Goal: Information Seeking & Learning: Learn about a topic

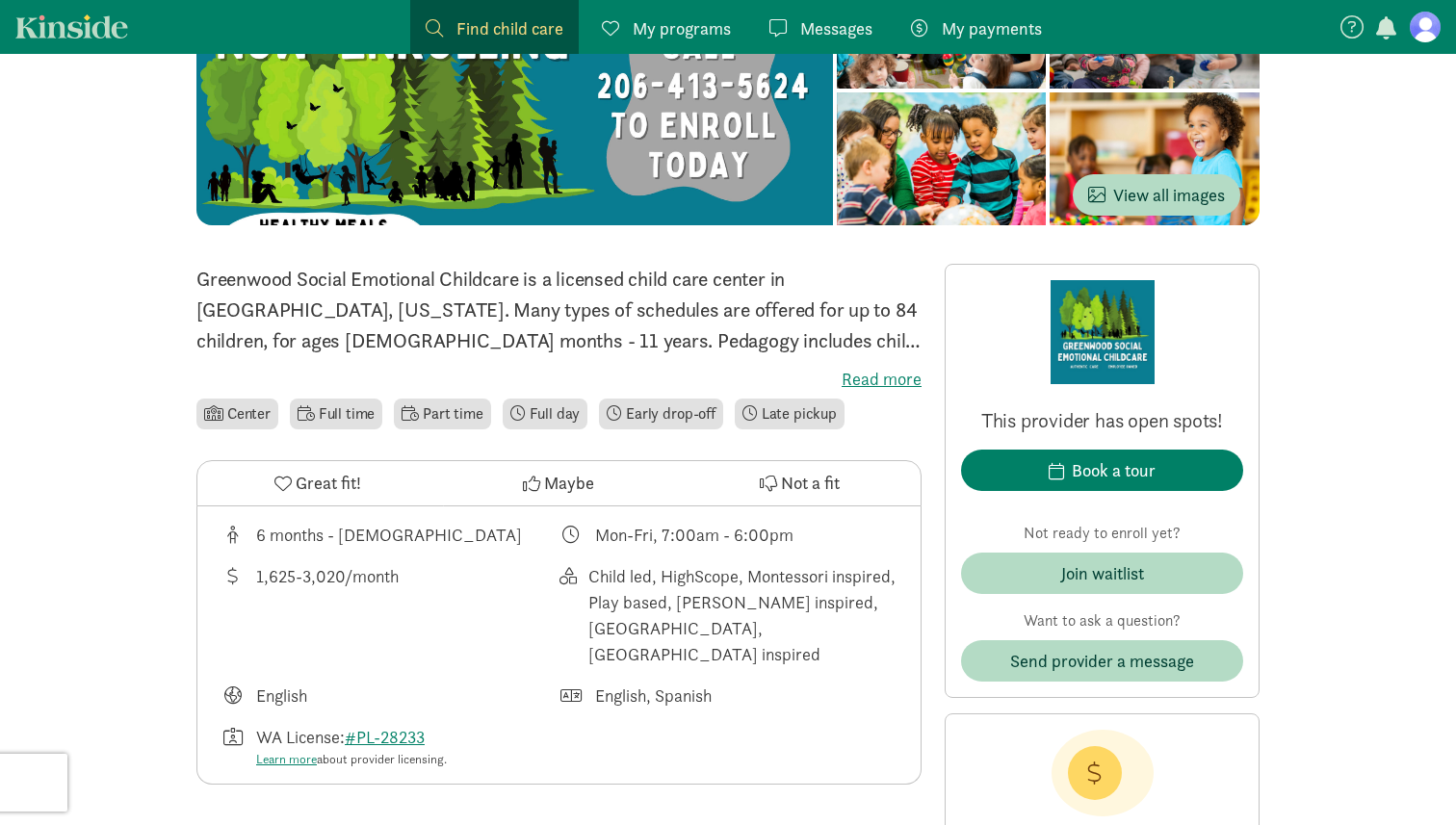
scroll to position [413, 0]
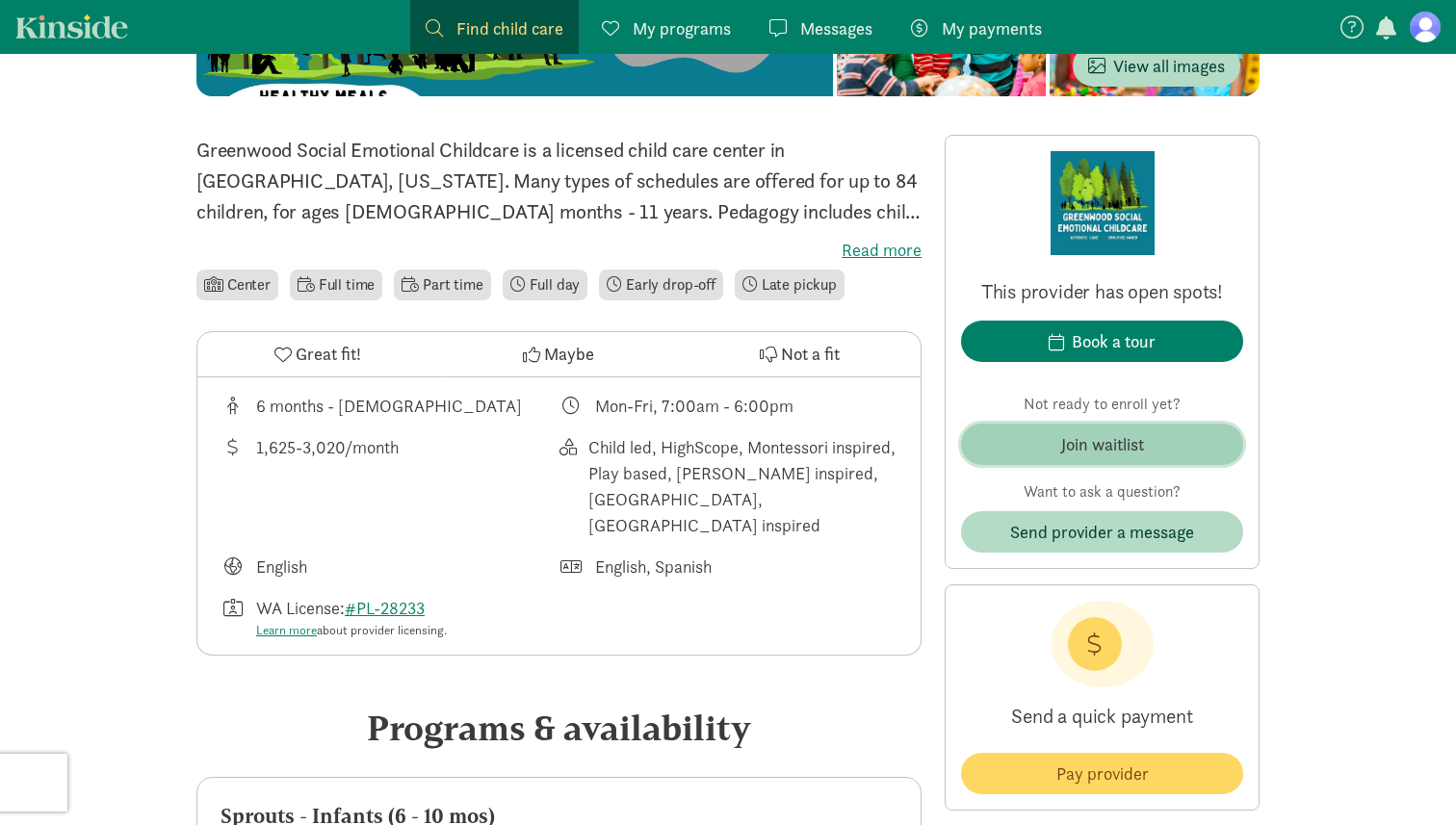
click at [1089, 453] on div "Join waitlist" at bounding box center [1103, 443] width 83 height 26
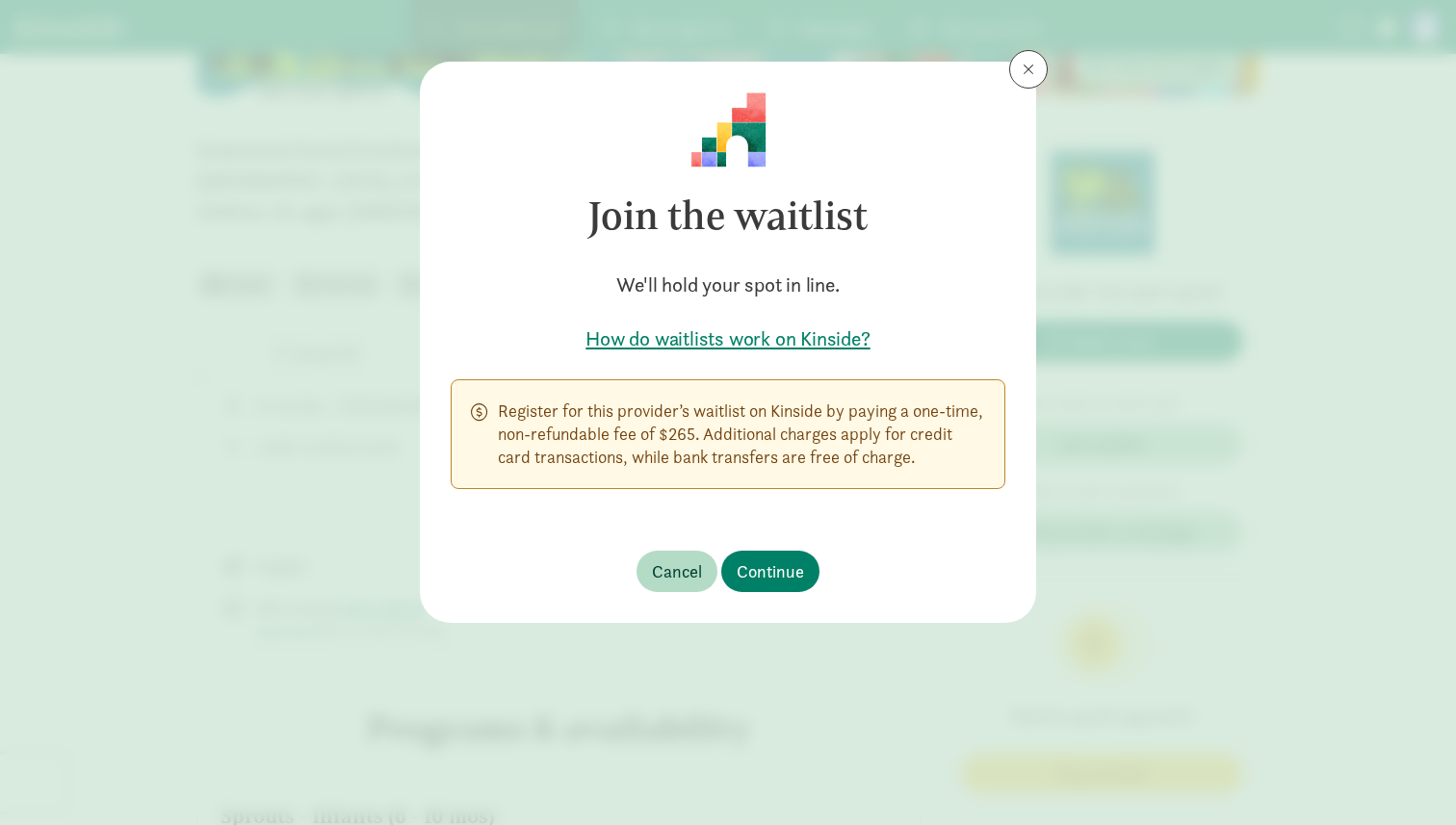
click at [883, 446] on p "Register for this provider’s waitlist on Kinside by paying a one-time, non-refu…" at bounding box center [741, 435] width 487 height 70
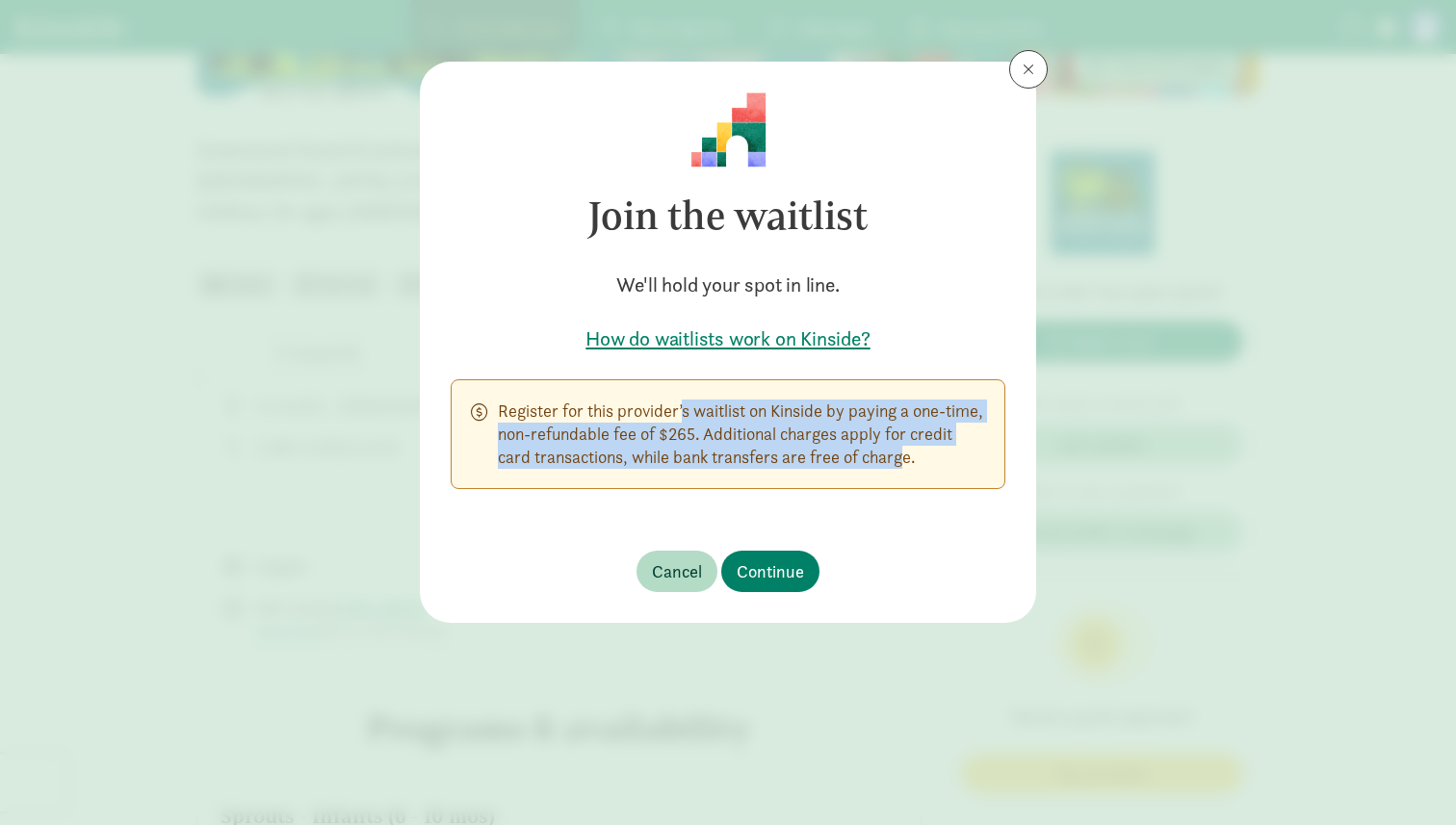
drag, startPoint x: 883, startPoint y: 446, endPoint x: 640, endPoint y: 407, distance: 246.1
click at [640, 407] on p "Register for this provider’s waitlist on Kinside by paying a one-time, non-refu…" at bounding box center [741, 435] width 487 height 70
click at [863, 337] on h5 "How do waitlists work on Kinside?" at bounding box center [728, 339] width 555 height 27
click at [765, 571] on span "Continue" at bounding box center [771, 571] width 68 height 26
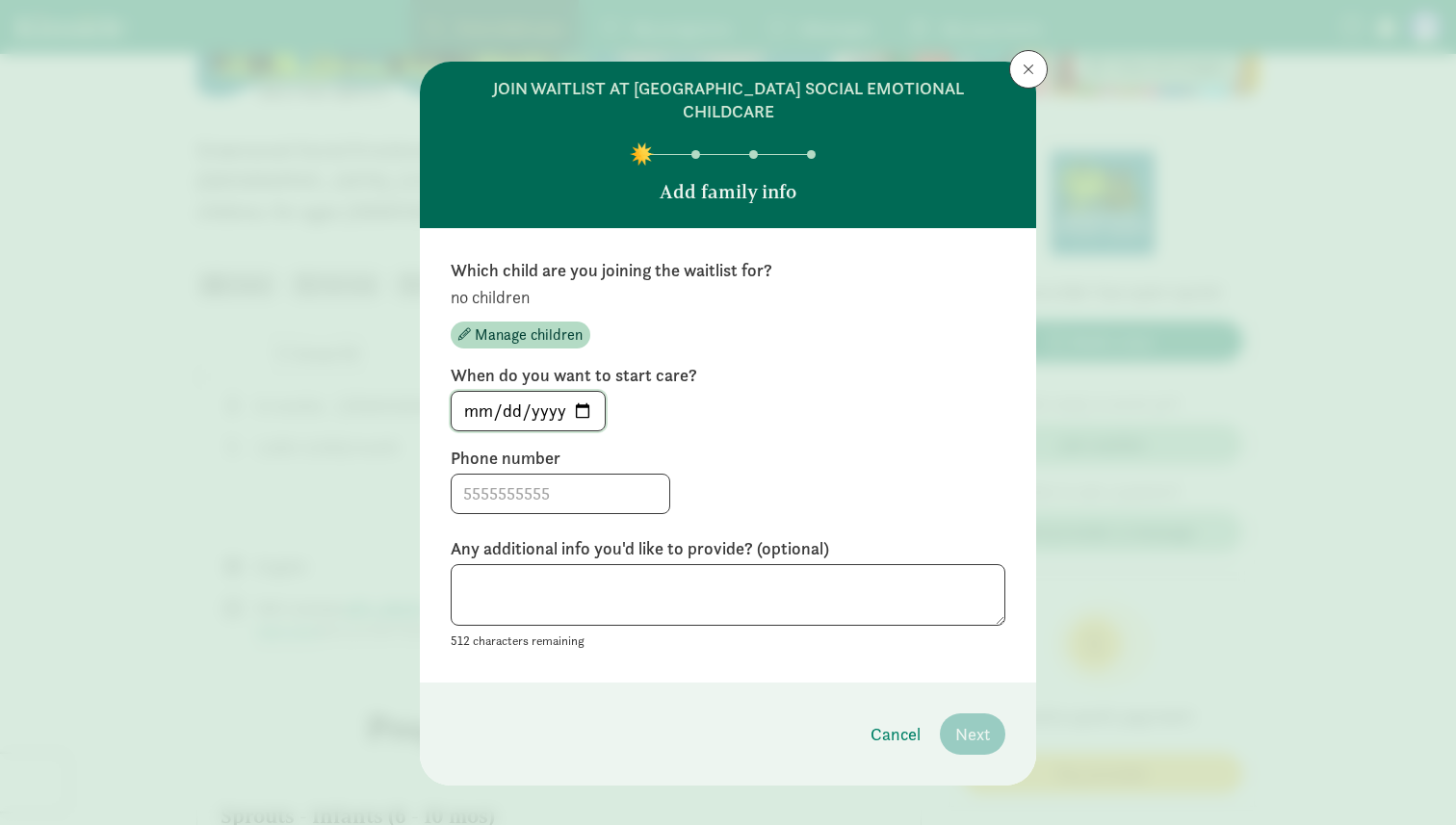
click at [544, 392] on input "2025-08-30" at bounding box center [528, 412] width 153 height 39
click at [670, 364] on label "When do you want to start care?" at bounding box center [728, 376] width 555 height 23
click at [1031, 81] on button at bounding box center [1029, 70] width 39 height 39
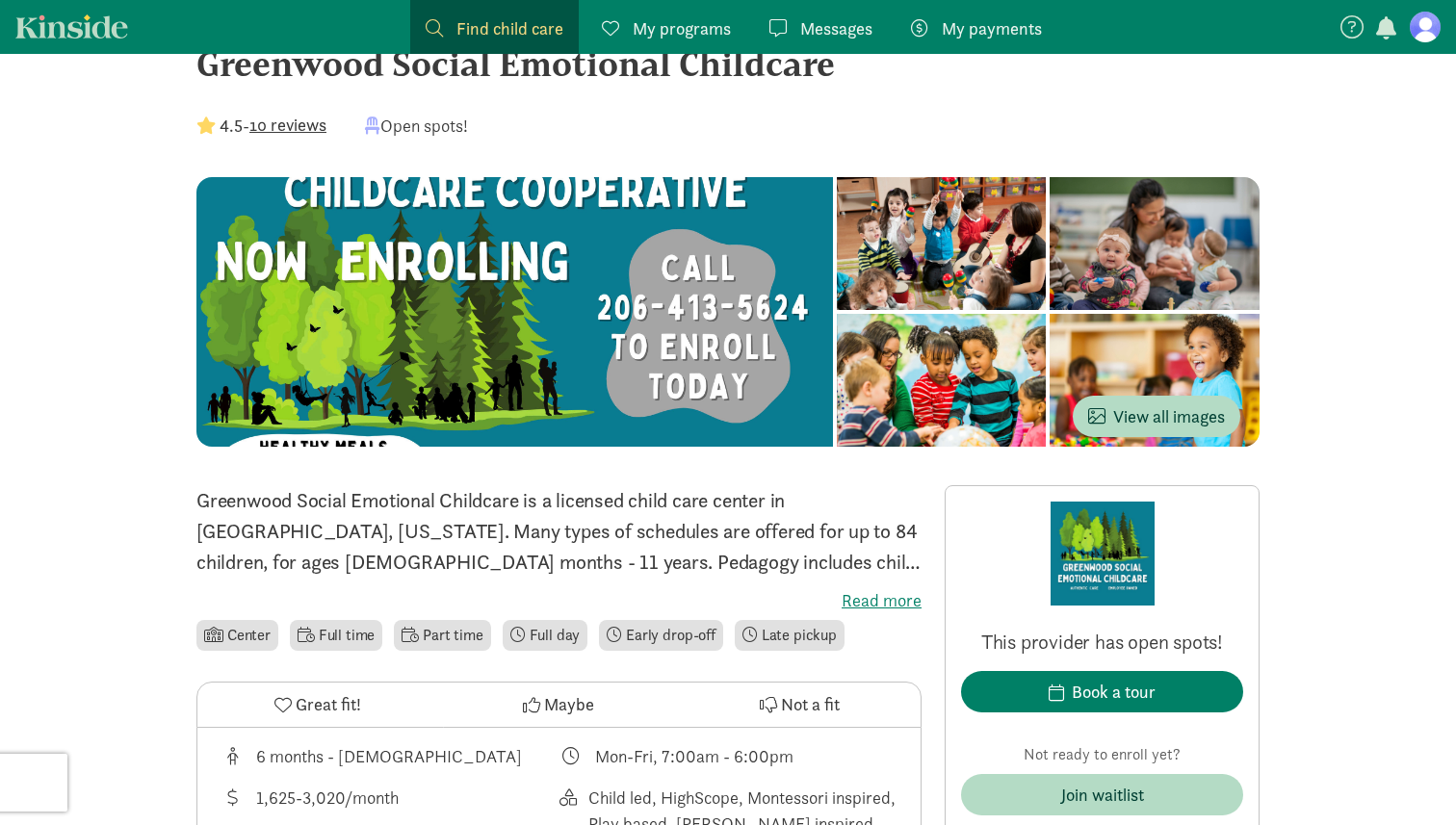
scroll to position [0, 0]
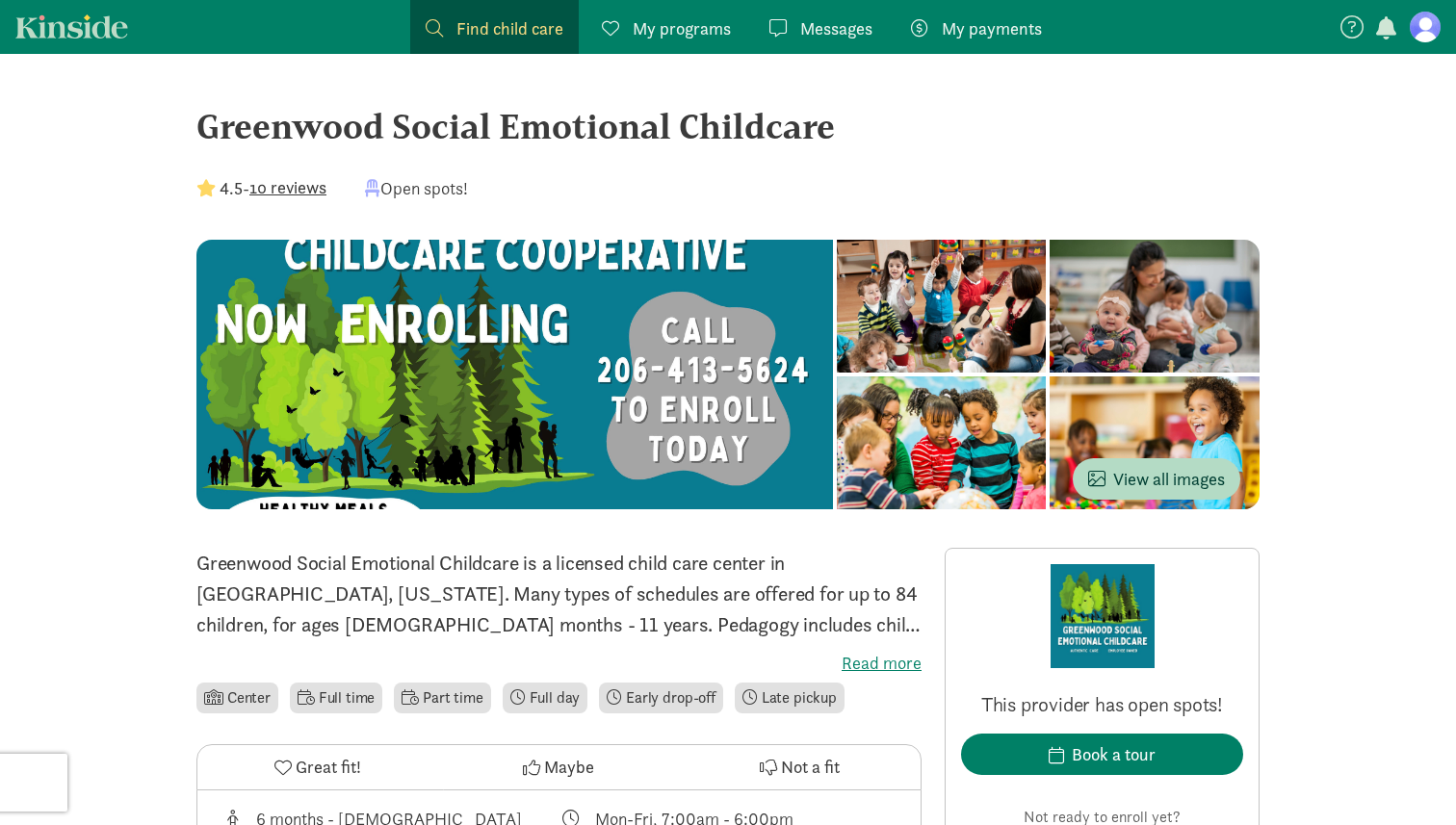
click at [542, 27] on span "Find child care" at bounding box center [510, 28] width 107 height 26
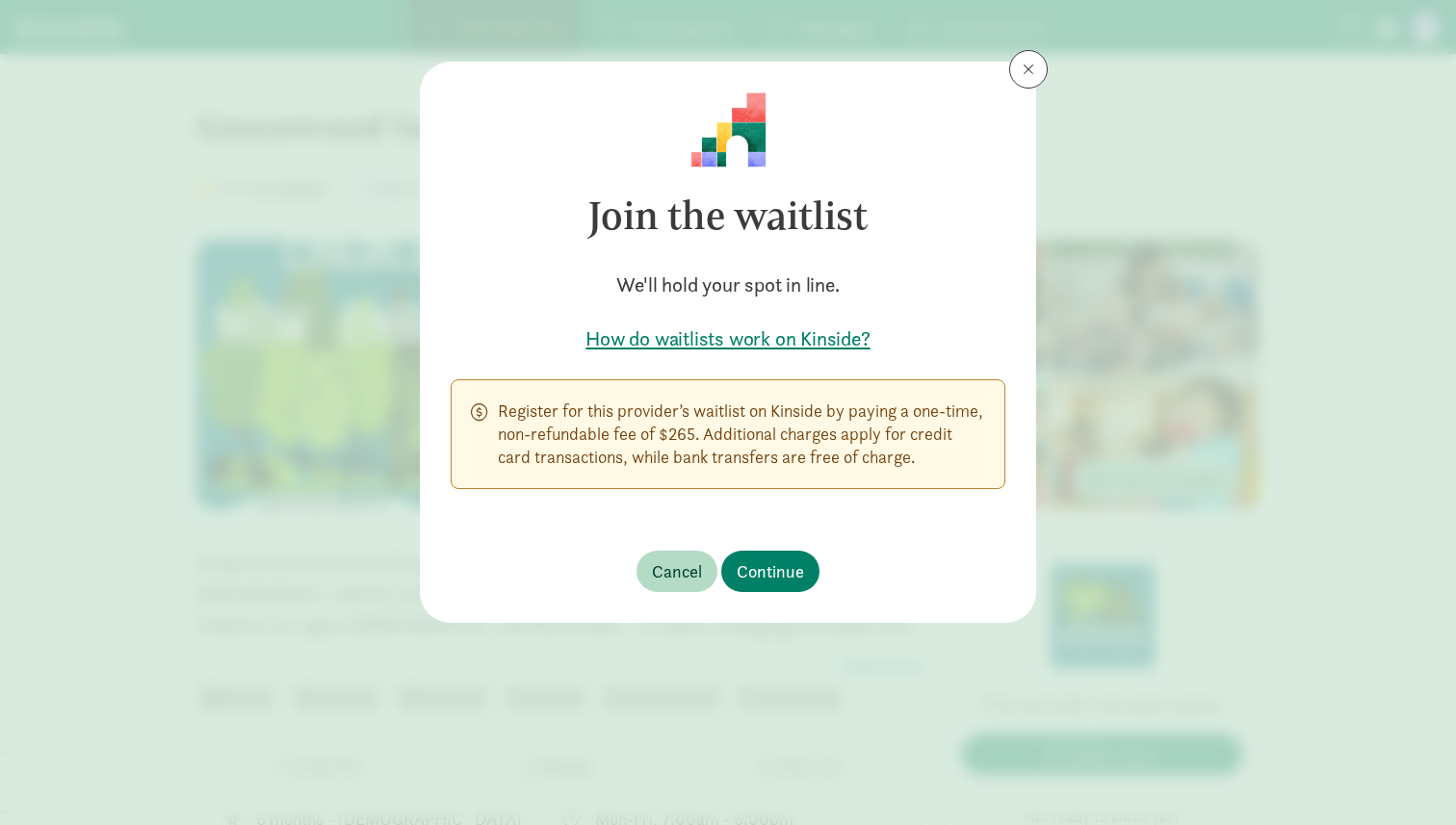
scroll to position [4, 0]
click at [1032, 69] on span at bounding box center [1029, 70] width 12 height 15
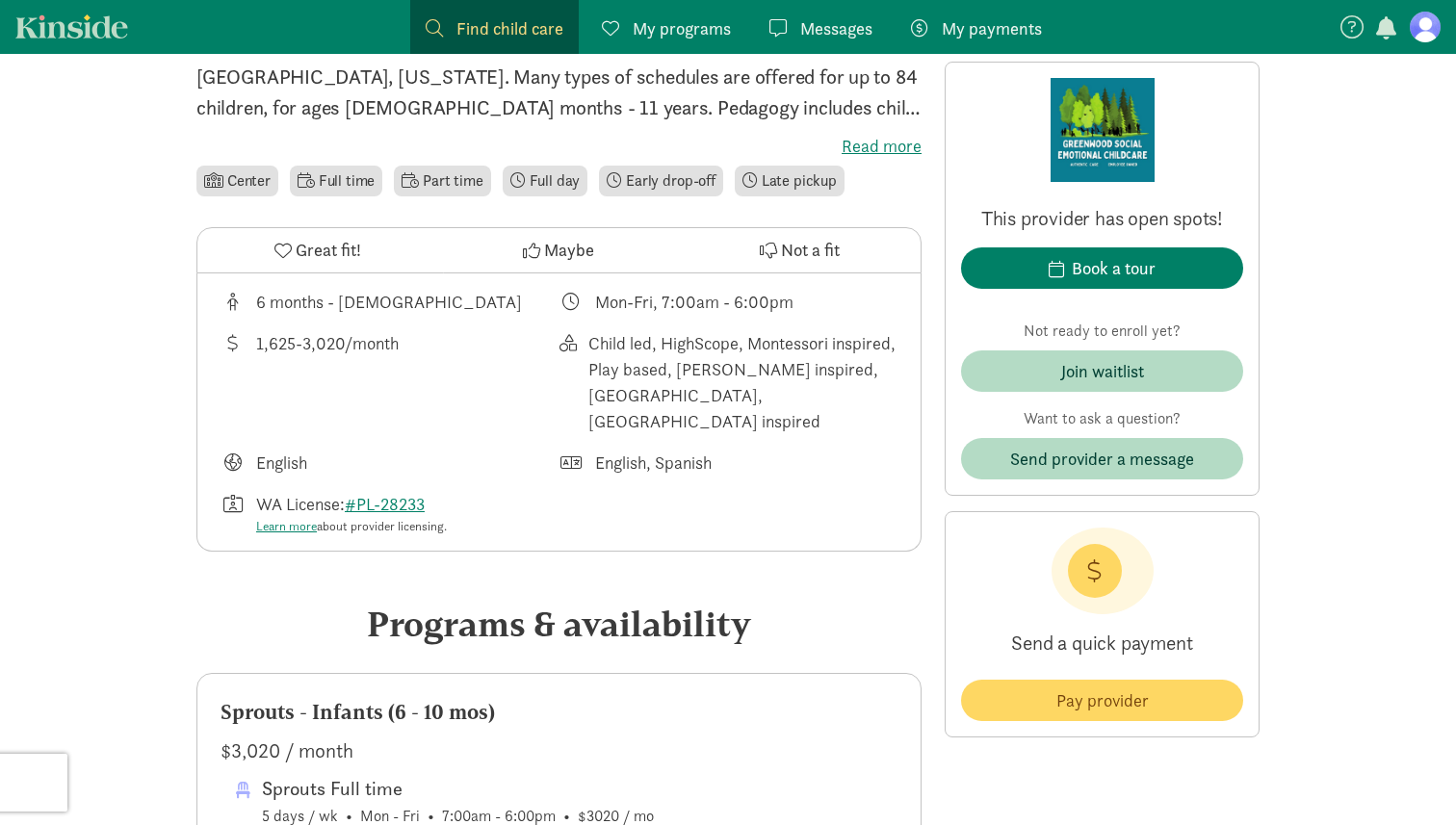
scroll to position [518, 0]
click at [294, 244] on button "Great fit!" at bounding box center [318, 250] width 241 height 45
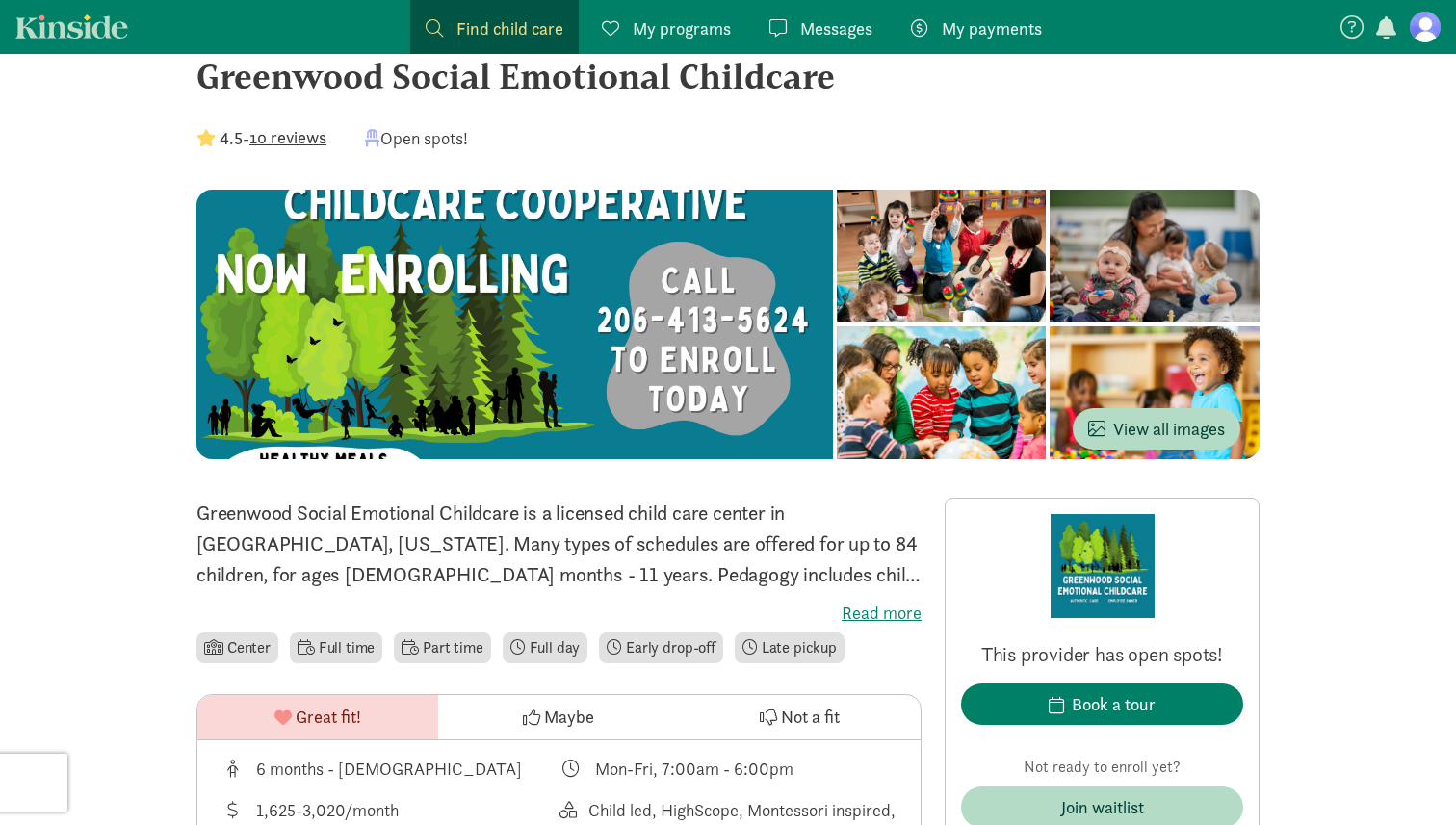
scroll to position [46, 0]
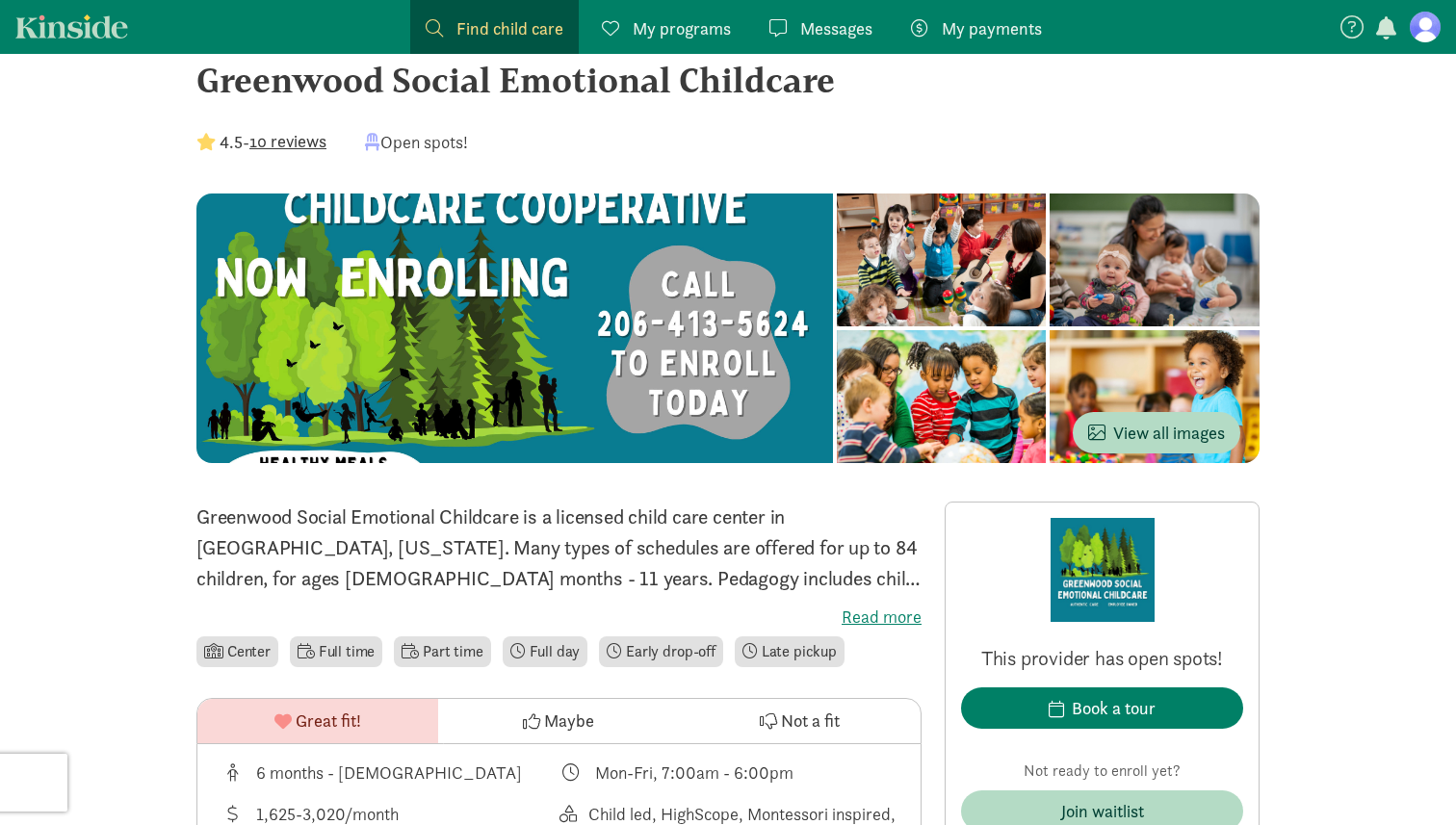
click at [501, 46] on link "Find child care Find" at bounding box center [495, 27] width 169 height 54
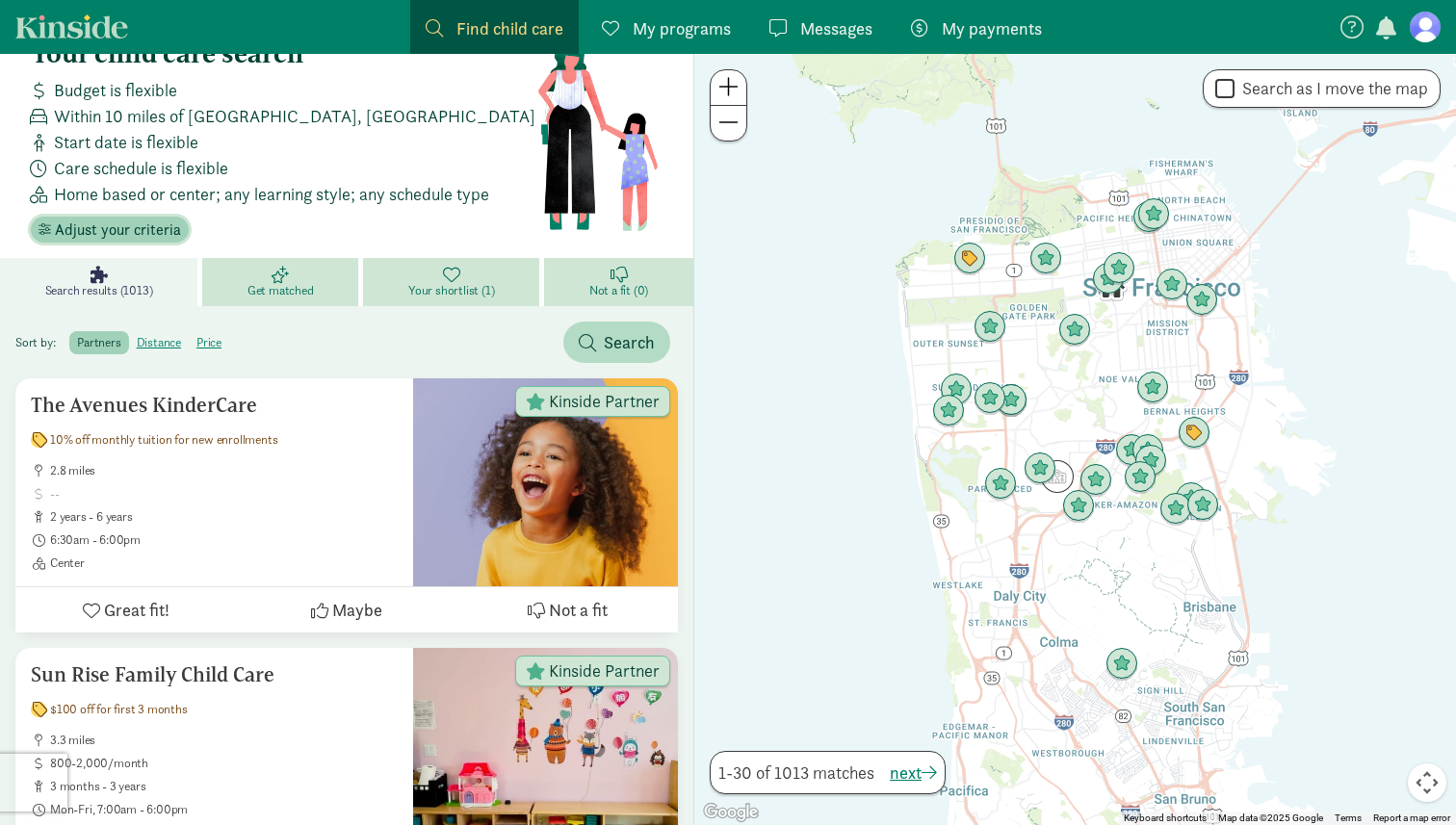
click at [142, 227] on span "Adjust your criteria" at bounding box center [118, 230] width 126 height 23
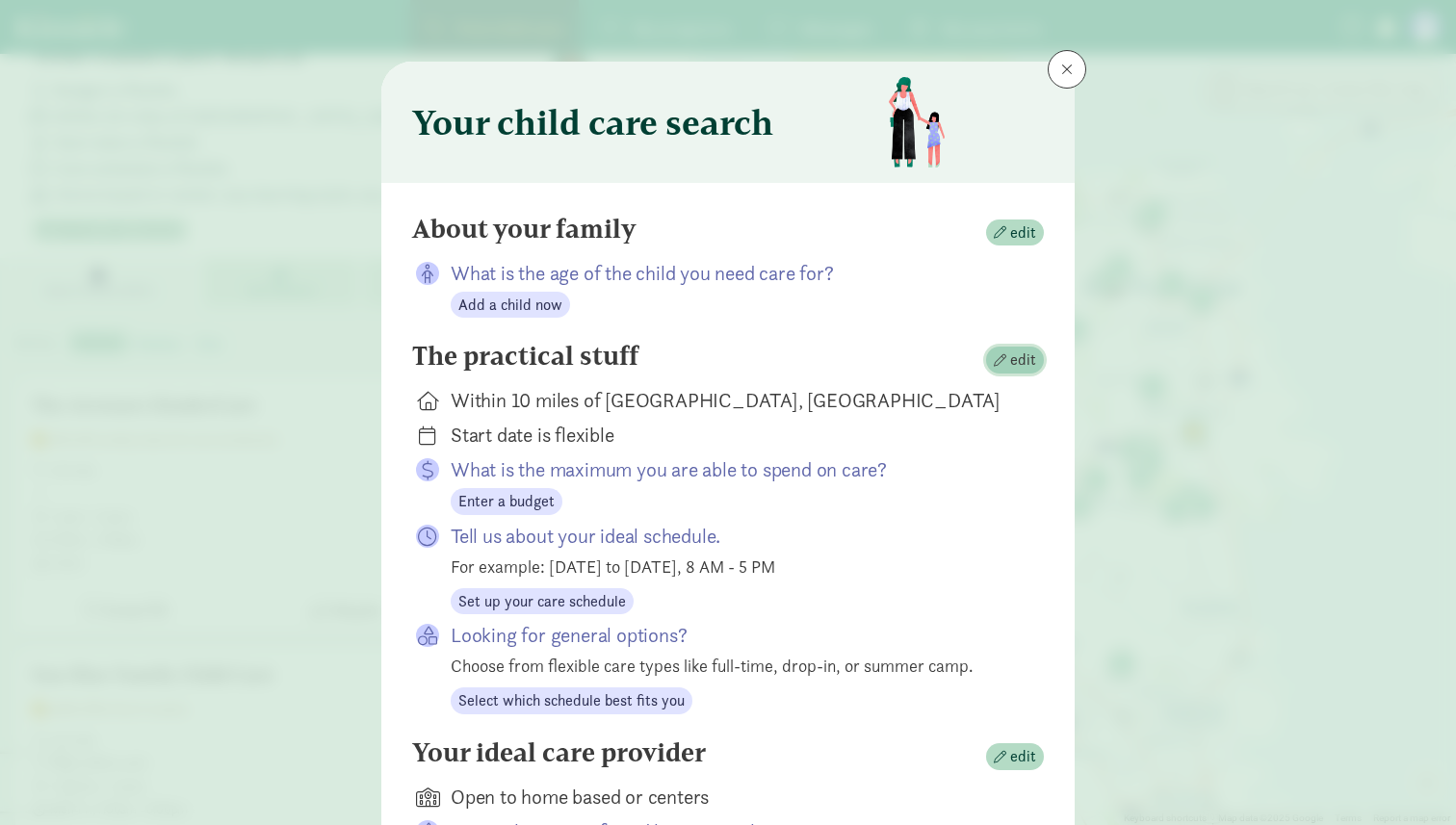
click at [1031, 355] on span "edit" at bounding box center [1023, 360] width 26 height 23
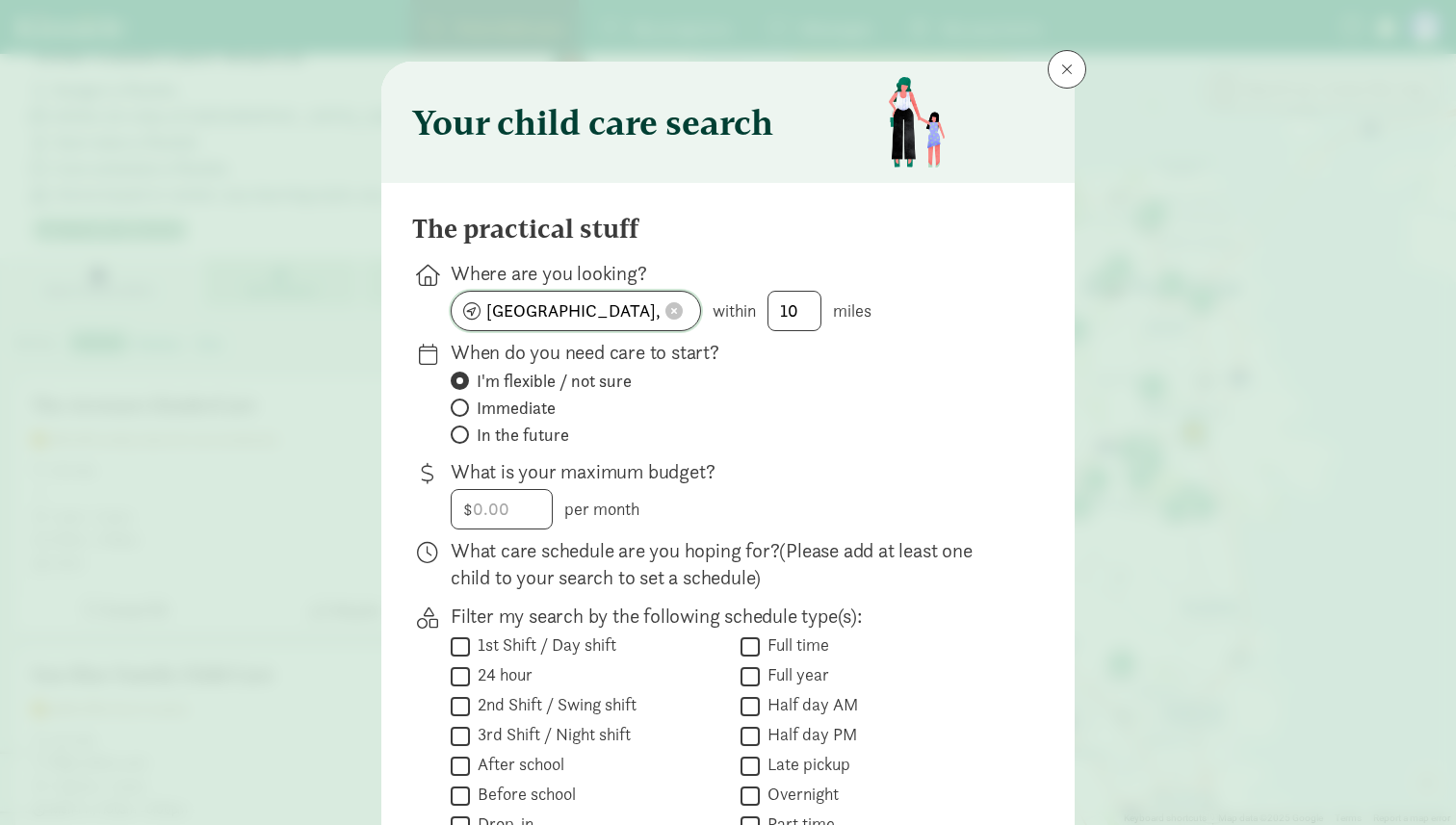
click at [540, 304] on input "San Francisco, CA" at bounding box center [575, 311] width 249 height 39
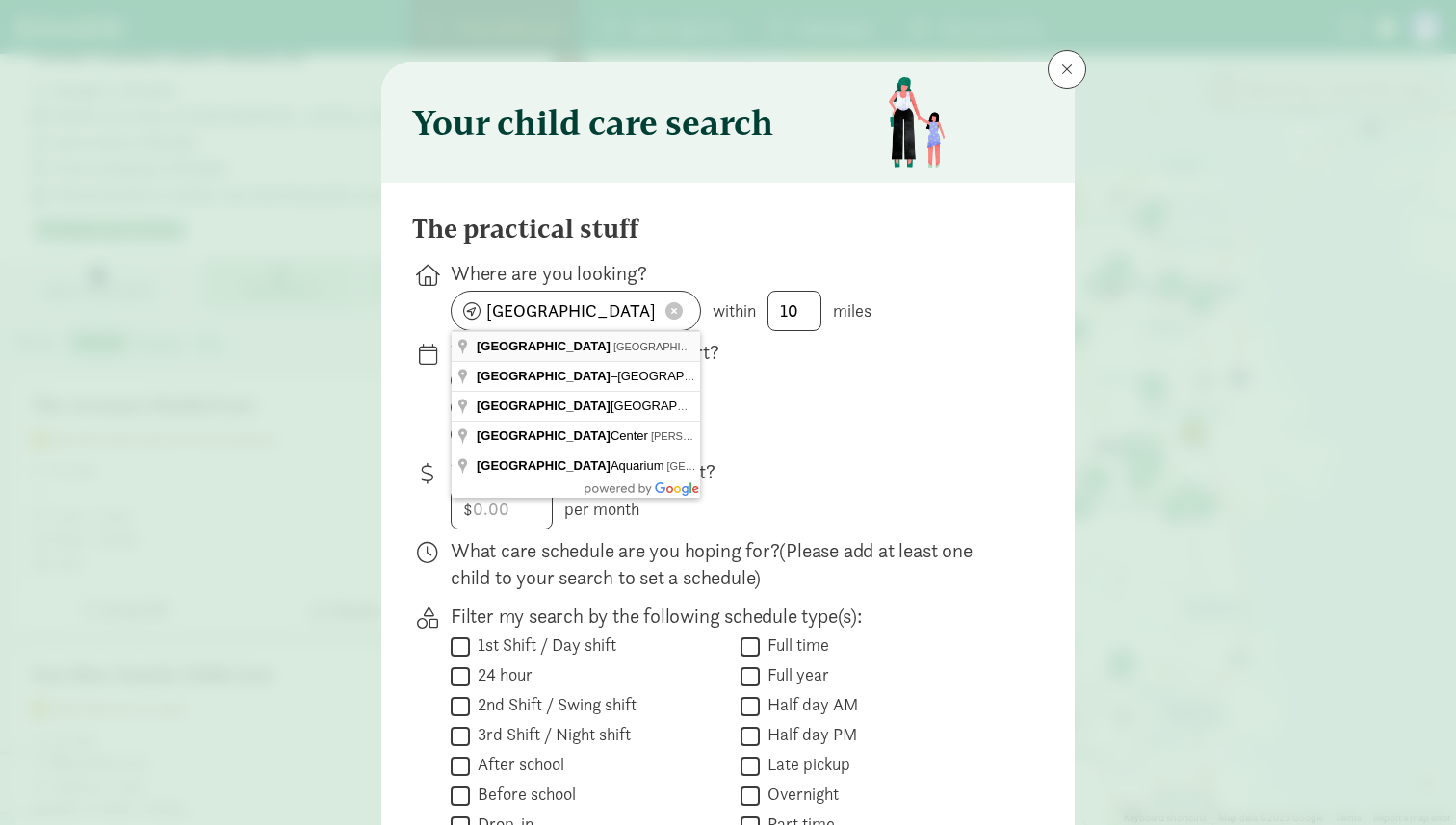
type input "Seattle, WA, USA"
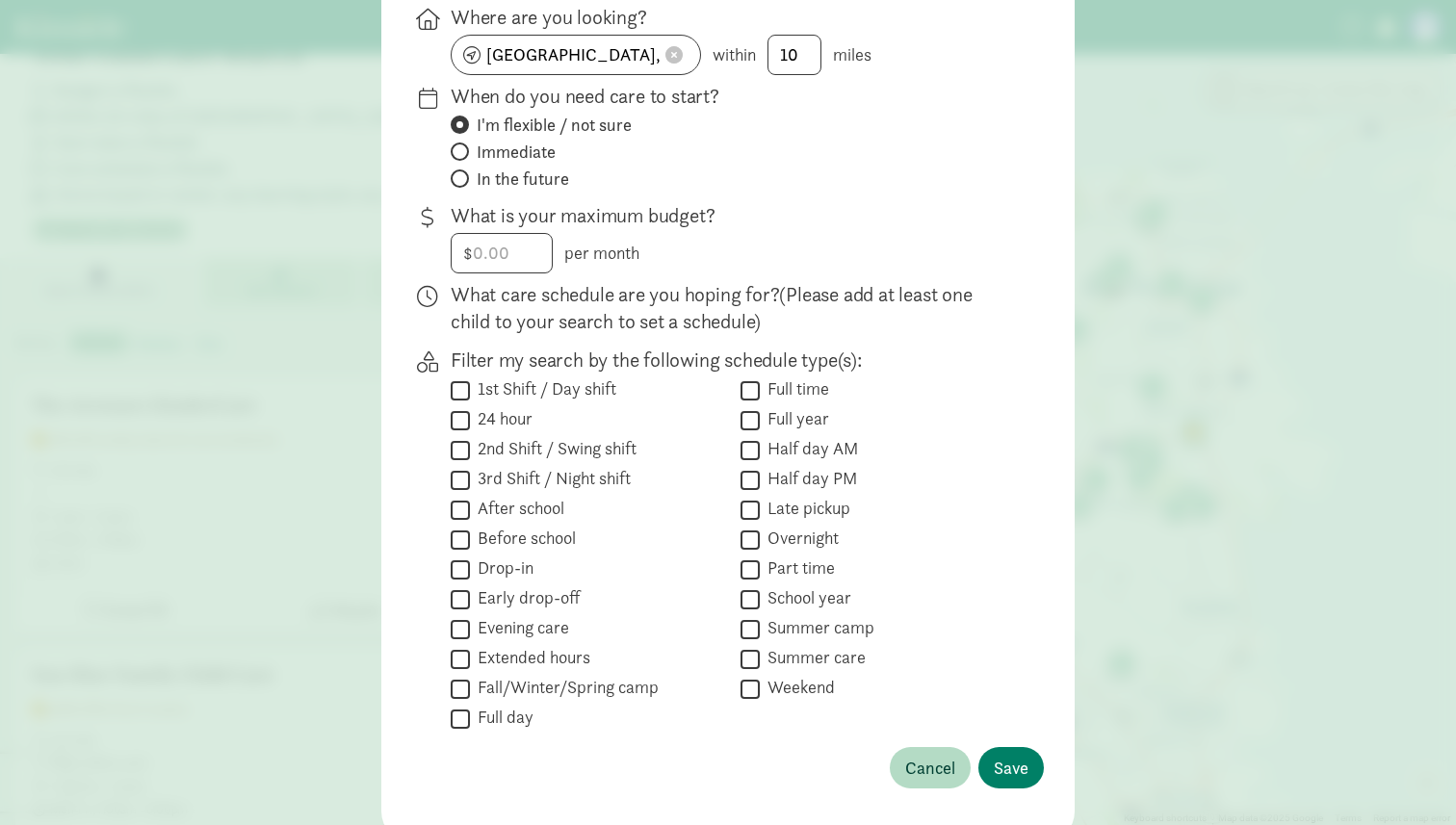
scroll to position [249, 0]
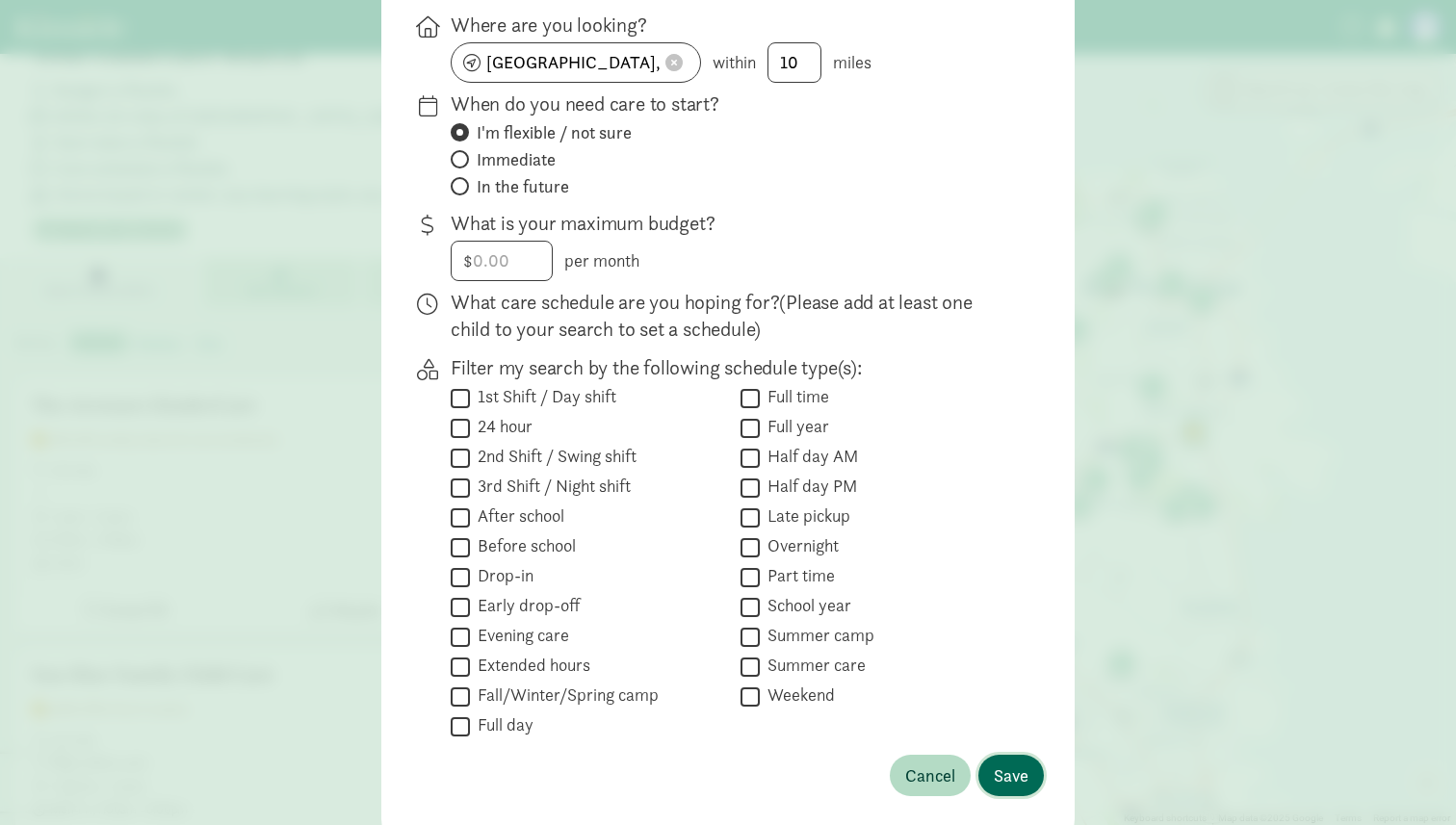
click at [1013, 770] on span "Save" at bounding box center [1011, 775] width 35 height 26
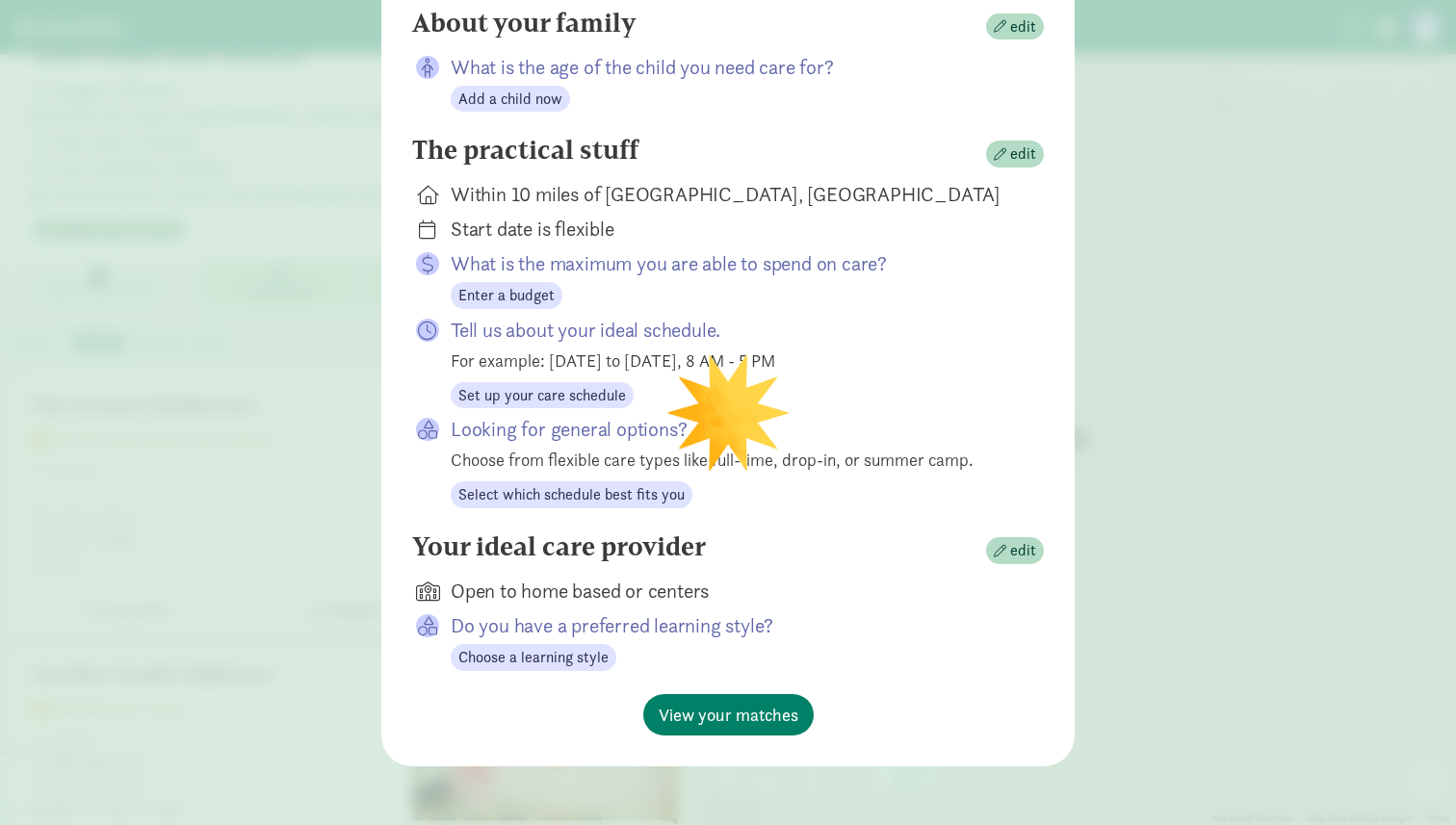
scroll to position [0, 0]
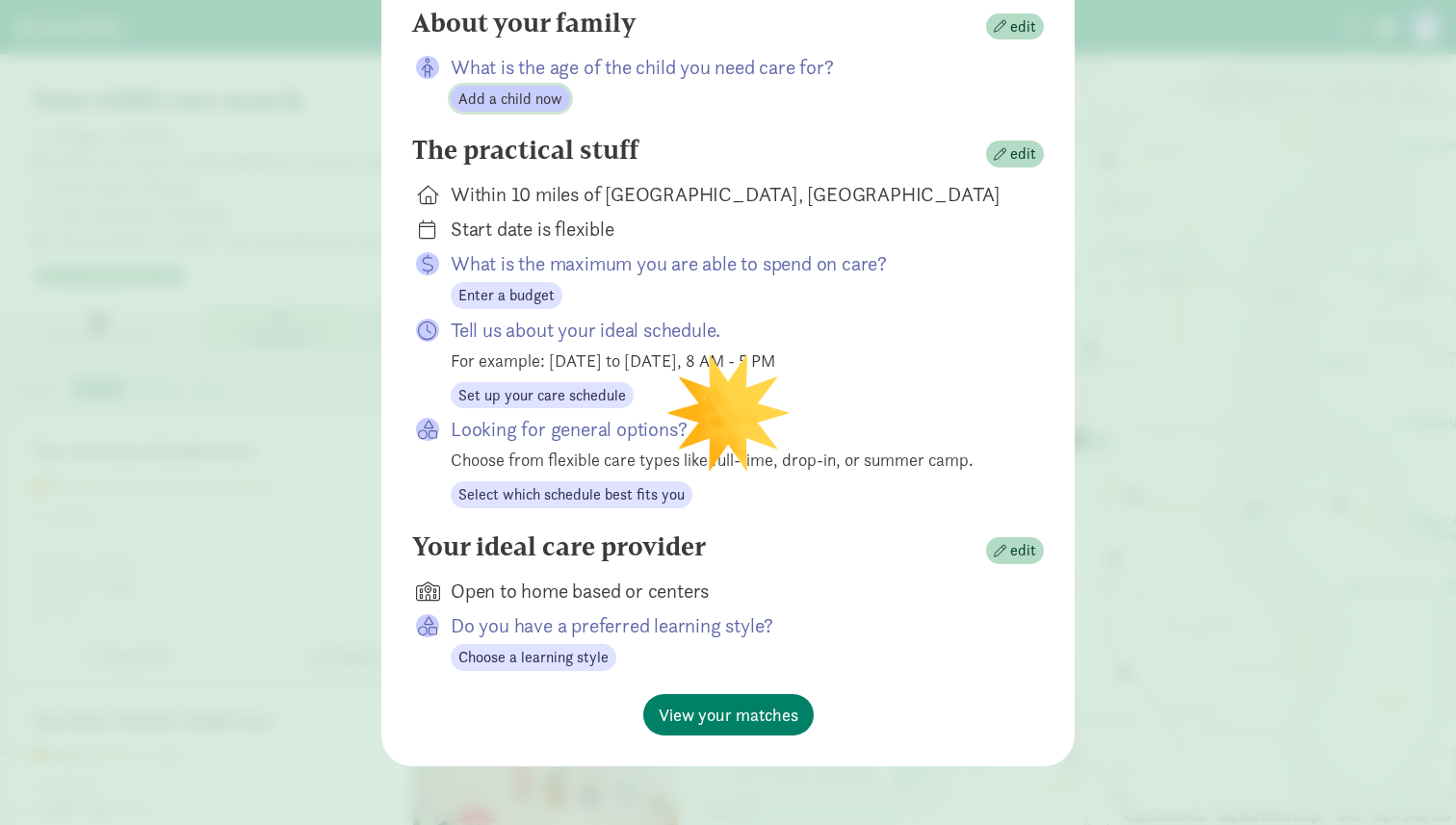
click at [556, 99] on span "Add a child now" at bounding box center [510, 99] width 104 height 23
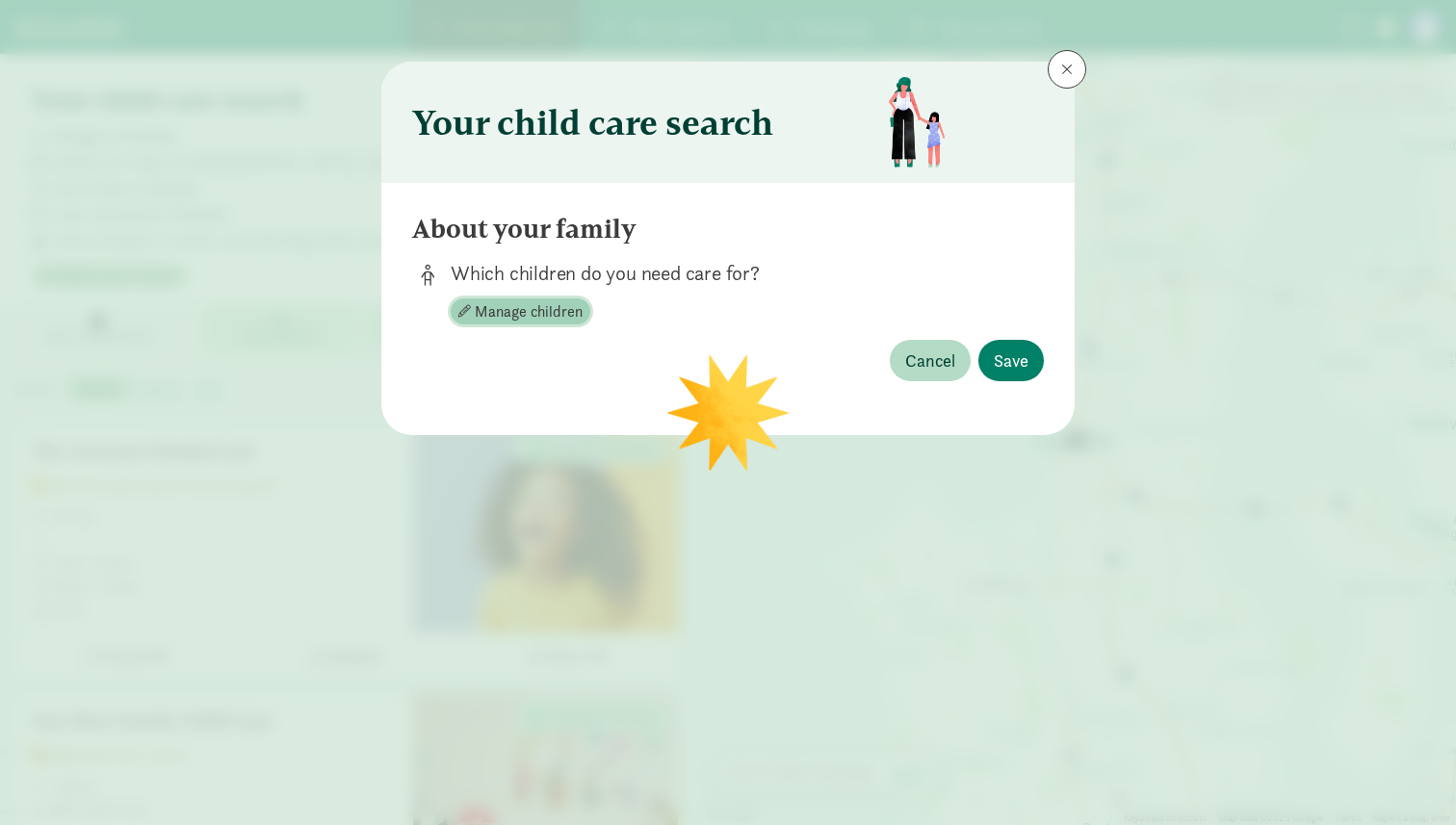
click at [525, 312] on span "Manage children" at bounding box center [528, 312] width 108 height 23
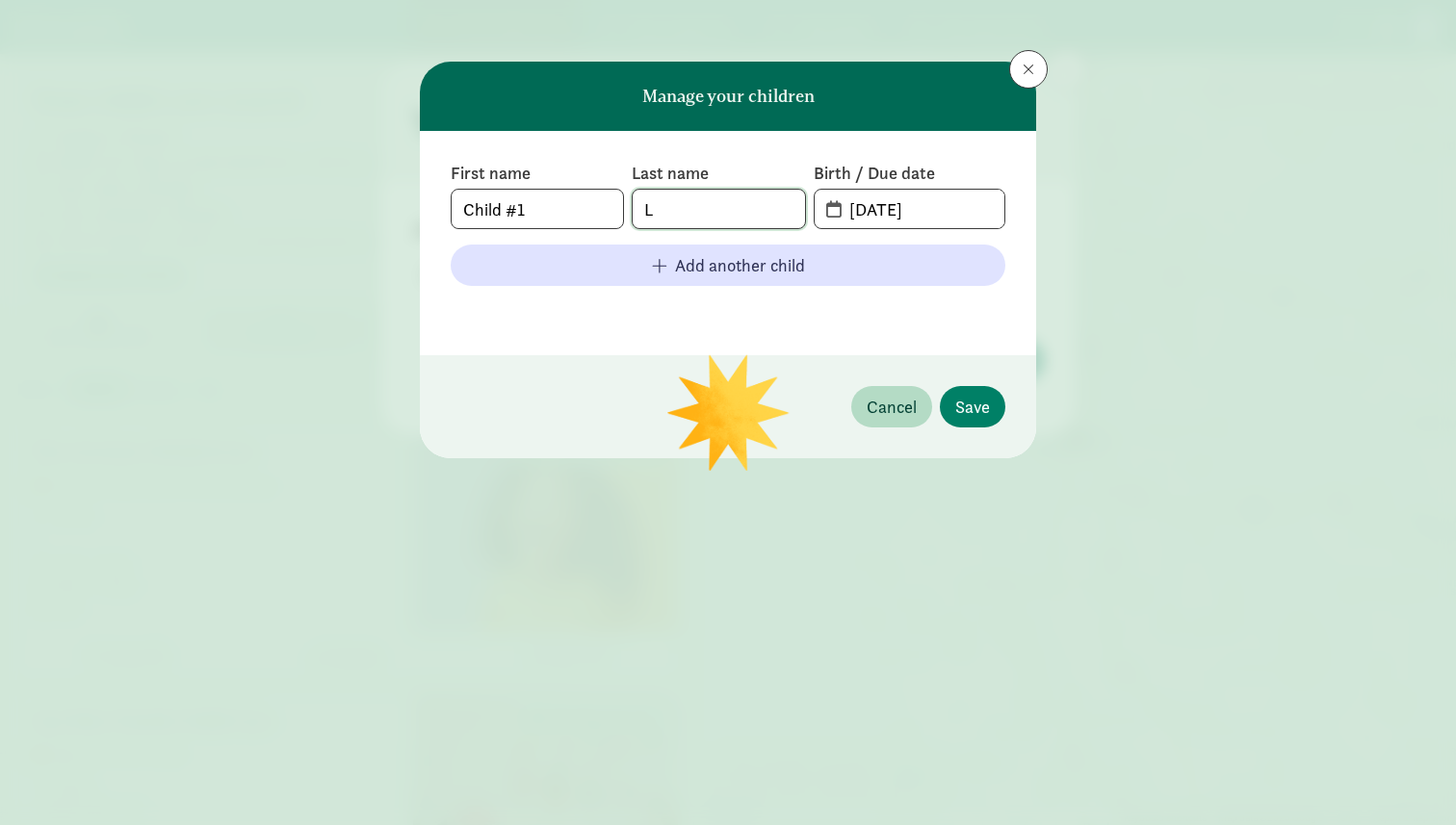
click at [719, 209] on input "L" at bounding box center [718, 209] width 171 height 39
click at [849, 210] on input "08-30-2025" at bounding box center [921, 209] width 167 height 39
click at [830, 205] on span "08-30-2025" at bounding box center [910, 209] width 190 height 39
click at [861, 210] on input "08-30-2025" at bounding box center [921, 209] width 167 height 39
type input "04-22-2026"
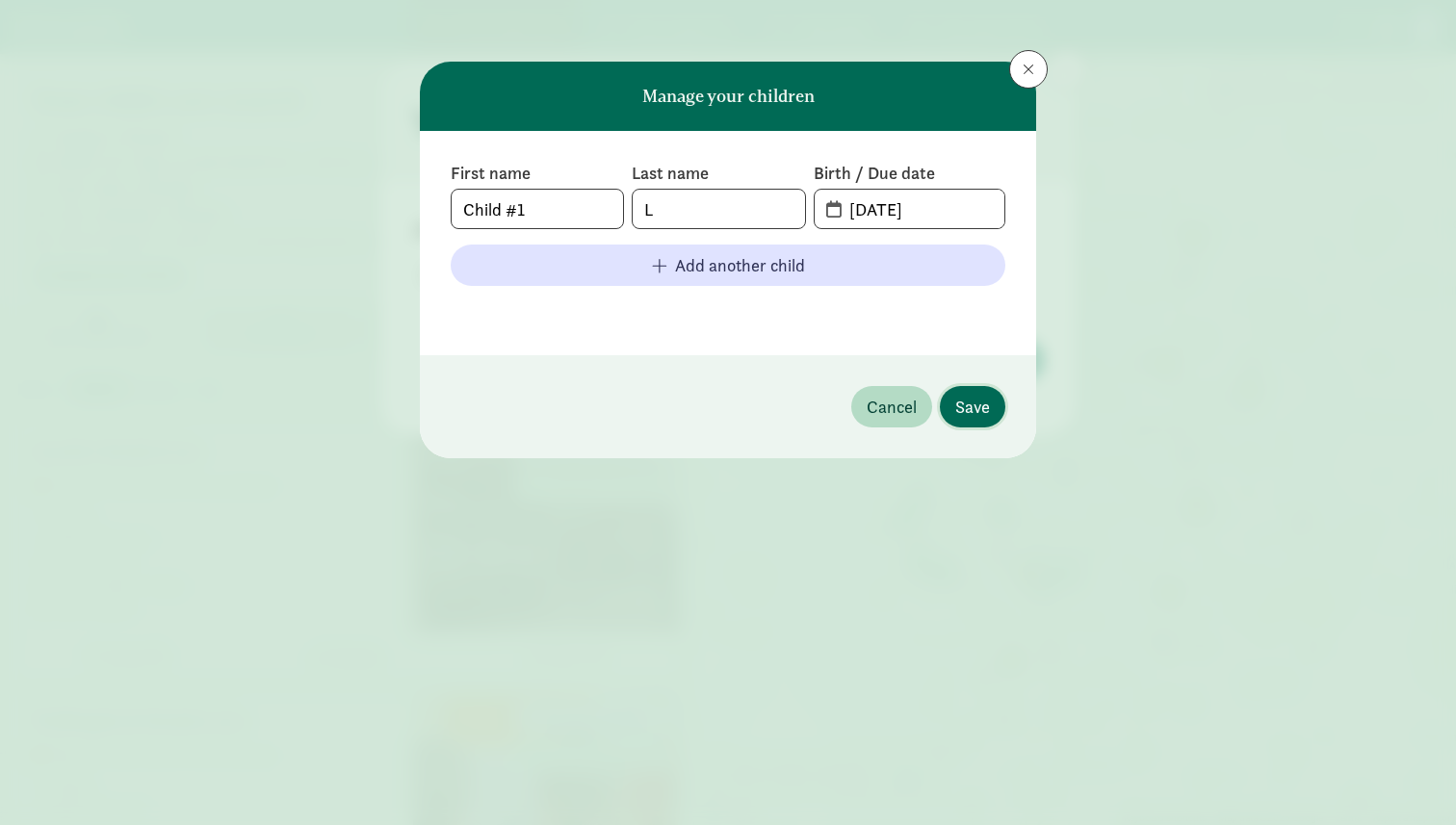
click at [958, 407] on span "Save" at bounding box center [973, 407] width 35 height 26
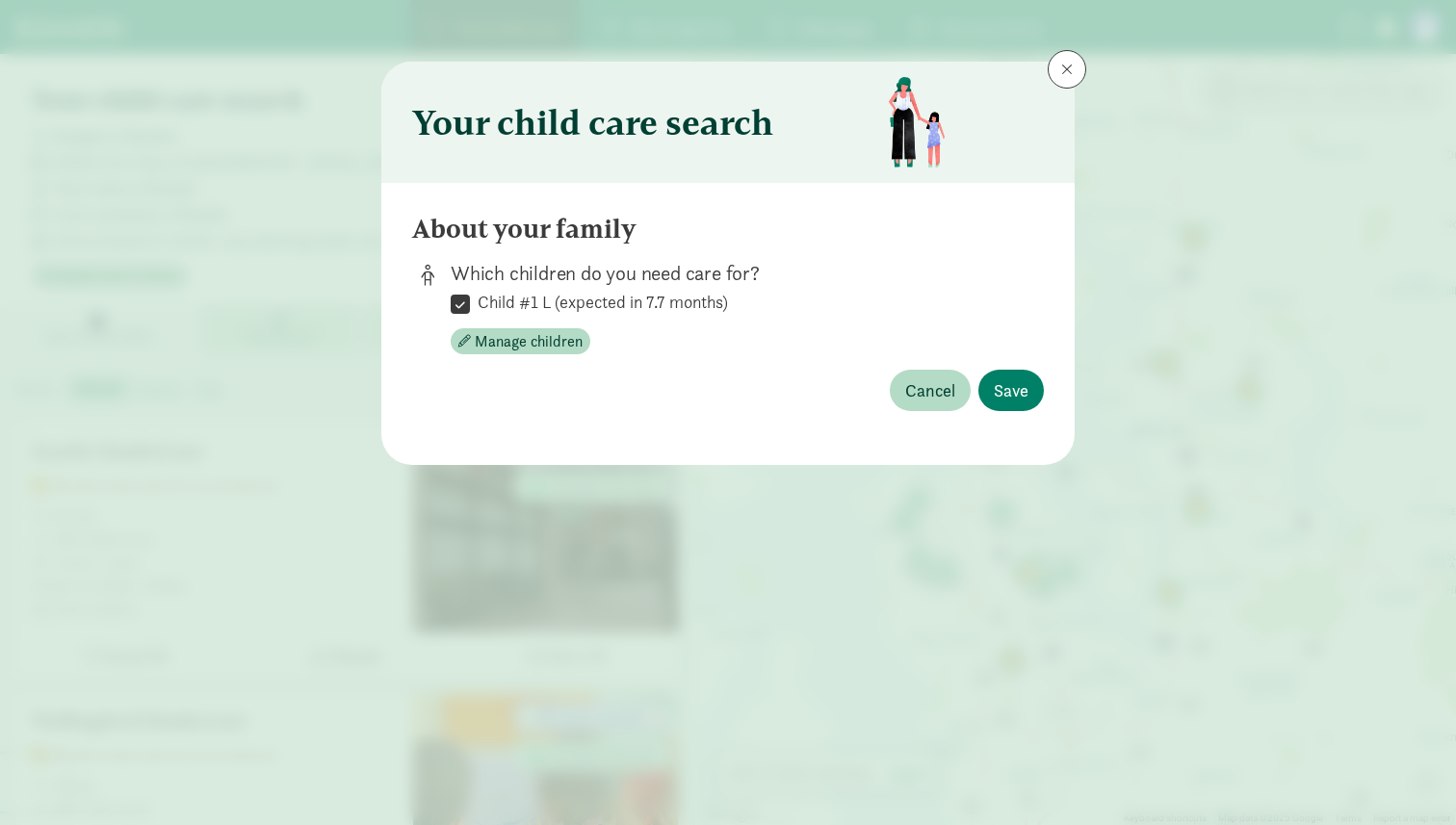
drag, startPoint x: 514, startPoint y: 294, endPoint x: 712, endPoint y: 285, distance: 198.2
click at [712, 285] on div "Which children do you need care for?  Child #1 L (expected in 7.7 months) Mana…" at bounding box center [731, 307] width 563 height 95
click at [1012, 406] on button "Save" at bounding box center [1011, 390] width 66 height 42
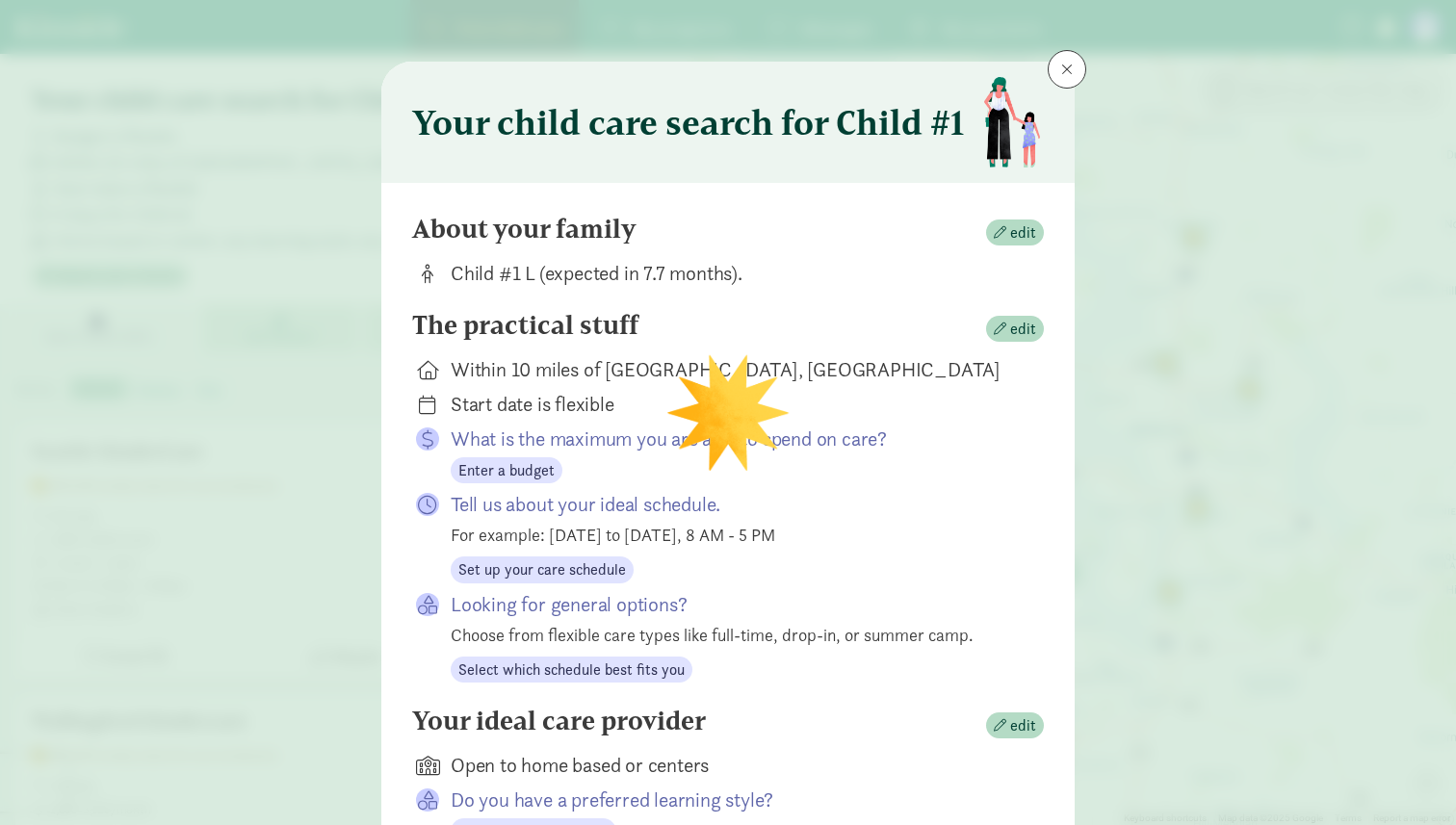
scroll to position [175, 0]
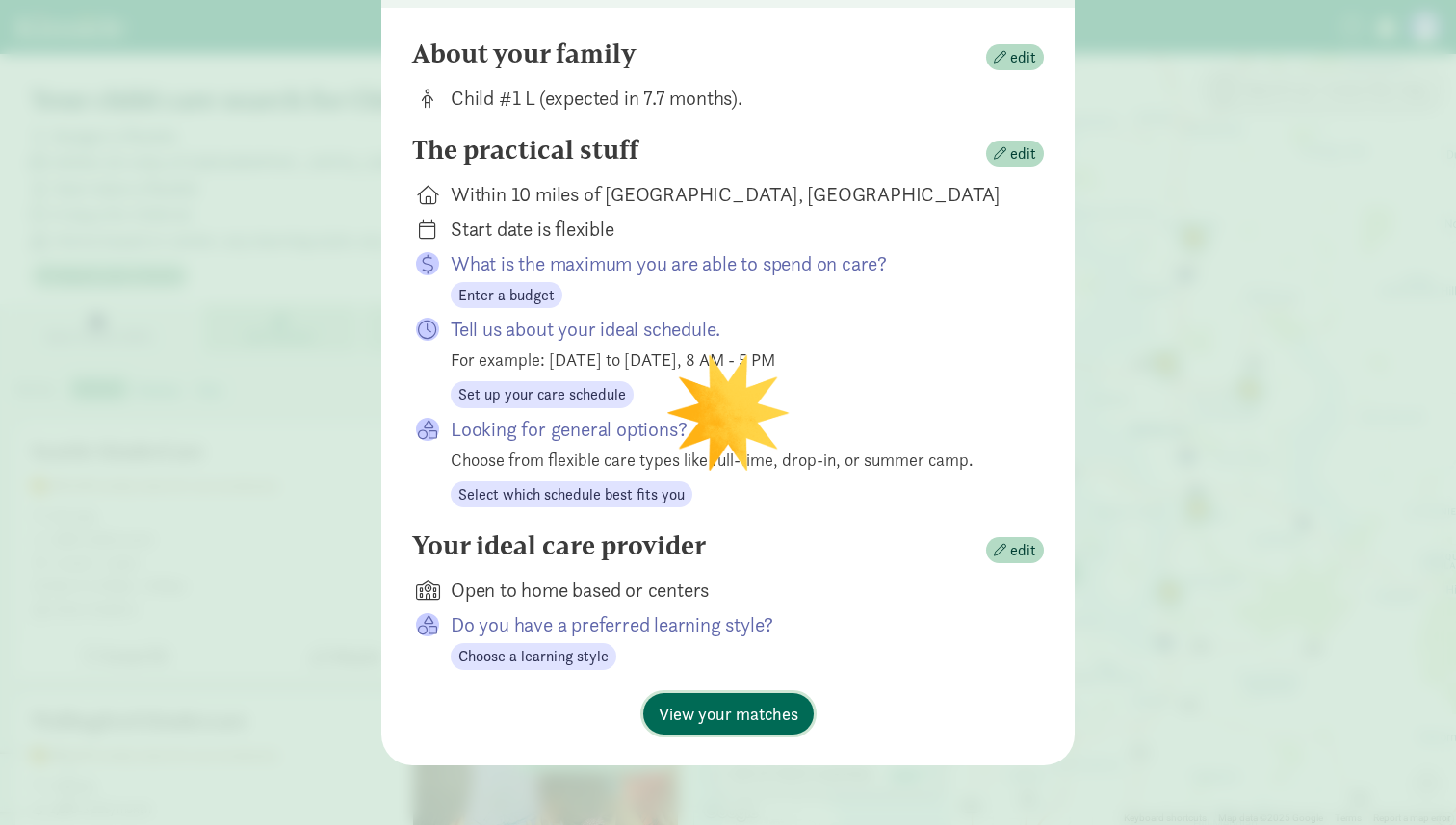
click at [706, 719] on span "View your matches" at bounding box center [728, 714] width 139 height 26
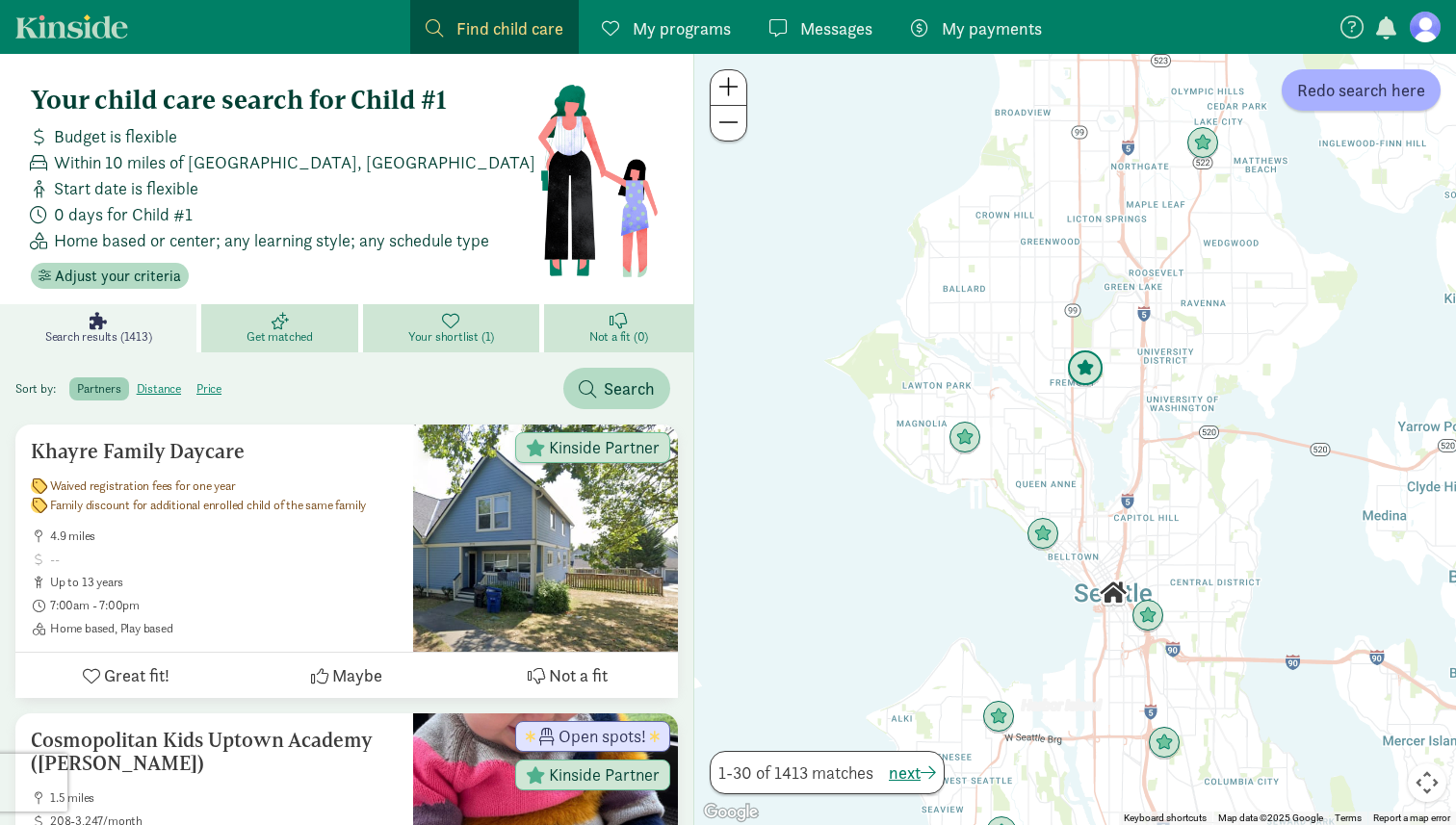
click at [1084, 378] on img "Click to see details" at bounding box center [1086, 369] width 37 height 37
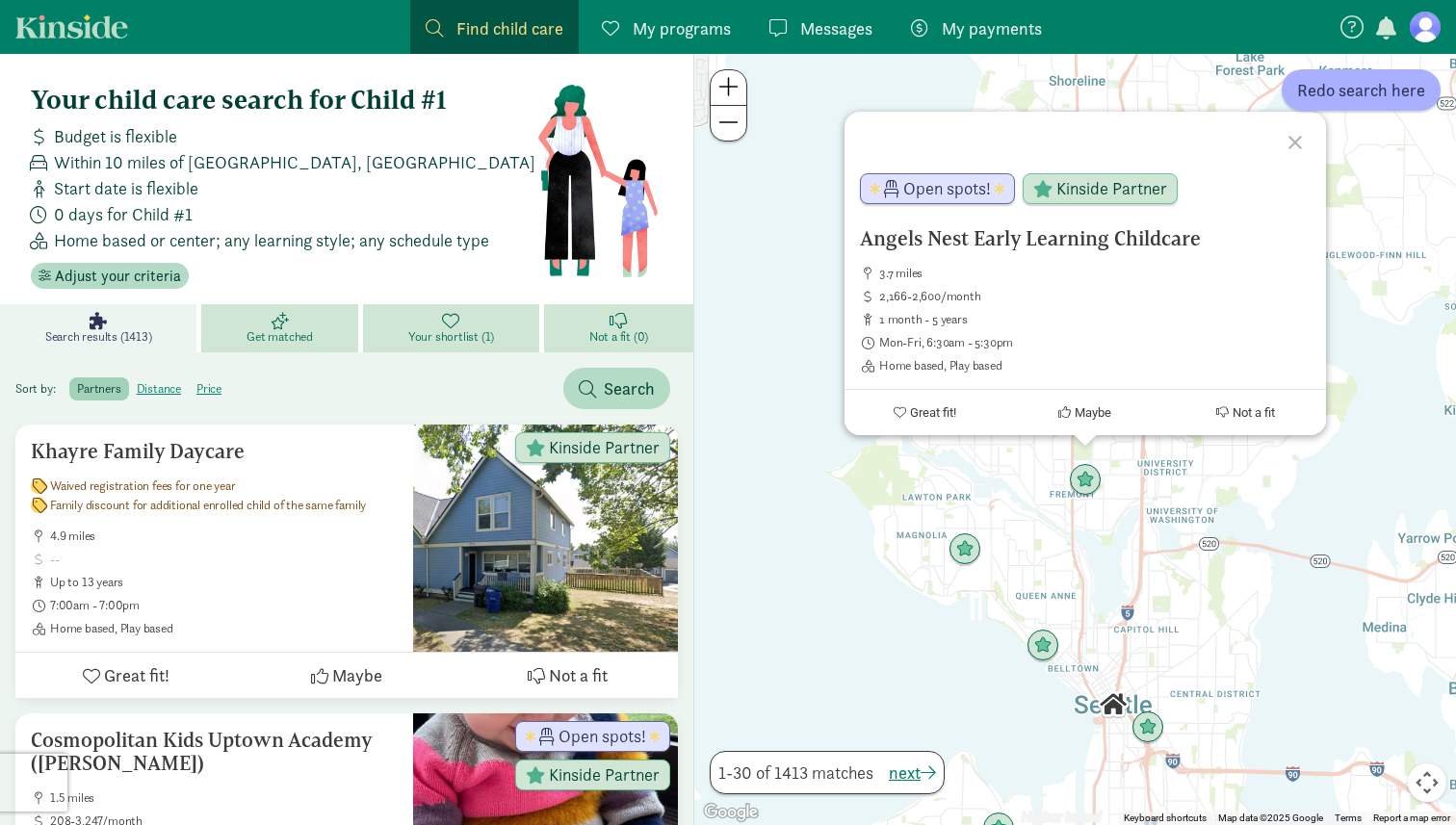
click at [1040, 483] on div "Angels Nest Early Learning Childcare 3.7 miles 2,166-2,600/month 1 month - 5 ye…" at bounding box center [1075, 440] width 761 height 771
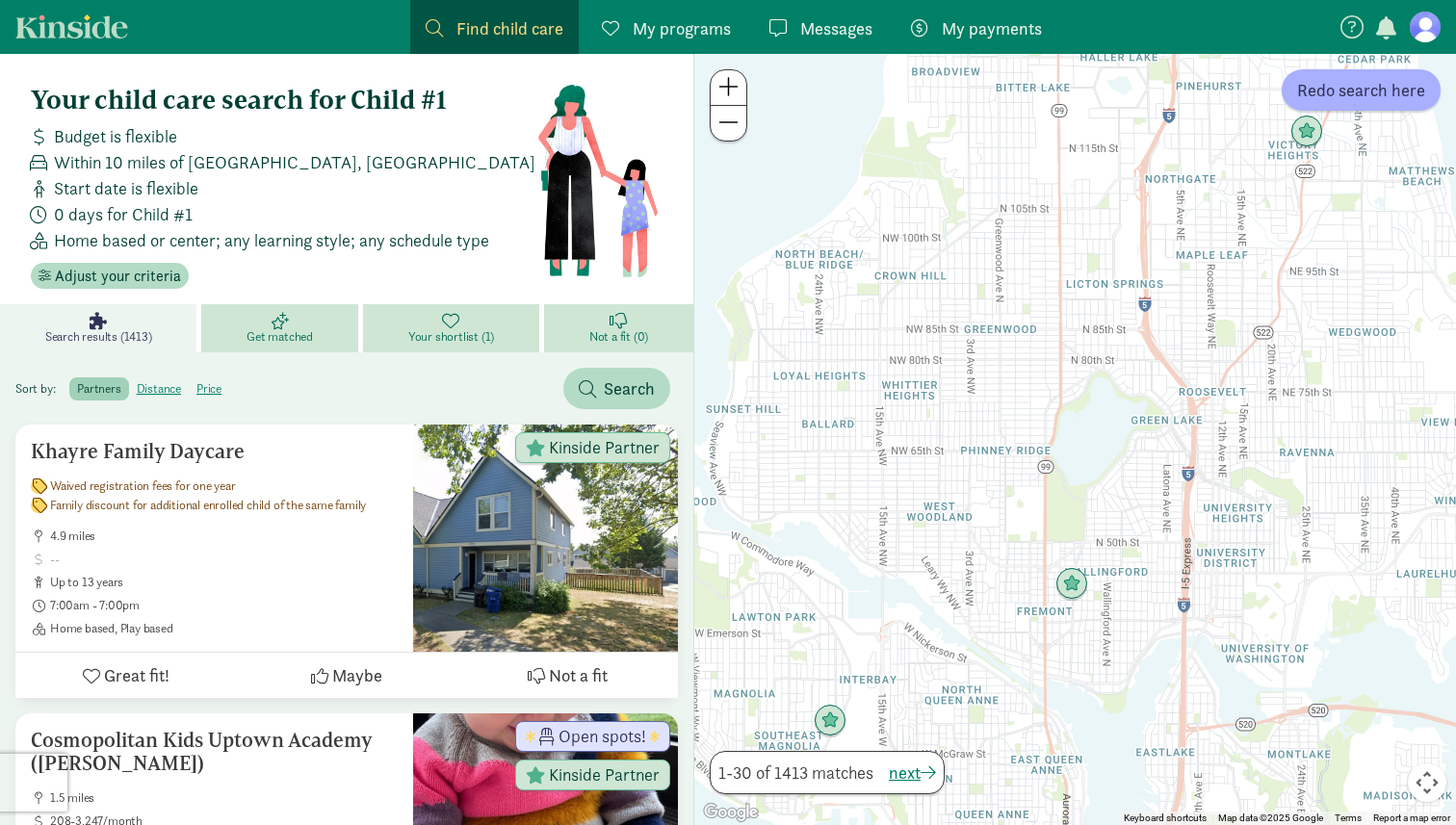
drag, startPoint x: 1032, startPoint y: 405, endPoint x: 971, endPoint y: 514, distance: 124.9
click at [971, 514] on div at bounding box center [1075, 440] width 761 height 771
click at [1088, 593] on div at bounding box center [1075, 440] width 761 height 771
click at [1083, 592] on img "Click to see details" at bounding box center [1071, 586] width 37 height 37
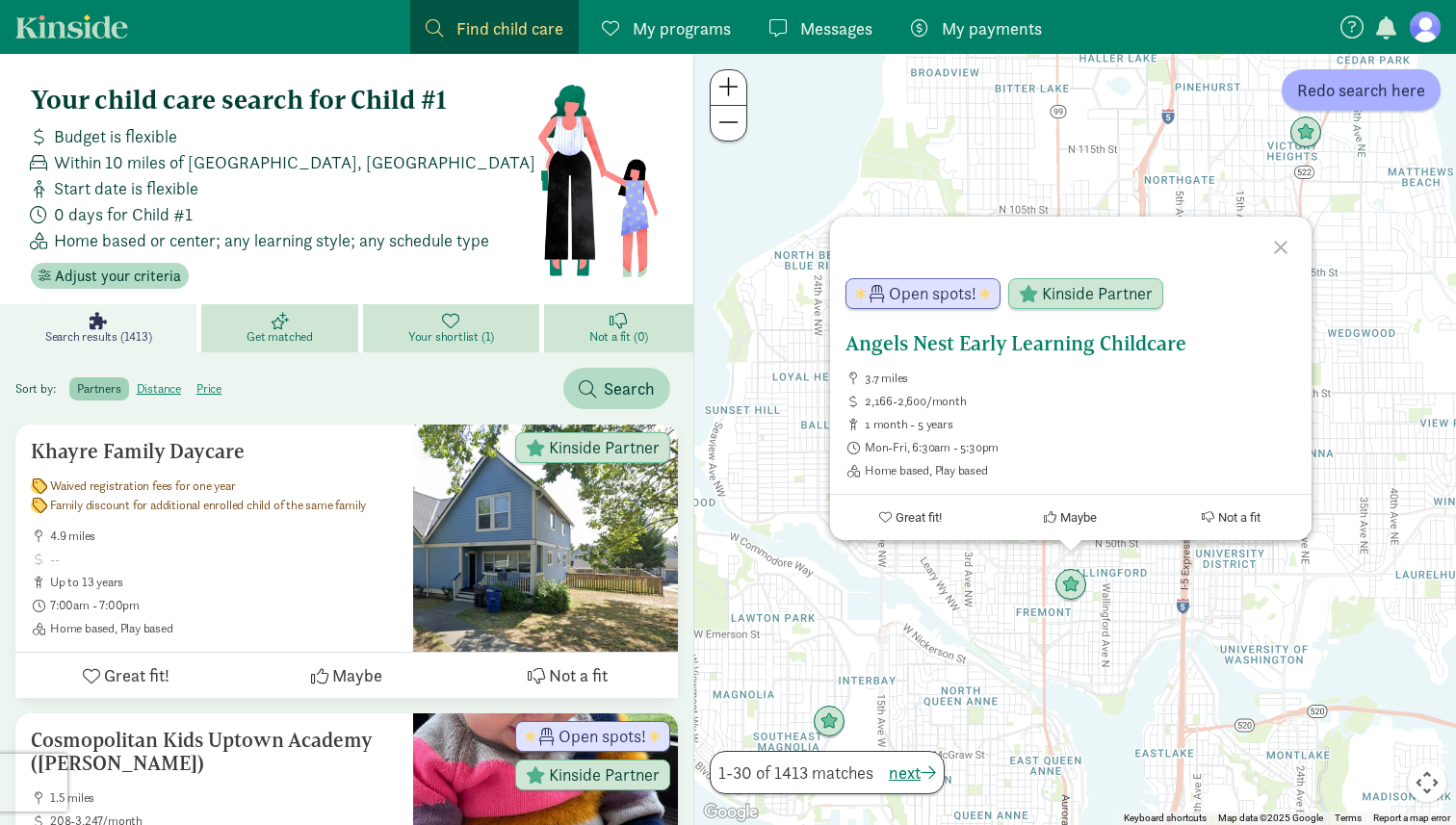
click at [953, 343] on h5 "Angels Nest Early Learning Childcare" at bounding box center [1070, 344] width 450 height 23
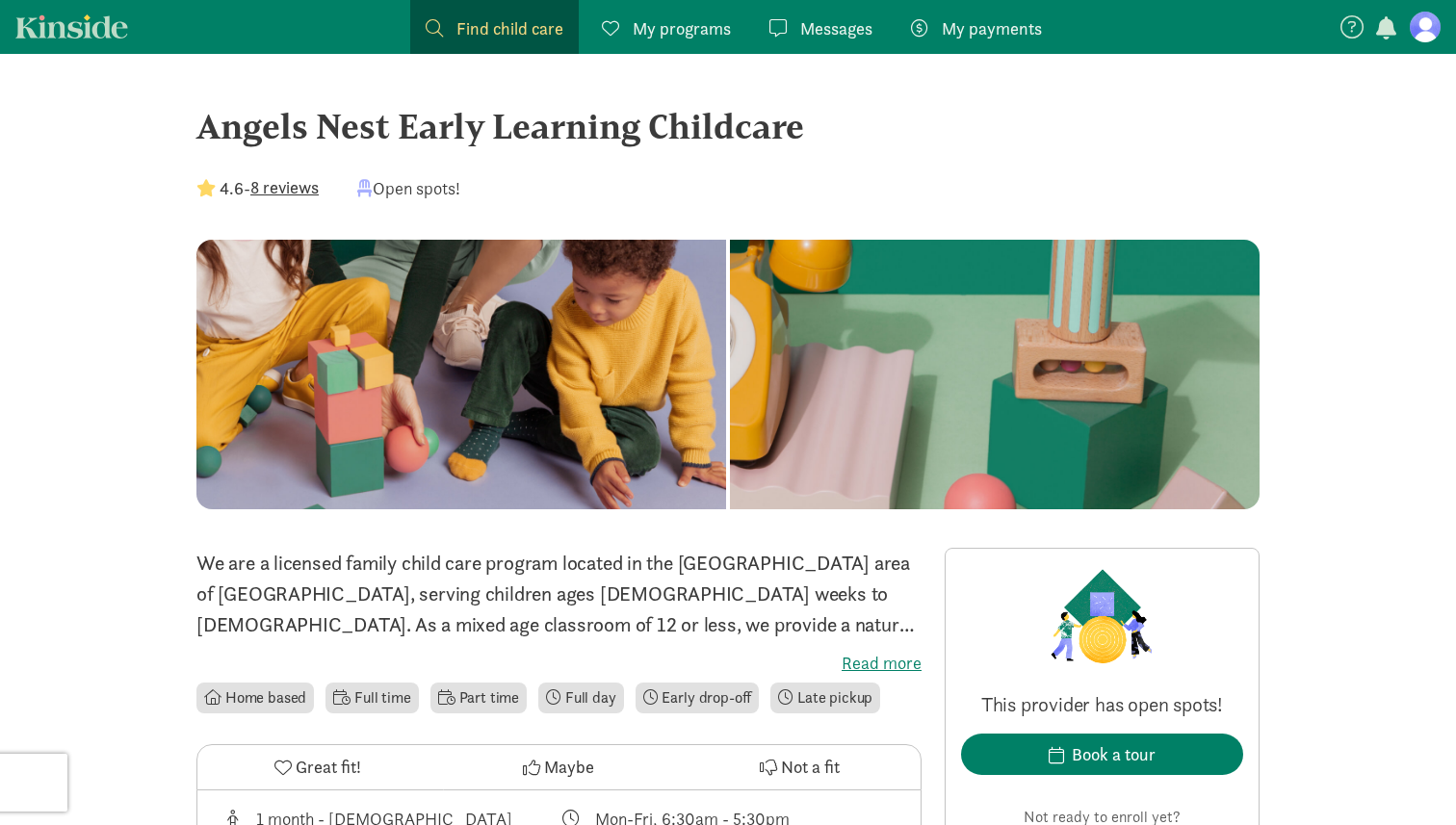
click at [274, 191] on button "8 reviews" at bounding box center [285, 187] width 69 height 26
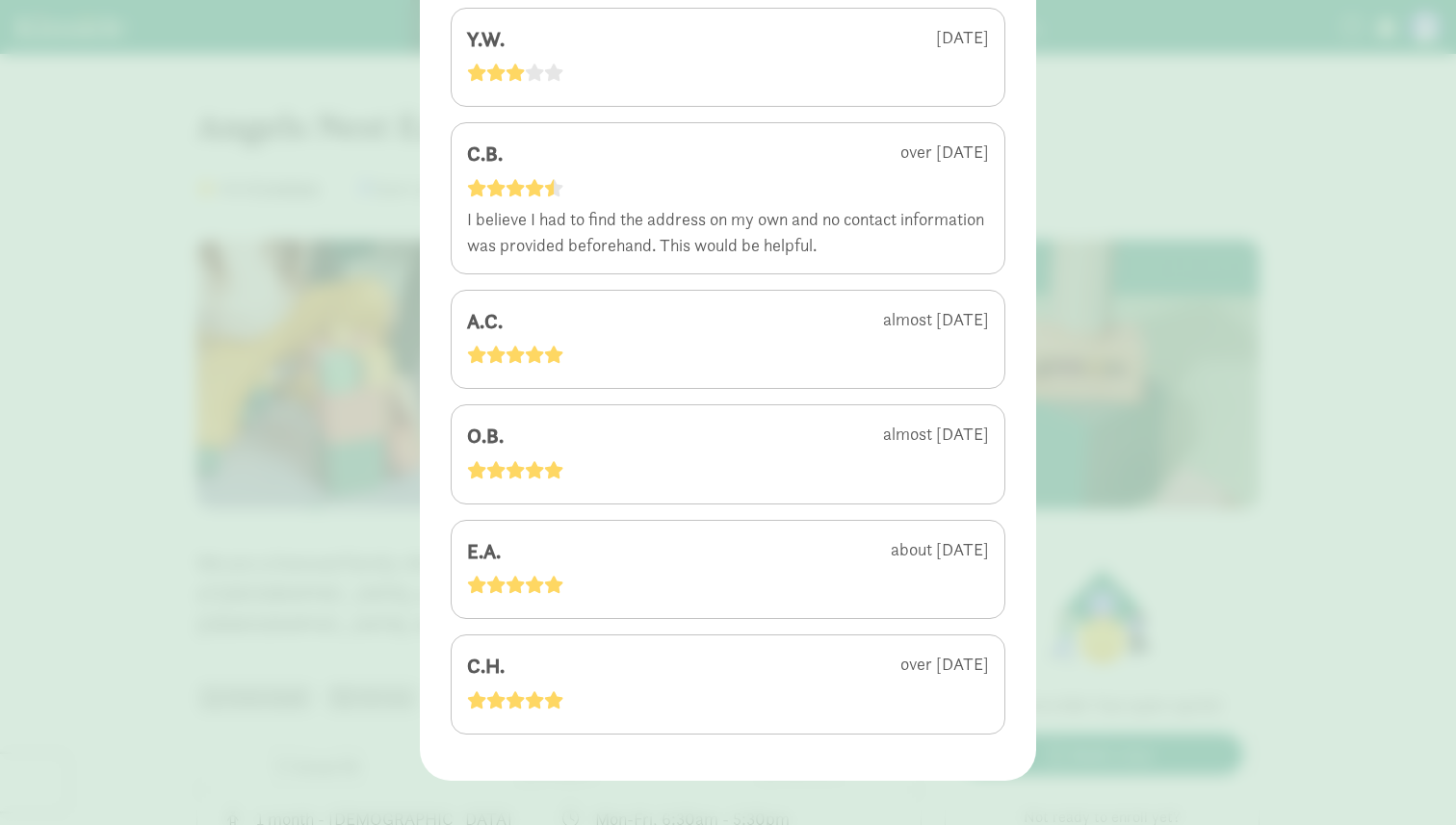
scroll to position [478, 0]
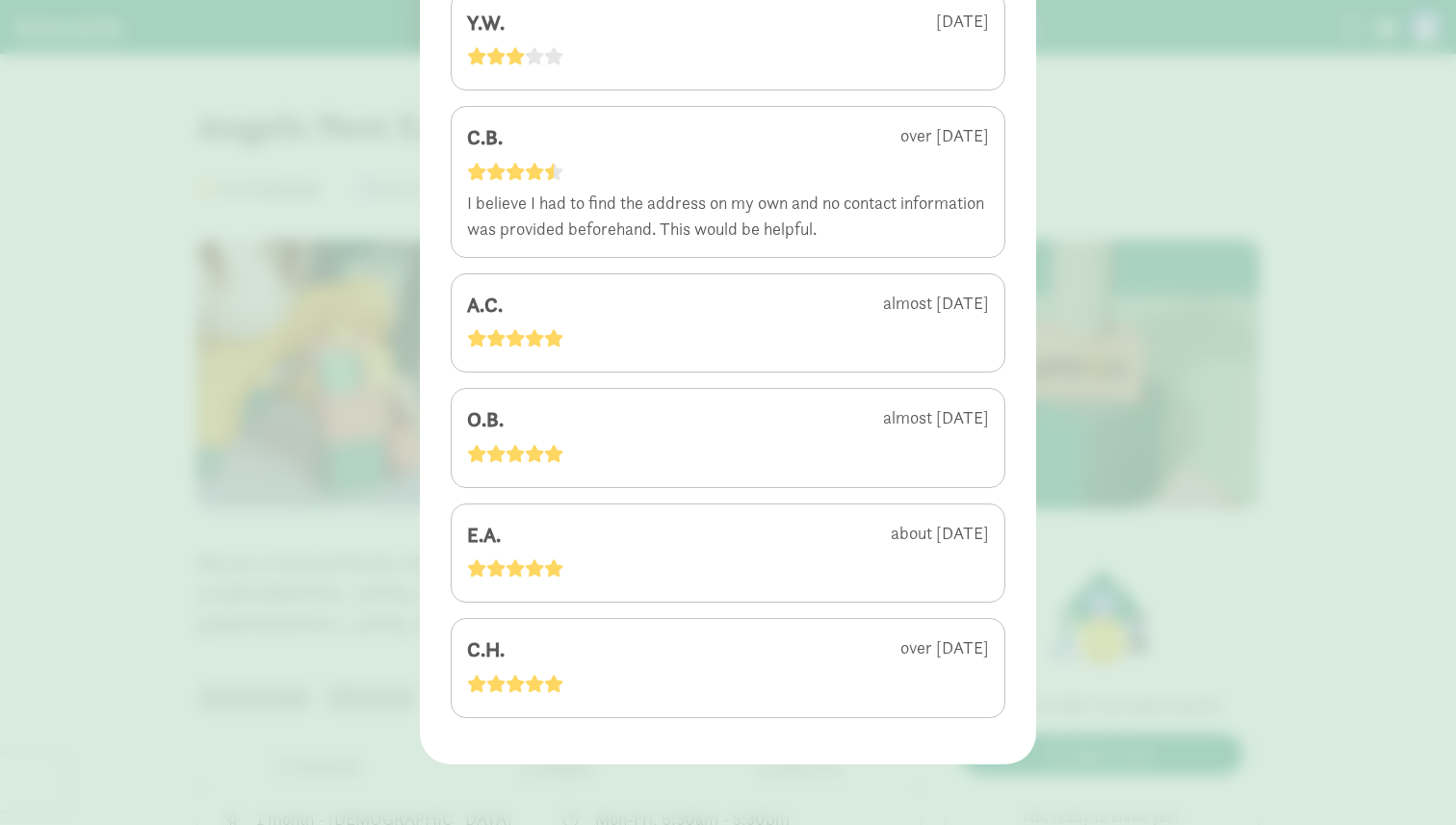
click at [89, 446] on div "4.6 - 8 reviews V.N. [DATE] Very clean facility despite the pets. Owners are su…" at bounding box center [728, 412] width 1456 height 825
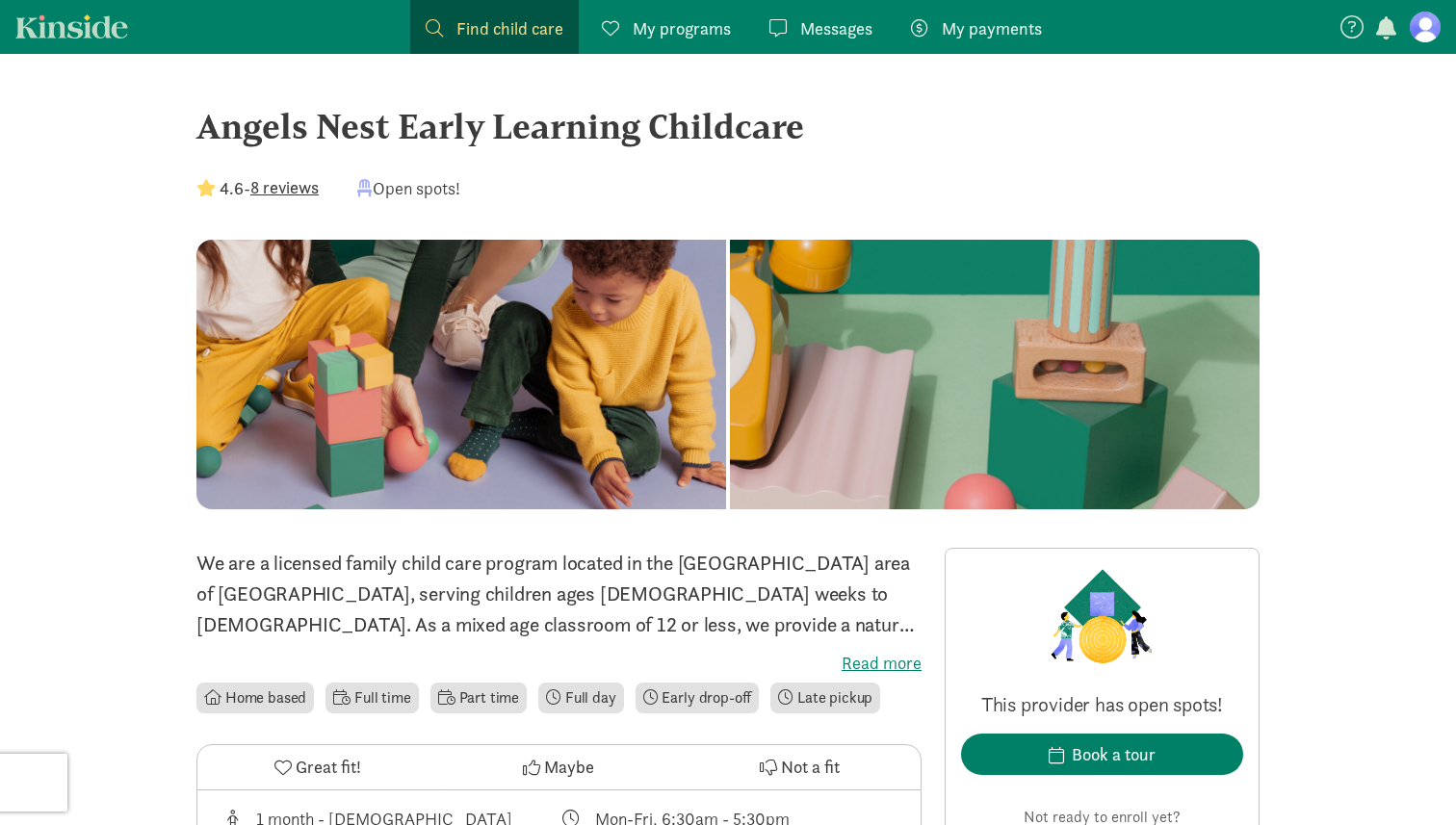
click at [1418, 34] on figure at bounding box center [1426, 27] width 31 height 31
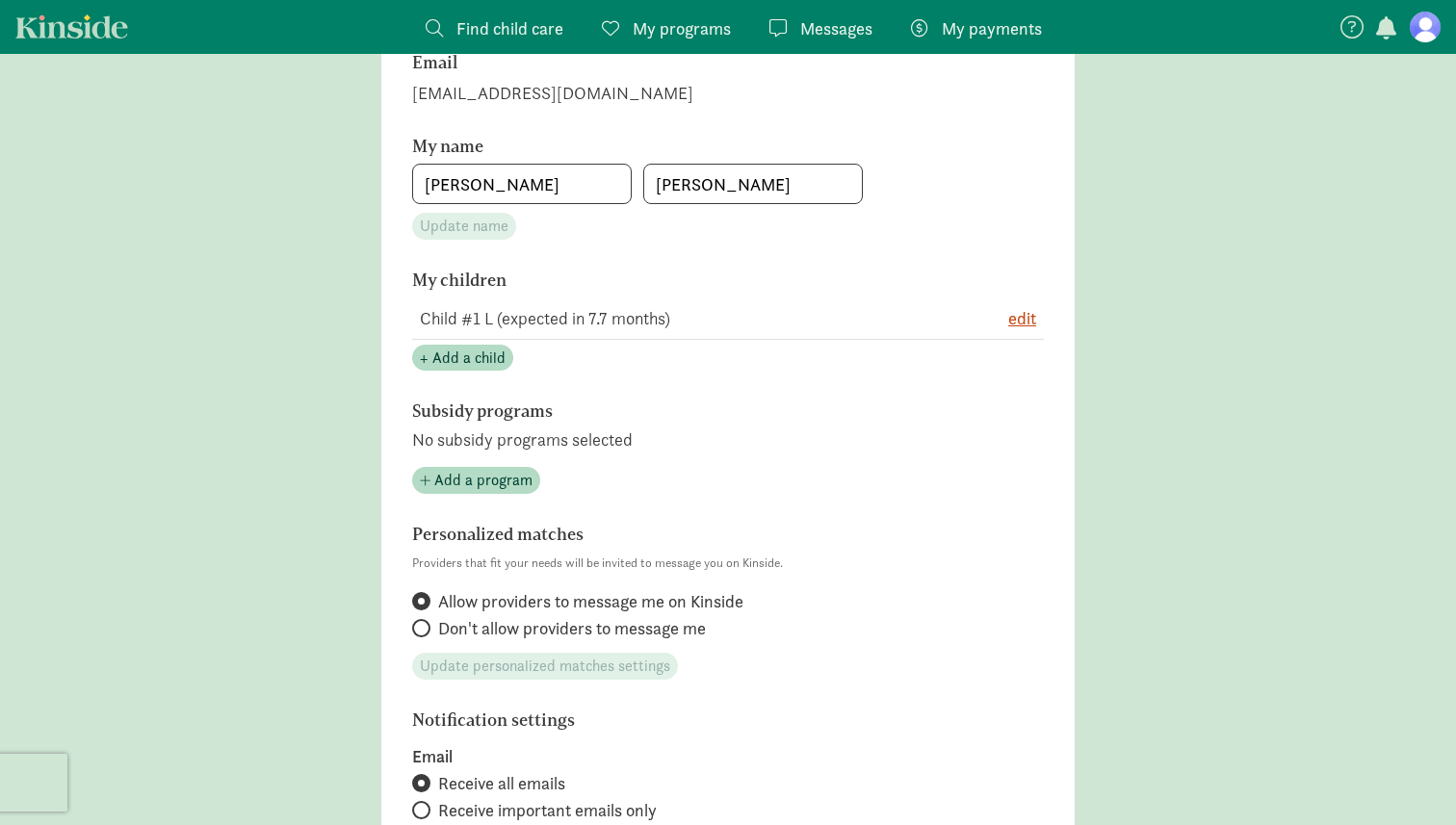
scroll to position [294, 0]
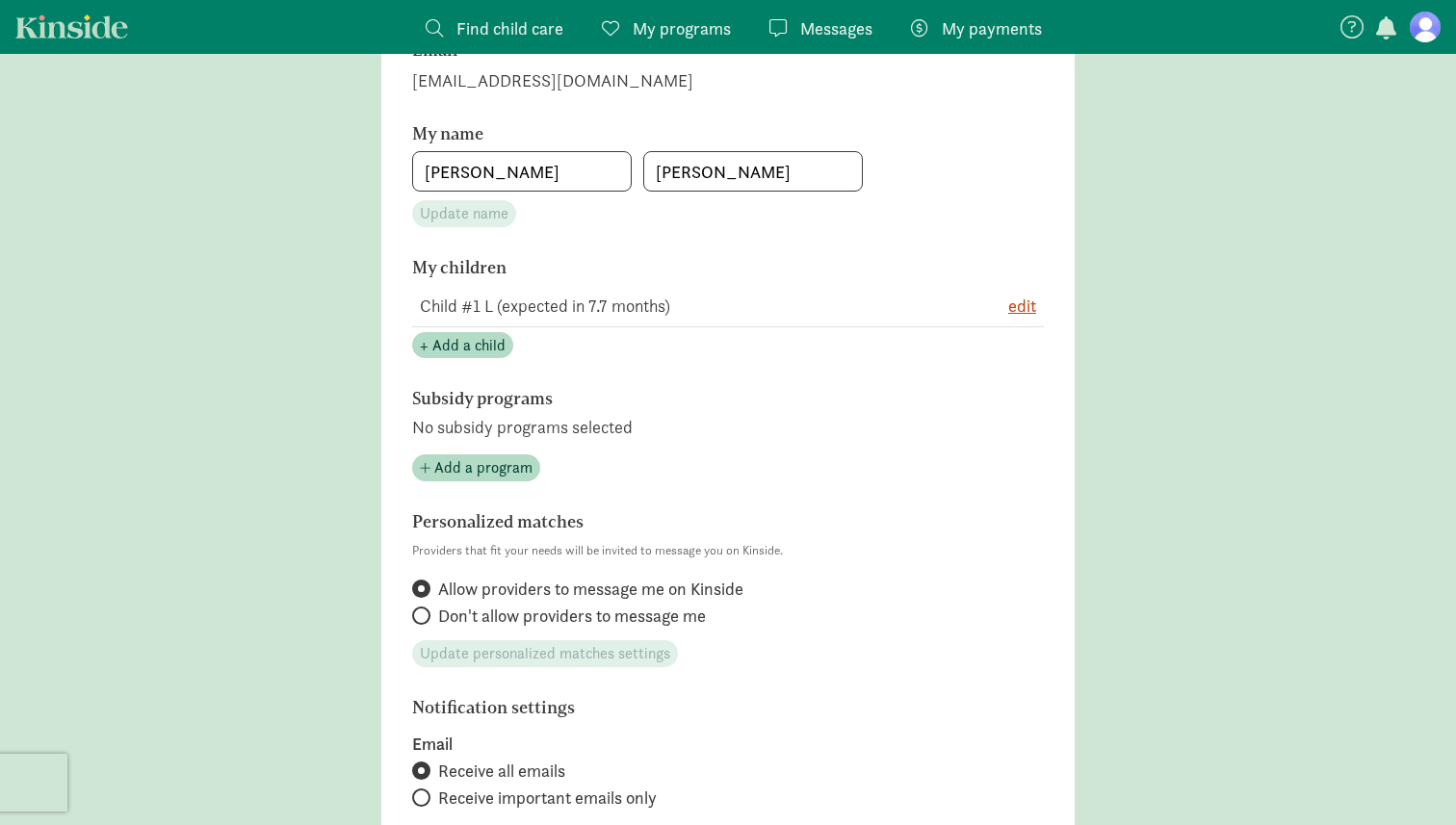
click at [346, 255] on main "Account settings Profile photo Upload photo Email [PERSON_NAME][EMAIL_ADDRESS][…" at bounding box center [728, 540] width 1456 height 1485
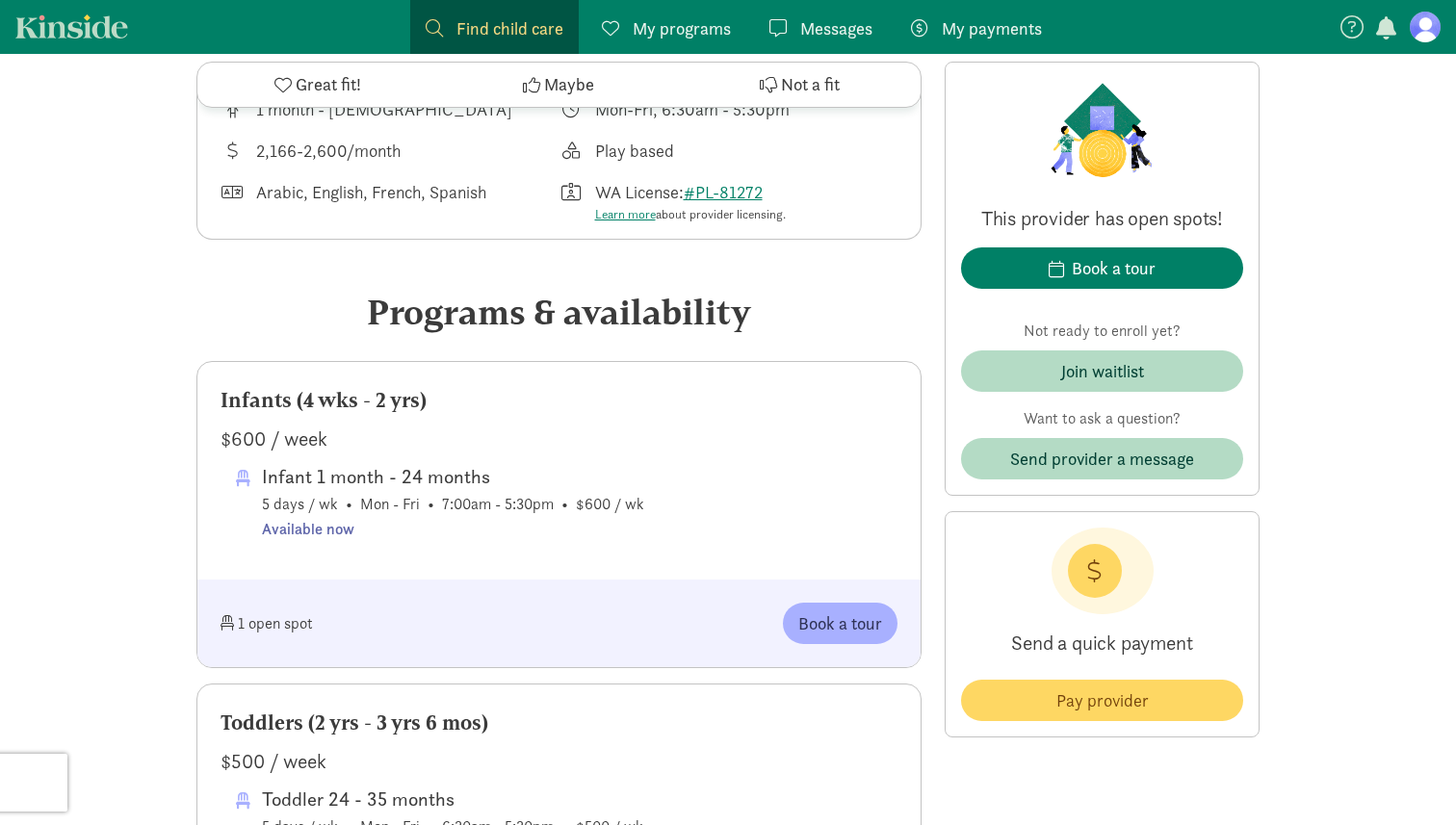
scroll to position [712, 0]
drag, startPoint x: 222, startPoint y: 437, endPoint x: 316, endPoint y: 437, distance: 94.0
click at [314, 437] on div "$600 / week" at bounding box center [559, 438] width 677 height 31
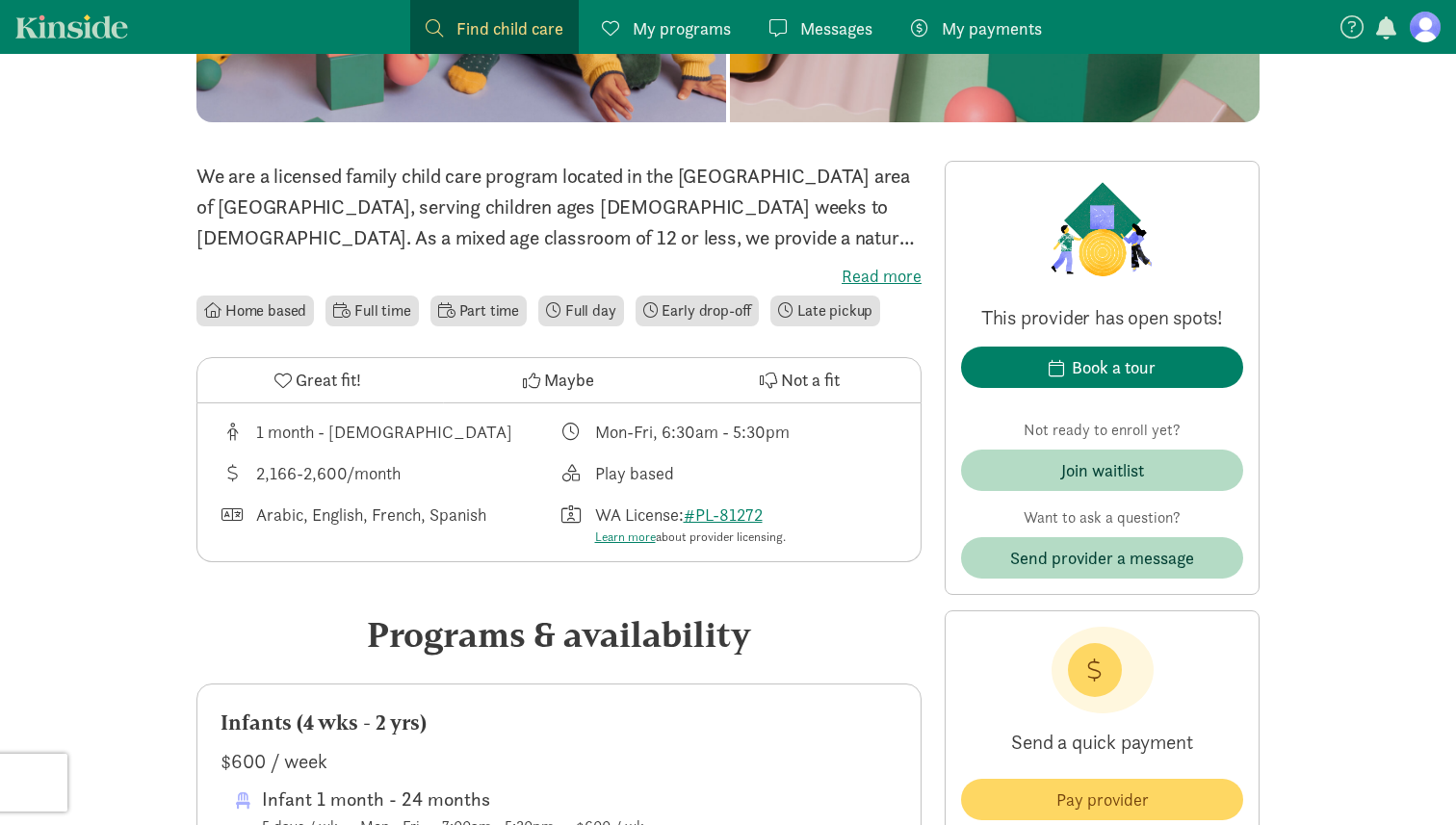
scroll to position [382, 0]
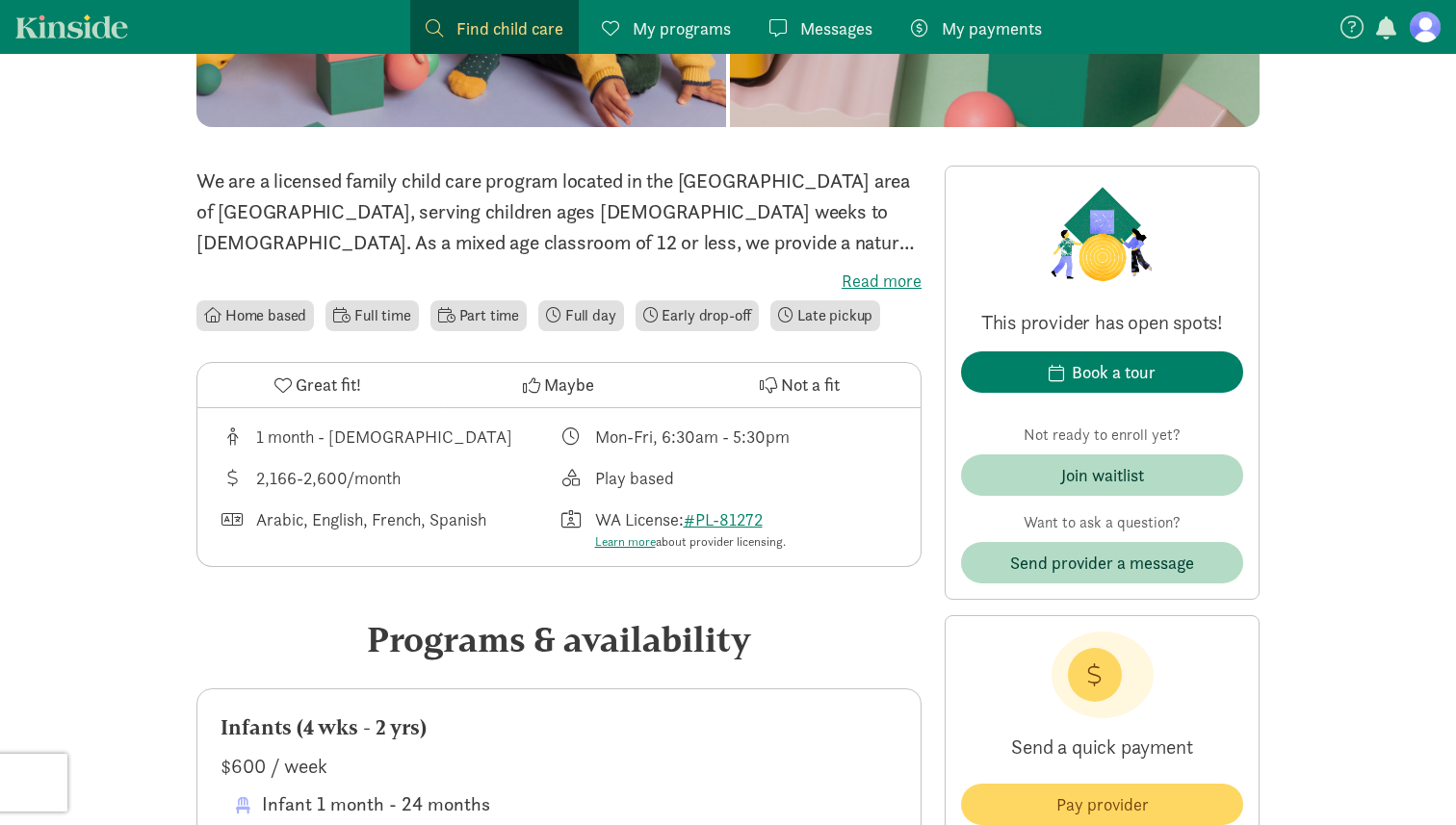
click at [877, 279] on label "Read more" at bounding box center [559, 281] width 726 height 23
click at [0, 0] on input "Read more" at bounding box center [0, 0] width 0 height 0
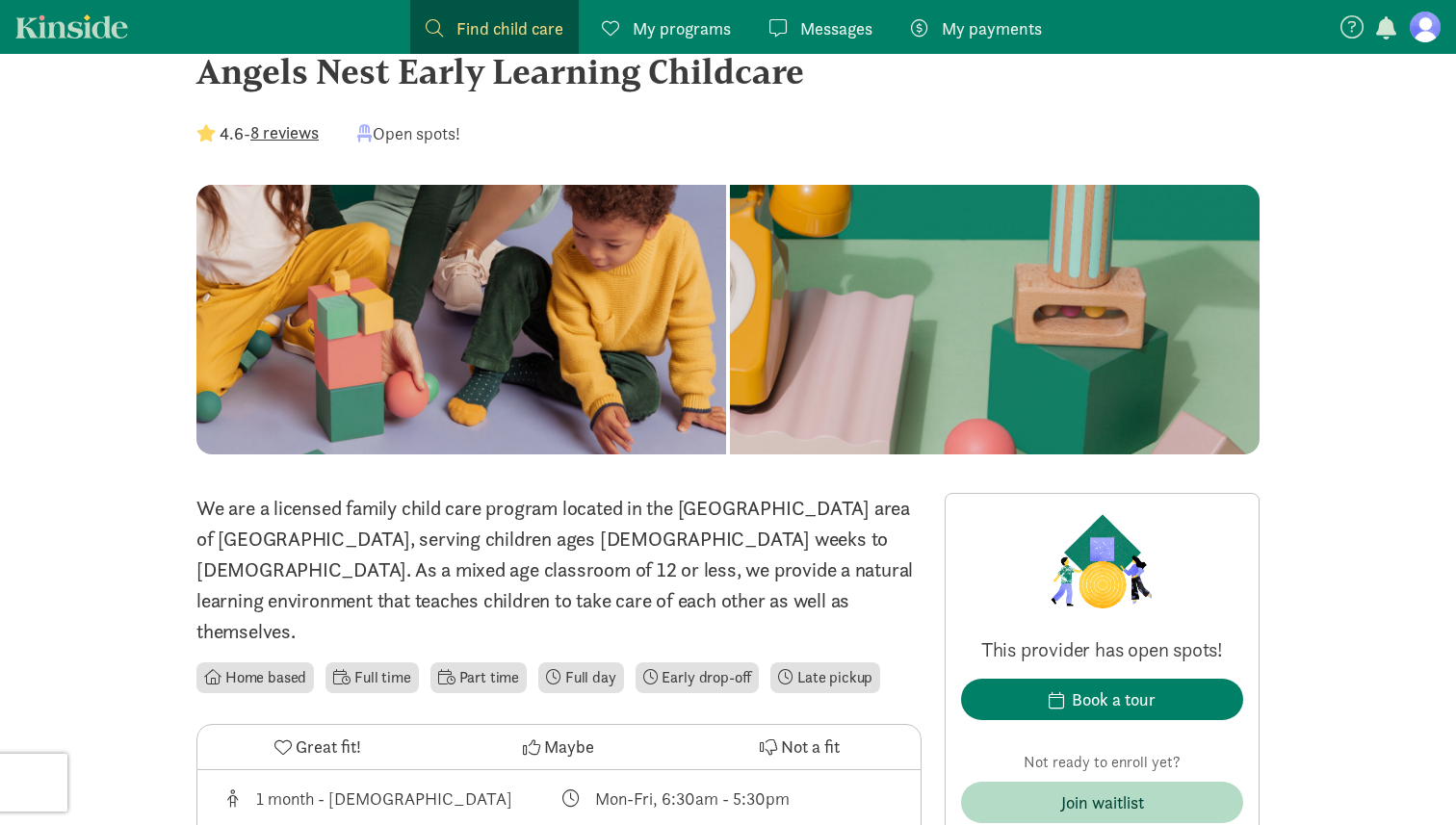
scroll to position [0, 0]
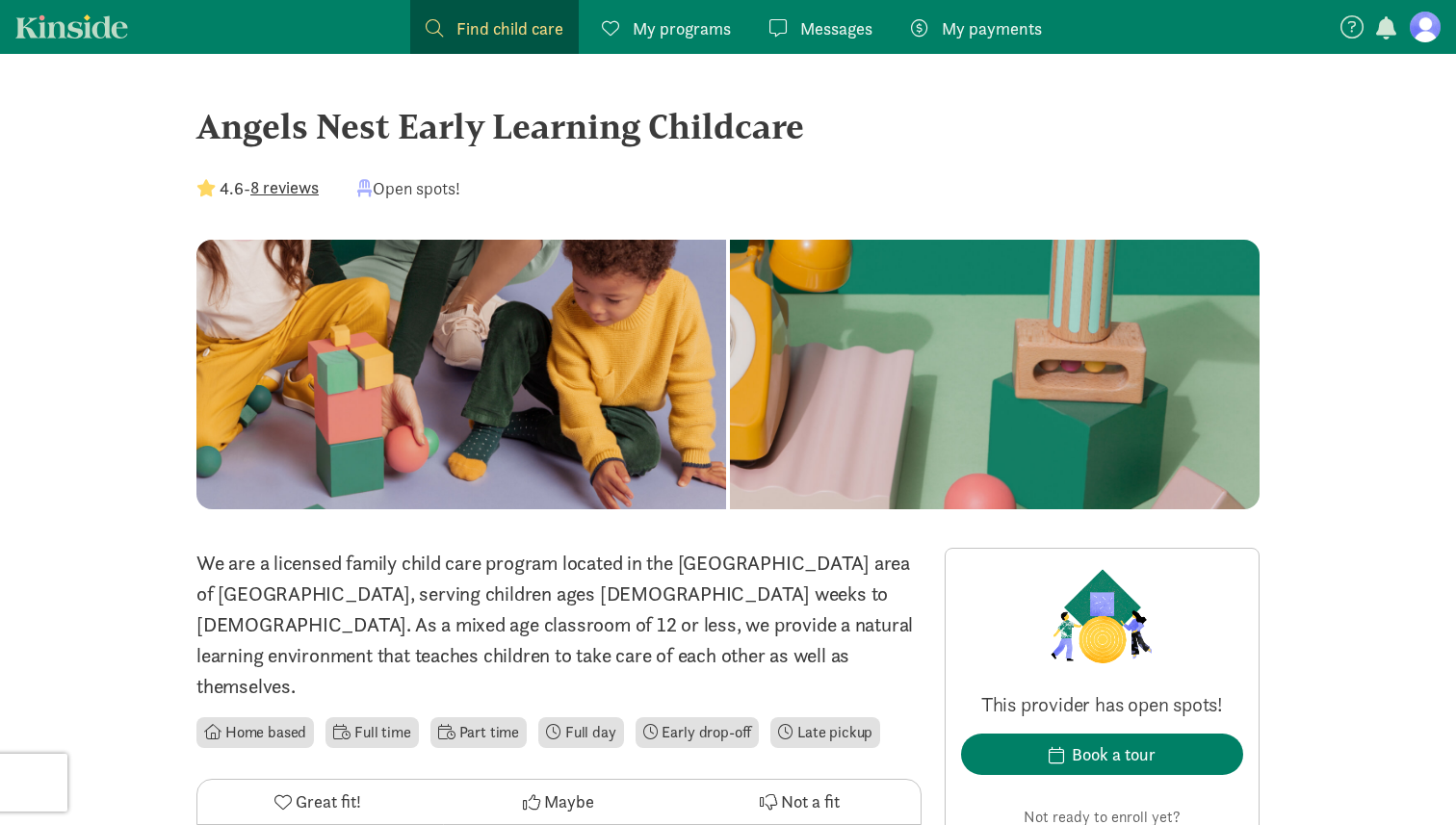
click at [212, 145] on div "Angels Nest Early Learning Childcare" at bounding box center [728, 126] width 1064 height 52
drag, startPoint x: 212, startPoint y: 144, endPoint x: 751, endPoint y: 145, distance: 539.0
click at [751, 145] on div "Angels Nest Early Learning Childcare" at bounding box center [728, 126] width 1064 height 52
copy div "Angels Nest Early Learning Childcare"
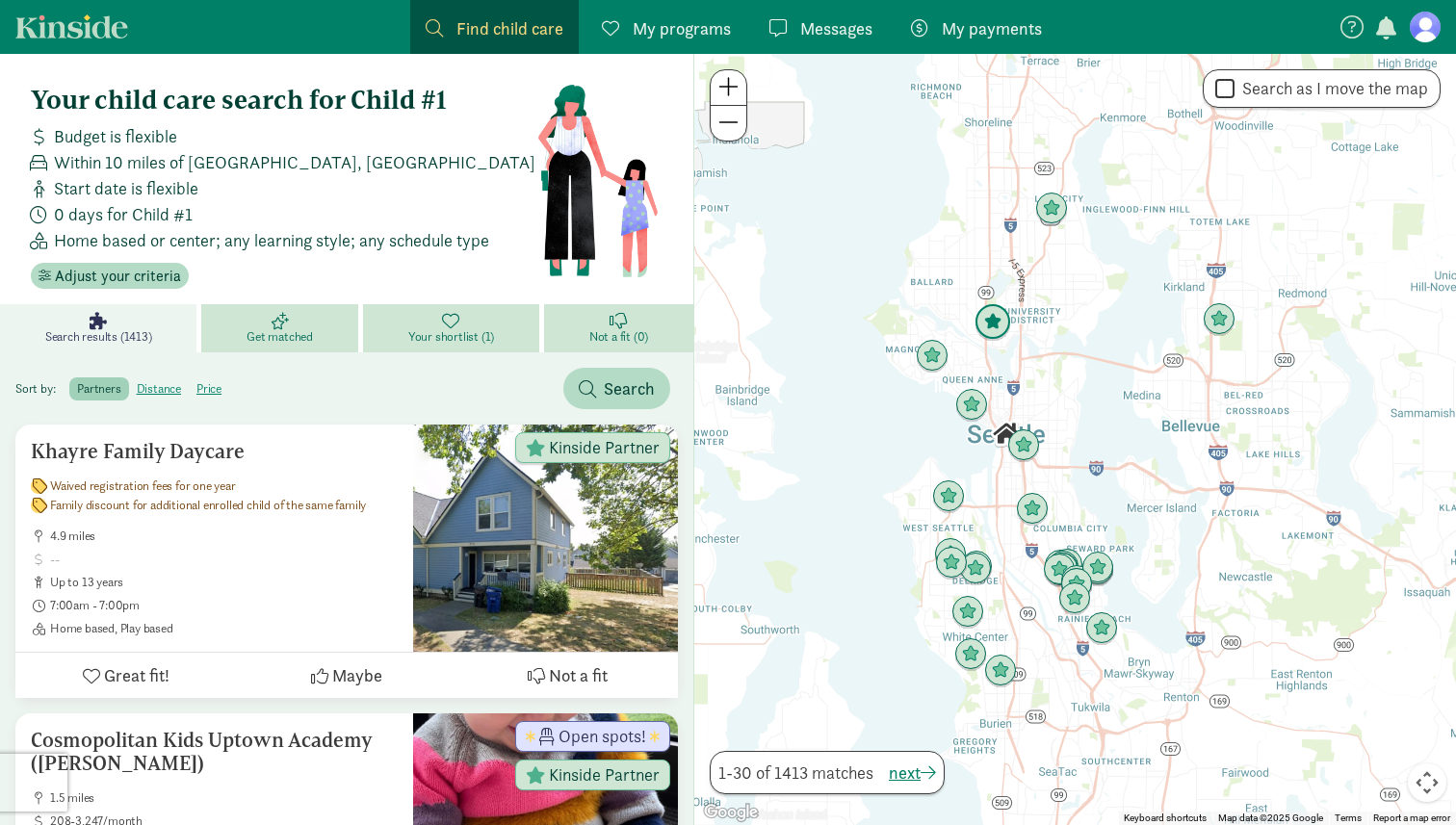
click at [993, 333] on img "Click to see details" at bounding box center [993, 322] width 37 height 37
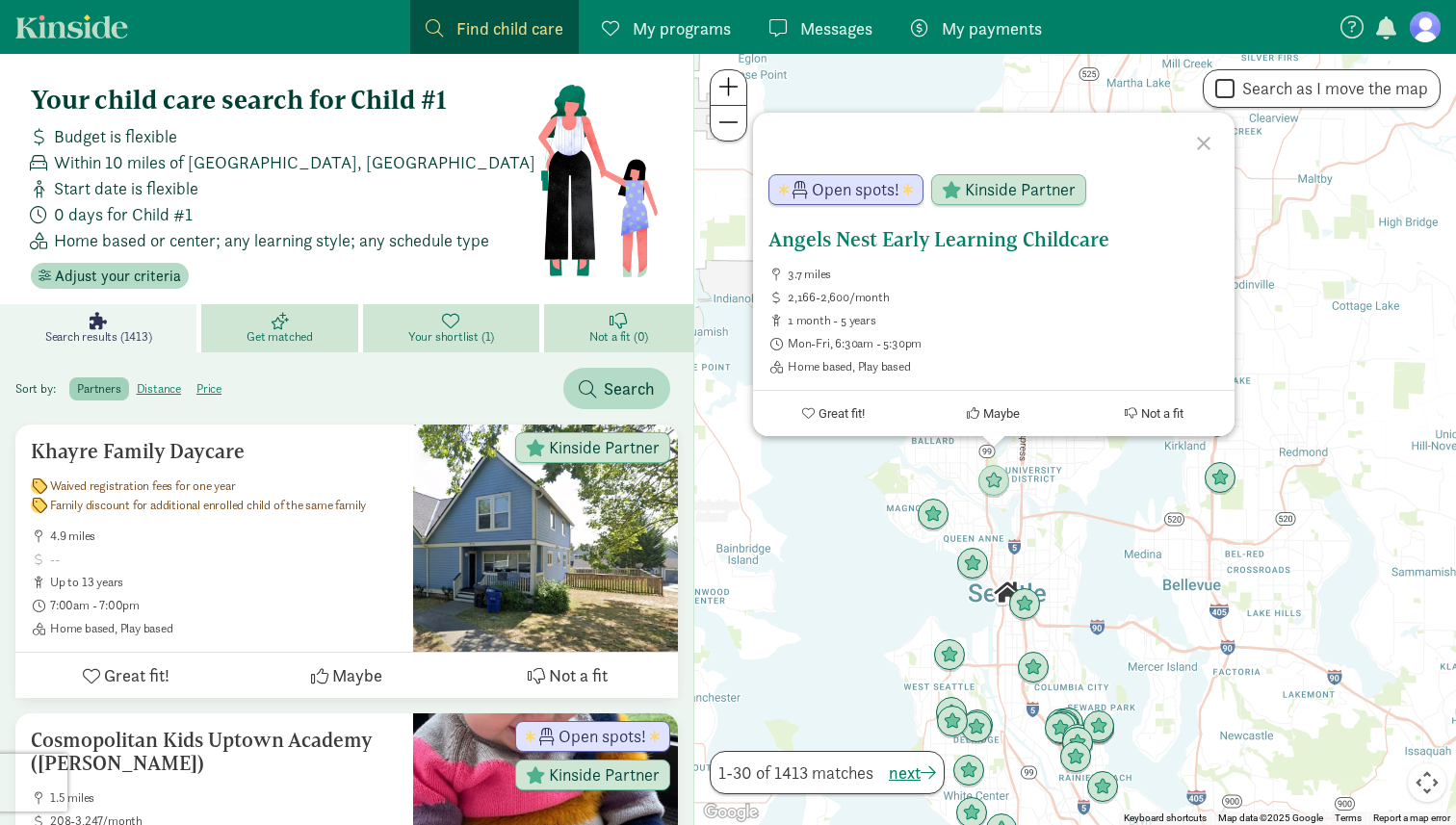
click at [851, 407] on span "Great fit!" at bounding box center [841, 413] width 46 height 15
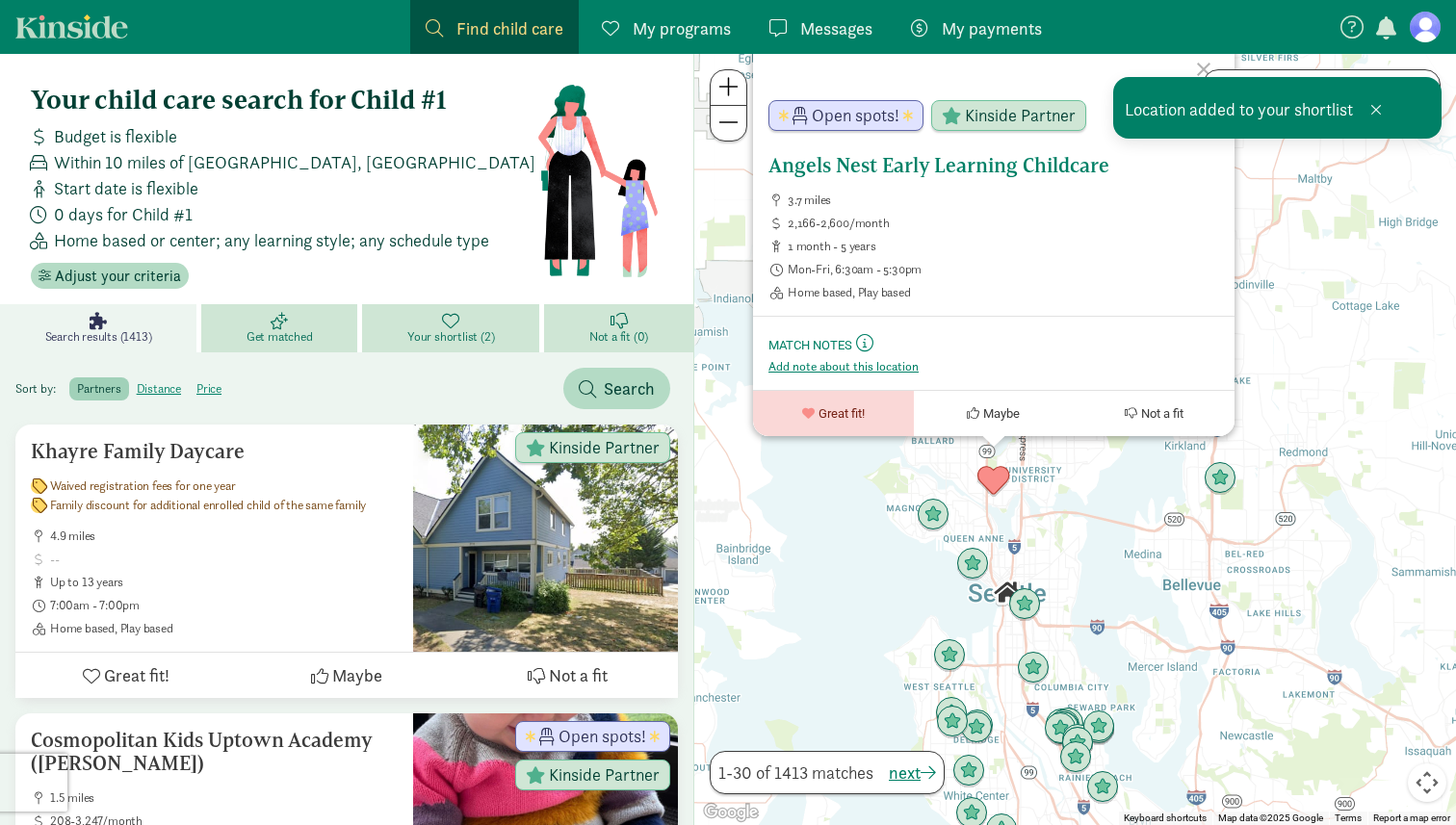
click at [934, 173] on h5 "Angels Nest Early Learning Childcare" at bounding box center [993, 166] width 450 height 23
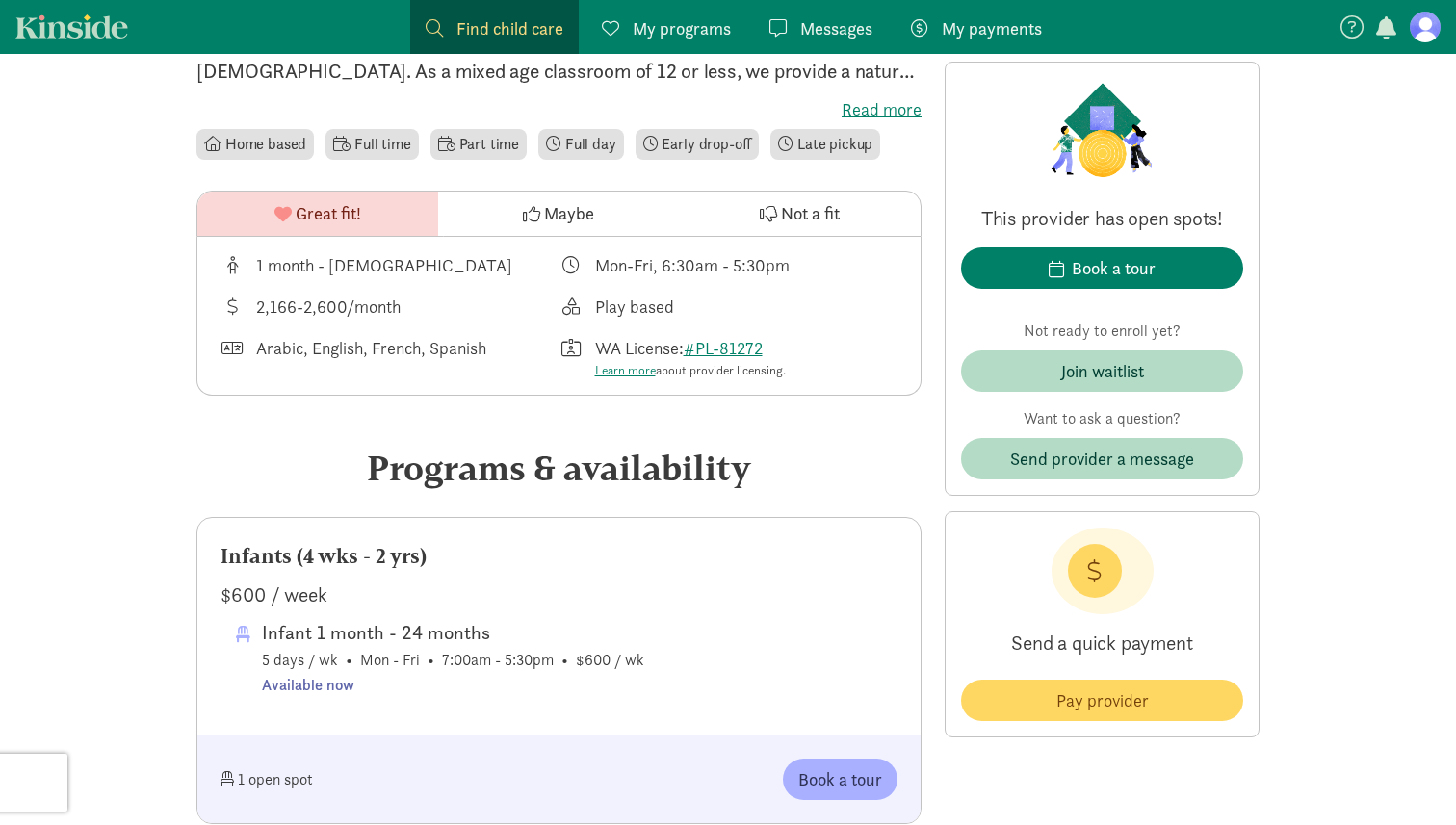
scroll to position [553, 0]
click at [1099, 366] on div "Join waitlist" at bounding box center [1103, 371] width 83 height 26
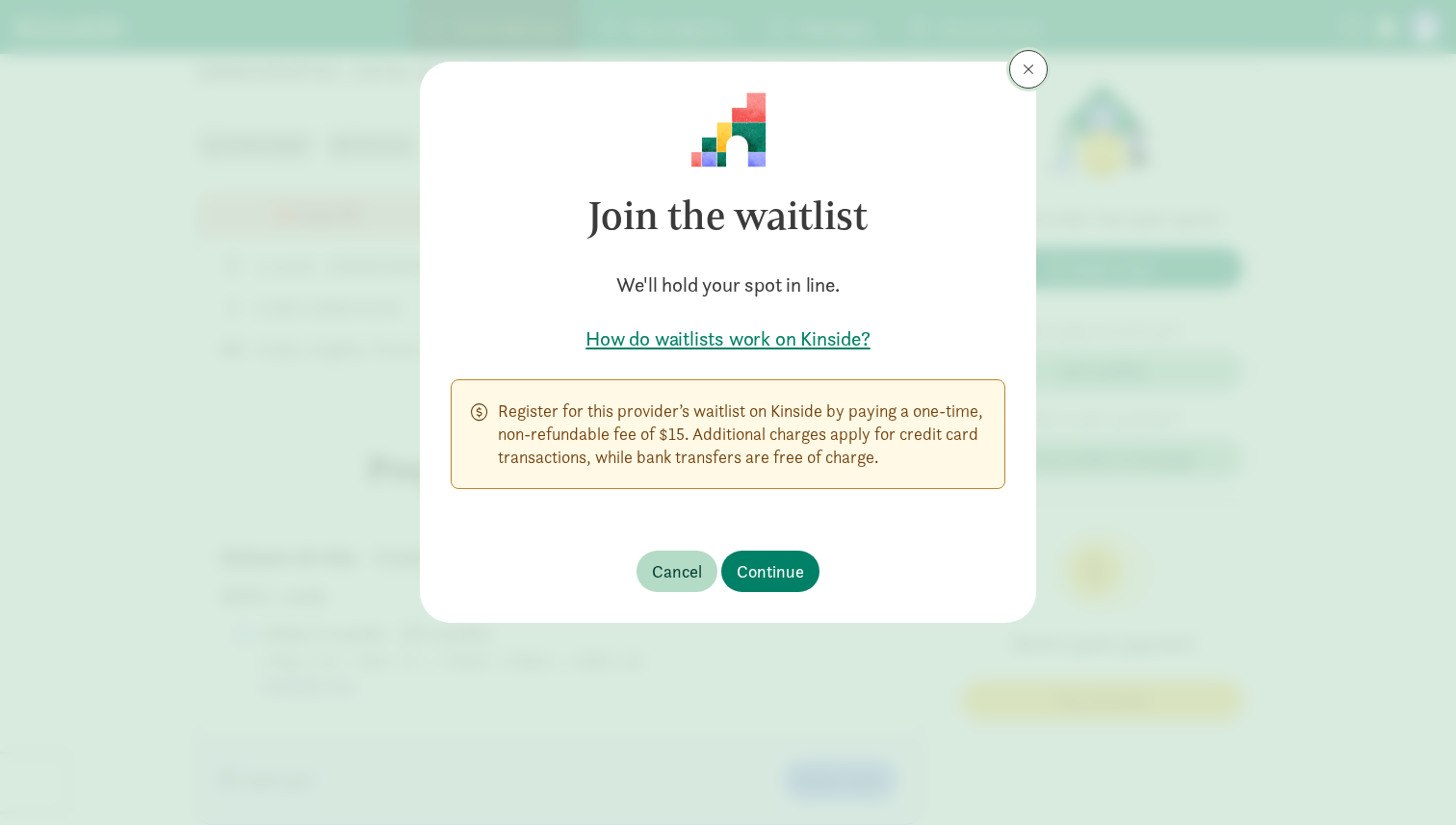
click at [1029, 63] on span at bounding box center [1029, 70] width 12 height 15
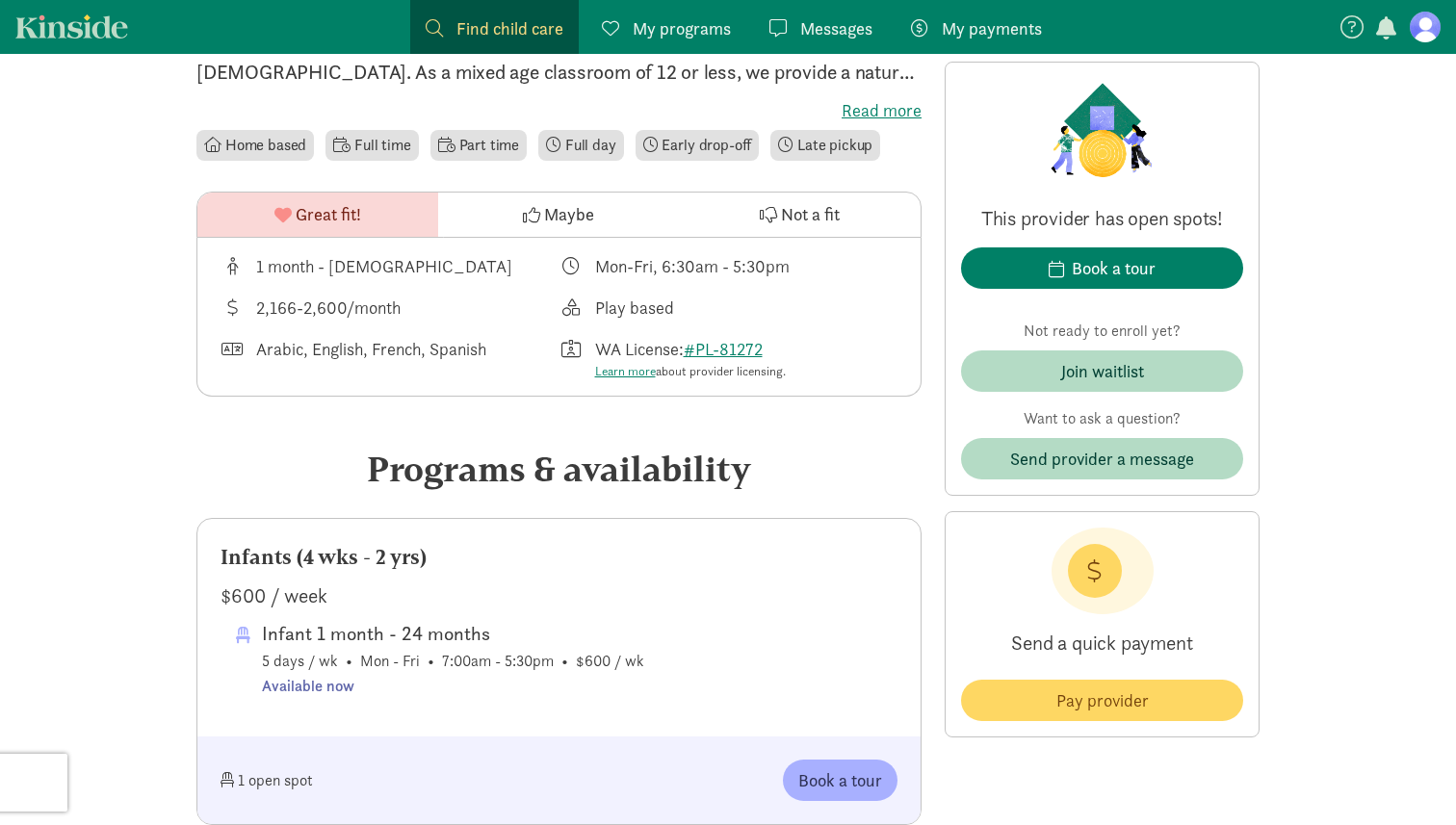
click at [443, 29] on div "Find child care Find" at bounding box center [494, 28] width 138 height 26
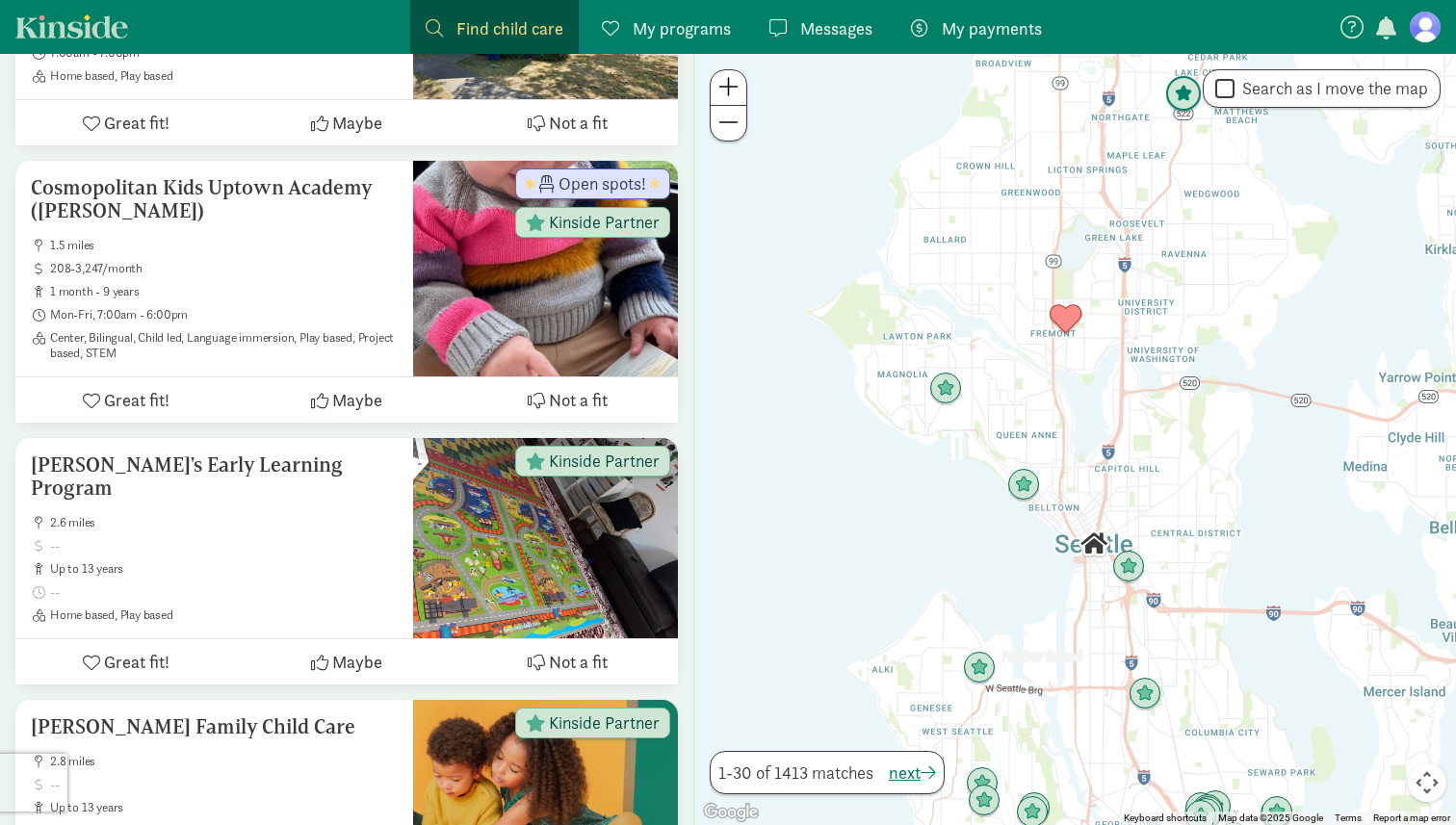
click at [1182, 101] on img "Click to see details" at bounding box center [1184, 95] width 37 height 37
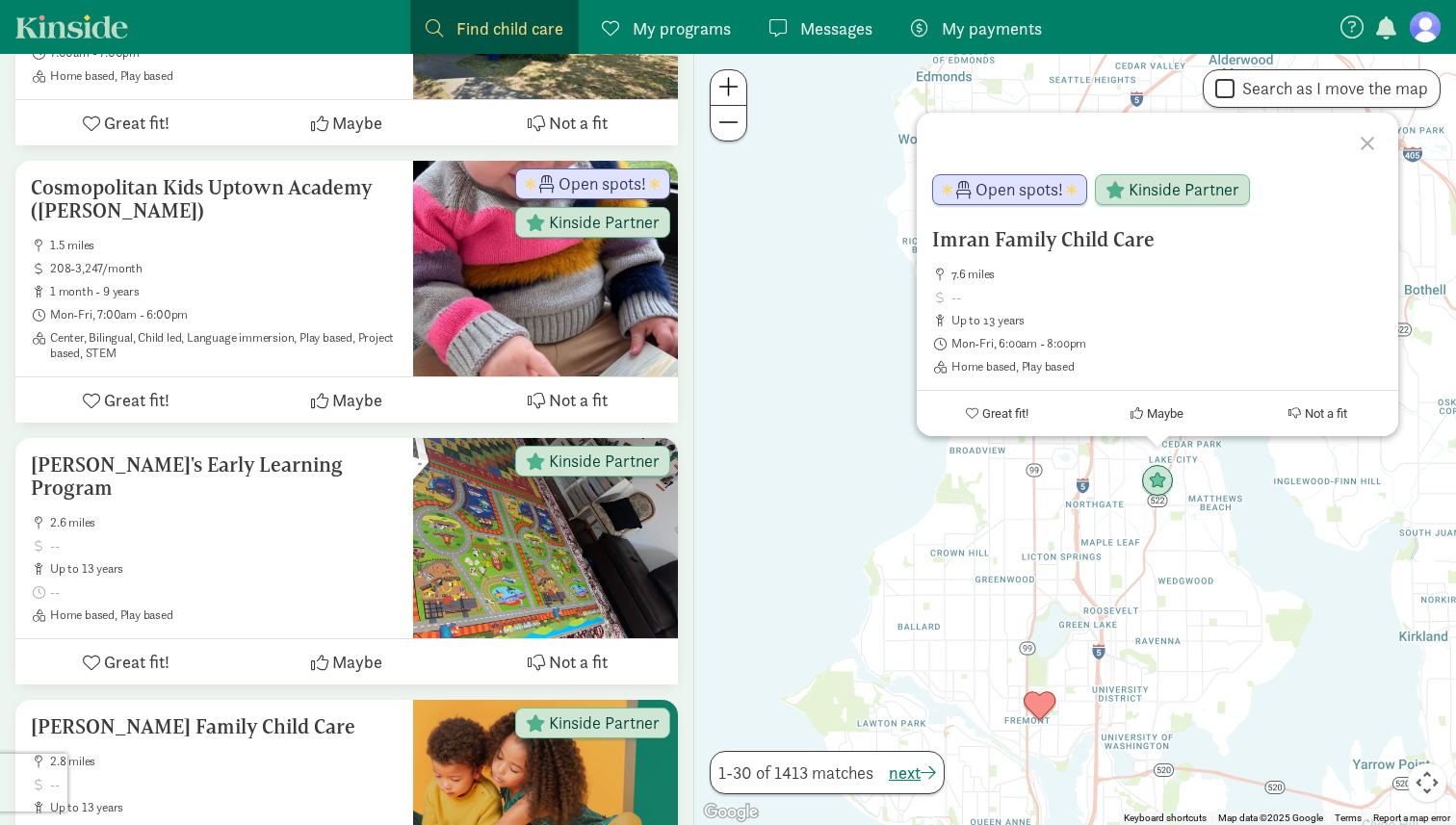
click at [945, 632] on div "Imran Family Child Care 7.6 miles up to 13 years Mon-Fri, 6:00am - 8:00pm Home …" at bounding box center [1075, 440] width 761 height 771
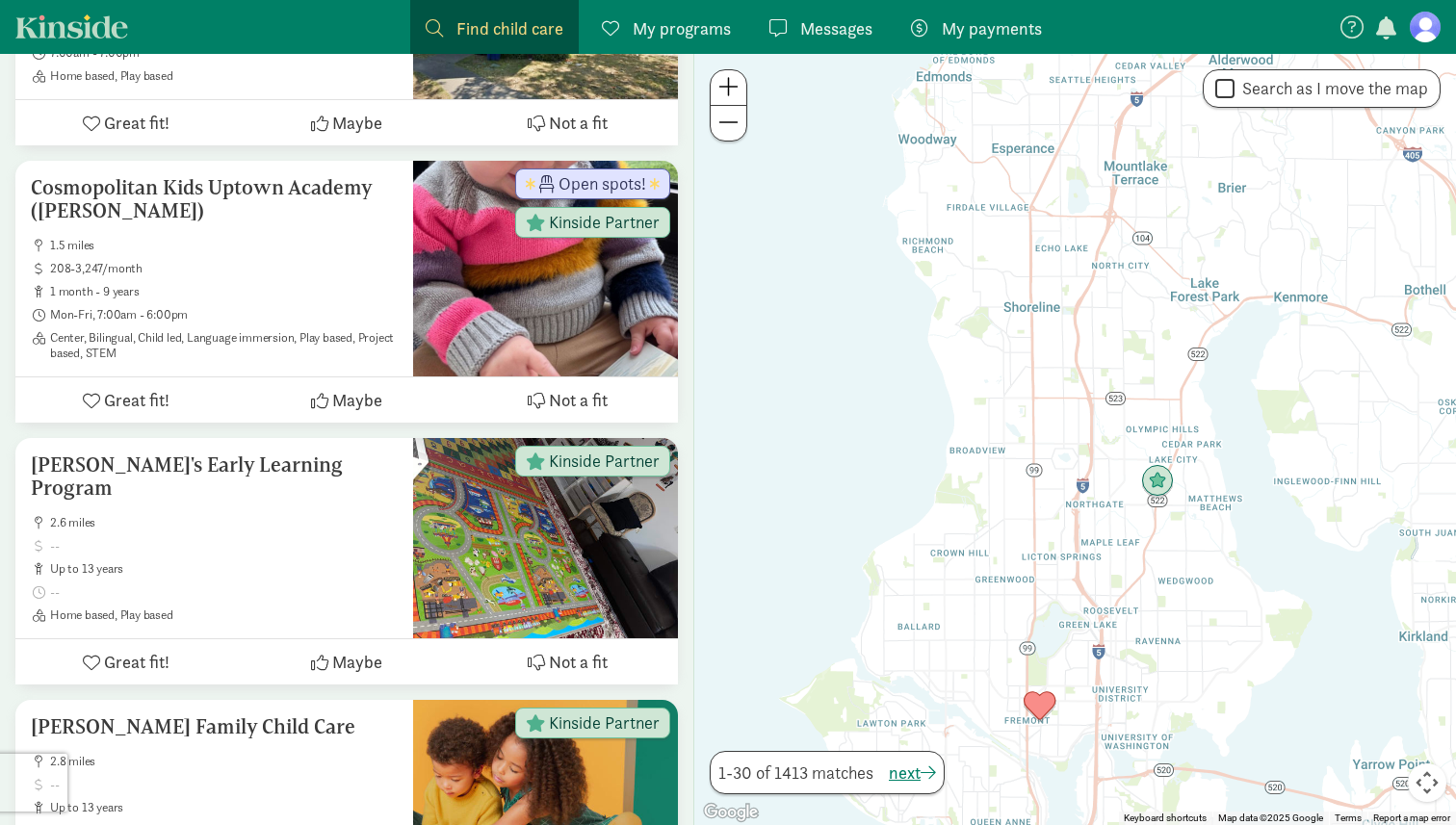
drag, startPoint x: 937, startPoint y: 638, endPoint x: 973, endPoint y: 474, distance: 167.9
click at [973, 474] on div at bounding box center [1075, 440] width 761 height 771
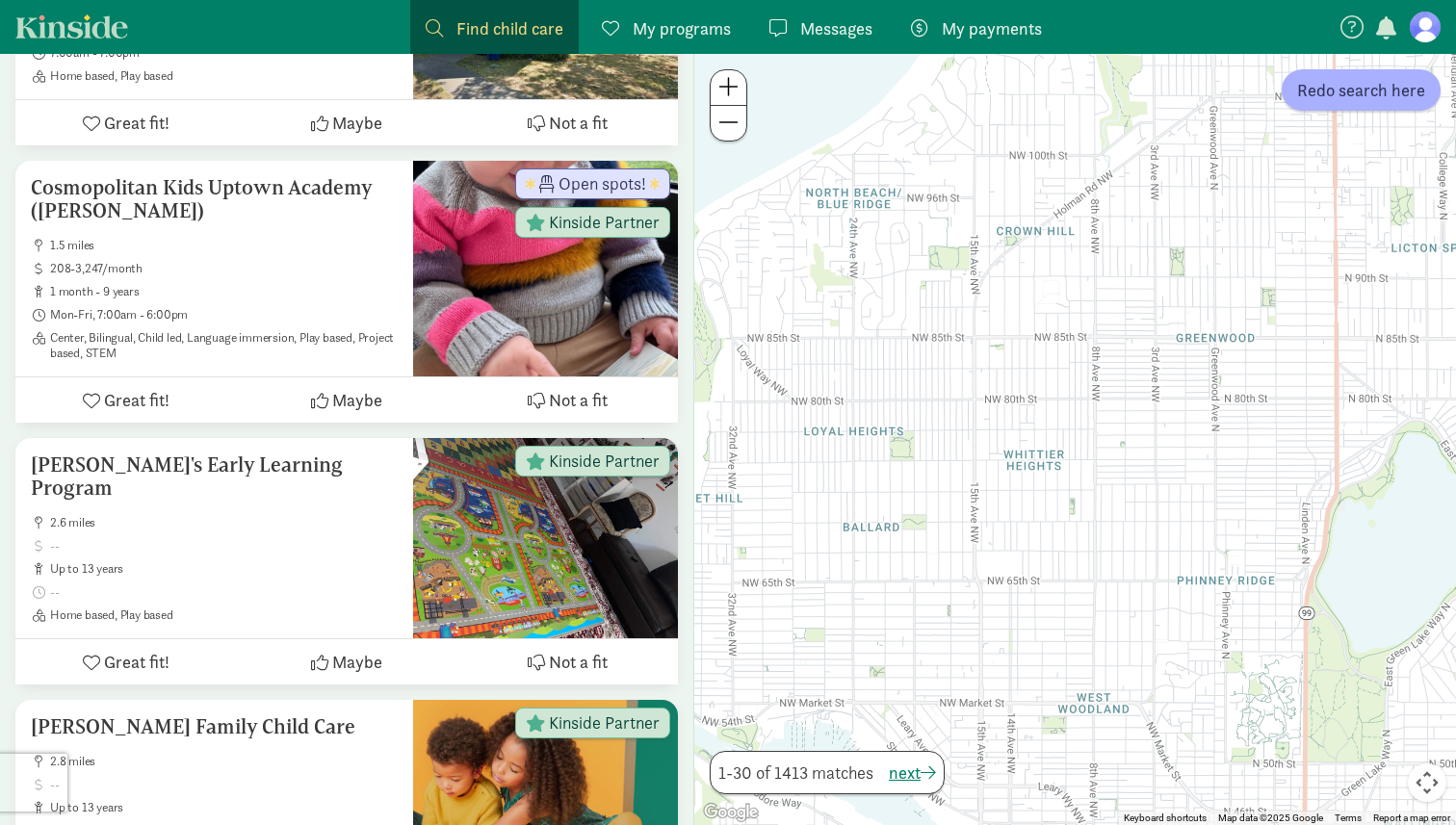
drag, startPoint x: 1064, startPoint y: 358, endPoint x: 1014, endPoint y: 529, distance: 178.2
click at [1014, 529] on div at bounding box center [1075, 440] width 761 height 771
click at [1336, 84] on span "Redo search here" at bounding box center [1361, 90] width 128 height 26
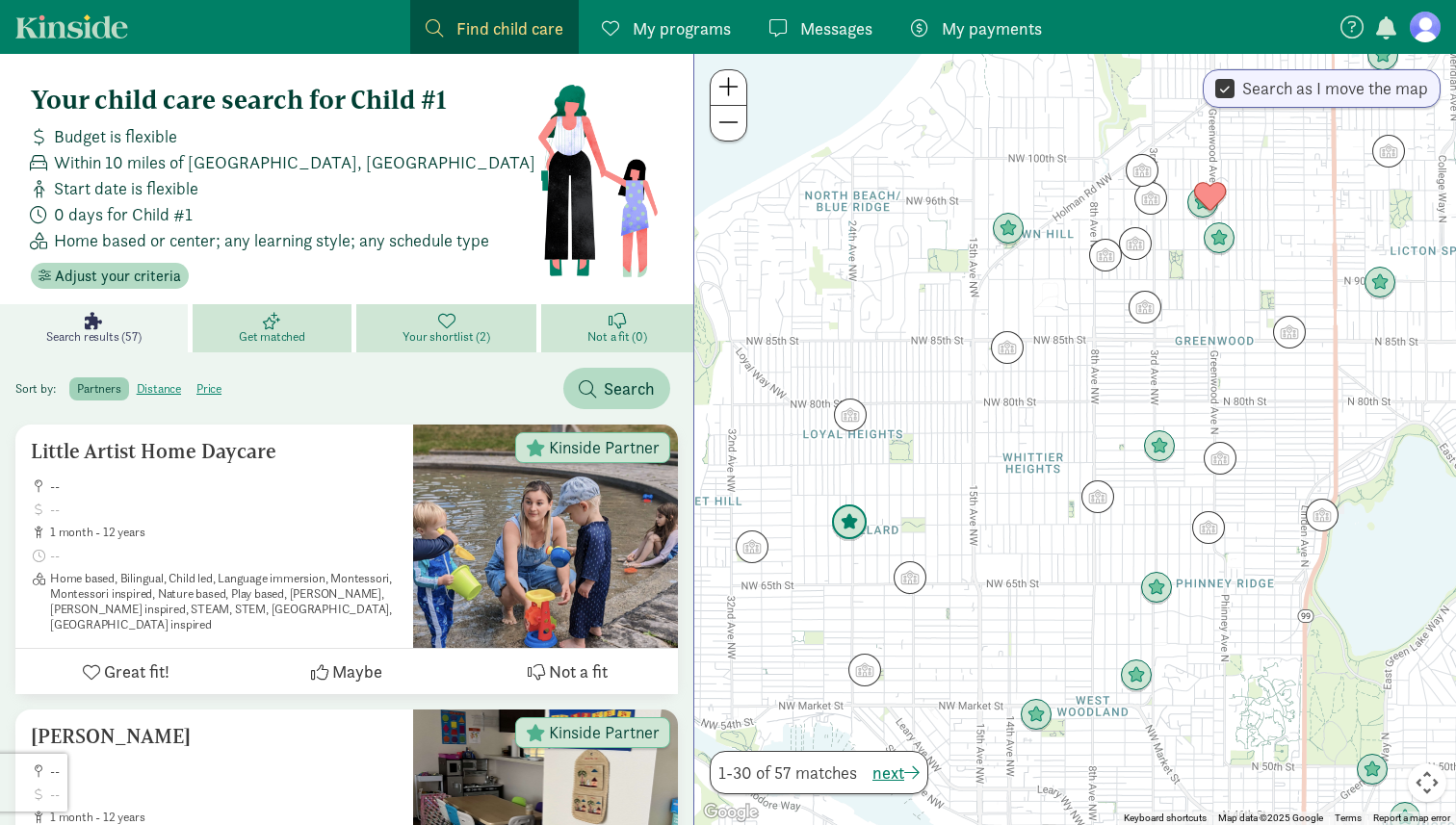
click at [860, 523] on img "Click to see details" at bounding box center [850, 523] width 37 height 37
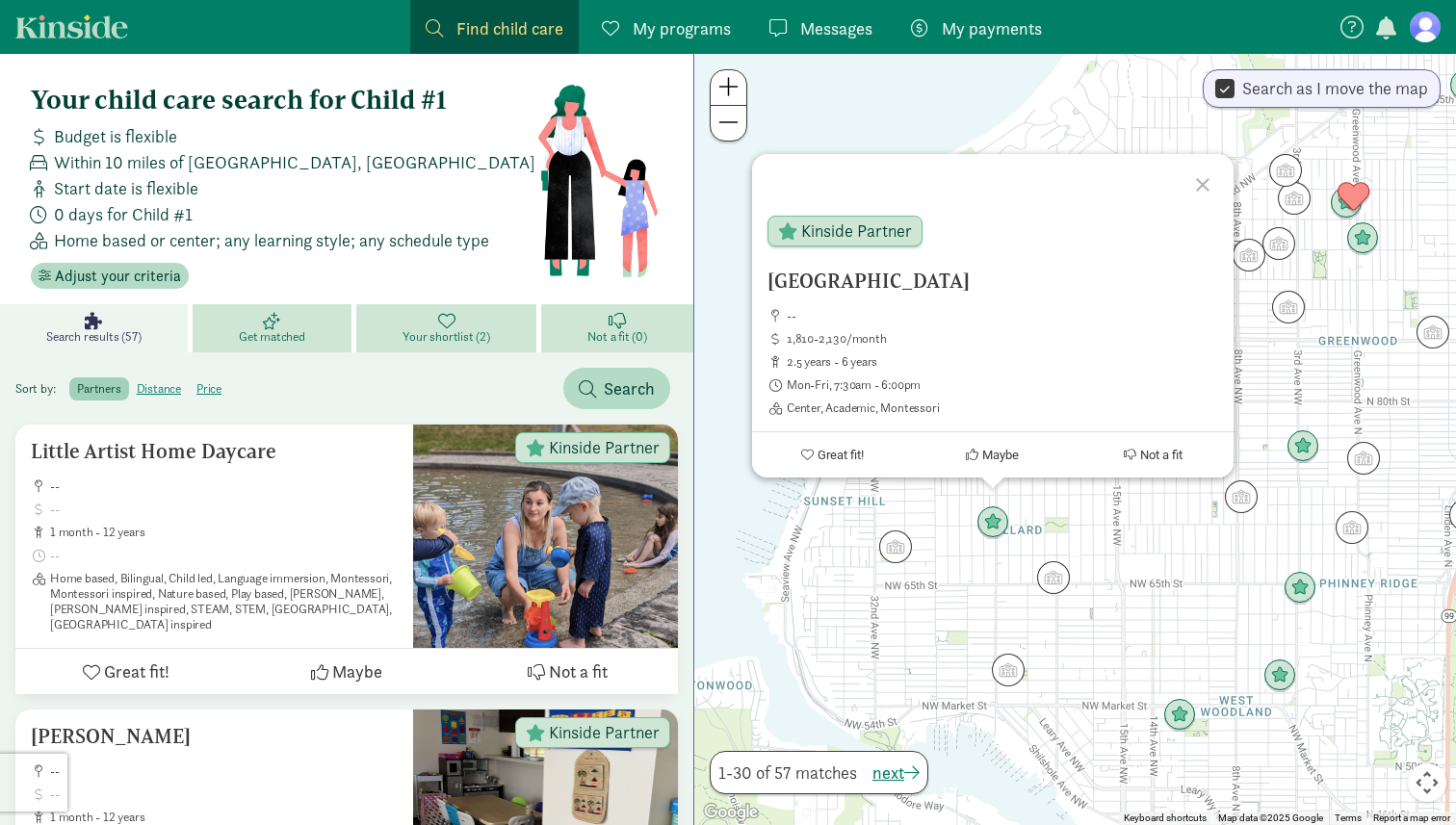
click at [1093, 546] on div "Lighthouse Montessori School -- 1,810-2,130/month 2.5 years - 6 years Mon-Fri, …" at bounding box center [1075, 440] width 761 height 771
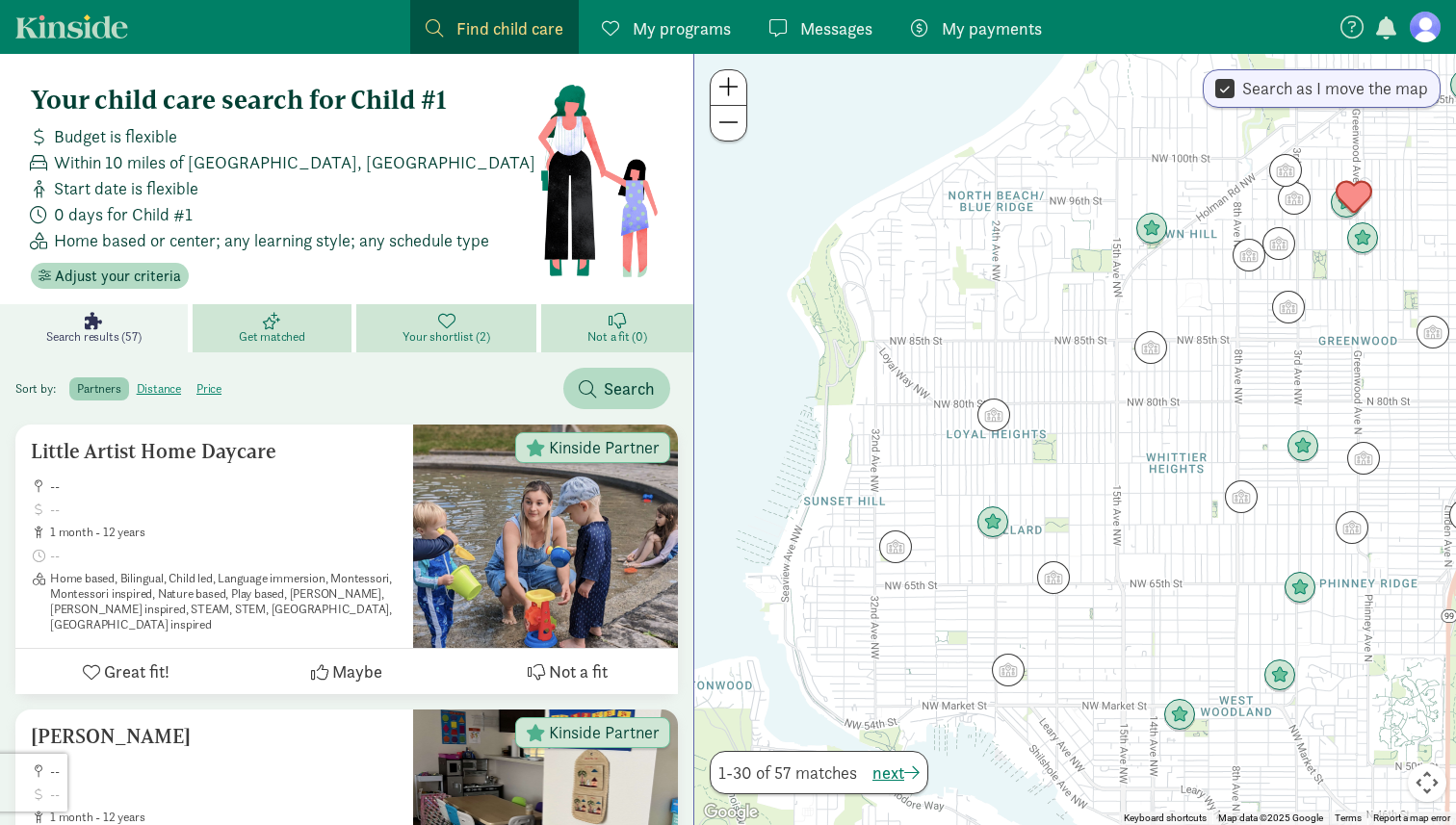
click at [1366, 197] on img "Click to see details" at bounding box center [1354, 198] width 37 height 37
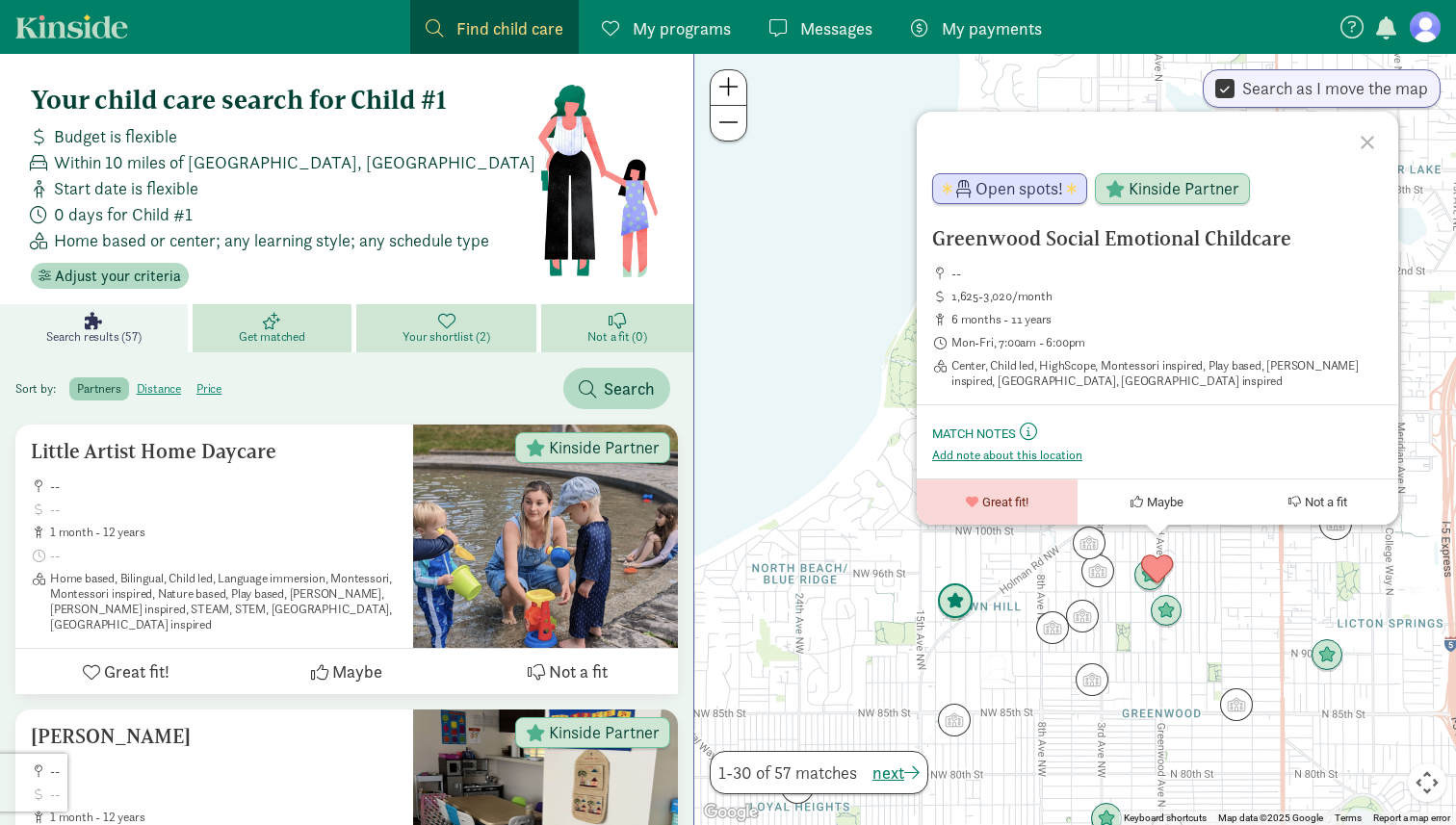
click at [944, 603] on img "Click to see details" at bounding box center [955, 602] width 37 height 37
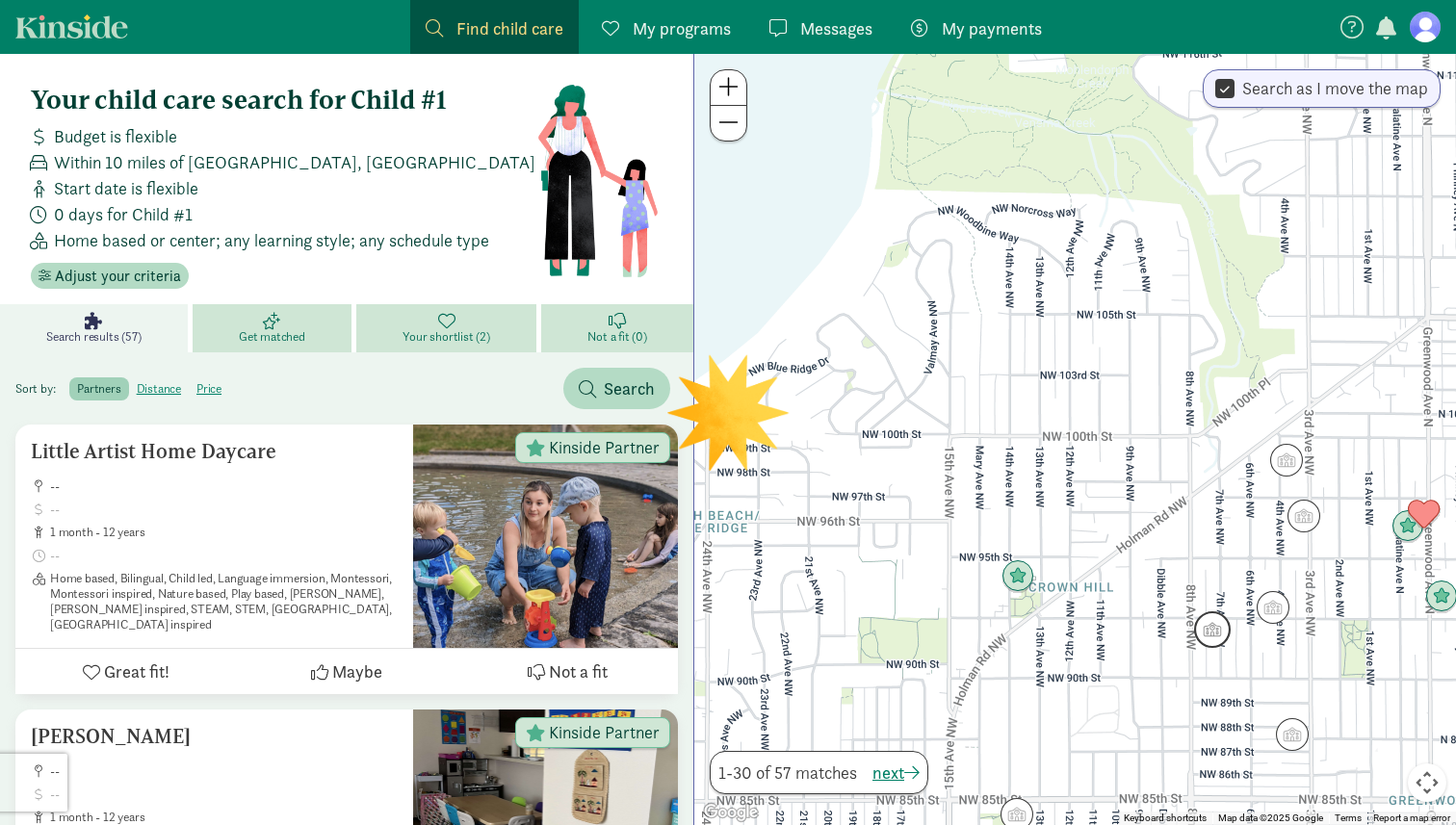
click at [1206, 632] on img "Click to see details" at bounding box center [1213, 629] width 37 height 37
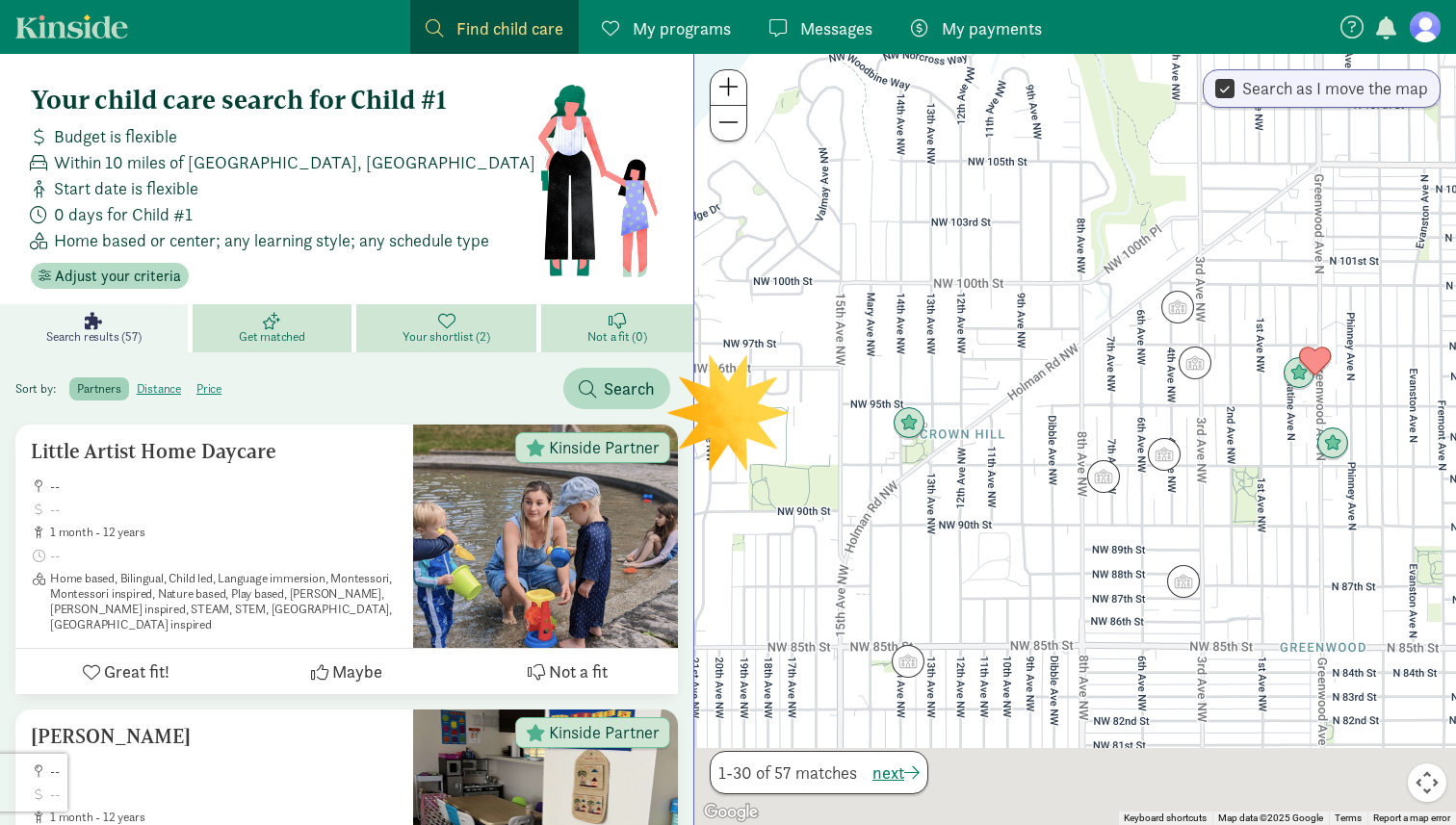
drag, startPoint x: 1060, startPoint y: 676, endPoint x: 988, endPoint y: 423, distance: 263.0
click at [988, 423] on div at bounding box center [1075, 440] width 761 height 771
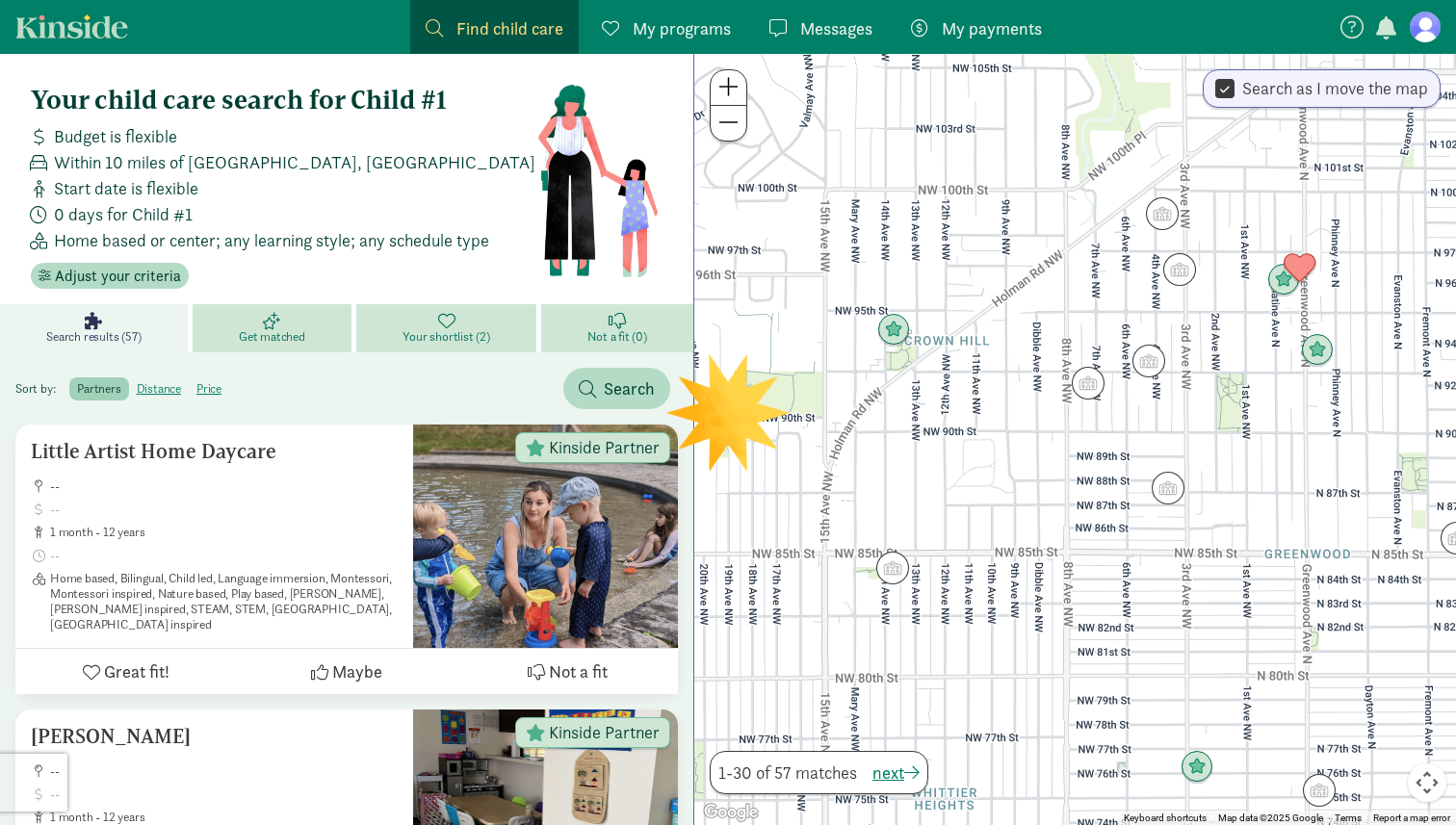
click at [890, 567] on img "Click to see details" at bounding box center [893, 568] width 33 height 33
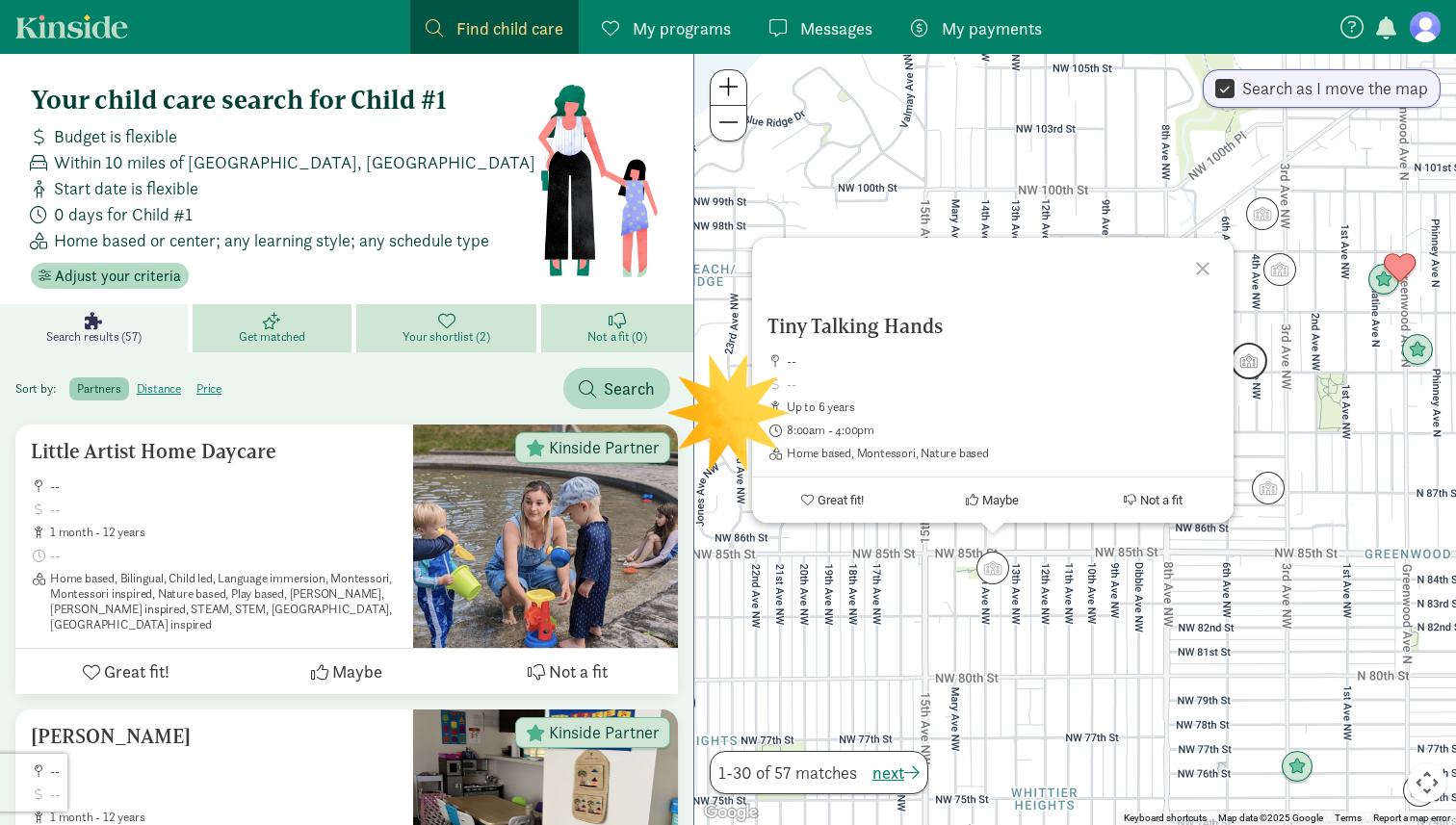
click at [1261, 364] on img "Click to see details" at bounding box center [1250, 361] width 37 height 37
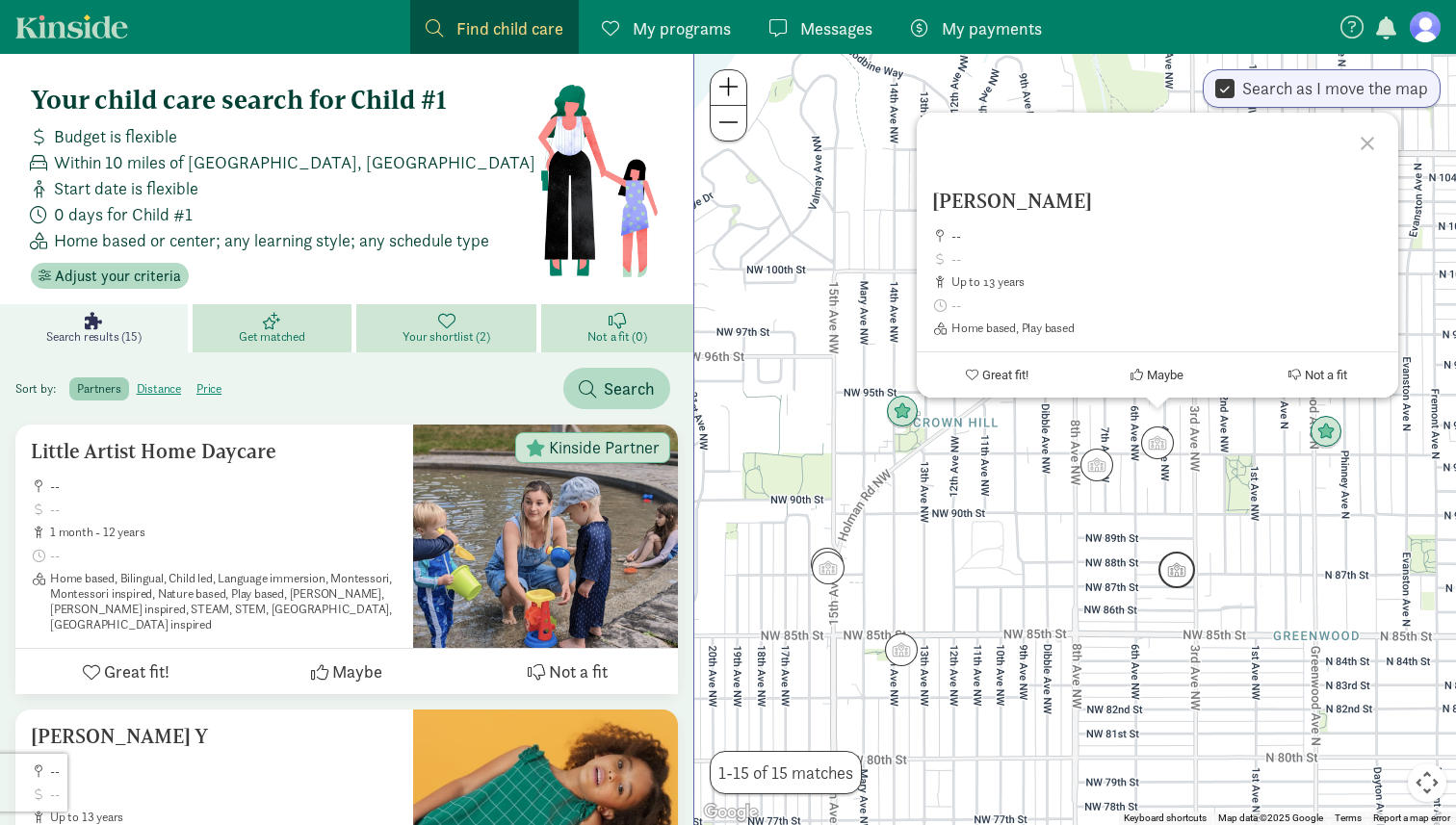
click at [1178, 578] on img "Click to see details" at bounding box center [1177, 570] width 37 height 37
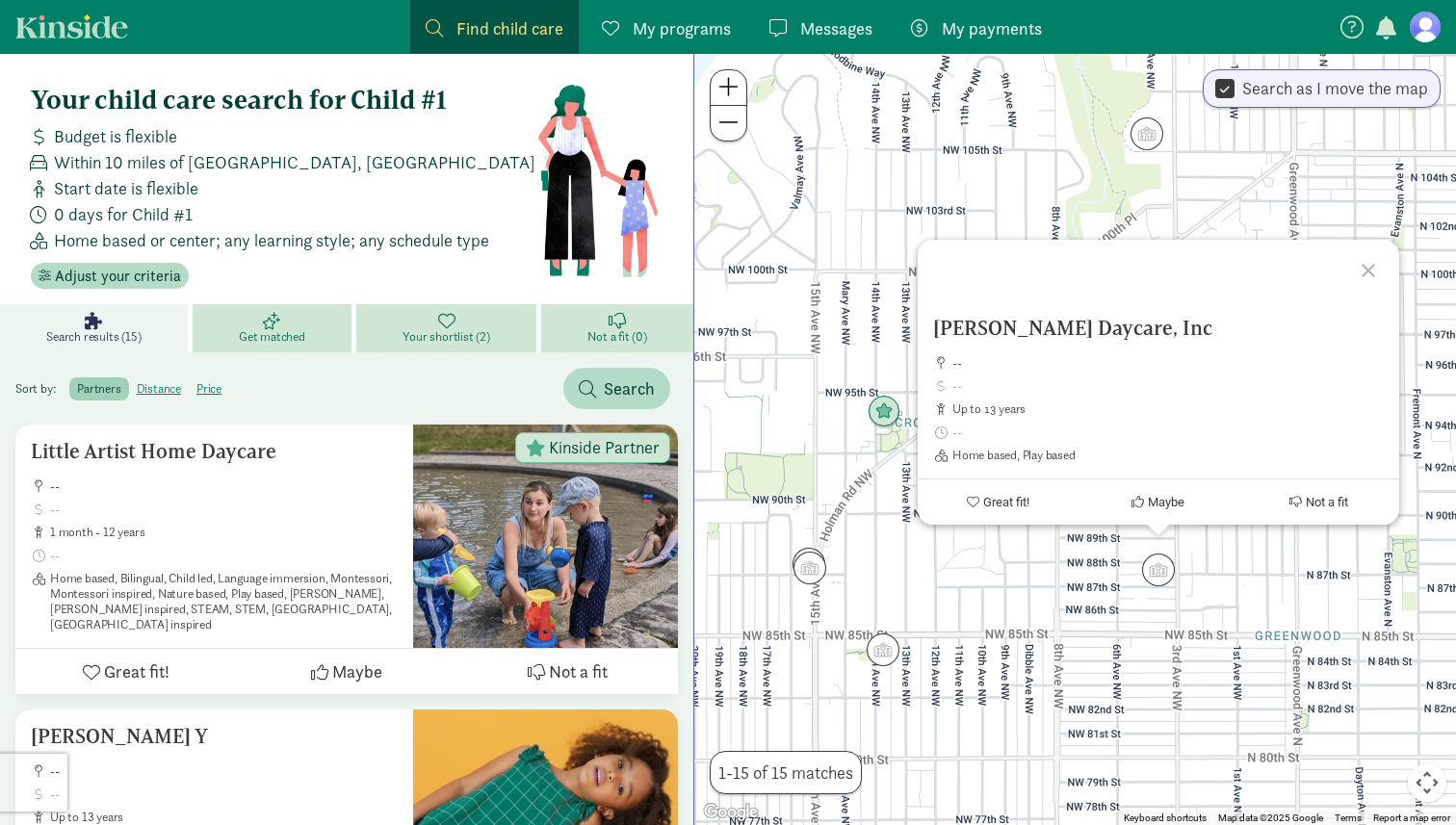
click at [1092, 592] on div "To navigate, press the arrow keys. Mai-Thanh Daycare, Inc -- up to 13 years Hom…" at bounding box center [1075, 440] width 761 height 771
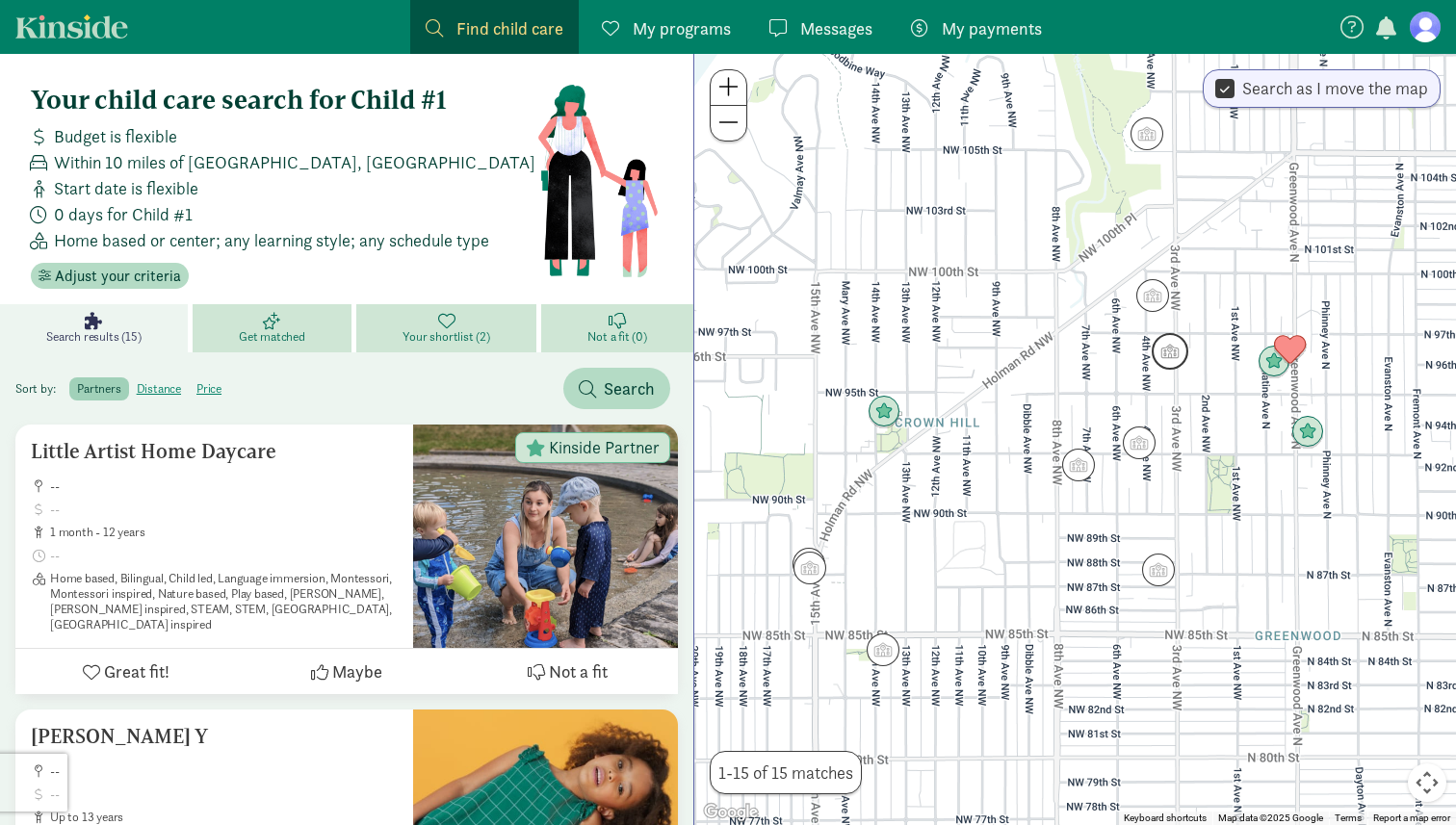
click at [1171, 347] on img "Click to see details" at bounding box center [1170, 351] width 37 height 37
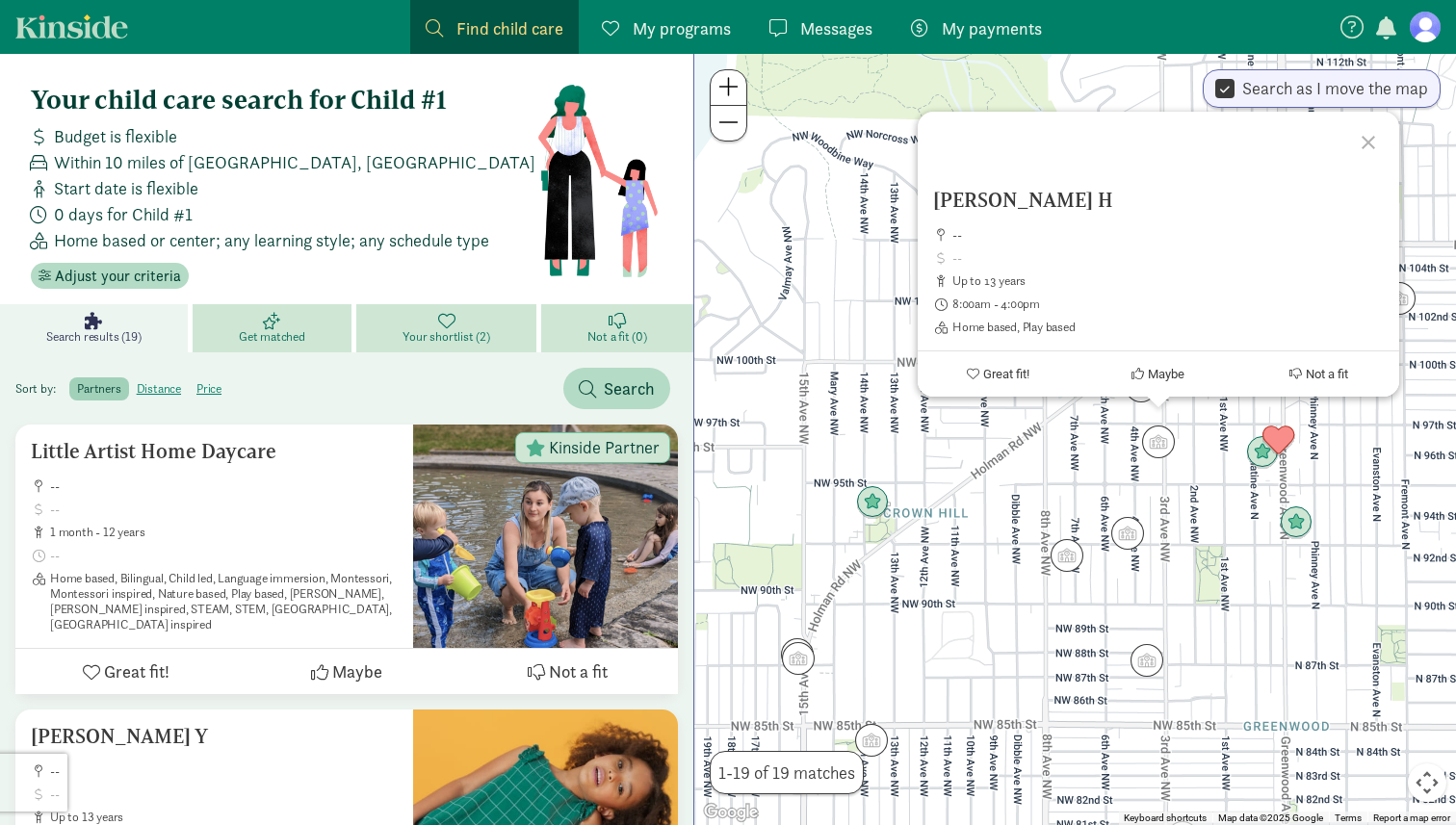
click at [1063, 484] on div "Semeter Fatuma H -- up to 13 years 8:00am - 4:00pm Home based, Play based Great…" at bounding box center [1075, 440] width 761 height 771
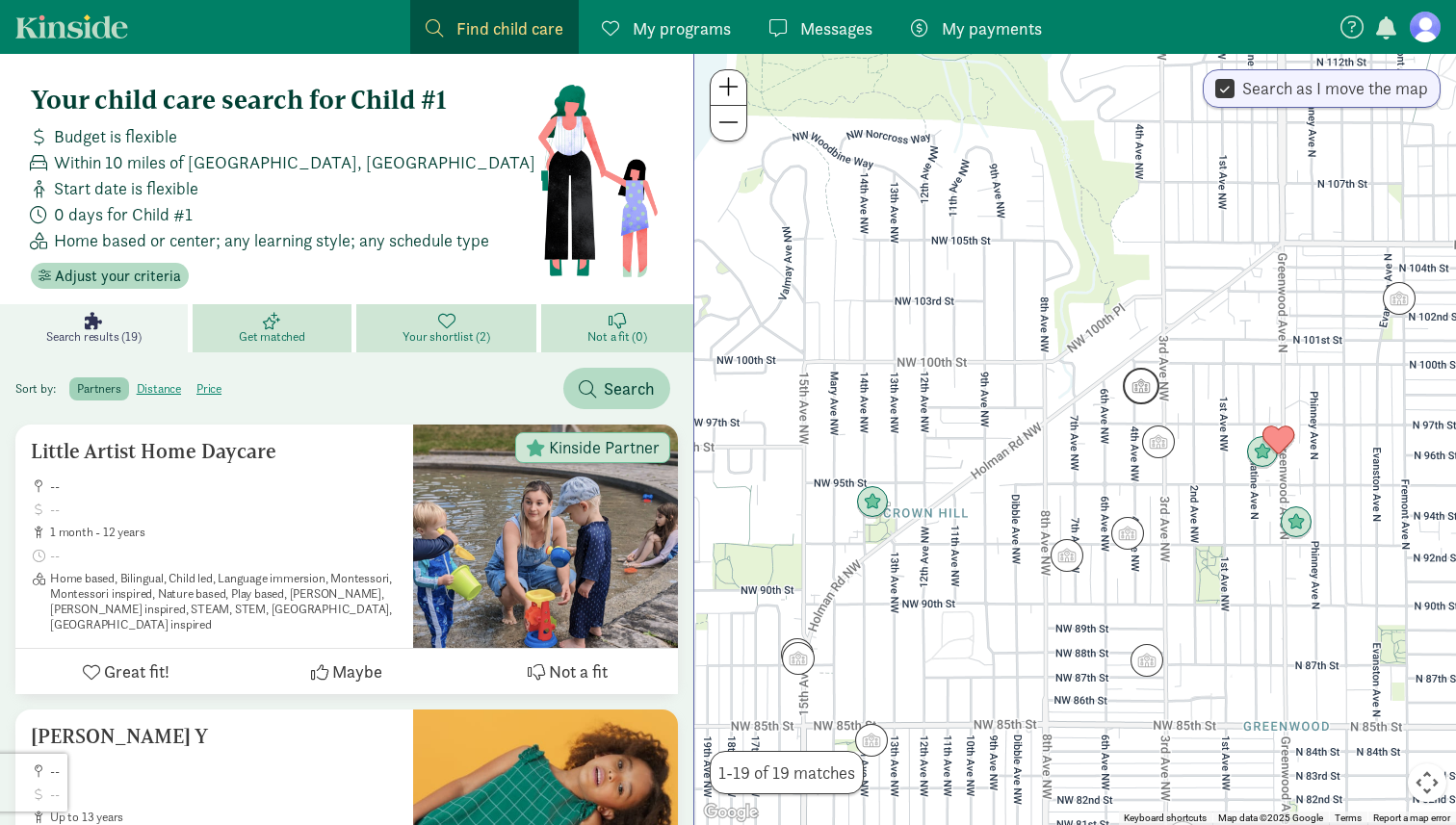
click at [1131, 397] on img "Click to see details" at bounding box center [1141, 386] width 37 height 37
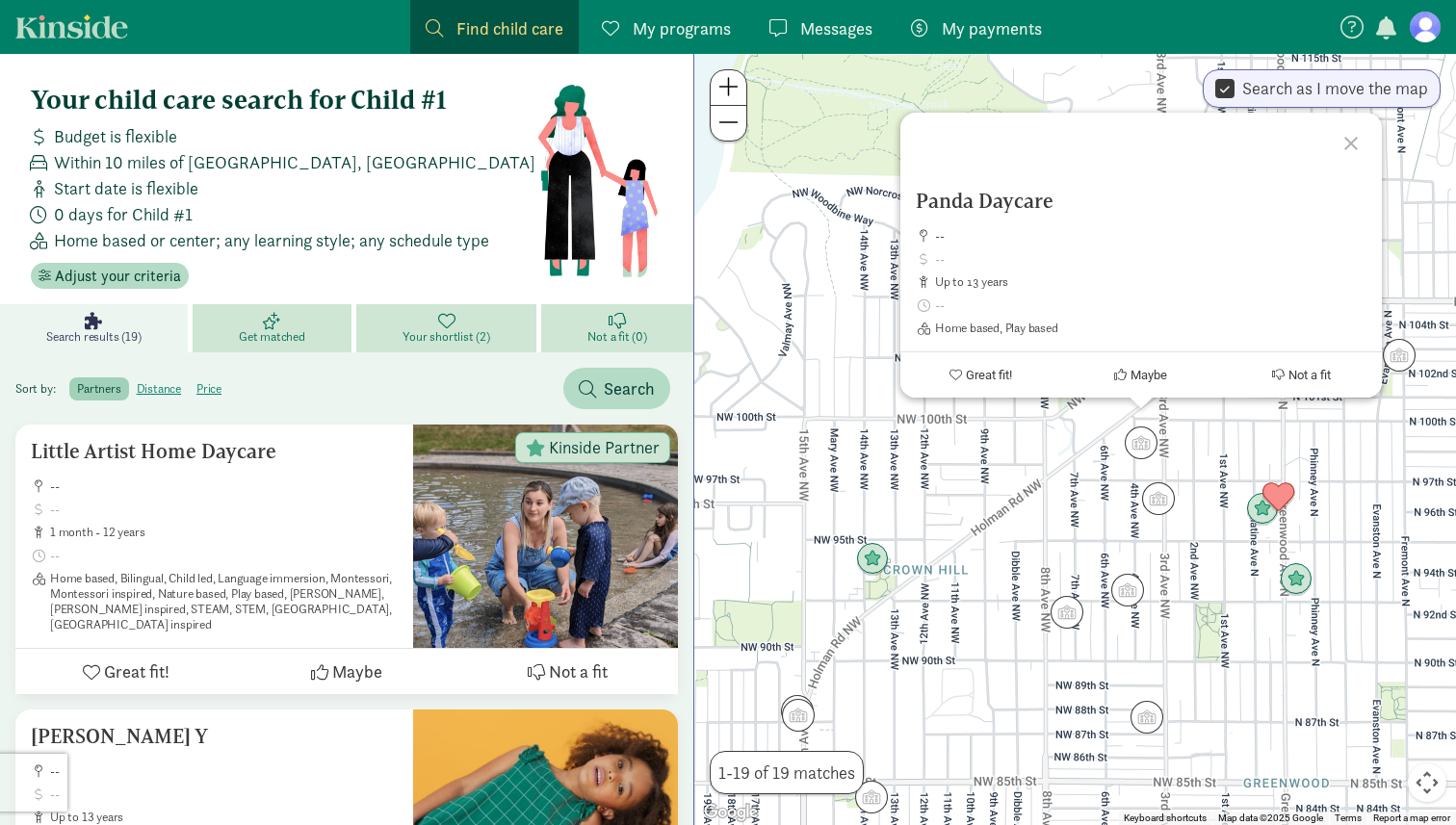
click at [1215, 591] on div "Panda Daycare -- up to 13 years Home based, Play based Great fit! Maybe Not a f…" at bounding box center [1075, 440] width 761 height 771
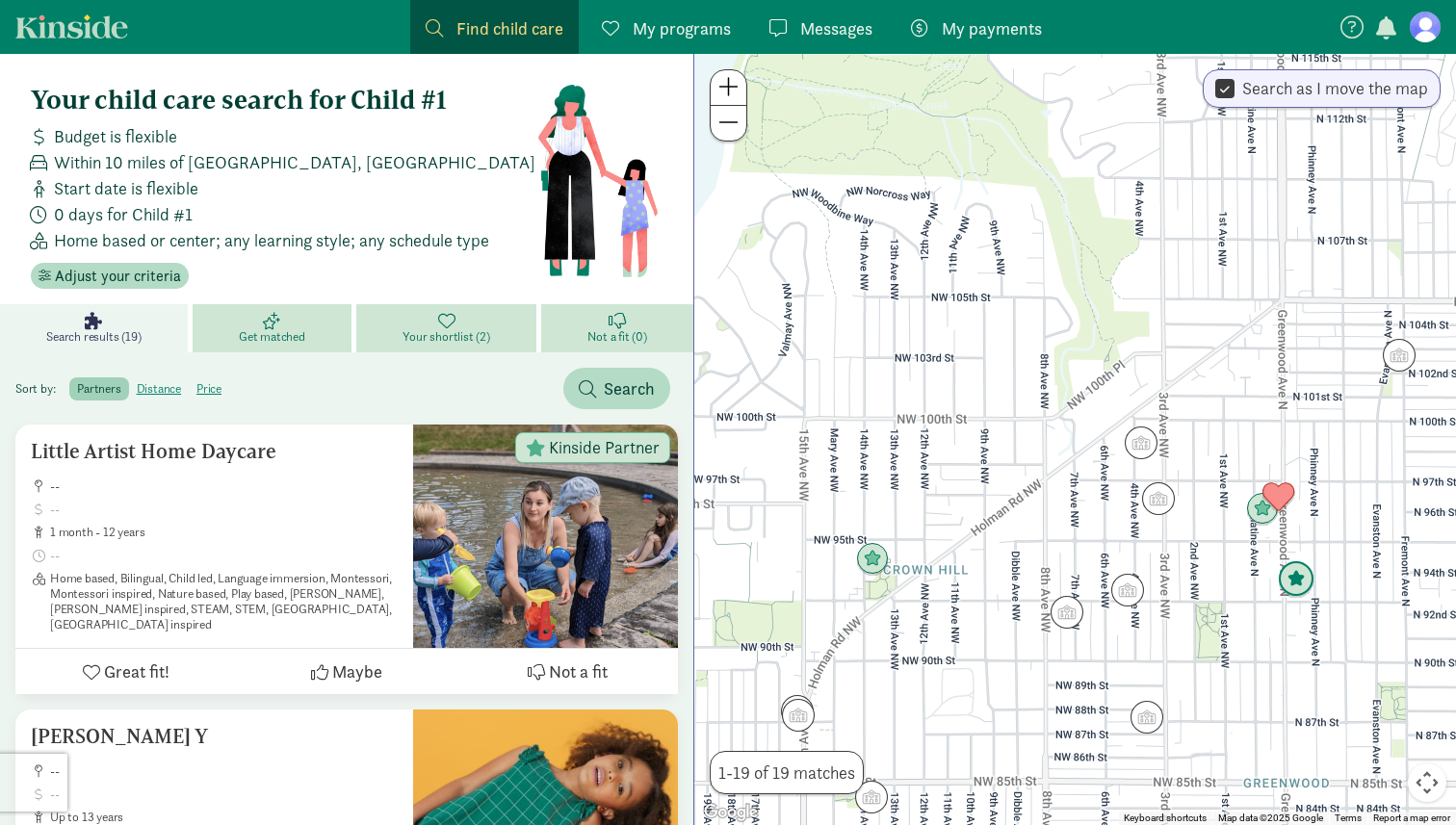
click at [1291, 588] on img "Click to see details" at bounding box center [1296, 580] width 37 height 37
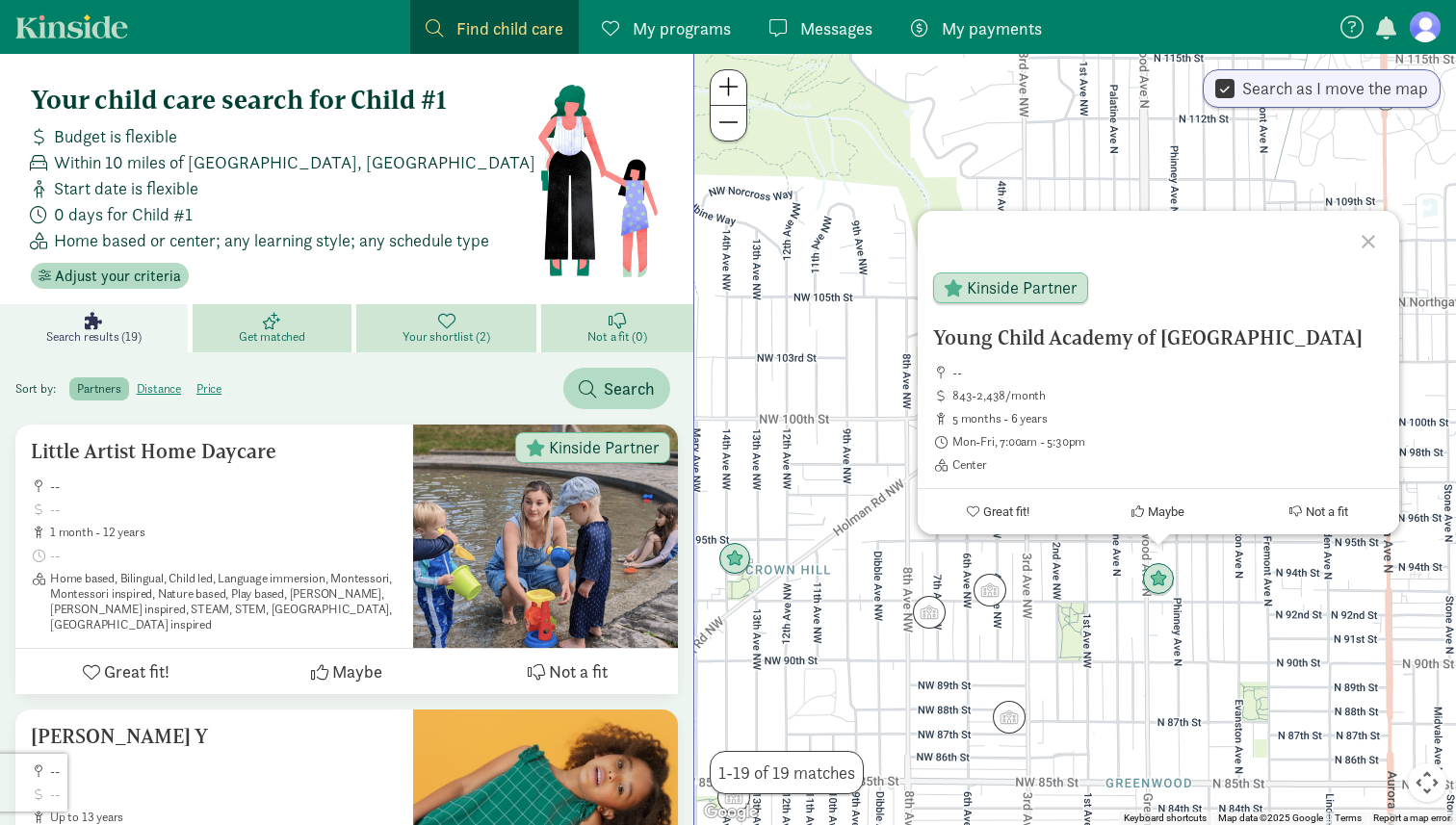
click at [1117, 641] on div "Young Child Academy of Seattle -- 843-2,438/month 5 months - 6 years Mon-Fri, 7…" at bounding box center [1075, 440] width 761 height 771
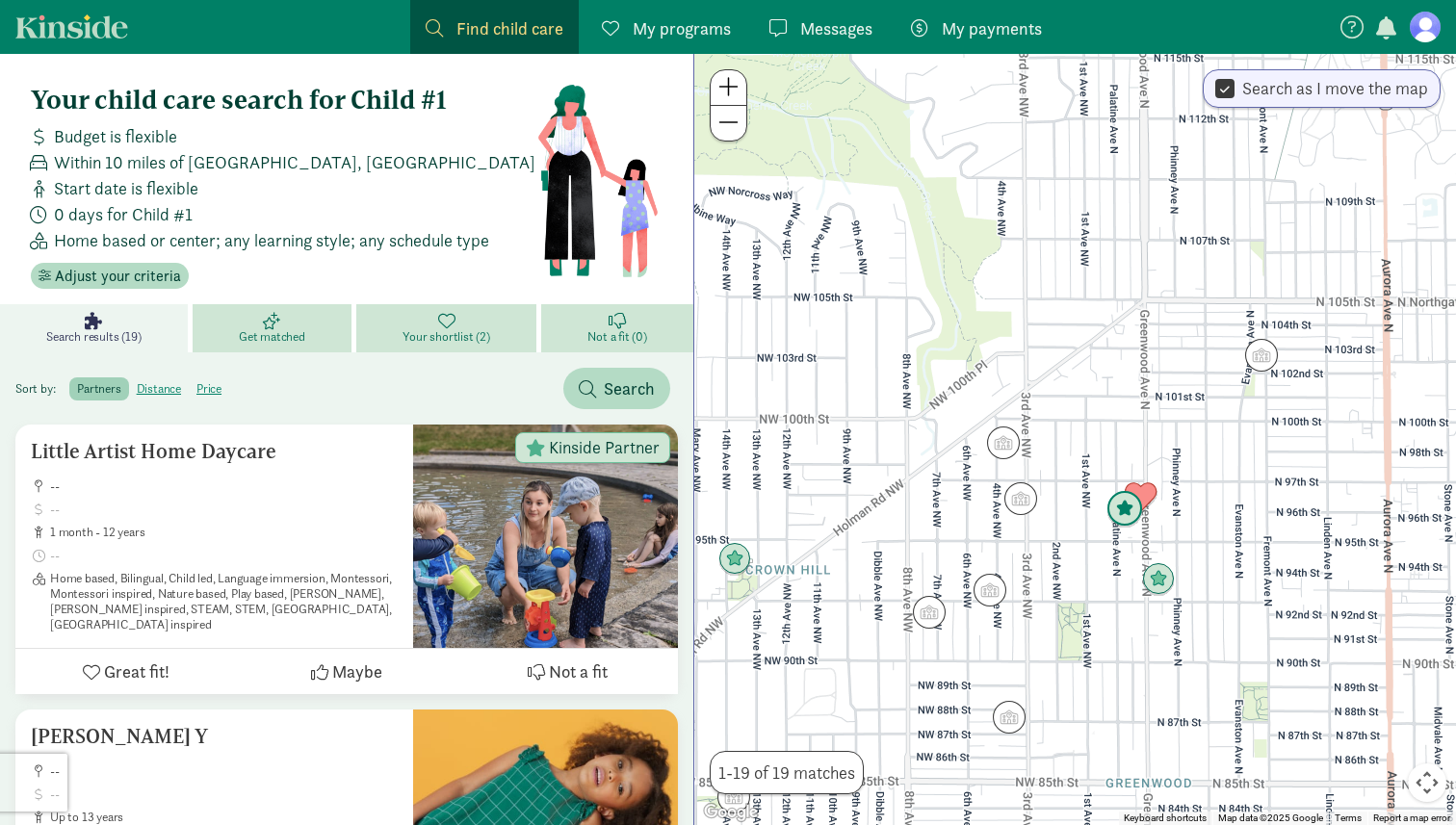
click at [1120, 518] on img "Click to see details" at bounding box center [1125, 509] width 37 height 37
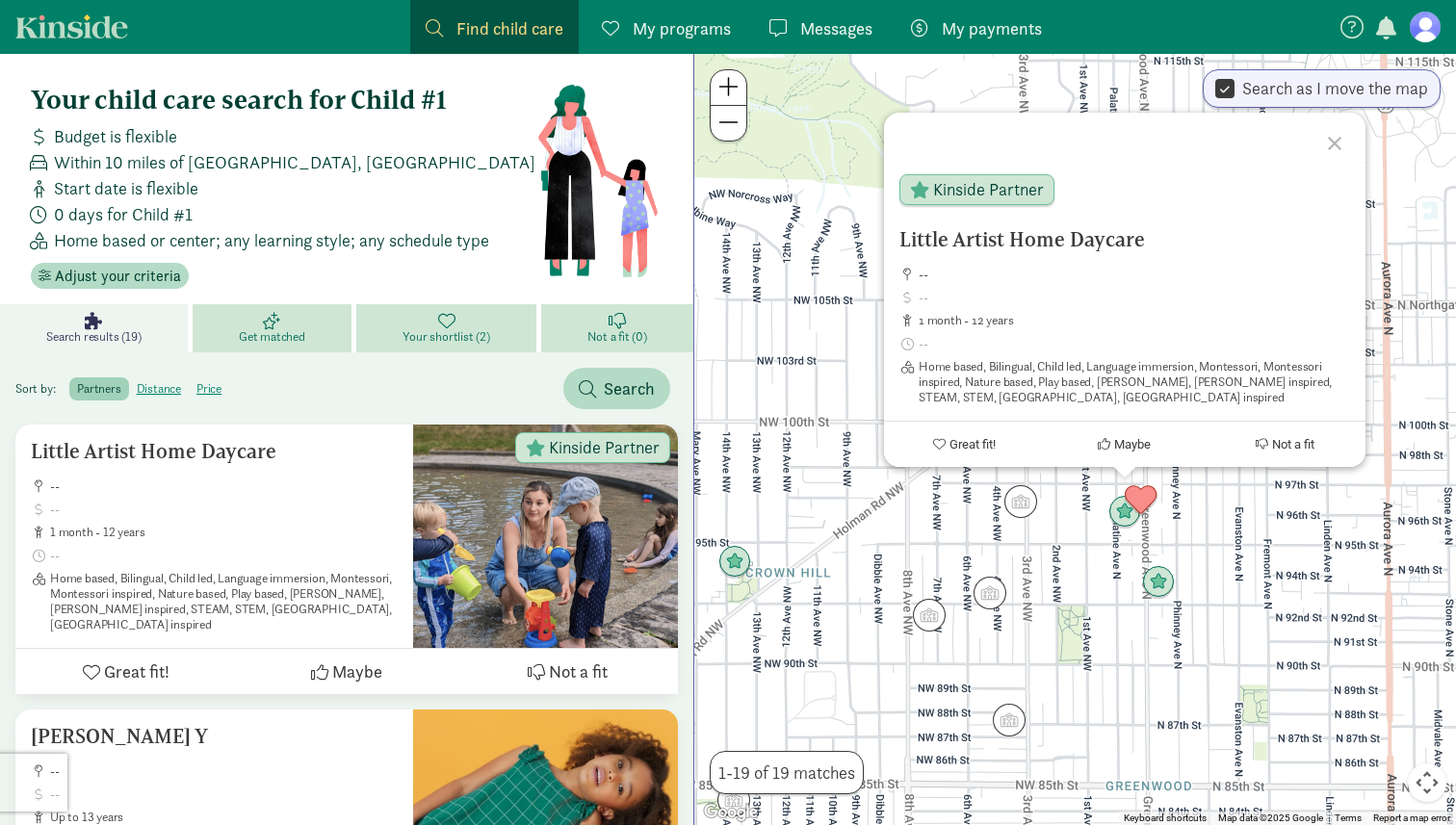
click at [1083, 565] on div "Little Artist Home Daycare -- 1 month - 12 years Home based, Bilingual, Child l…" at bounding box center [1075, 440] width 761 height 771
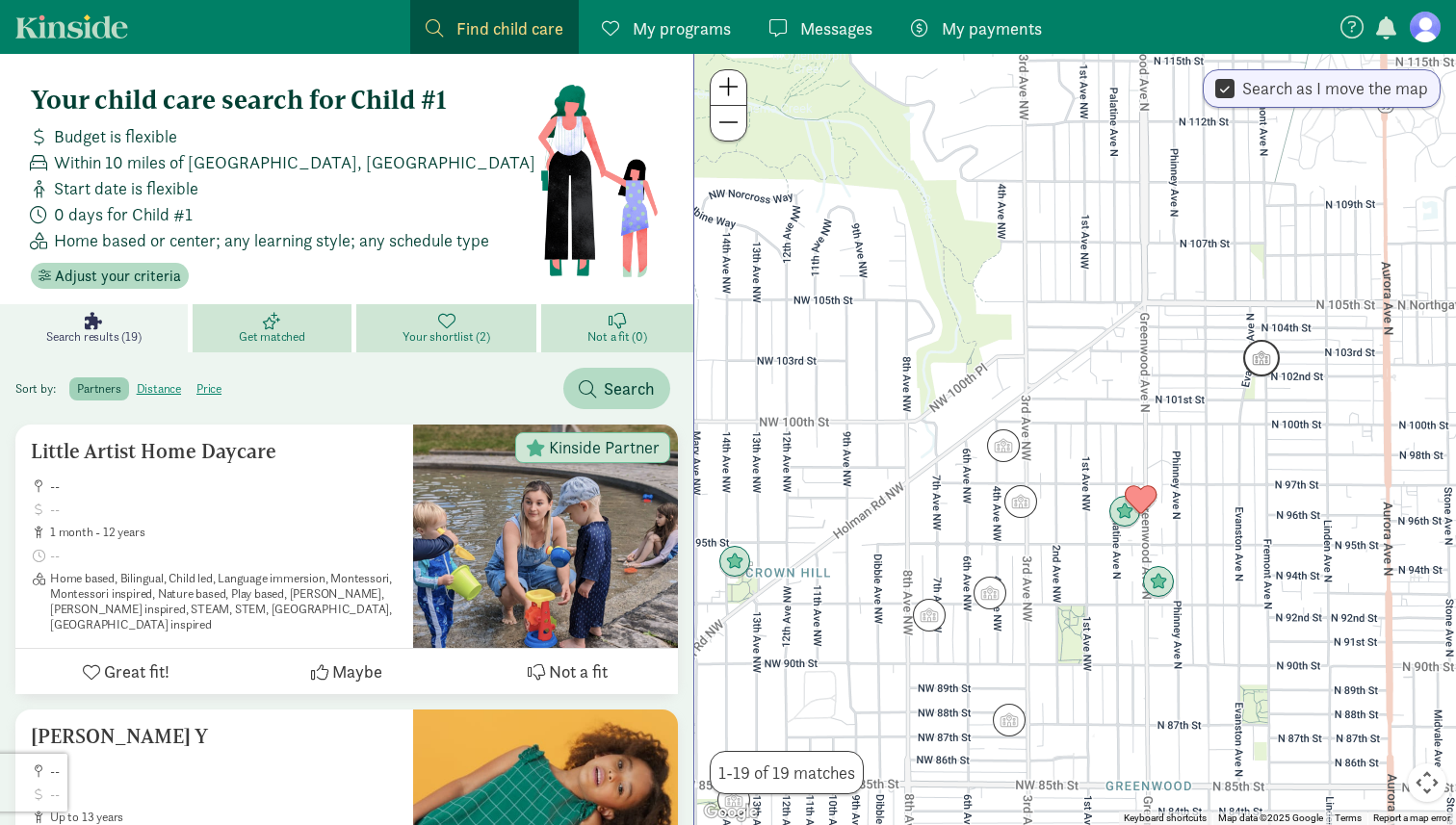
click at [1268, 364] on img "Click to see details" at bounding box center [1262, 358] width 37 height 37
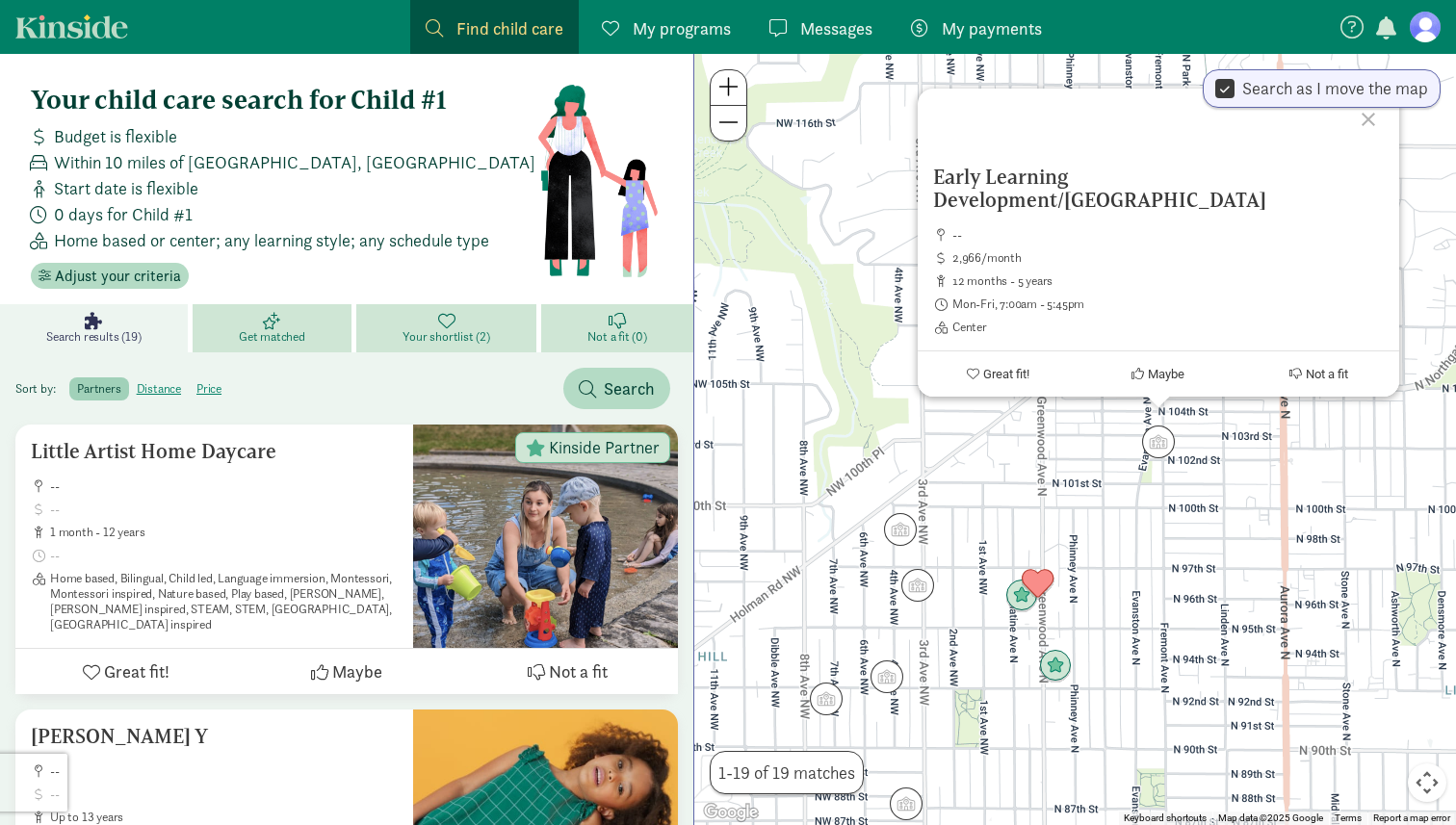
click at [1093, 597] on div "To navigate, press the arrow keys. Early Learning Development/Broadview -- 2,96…" at bounding box center [1075, 440] width 761 height 771
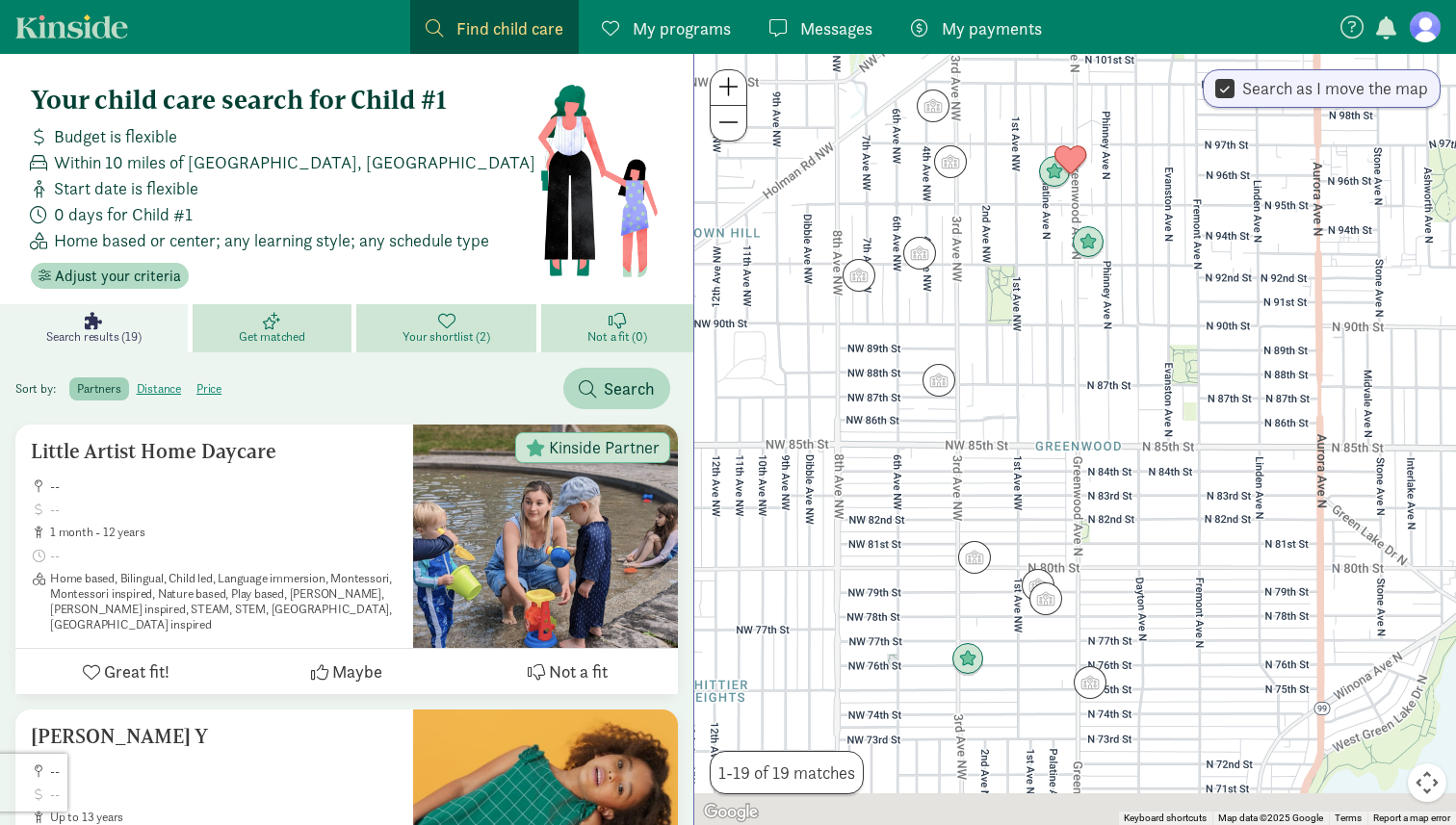
drag, startPoint x: 1094, startPoint y: 596, endPoint x: 1129, endPoint y: 132, distance: 465.3
click at [1129, 132] on div at bounding box center [1075, 440] width 761 height 771
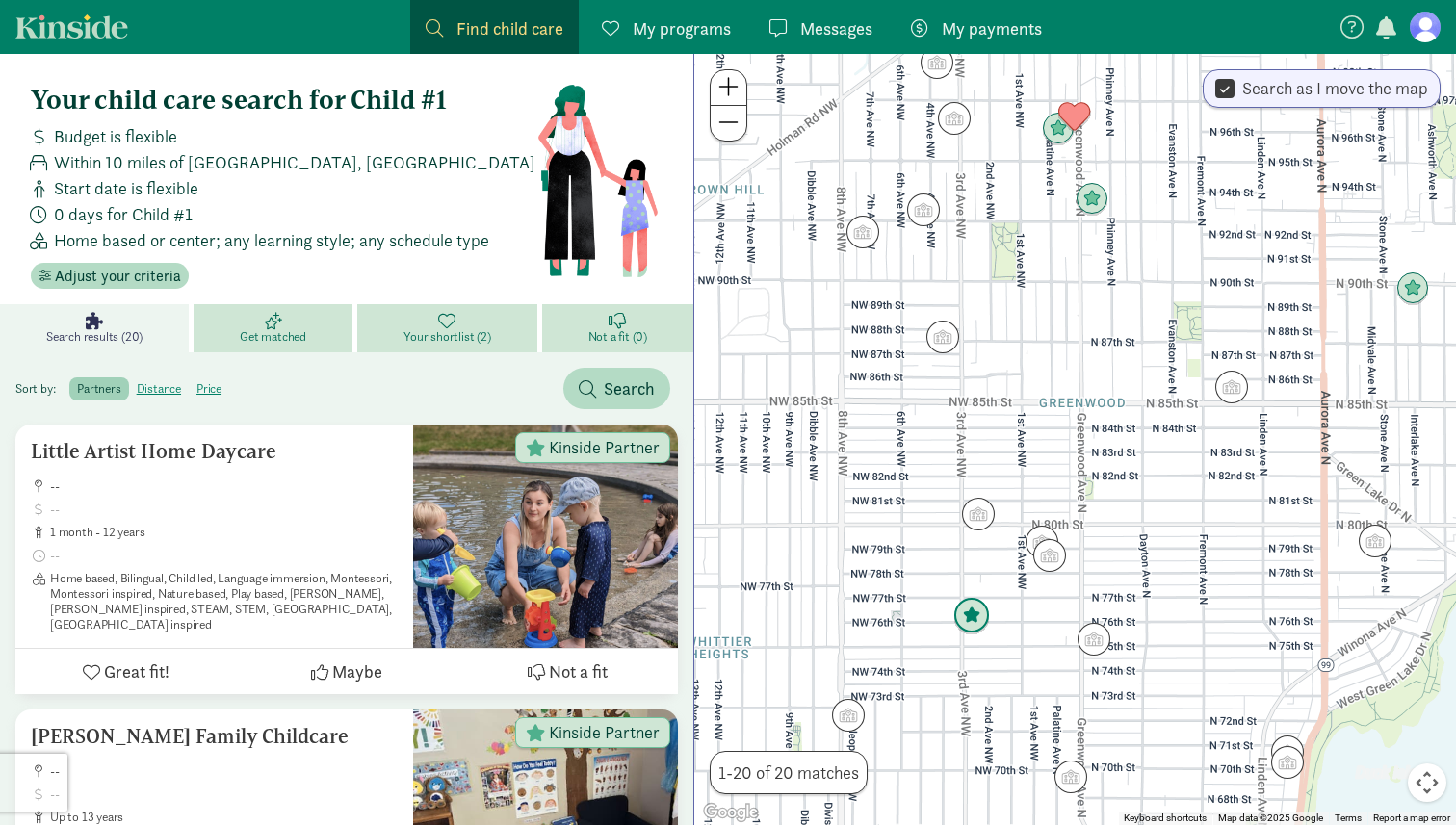
click at [967, 615] on img "Click to see details" at bounding box center [972, 616] width 37 height 37
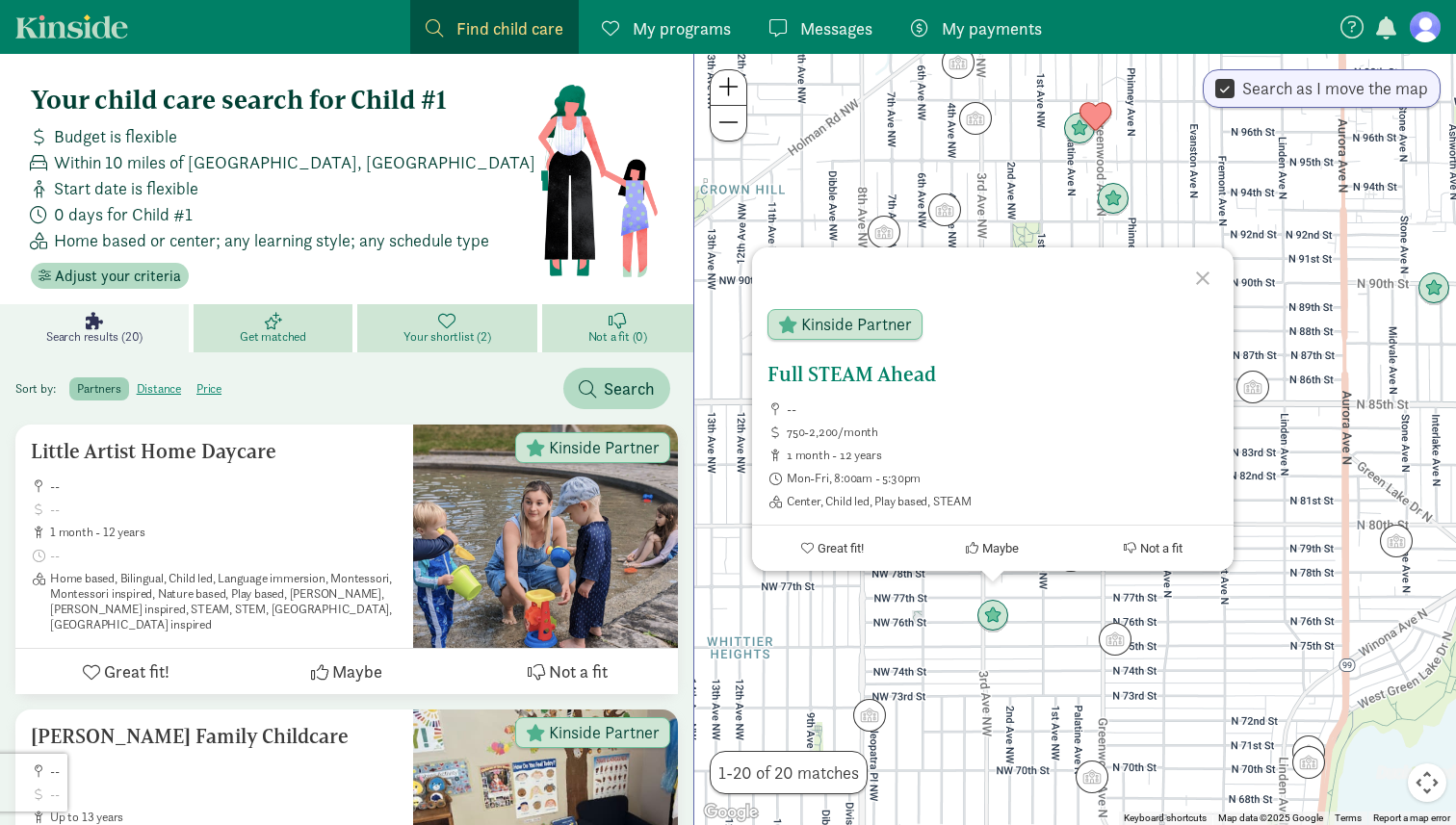
click at [844, 381] on h5 "Full STEAM Ahead" at bounding box center [992, 375] width 450 height 23
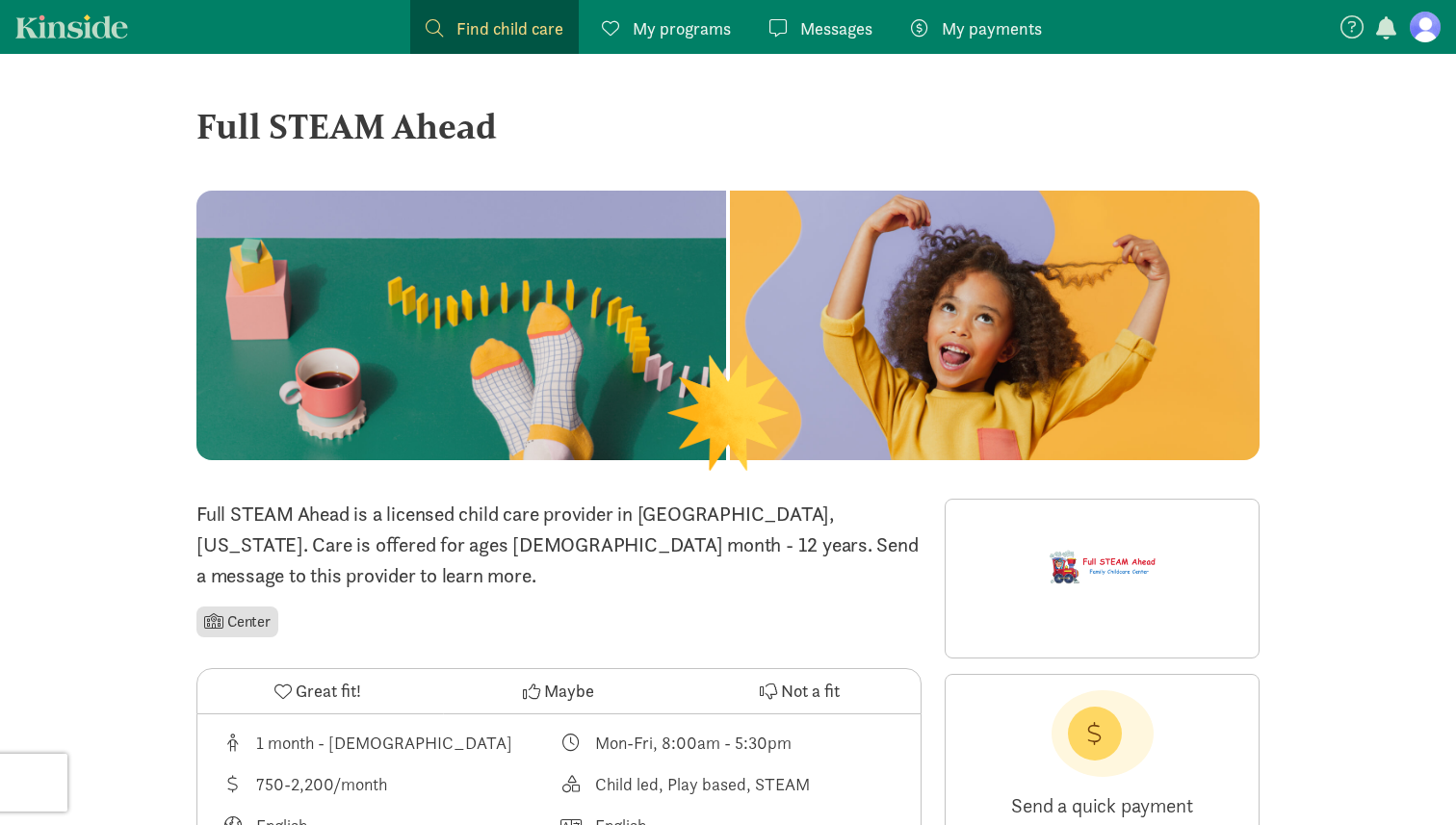
click at [465, 138] on div "Full STEAM Ahead" at bounding box center [728, 126] width 1064 height 52
click at [465, 132] on div "Full STEAM Ahead" at bounding box center [728, 126] width 1064 height 52
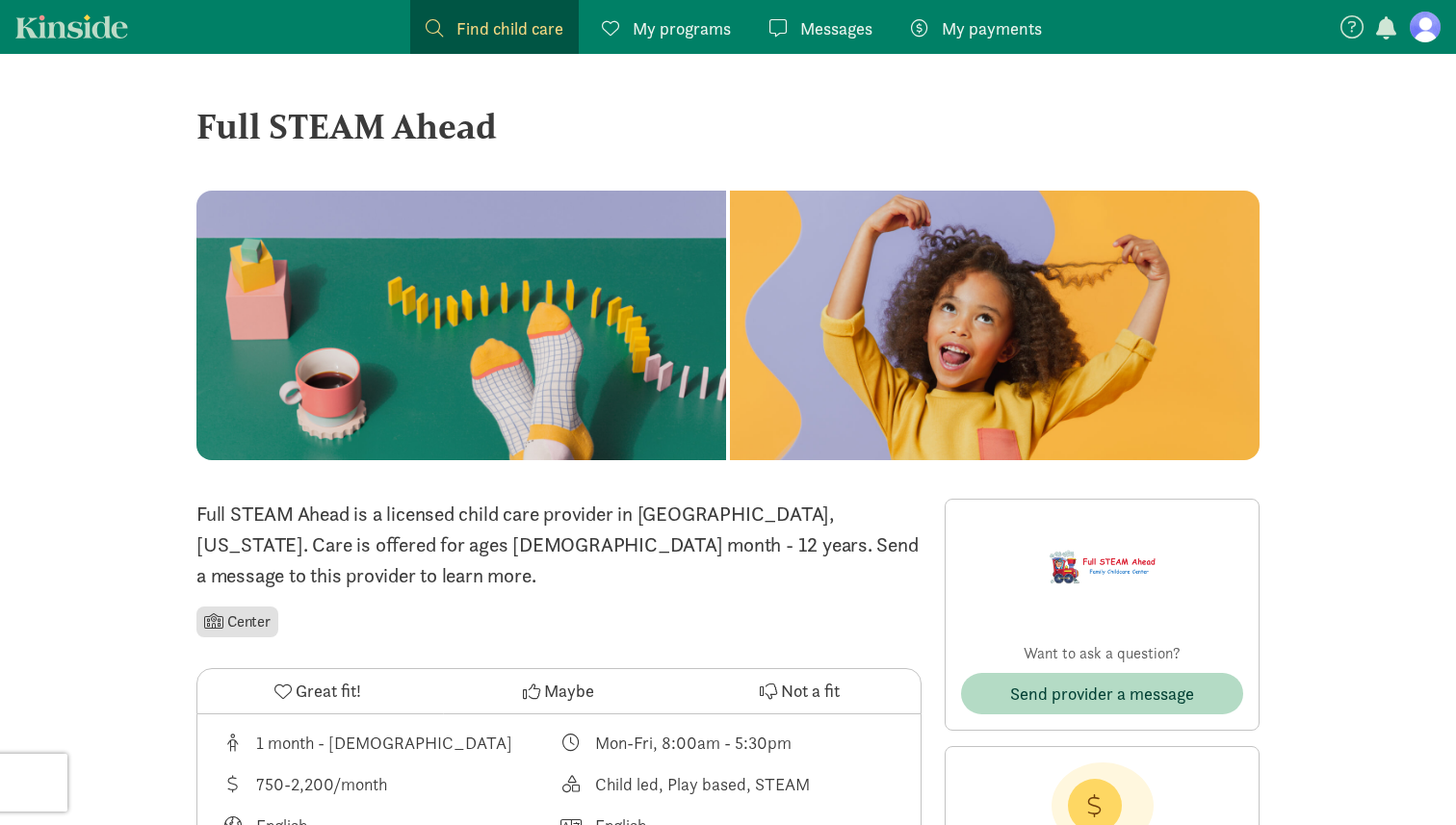
drag, startPoint x: 465, startPoint y: 132, endPoint x: 239, endPoint y: 128, distance: 226.0
click at [239, 128] on div "Full STEAM Ahead" at bounding box center [728, 126] width 1064 height 52
copy div "Full STEAM Ahead"
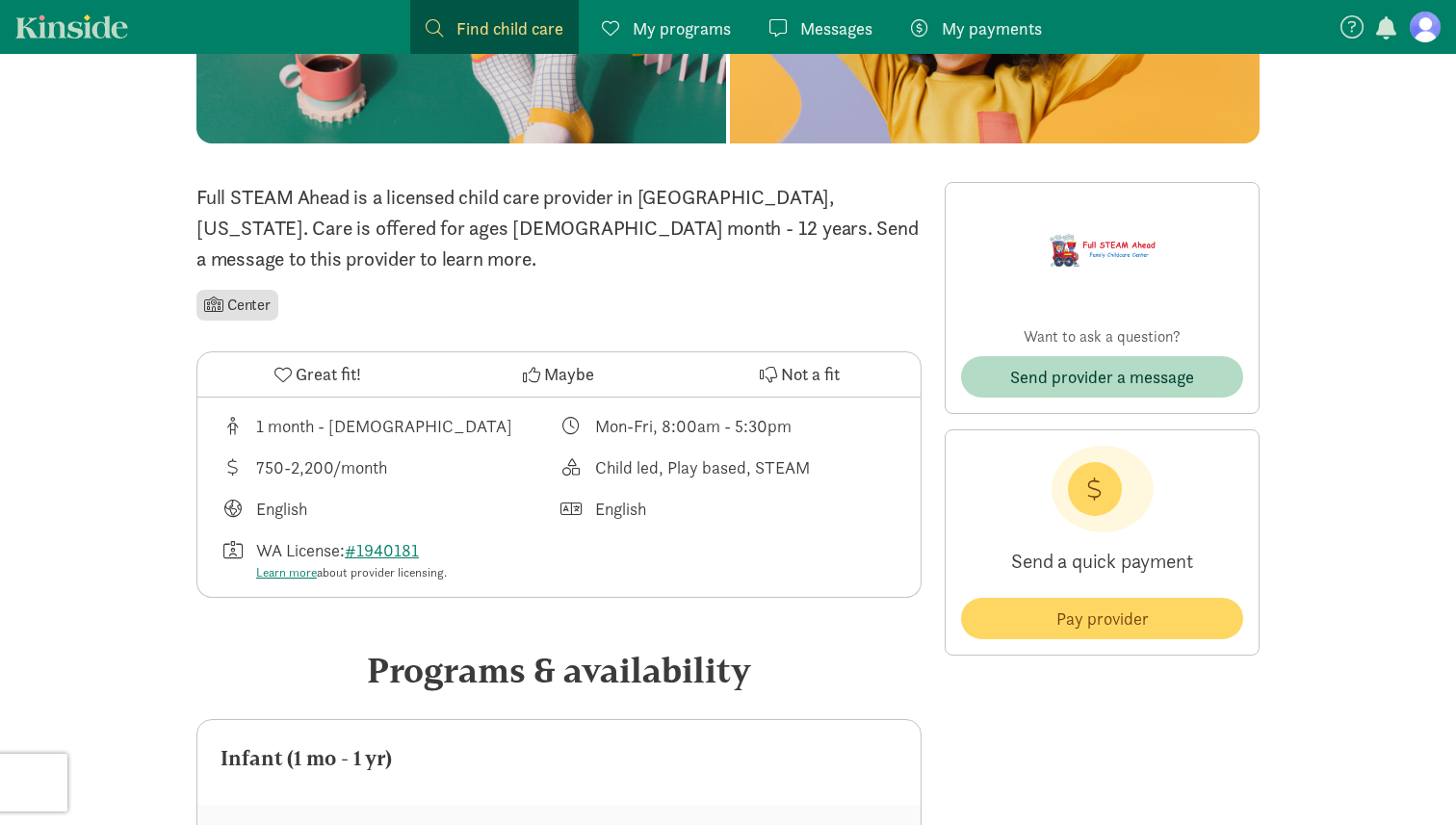
scroll to position [295, 0]
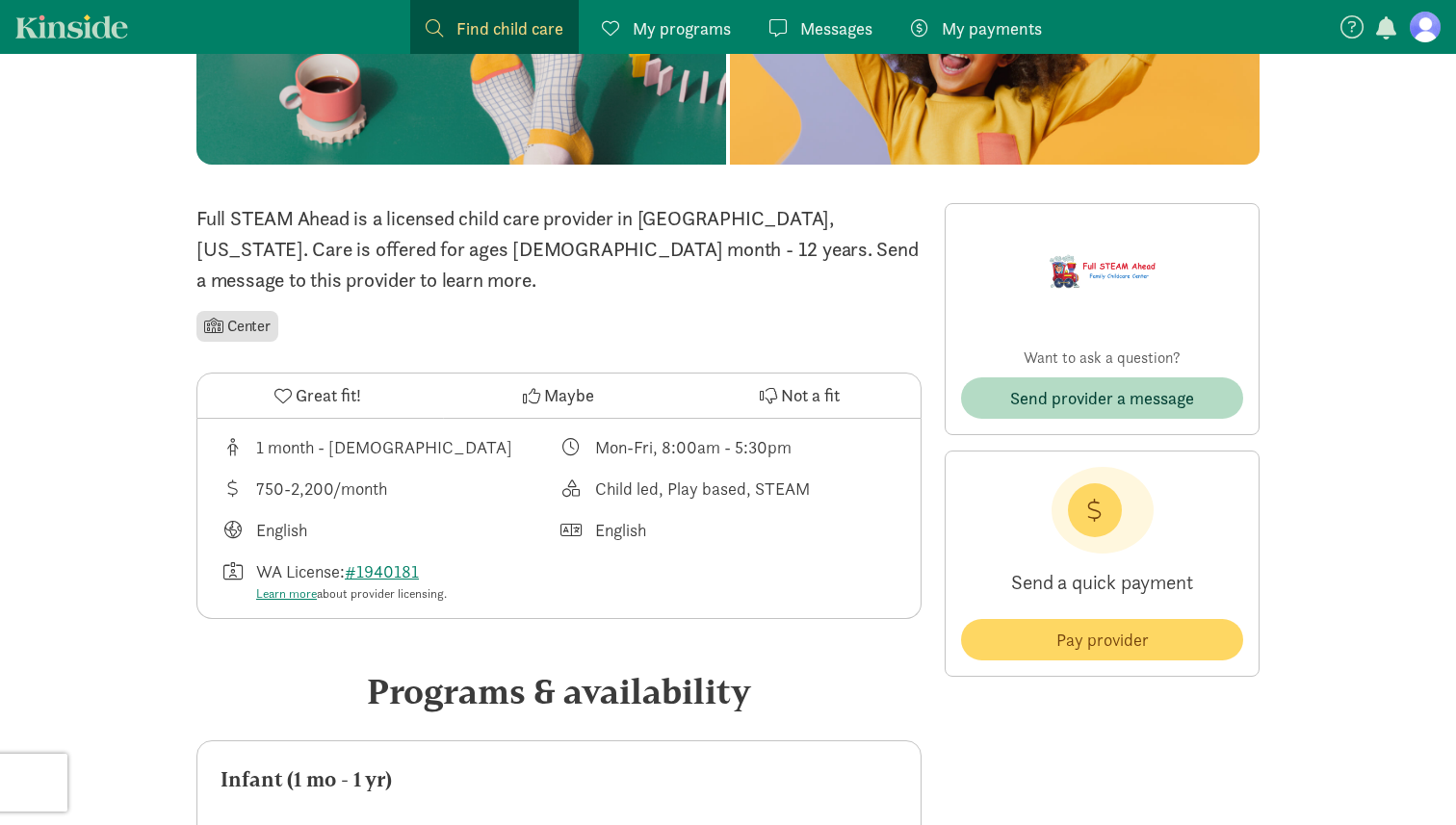
click at [103, 39] on nav "Find child care Find My programs Programs Messages Messages My payments Pay" at bounding box center [728, 27] width 1456 height 54
click at [102, 26] on link "Kinside" at bounding box center [72, 26] width 112 height 24
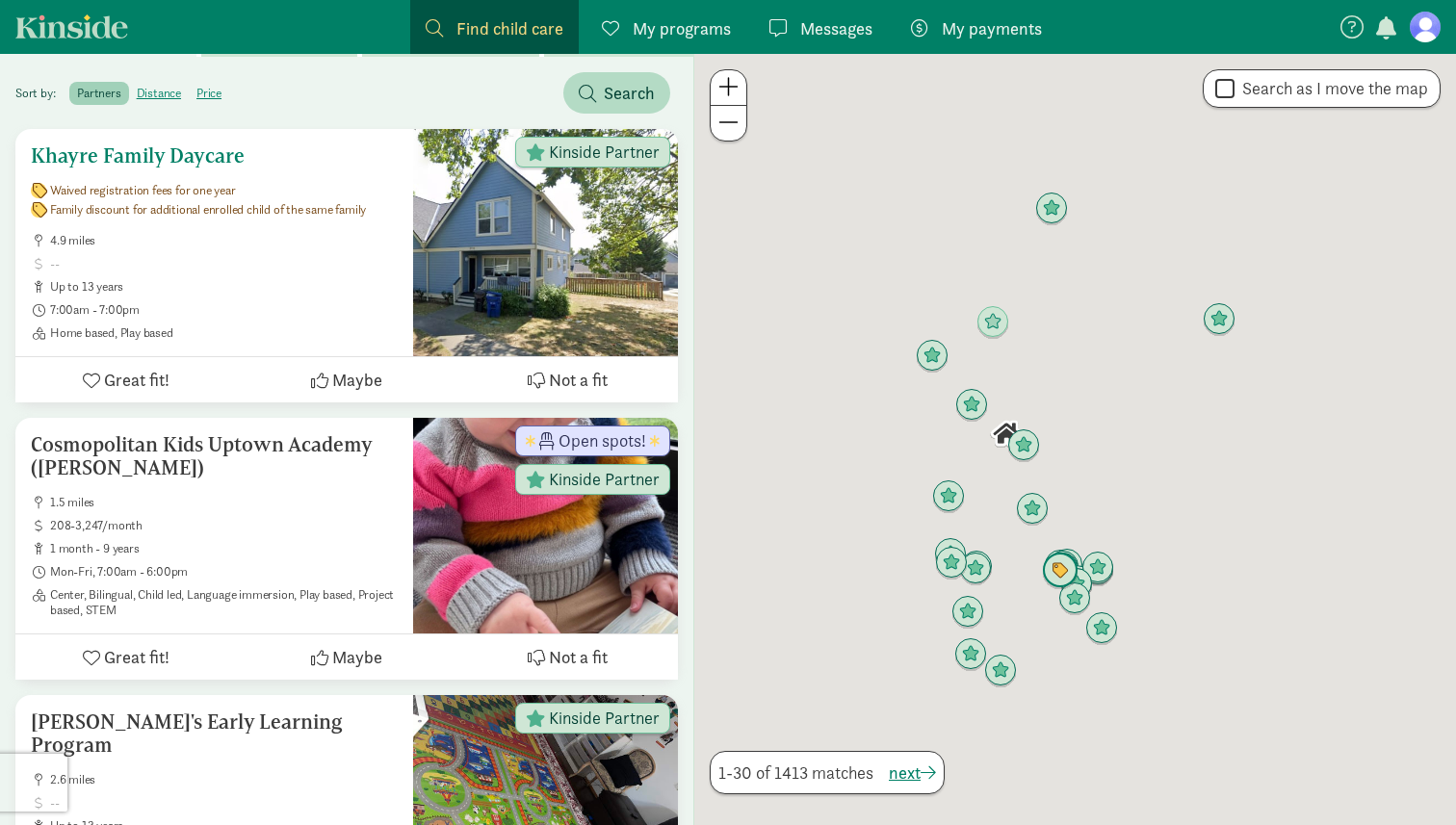
scroll to position [279, 0]
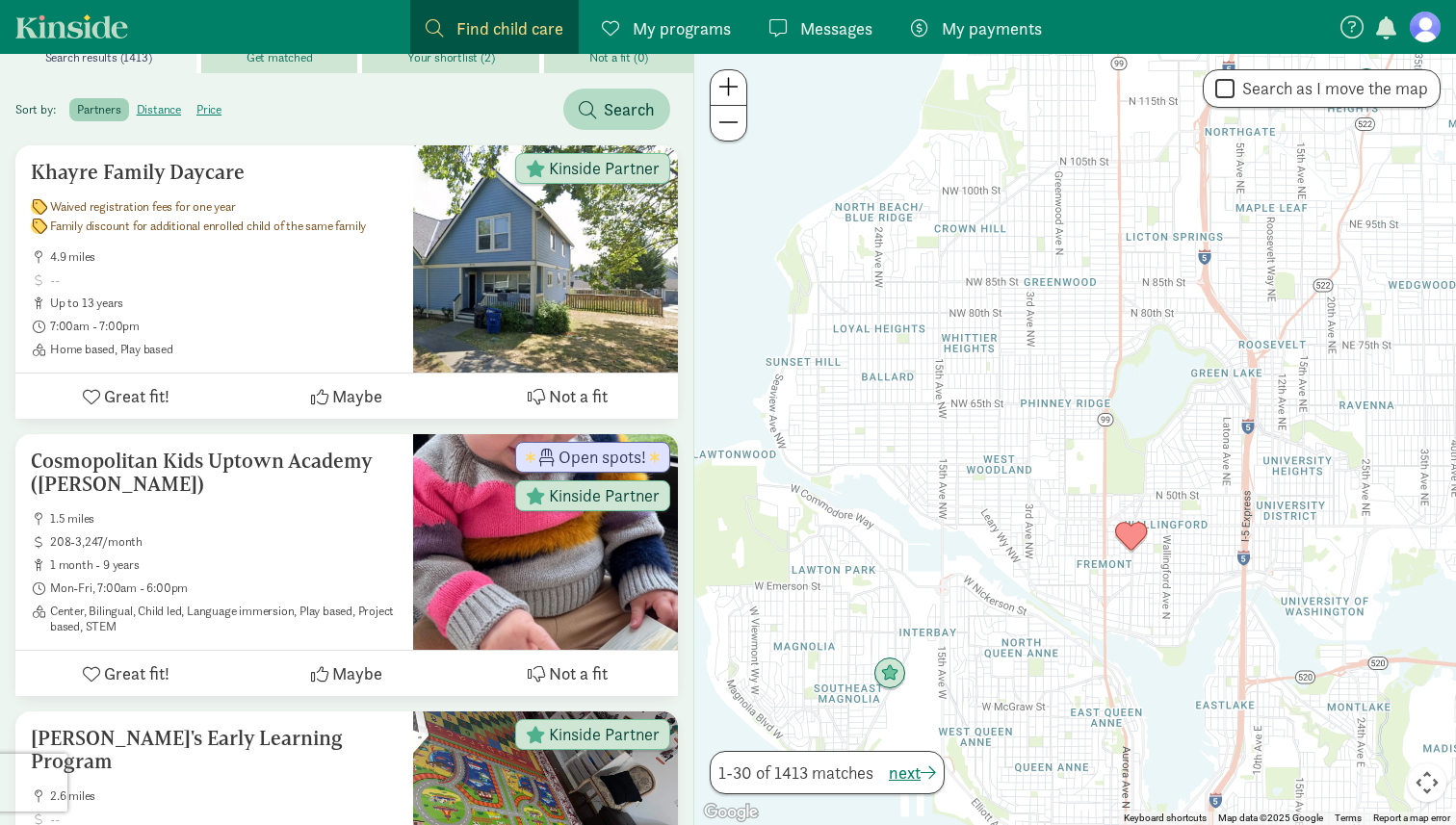
drag, startPoint x: 1109, startPoint y: 510, endPoint x: 1023, endPoint y: 510, distance: 86.0
click at [1023, 510] on div at bounding box center [1075, 440] width 761 height 771
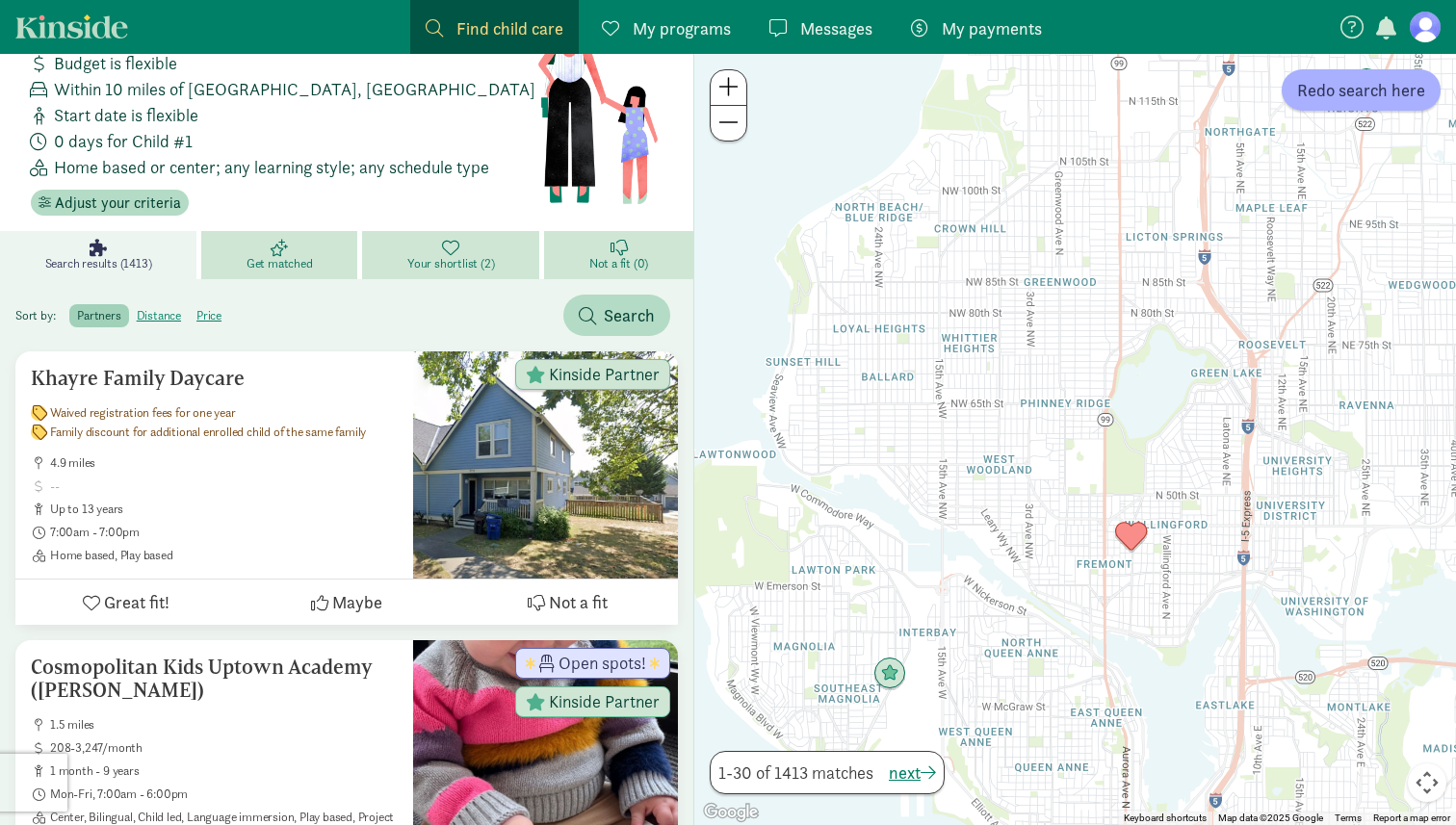
scroll to position [39, 0]
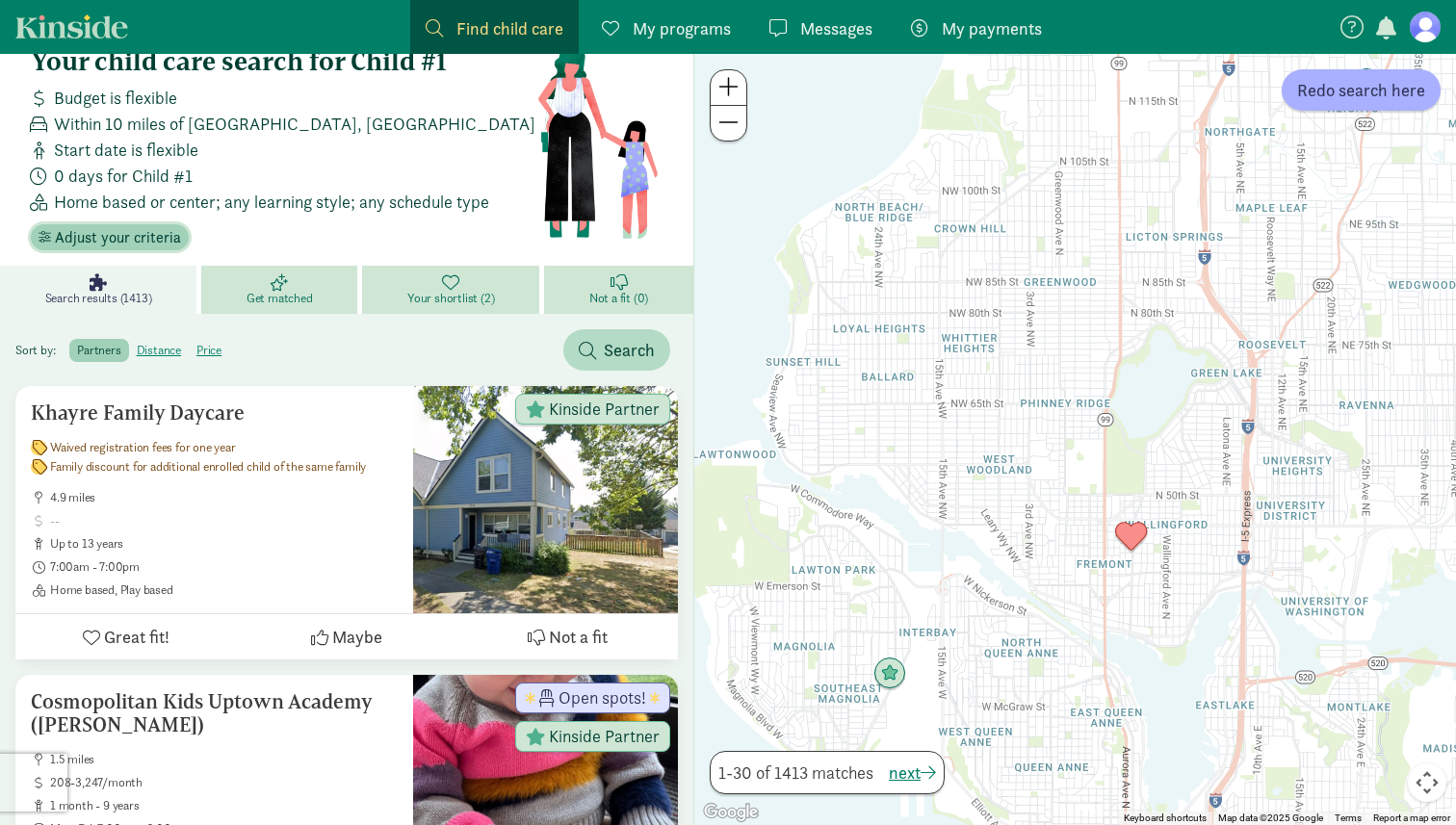
click at [148, 241] on span "Adjust your criteria" at bounding box center [118, 238] width 126 height 23
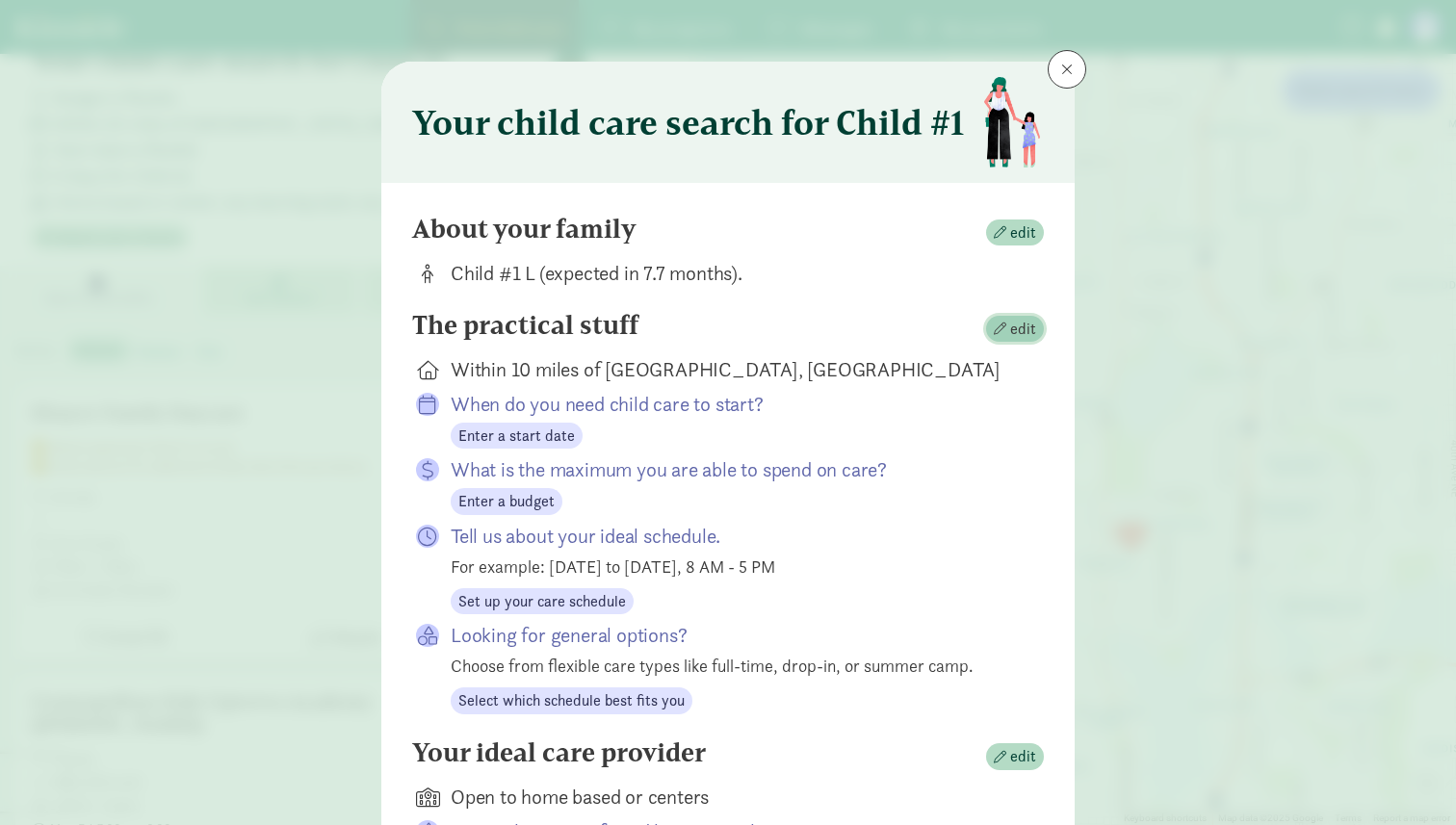
click at [1004, 337] on span "edit" at bounding box center [1015, 329] width 43 height 23
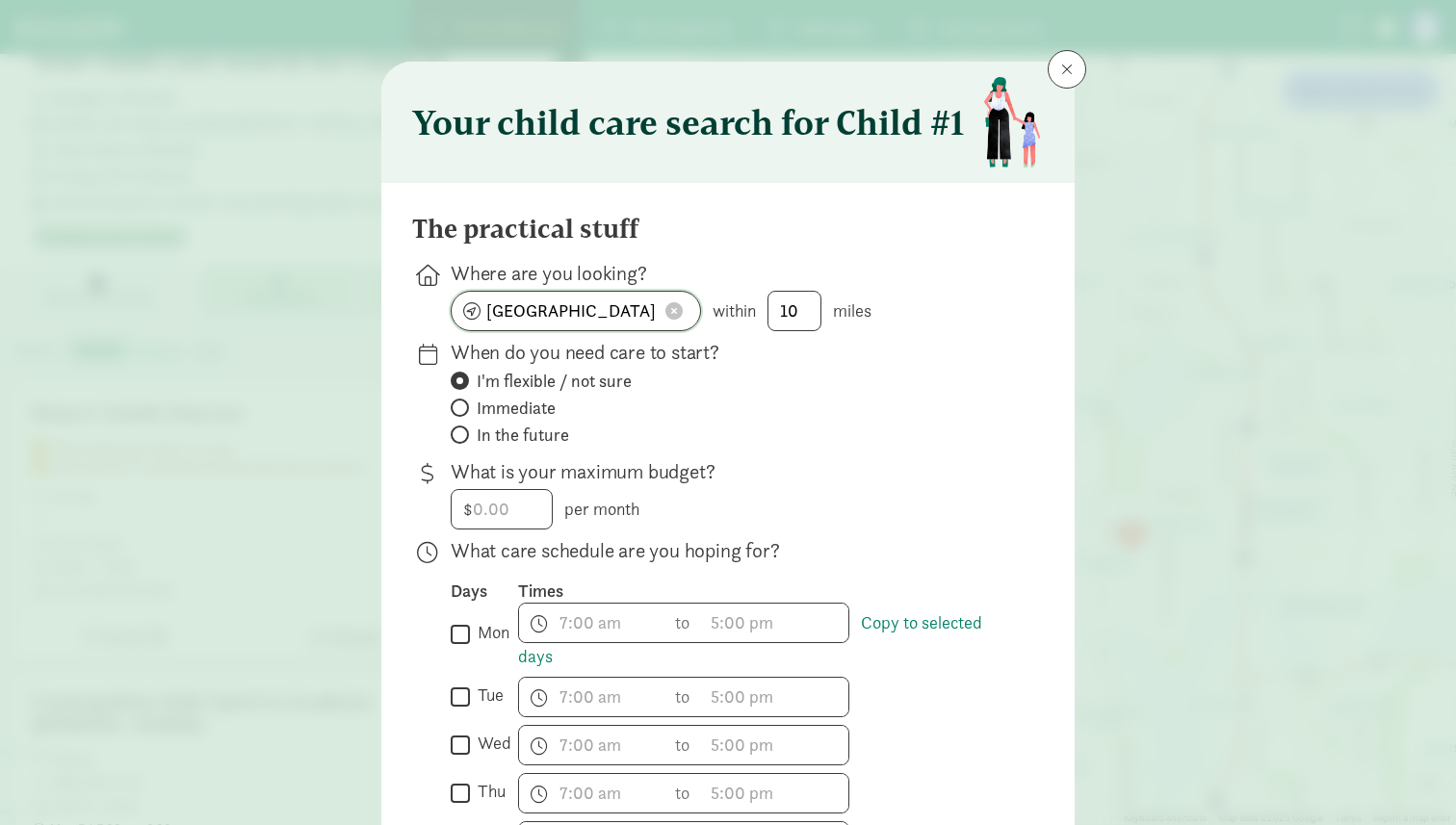
click at [598, 305] on input "Seattle, WA" at bounding box center [575, 311] width 249 height 39
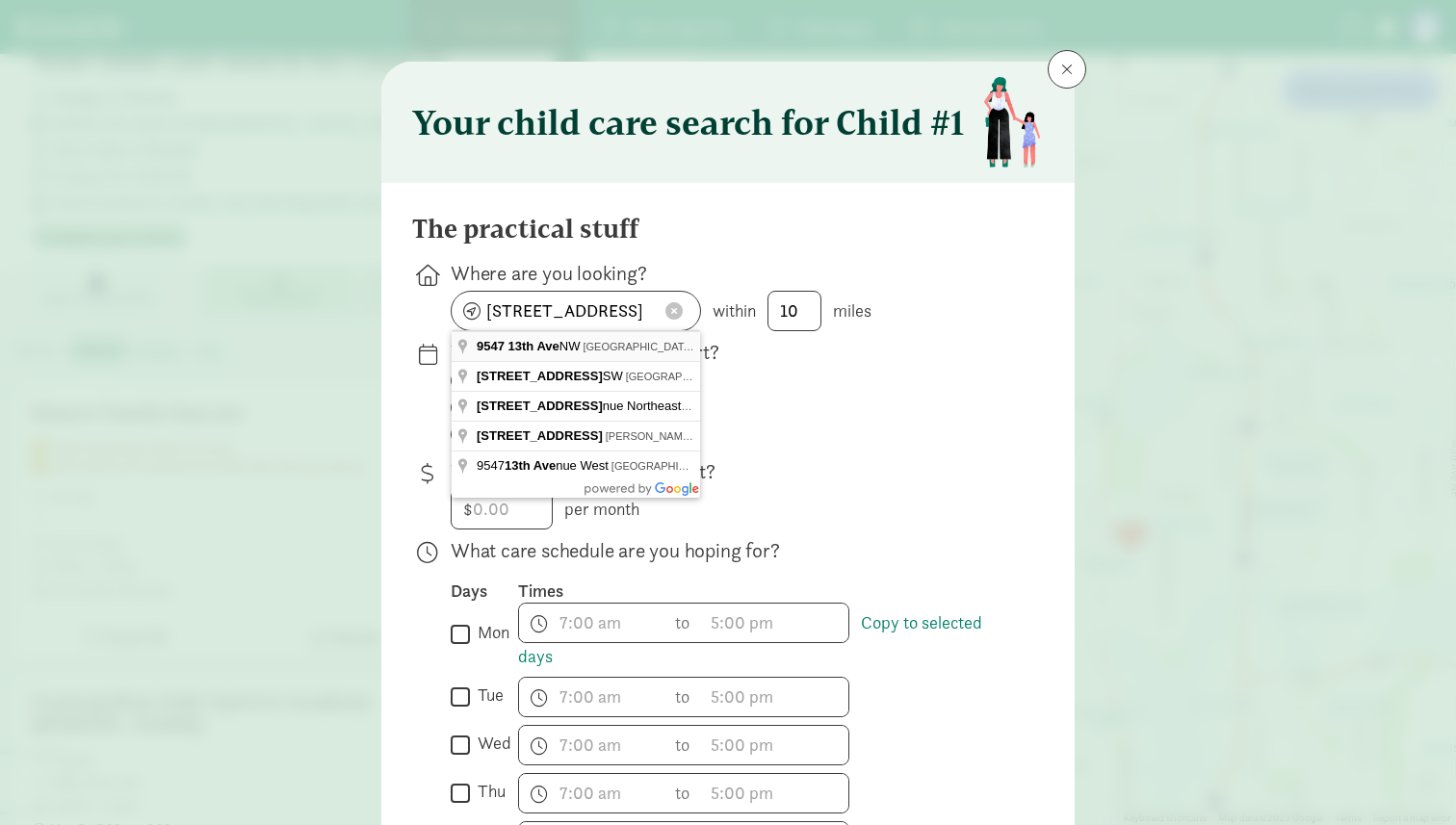
type input "9547 13th Ave NW, Seattle, WA 98117, USA"
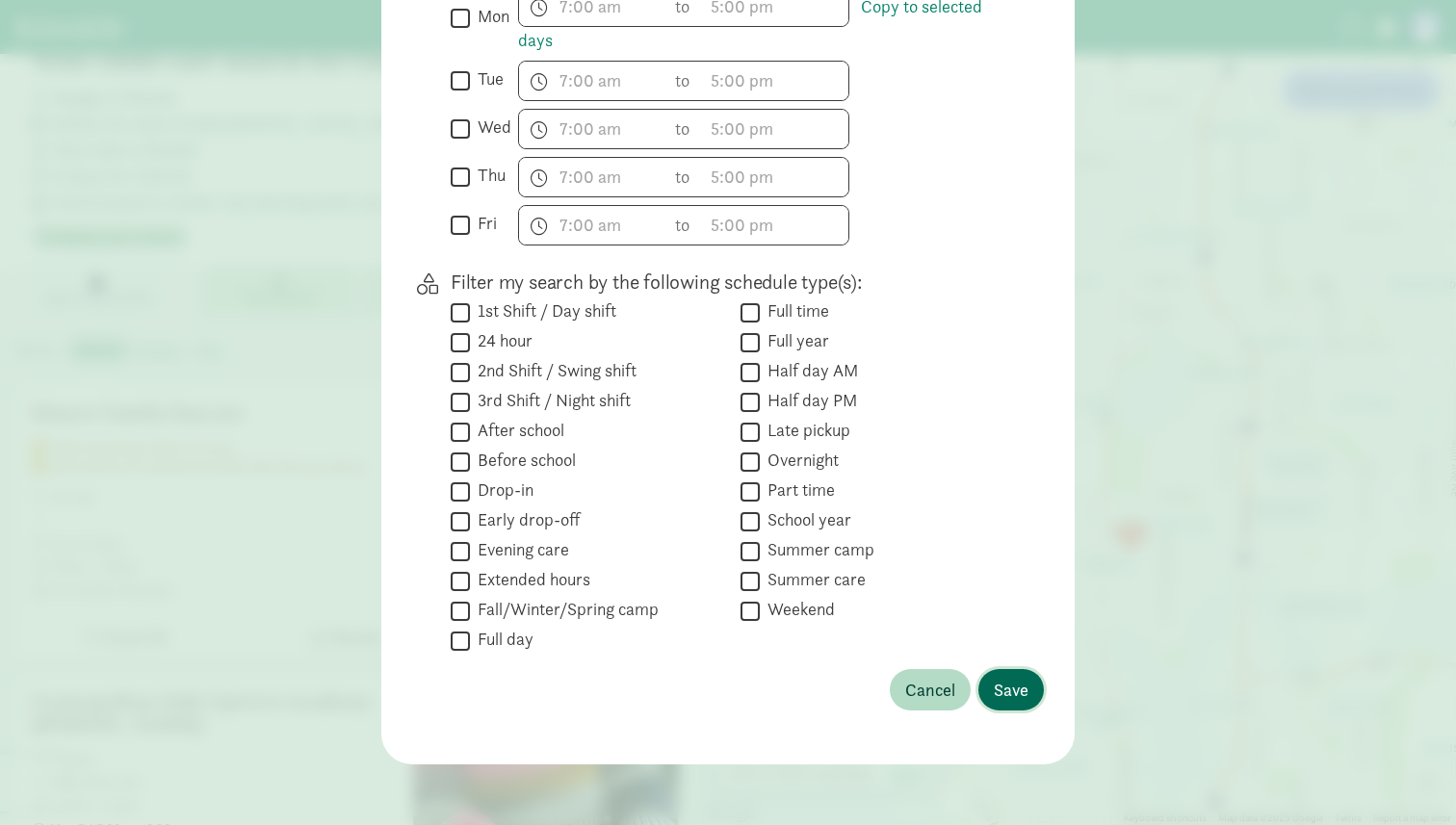
click at [1028, 688] on span "Save" at bounding box center [1011, 689] width 35 height 26
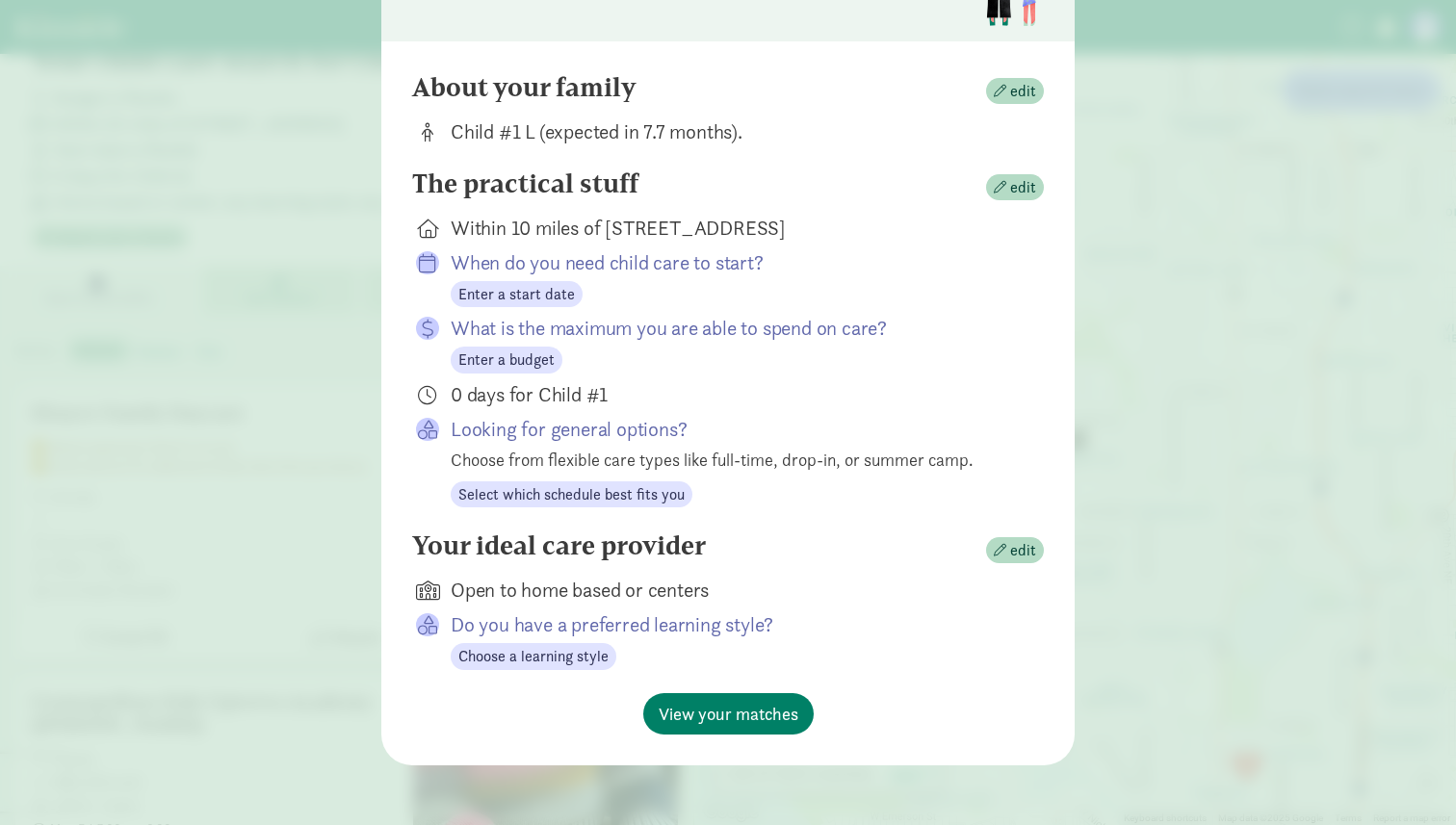
scroll to position [0, 0]
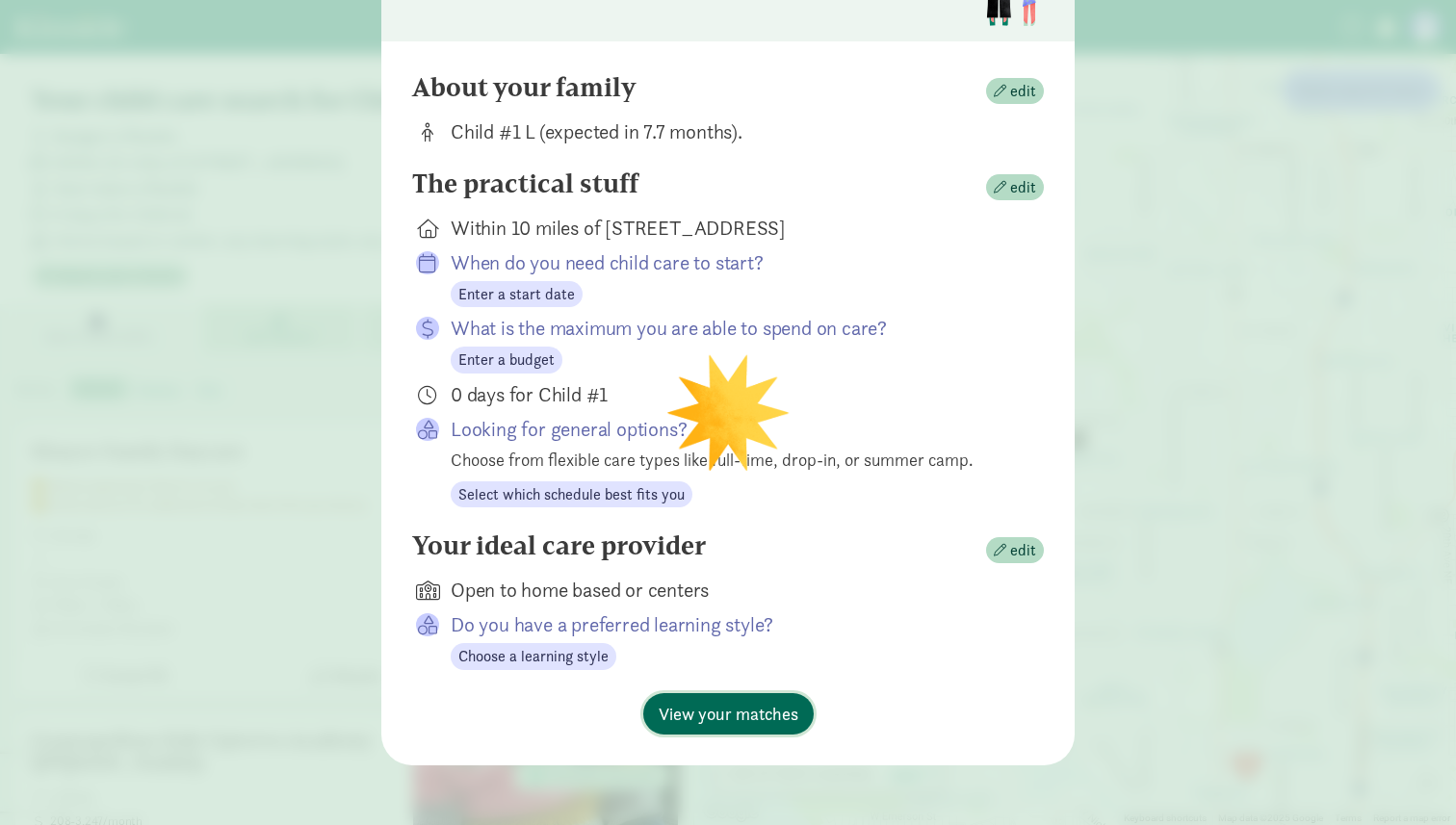
click at [733, 717] on span "View your matches" at bounding box center [728, 714] width 139 height 26
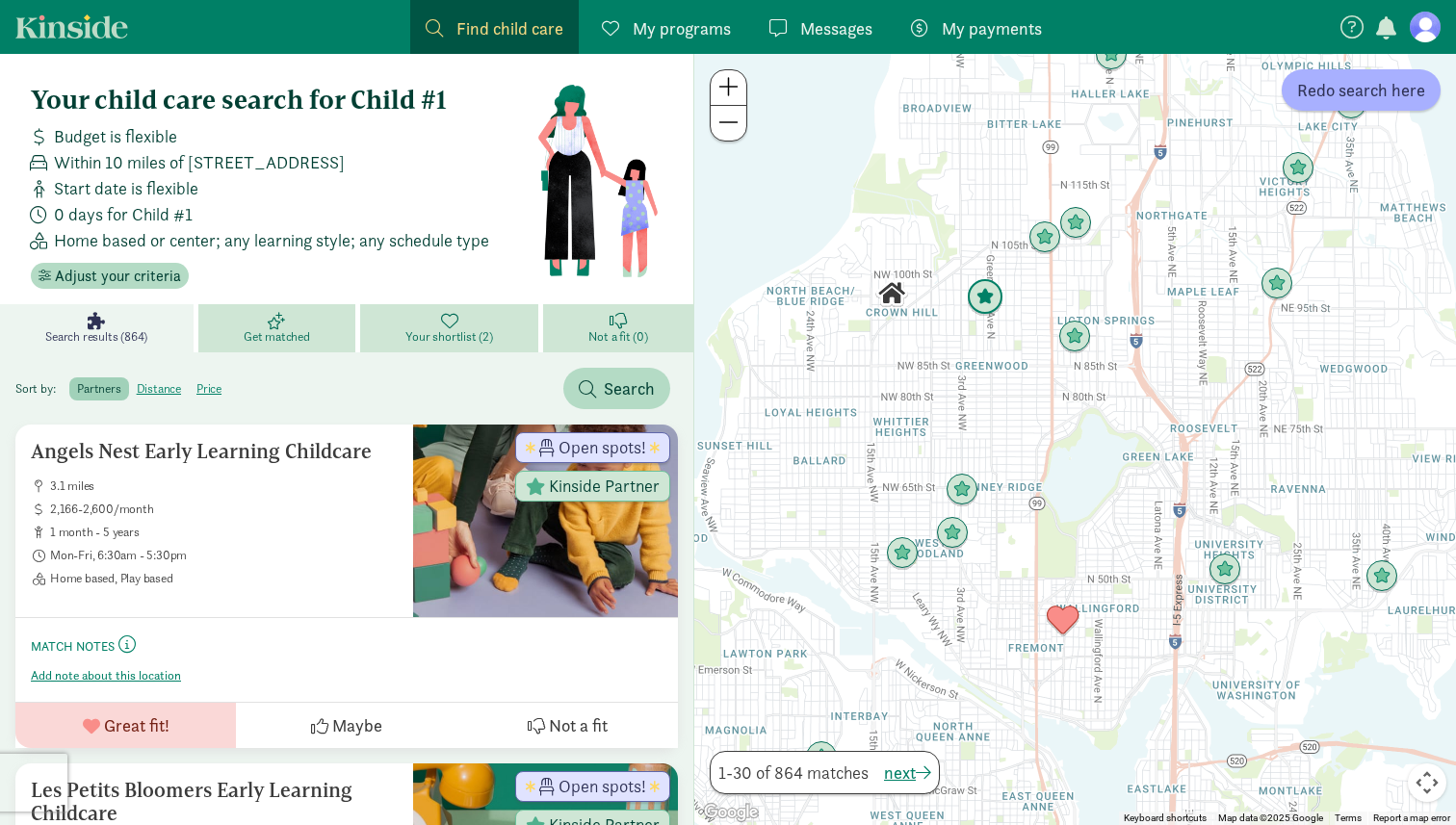
click at [984, 306] on img "Click to see details" at bounding box center [985, 297] width 37 height 37
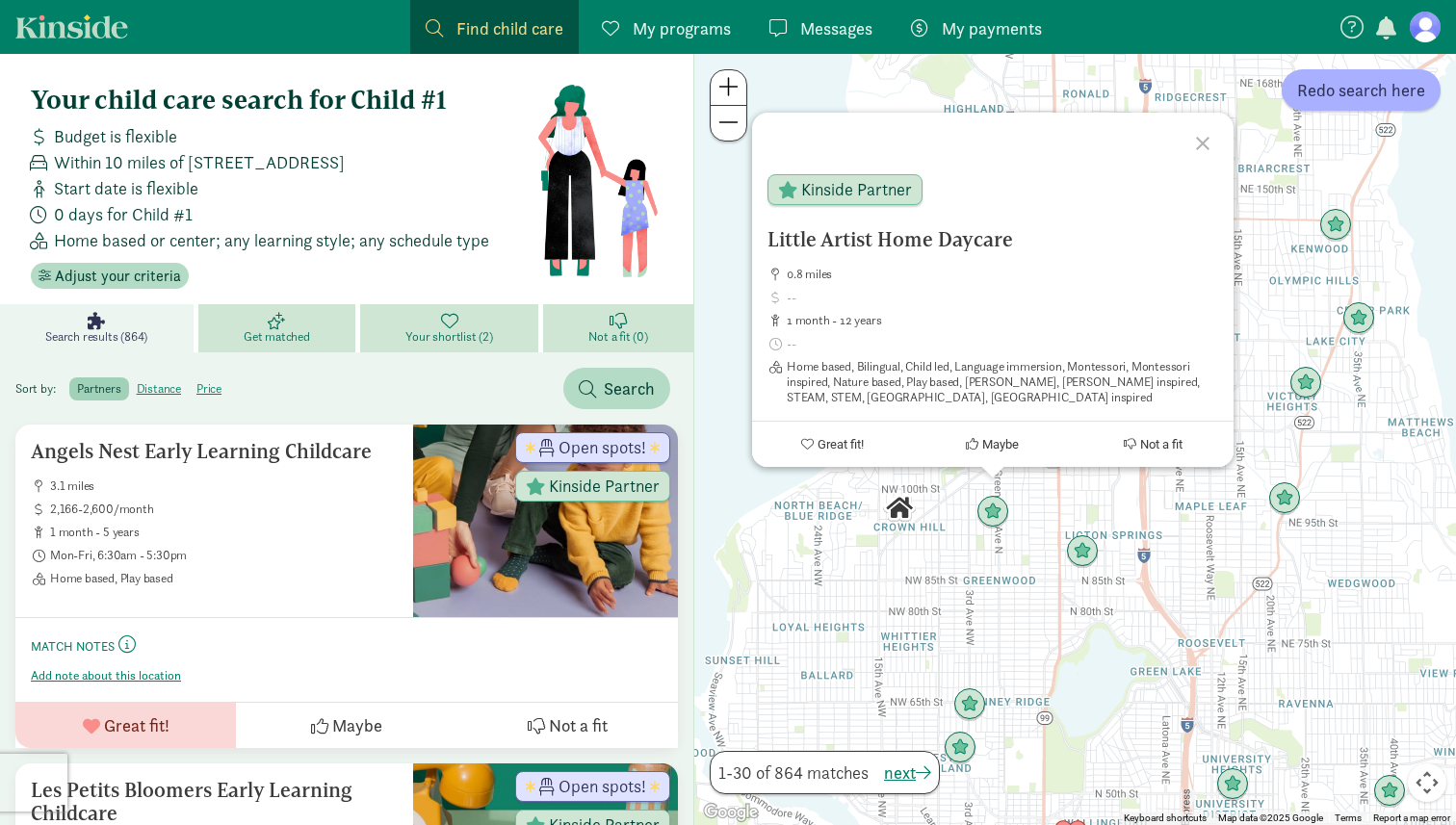
drag, startPoint x: 1055, startPoint y: 254, endPoint x: 722, endPoint y: 183, distance: 340.5
click at [722, 183] on div "Little Artist Home Daycare 0.8 miles 1 month - 12 years Home based, Bilingual, …" at bounding box center [1075, 440] width 761 height 771
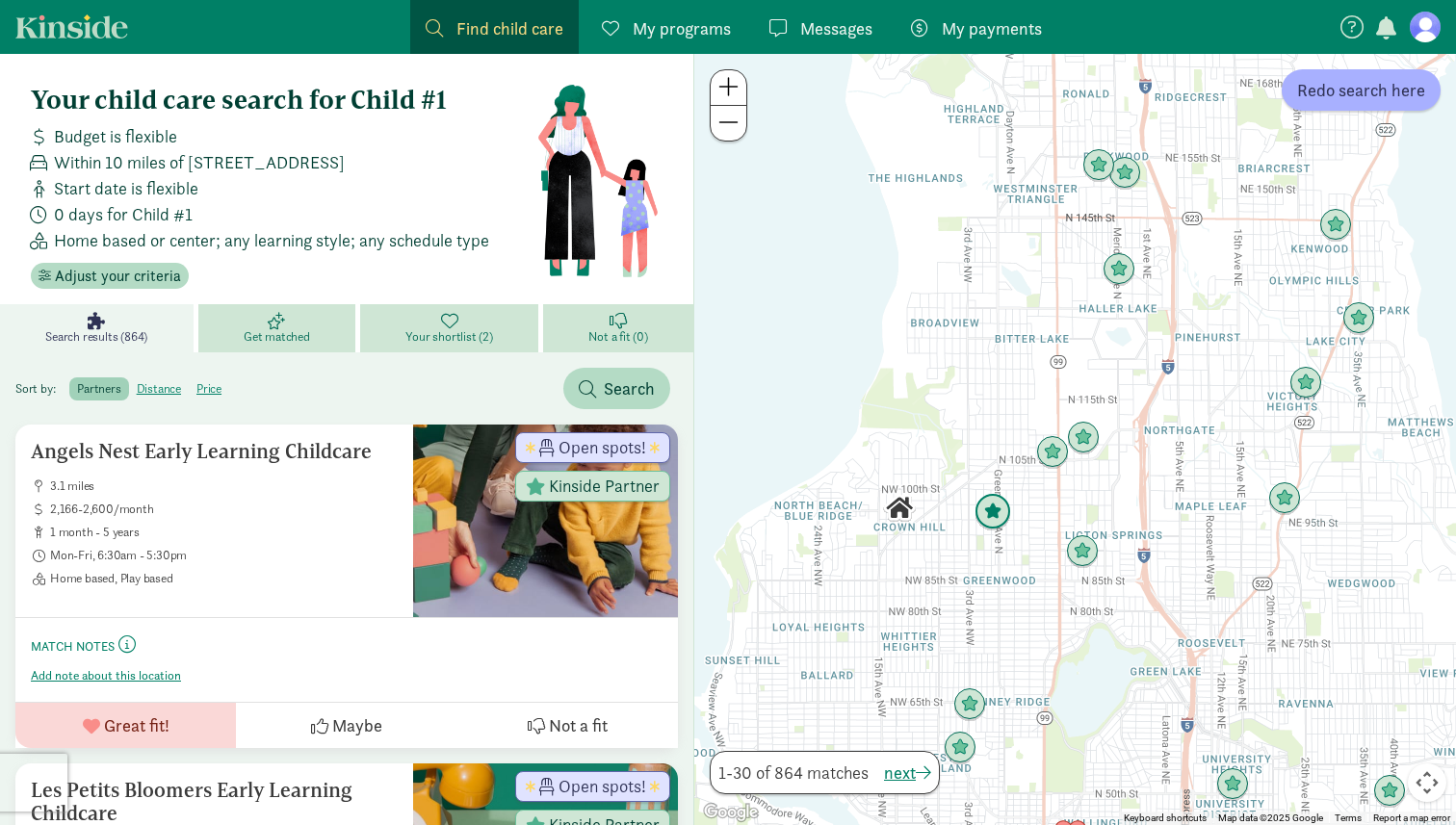
click at [999, 512] on img "Click to see details" at bounding box center [993, 512] width 37 height 37
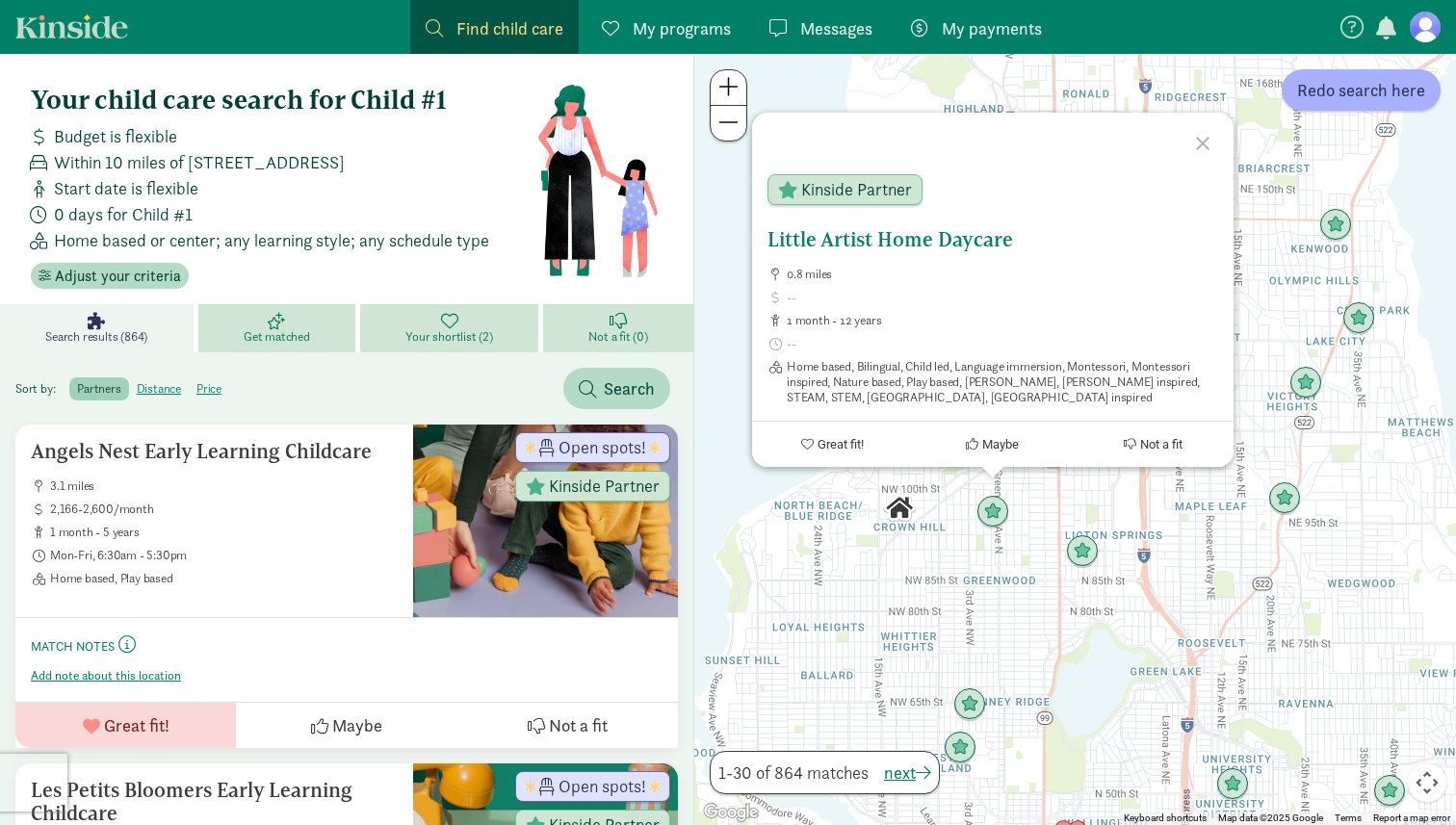
click at [857, 229] on h5 "Little Artist Home Daycare" at bounding box center [992, 240] width 450 height 23
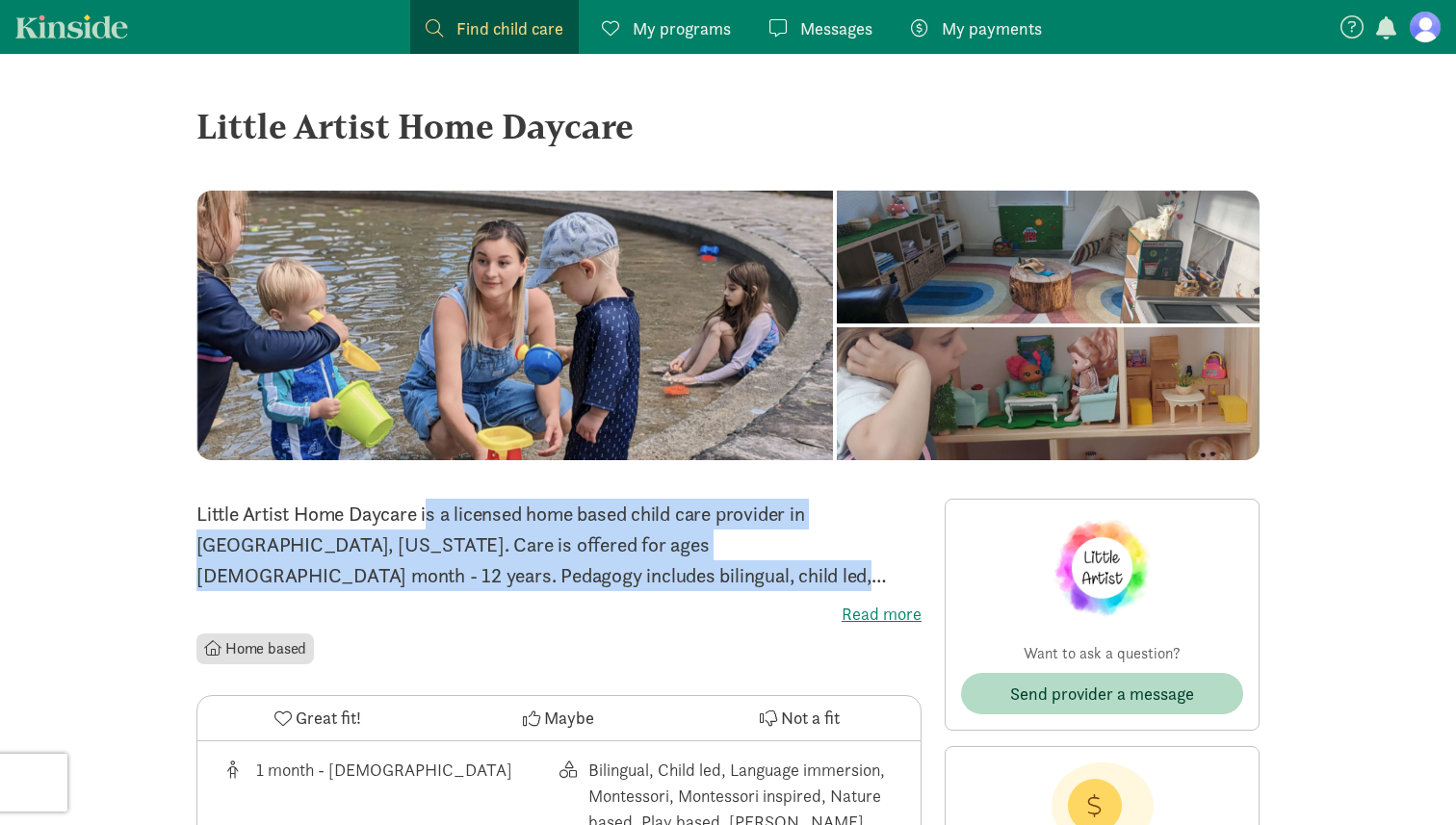
drag, startPoint x: 483, startPoint y: 586, endPoint x: 303, endPoint y: 513, distance: 194.2
click at [303, 513] on p "Little Artist Home Daycare is a licensed home based child care provider in [GEO…" at bounding box center [559, 544] width 726 height 92
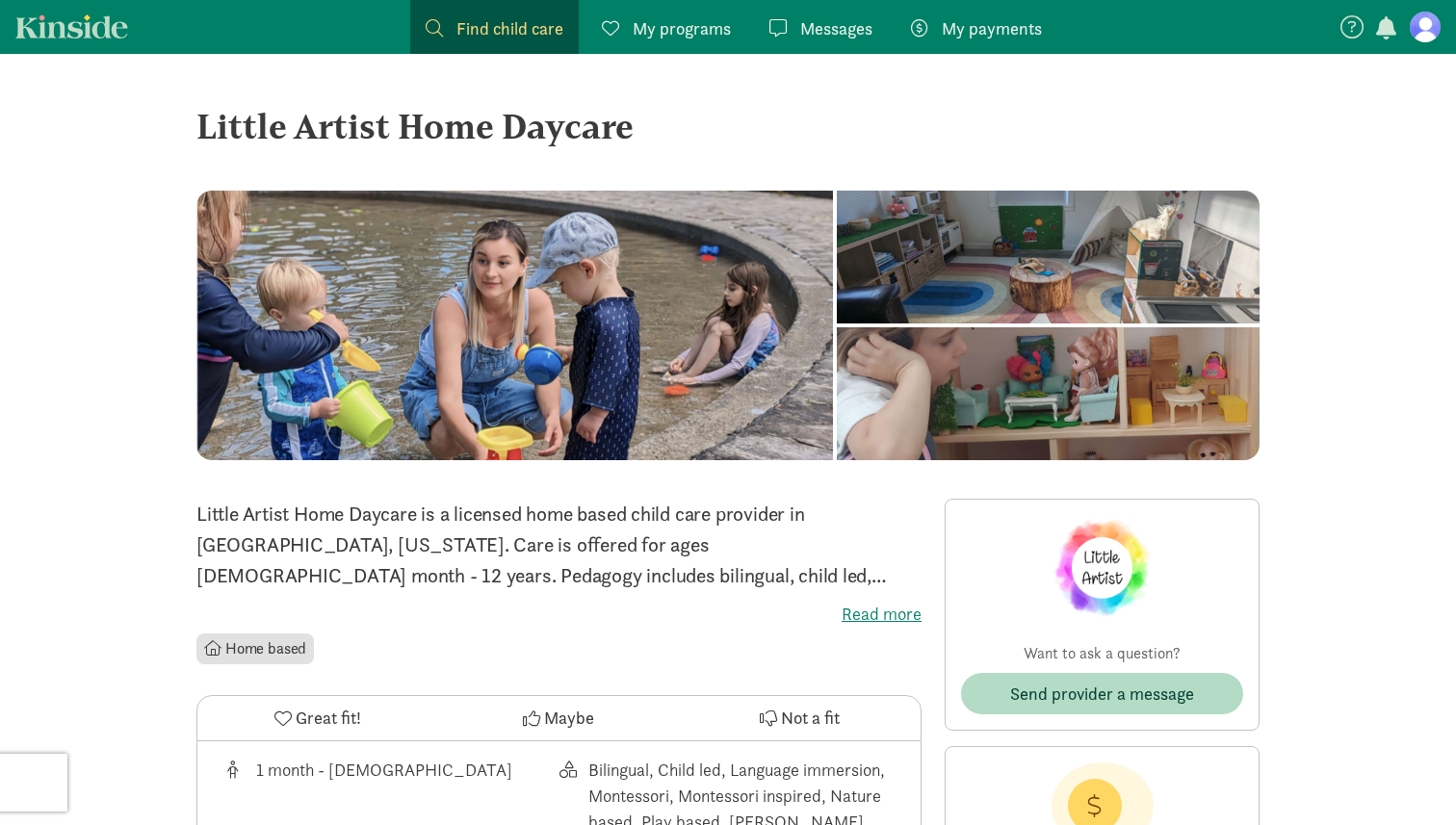
click at [847, 614] on label "Read more" at bounding box center [559, 614] width 726 height 23
click at [0, 0] on input "Read more" at bounding box center [0, 0] width 0 height 0
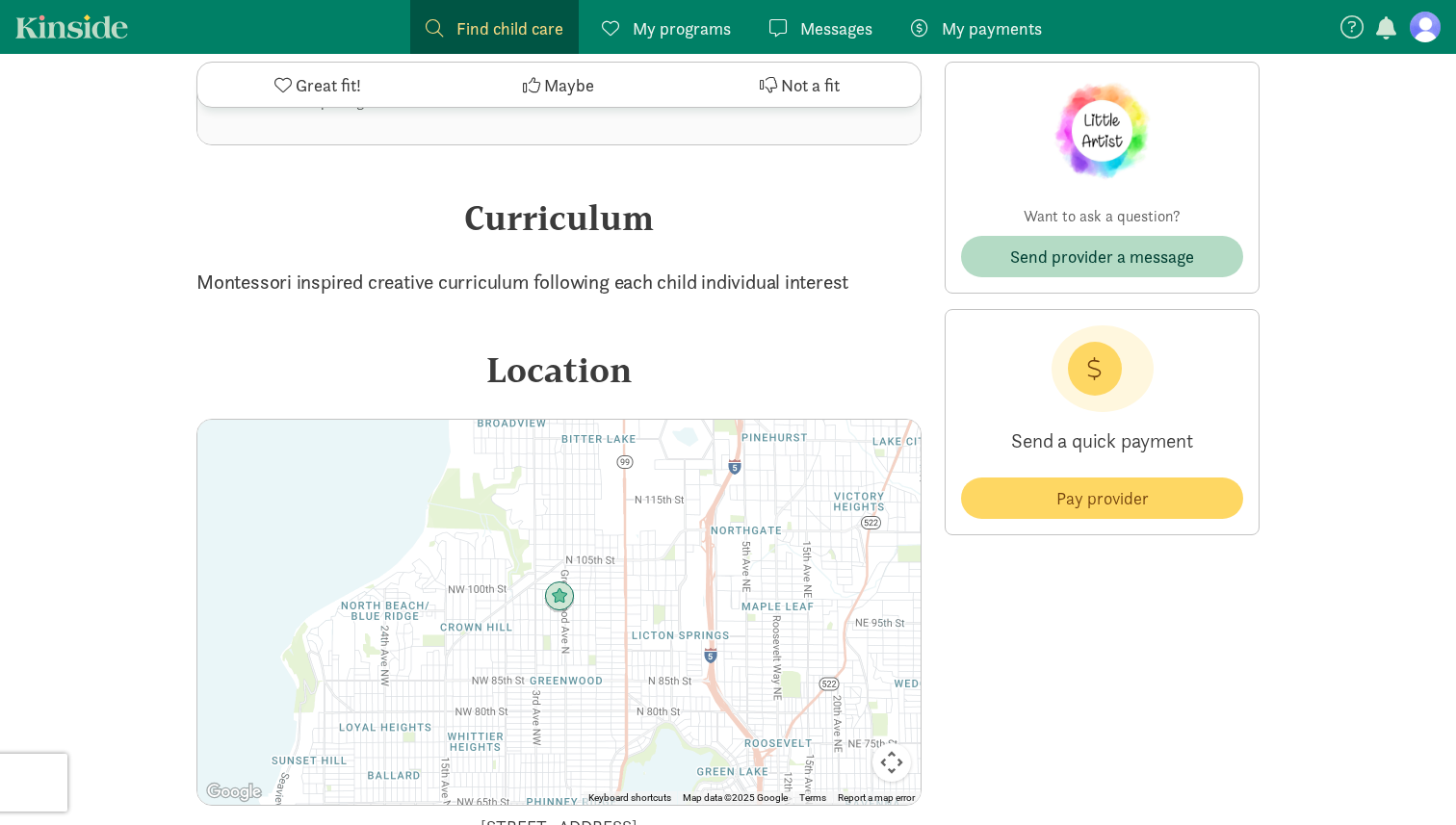
scroll to position [2017, 0]
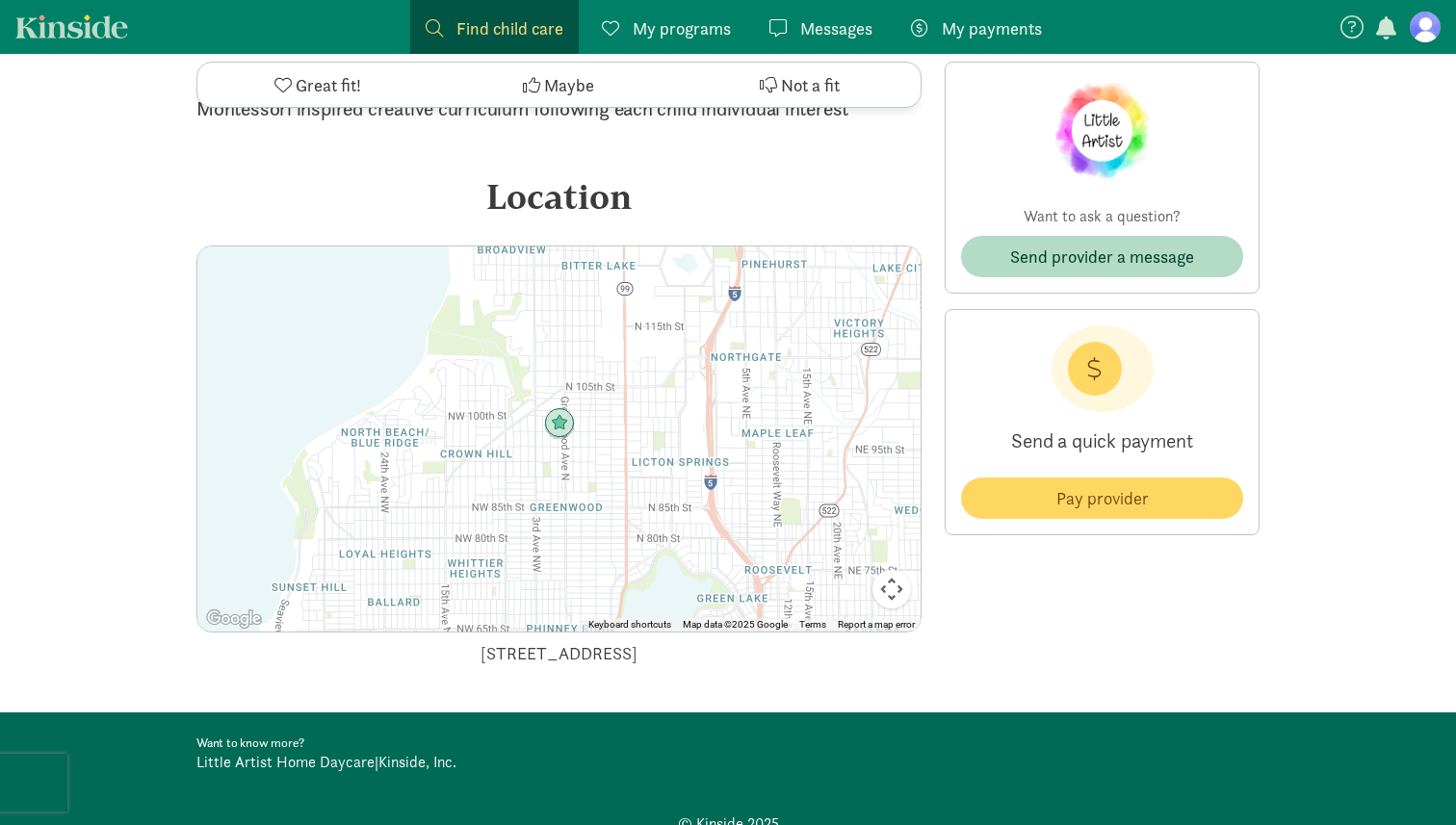
click at [304, 752] on link "Little Artist Home Daycare" at bounding box center [286, 762] width 178 height 20
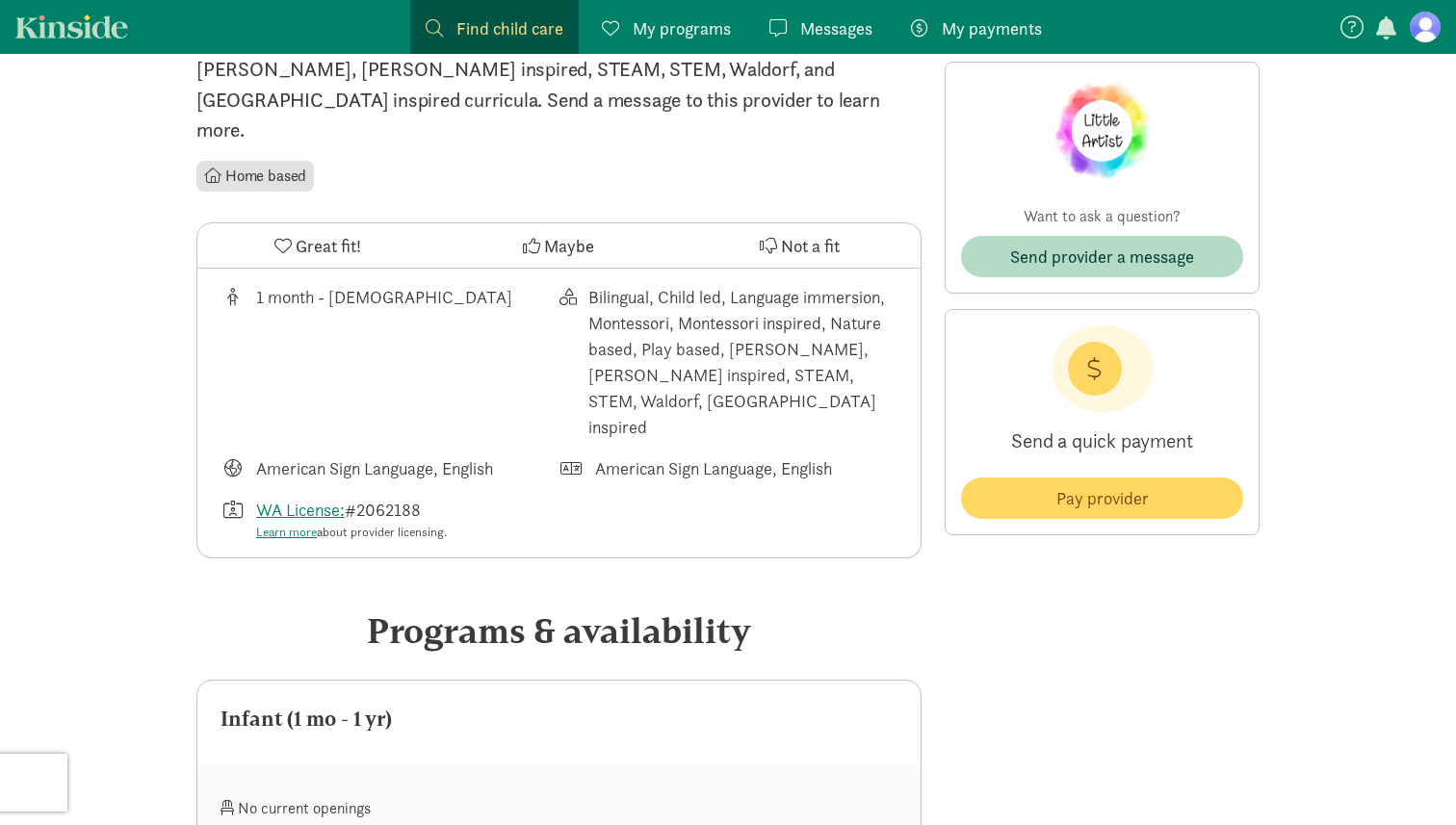
scroll to position [0, 0]
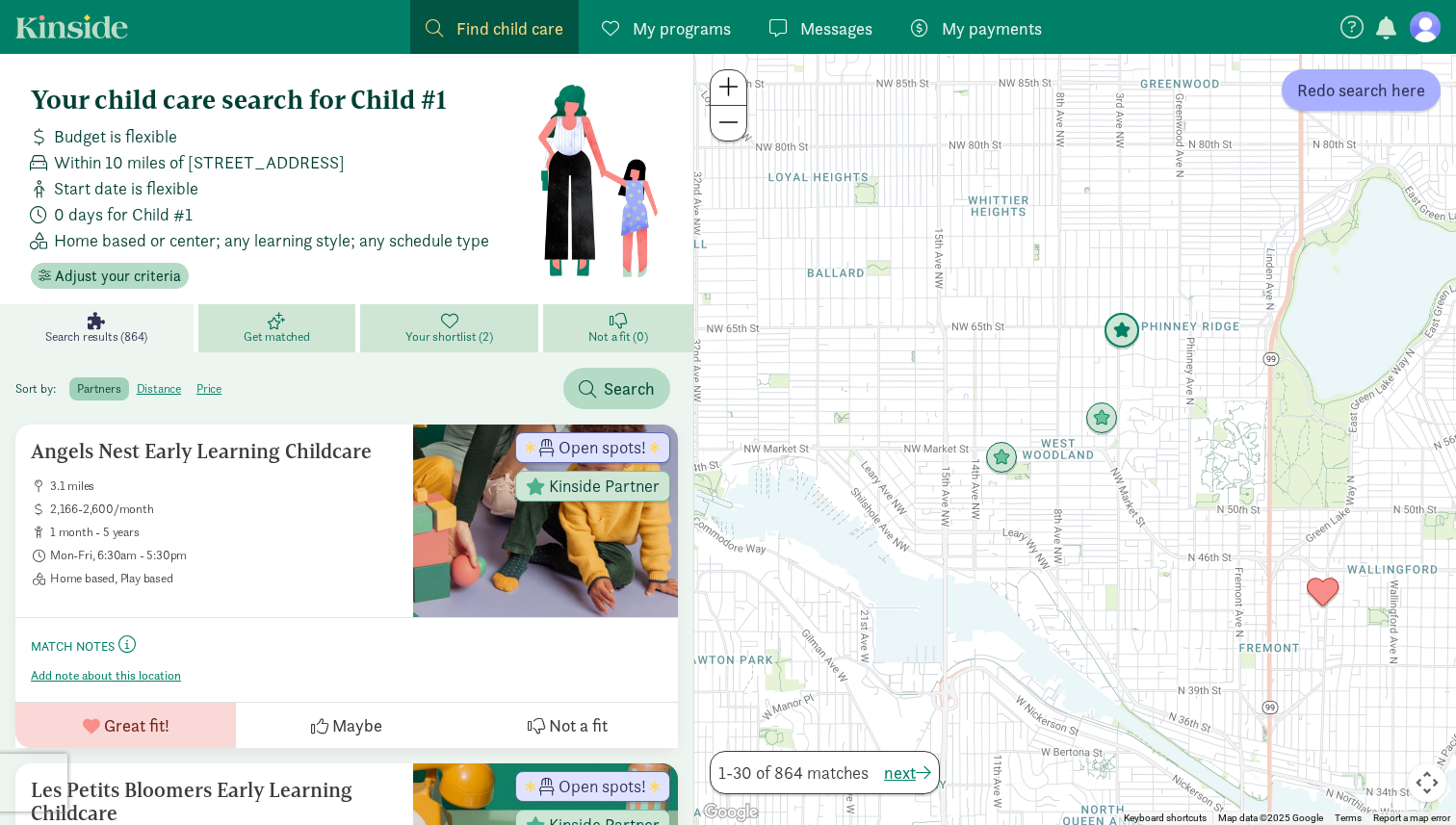
click at [1123, 330] on img "Click to see details" at bounding box center [1122, 331] width 37 height 37
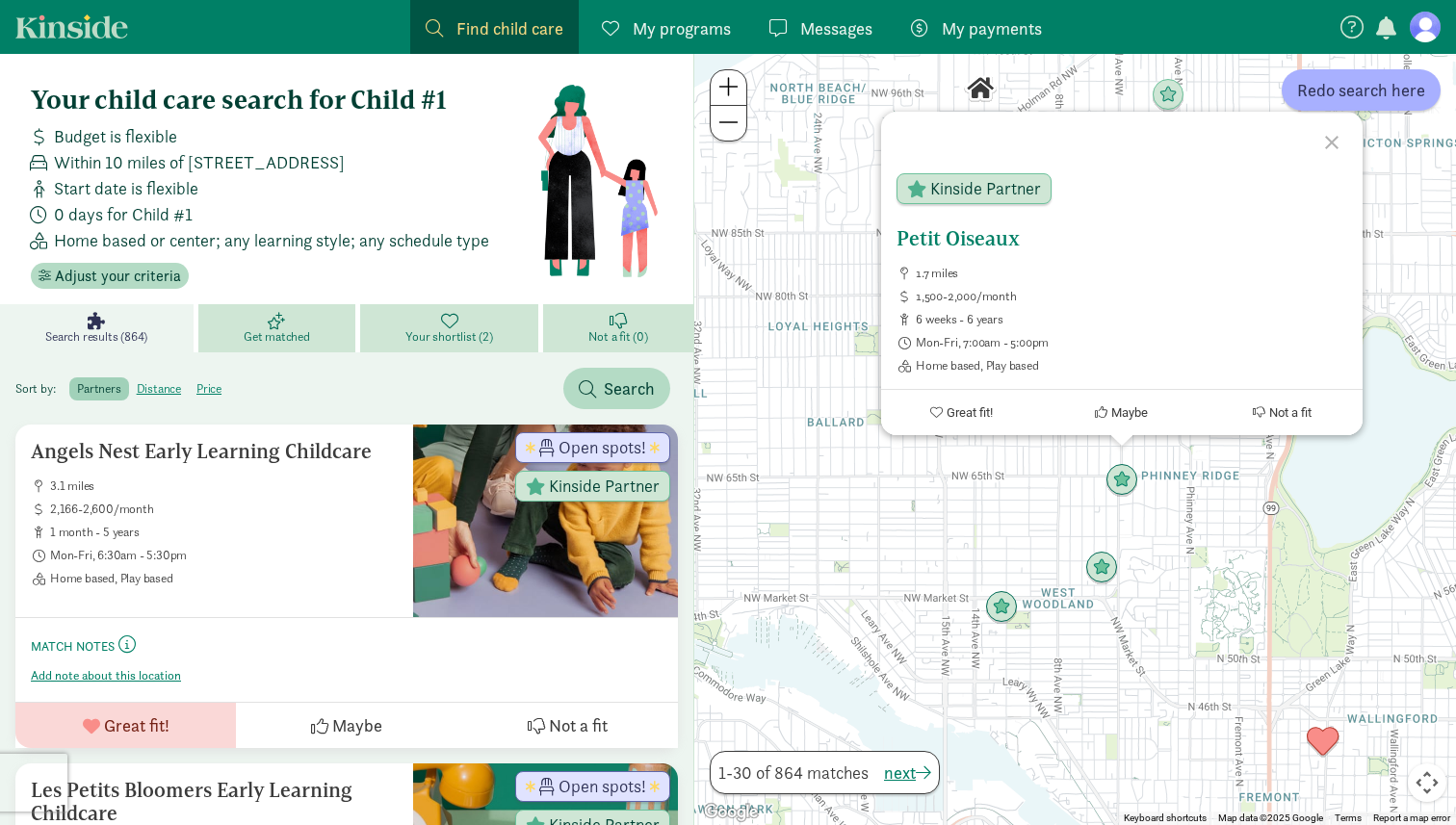
drag, startPoint x: 1064, startPoint y: 244, endPoint x: 924, endPoint y: 244, distance: 140.0
click at [924, 244] on h5 "Petit Oiseaux" at bounding box center [1122, 239] width 450 height 23
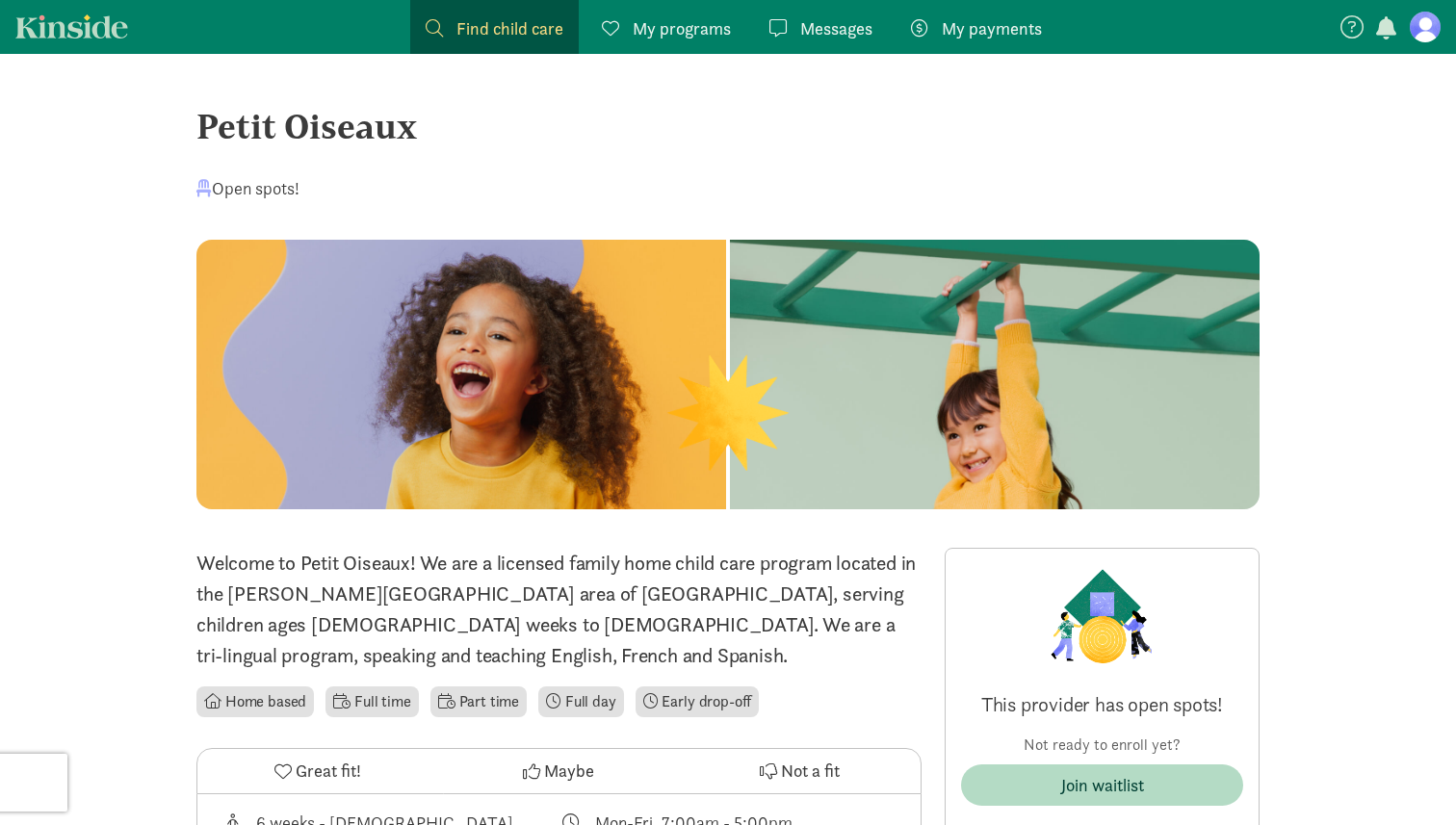
click at [341, 134] on div "Petit Oiseaux" at bounding box center [728, 126] width 1064 height 52
drag, startPoint x: 341, startPoint y: 134, endPoint x: 241, endPoint y: 134, distance: 100.0
click at [241, 134] on div "Petit Oiseaux" at bounding box center [728, 126] width 1064 height 52
copy div "Petit Oiseaux"
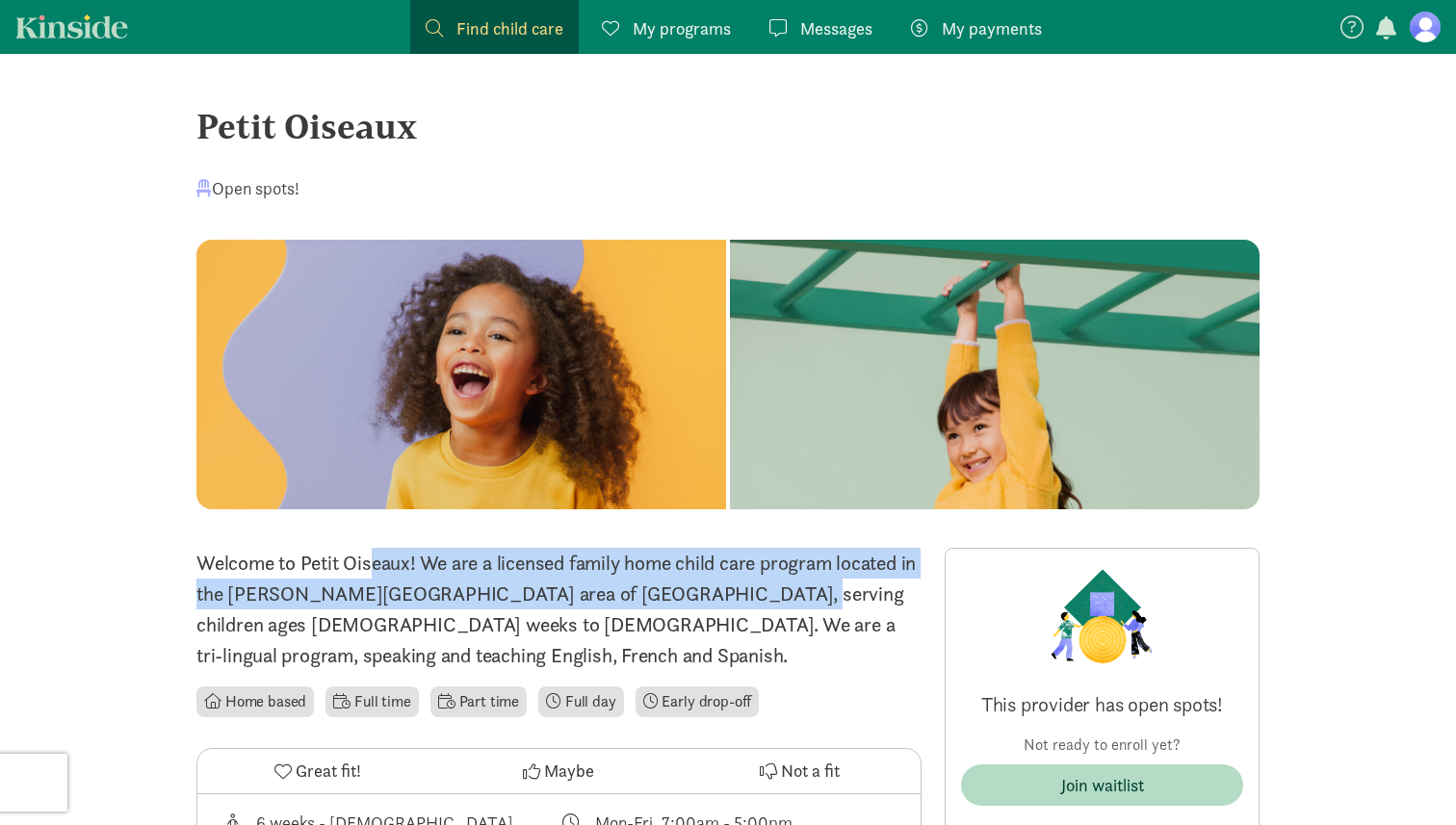
drag, startPoint x: 269, startPoint y: 554, endPoint x: 616, endPoint y: 614, distance: 352.1
click at [616, 613] on p "Welcome to Petit Oiseaux! We are a licensed family home child care program loca…" at bounding box center [559, 609] width 726 height 123
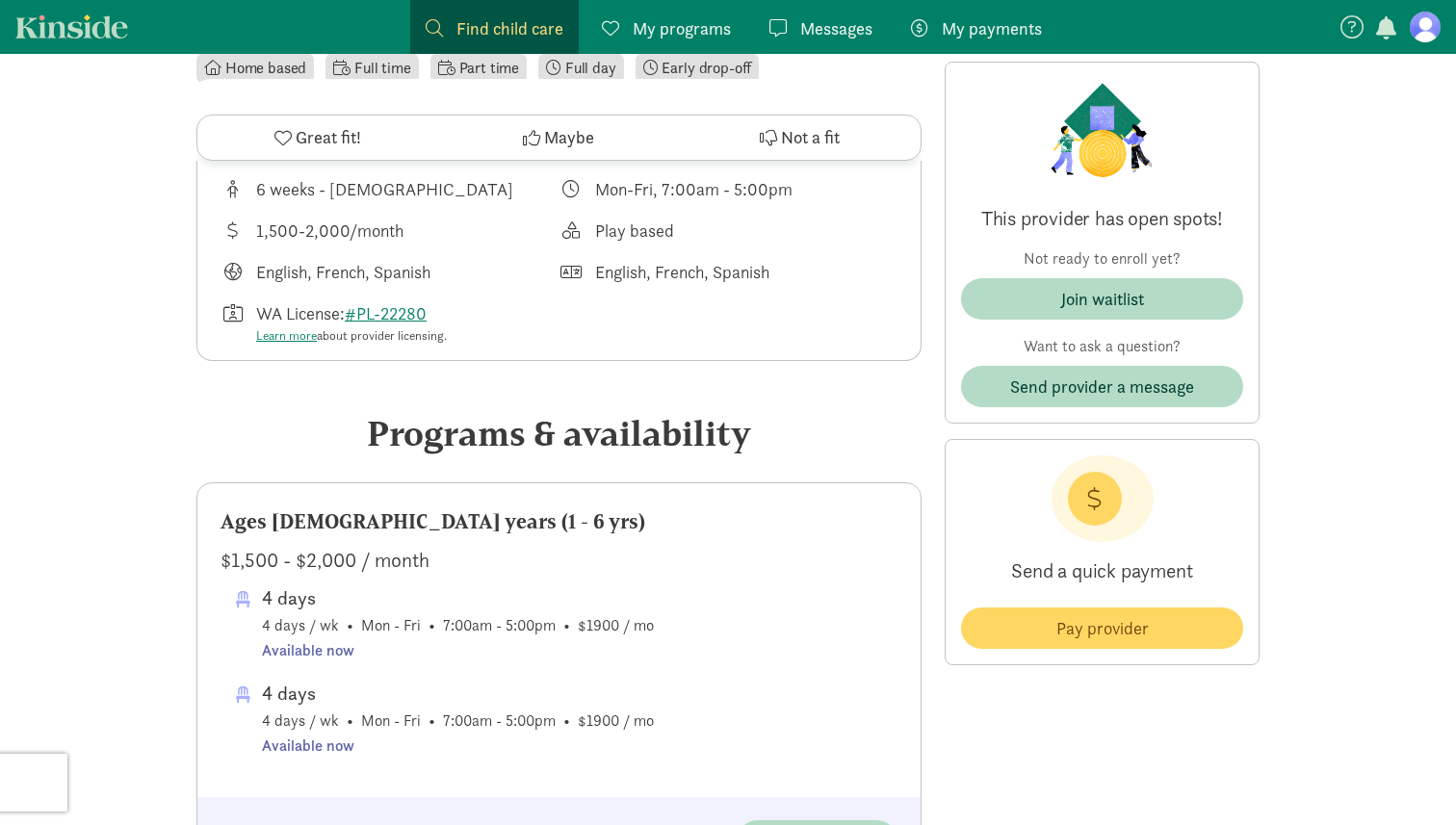
scroll to position [476, 0]
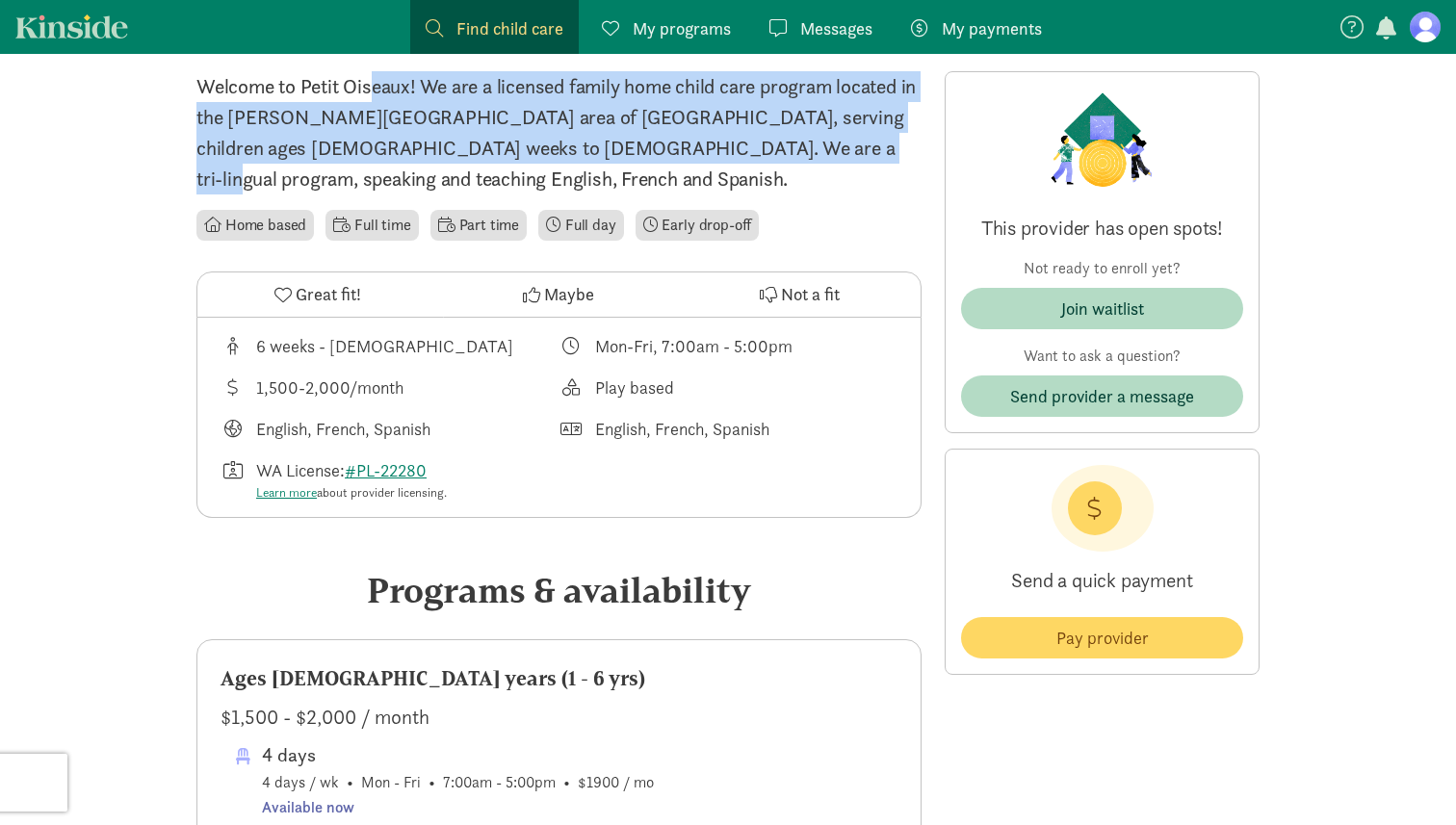
click at [86, 33] on link "Kinside" at bounding box center [72, 26] width 112 height 24
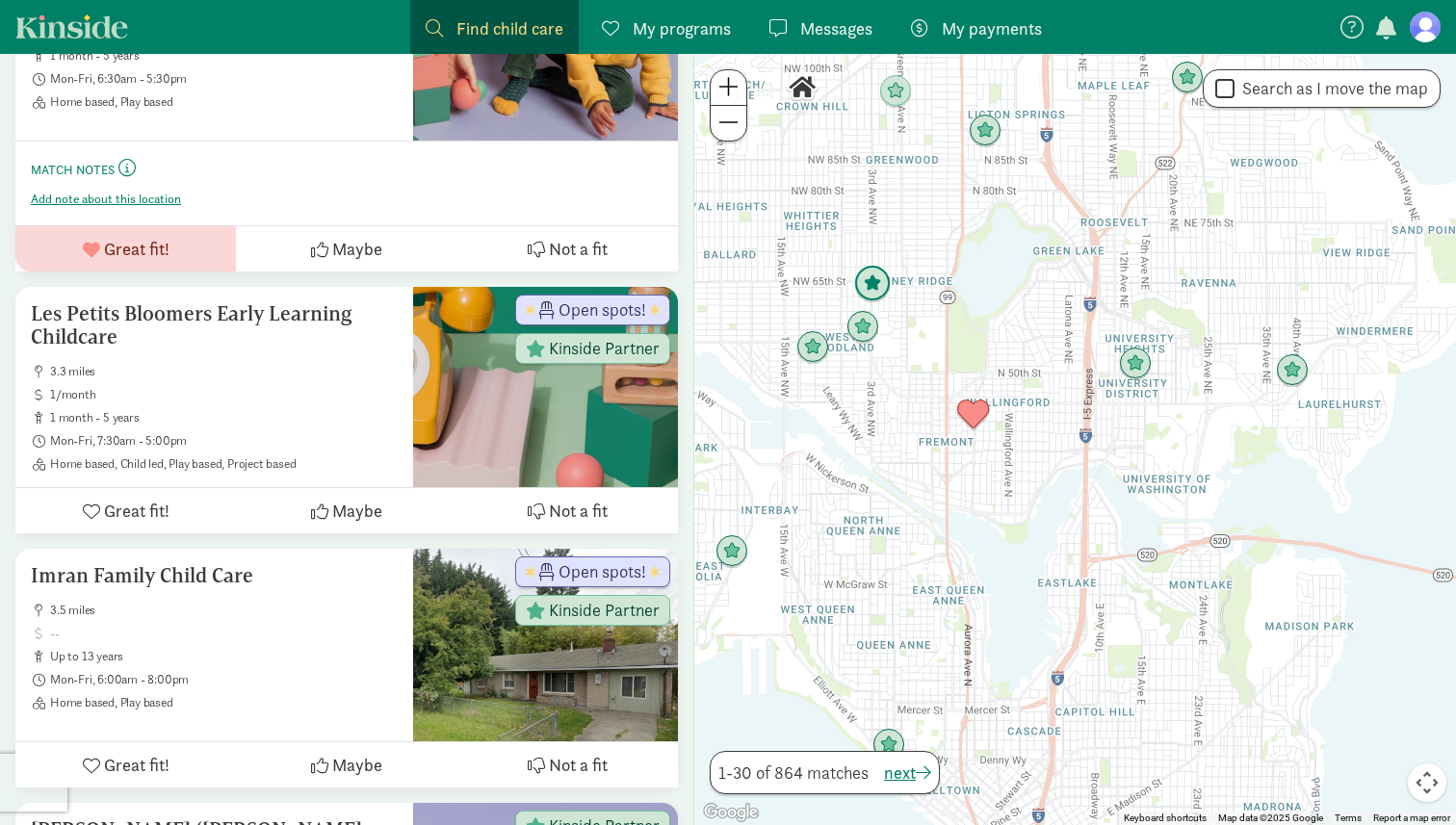
click at [875, 280] on img "Click to see details" at bounding box center [873, 284] width 37 height 37
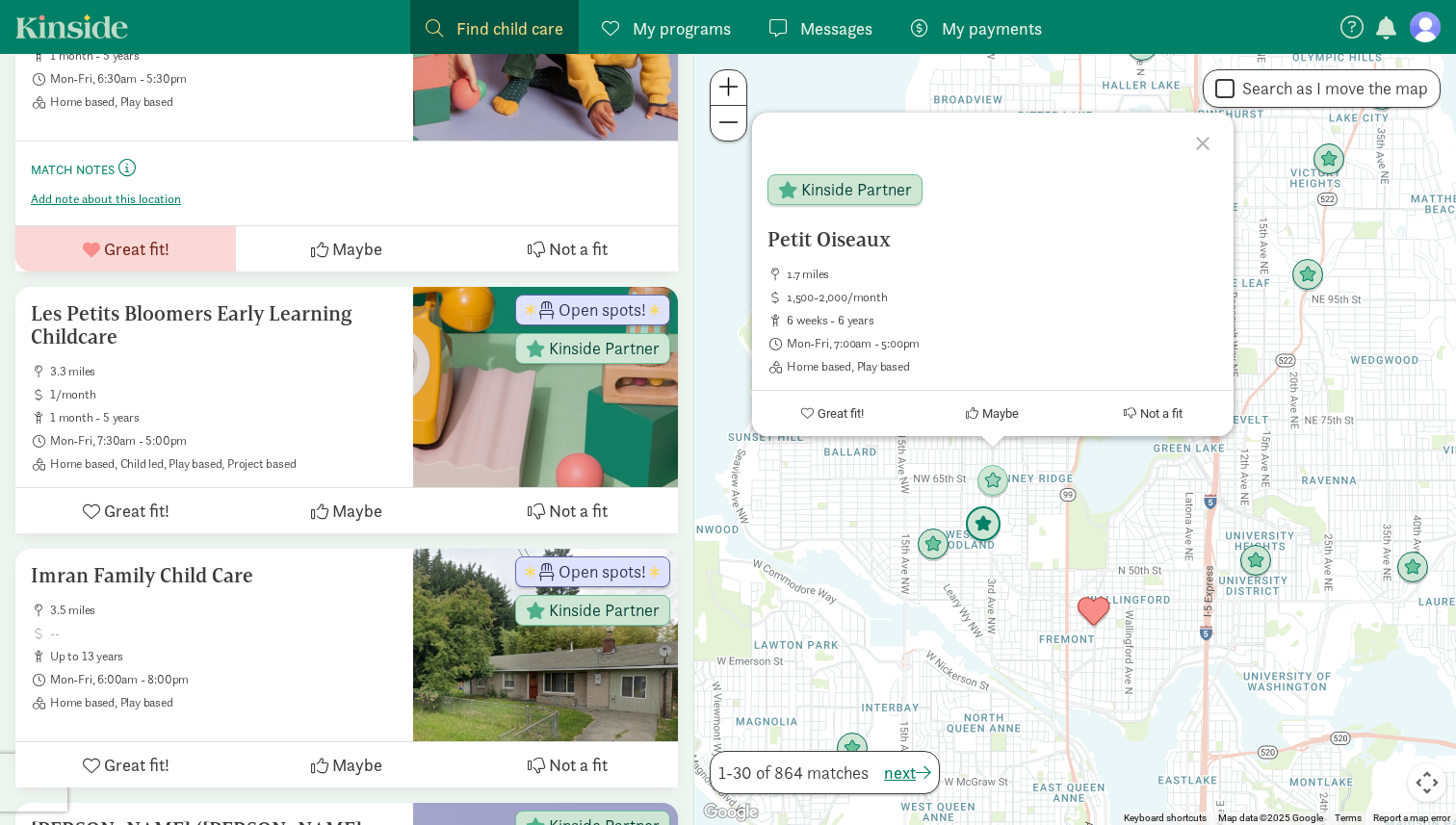
click at [990, 537] on img "Click to see details" at bounding box center [983, 525] width 37 height 37
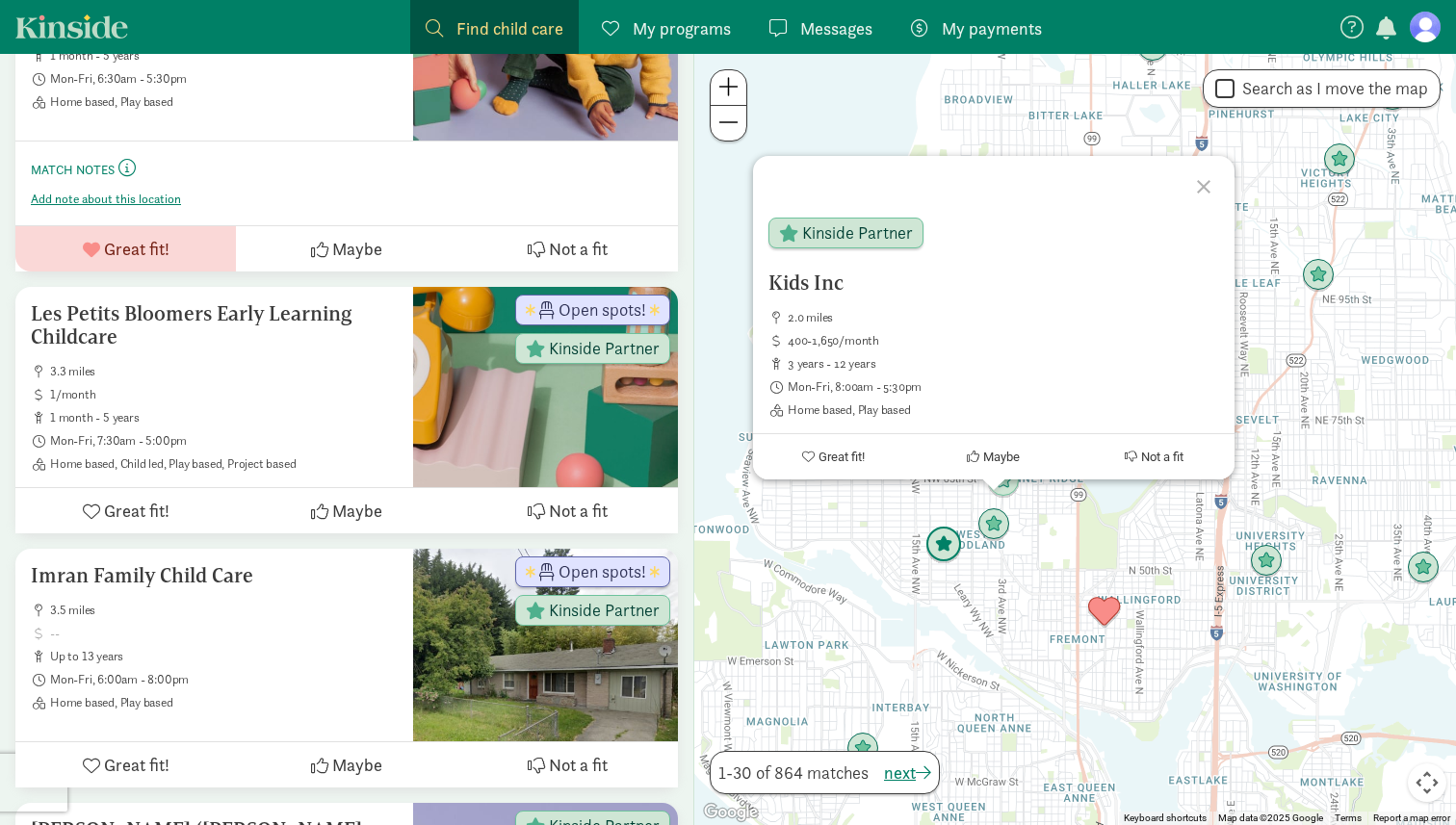
click at [944, 556] on img "Click to see details" at bounding box center [945, 545] width 37 height 37
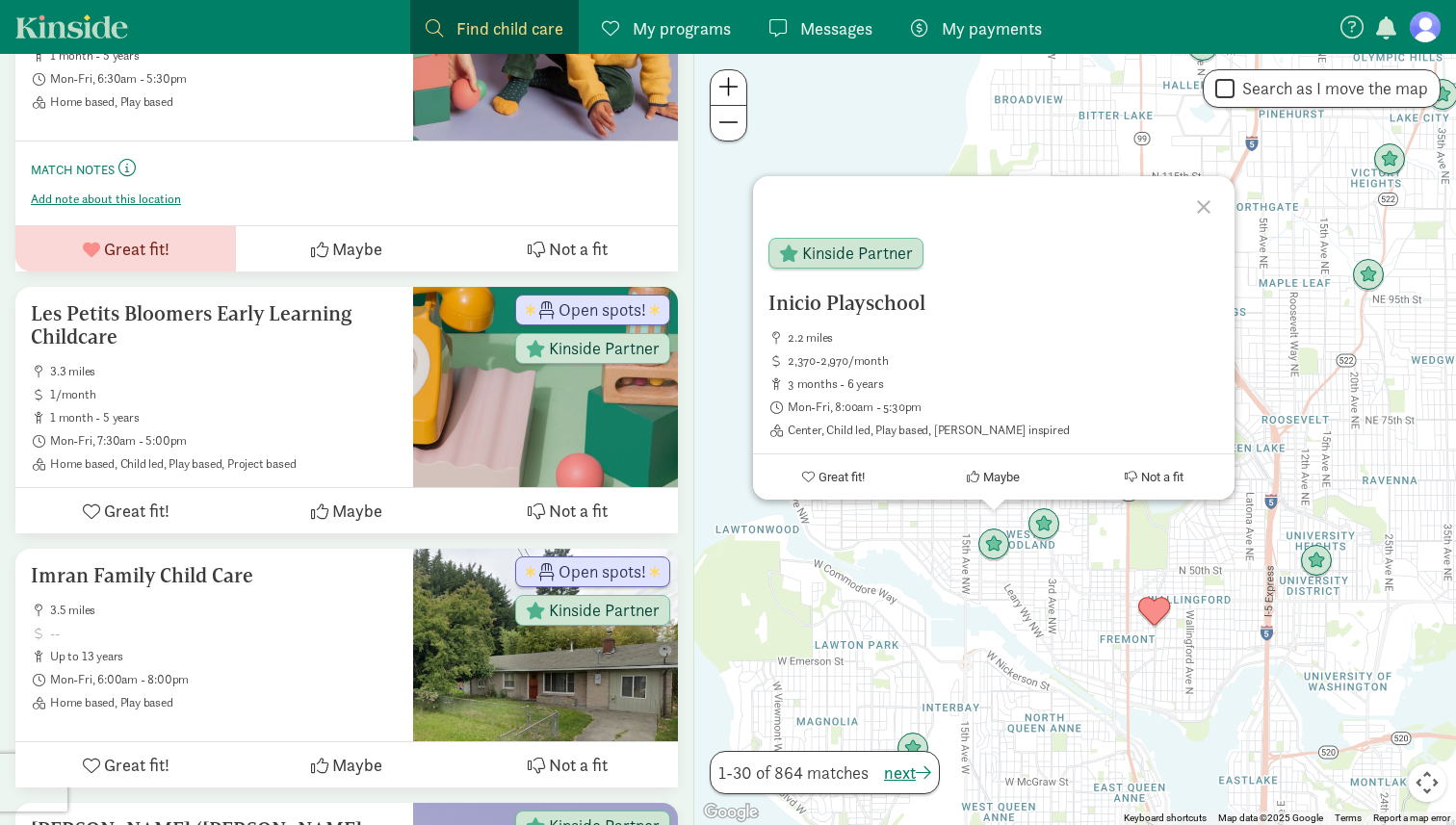
click at [998, 590] on div "To navigate, press the arrow keys. Inicio Playschool 2.2 miles 2,370-2,970/mont…" at bounding box center [1075, 440] width 761 height 771
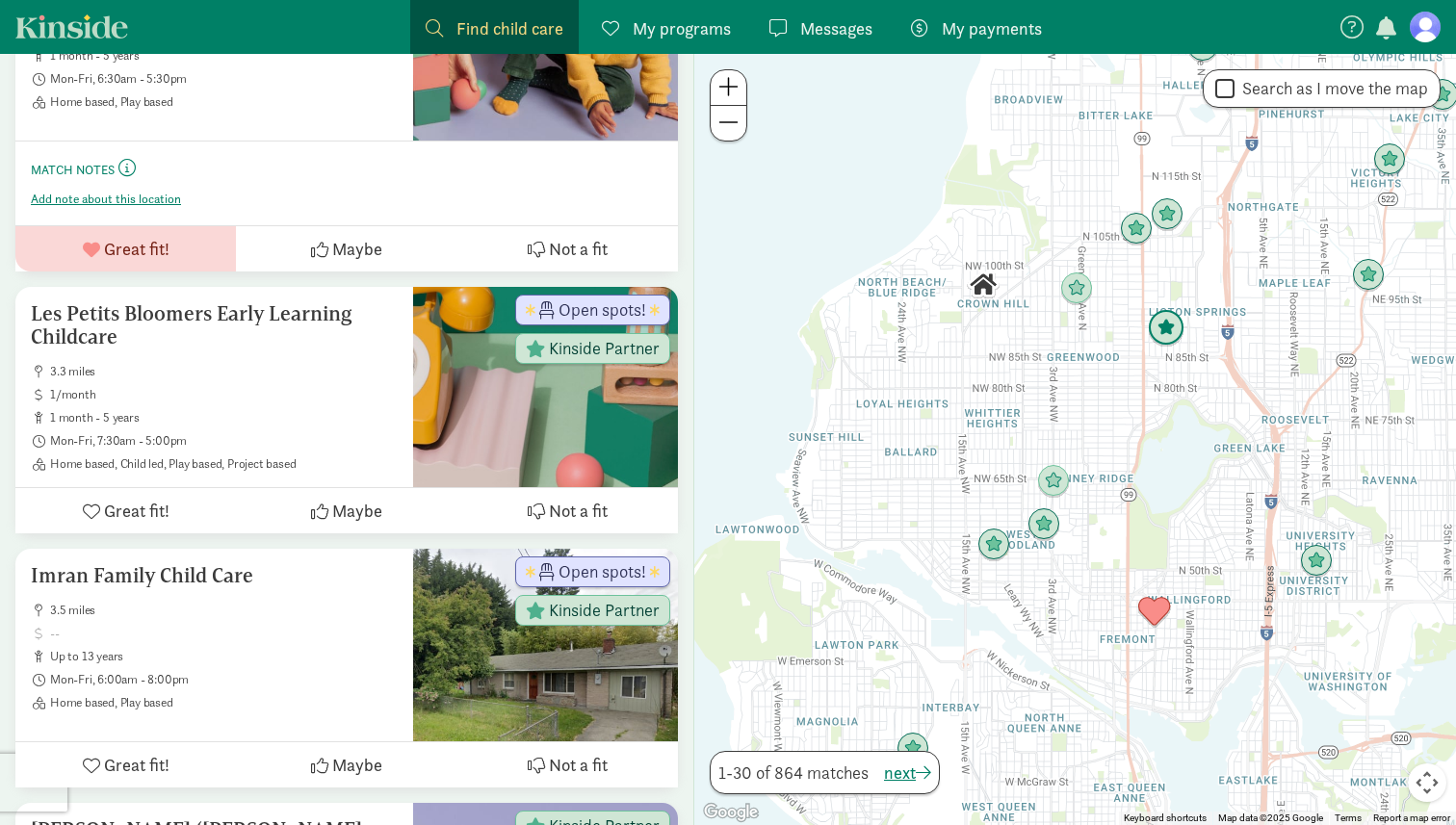
click at [1158, 333] on img "Click to see details" at bounding box center [1166, 328] width 37 height 37
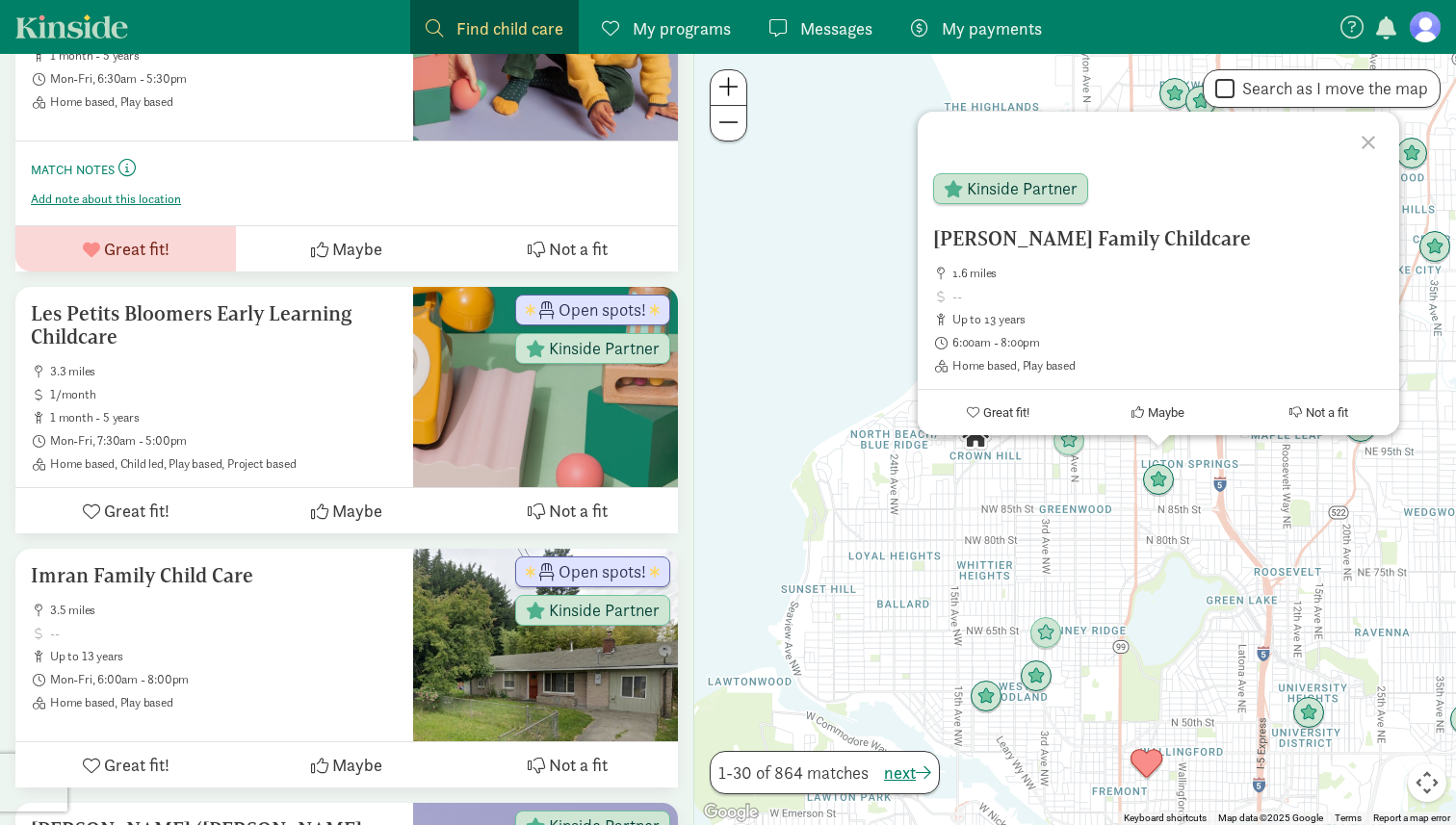
click at [1066, 521] on div "Osman Family Childcare 1.6 miles up to 13 years 6:00am - 8:00pm Home based, Pla…" at bounding box center [1075, 440] width 761 height 771
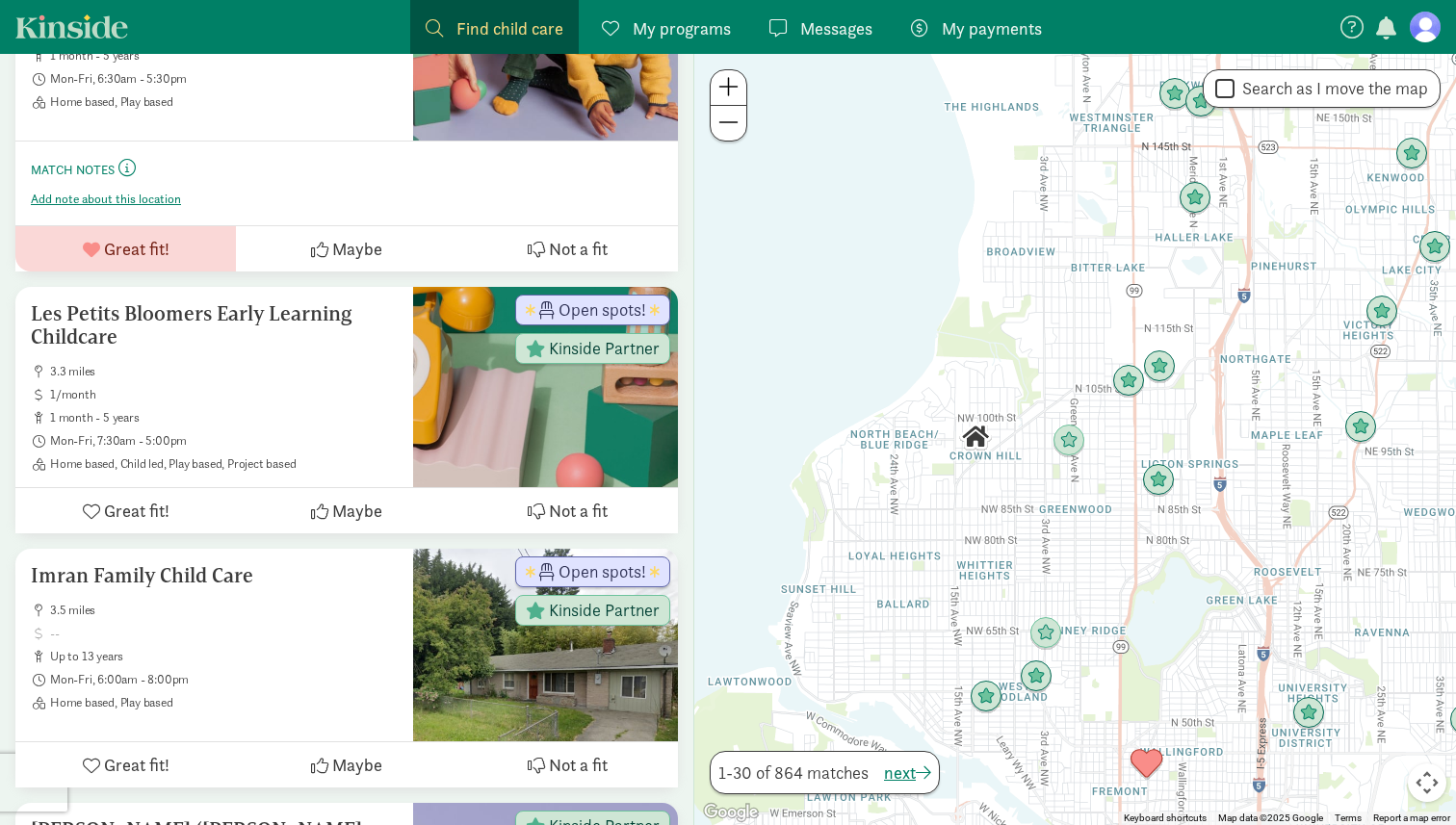
click at [1162, 375] on img "Click to see details" at bounding box center [1160, 367] width 33 height 33
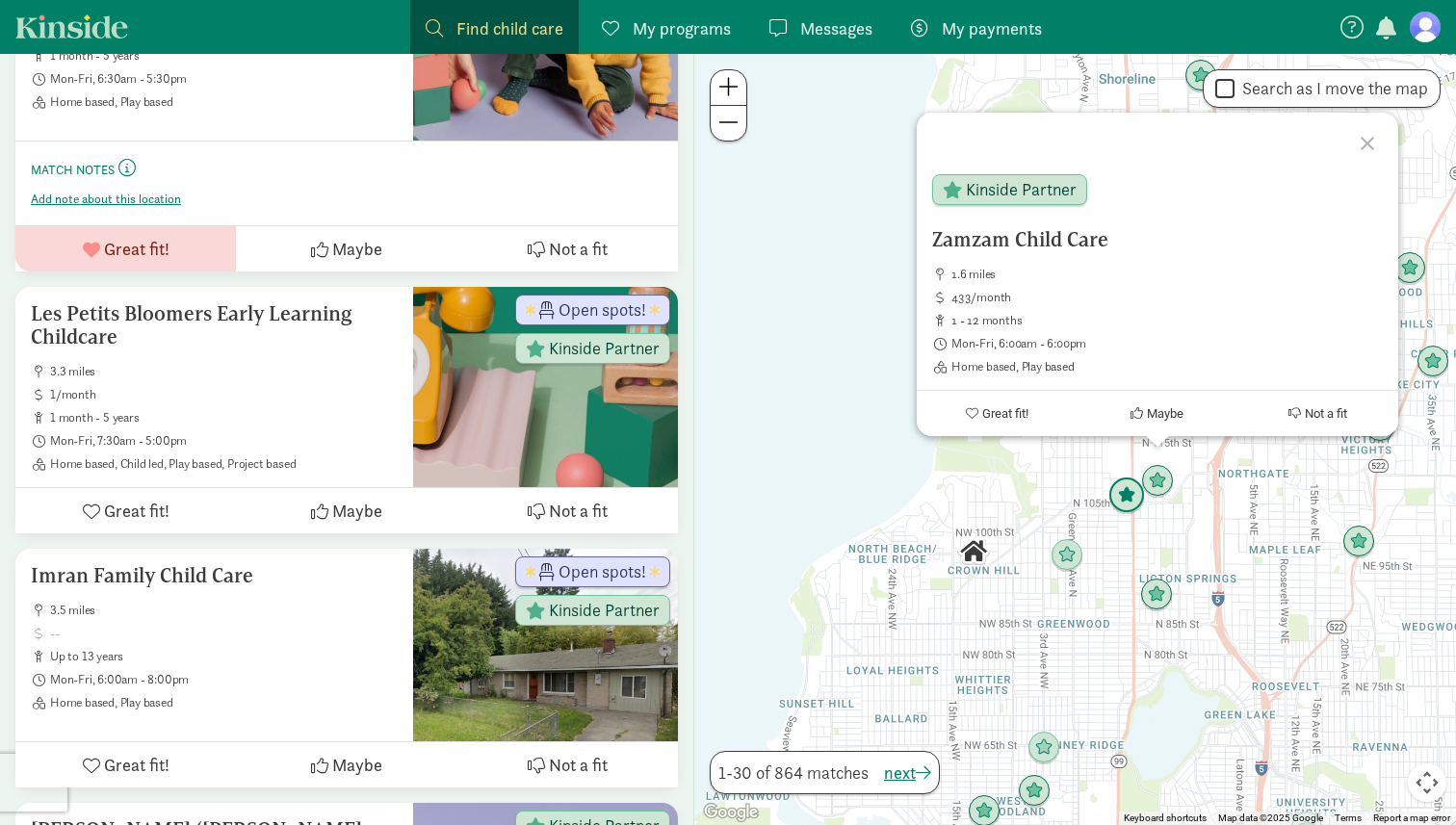
click at [1113, 512] on img "Click to see details" at bounding box center [1127, 496] width 37 height 37
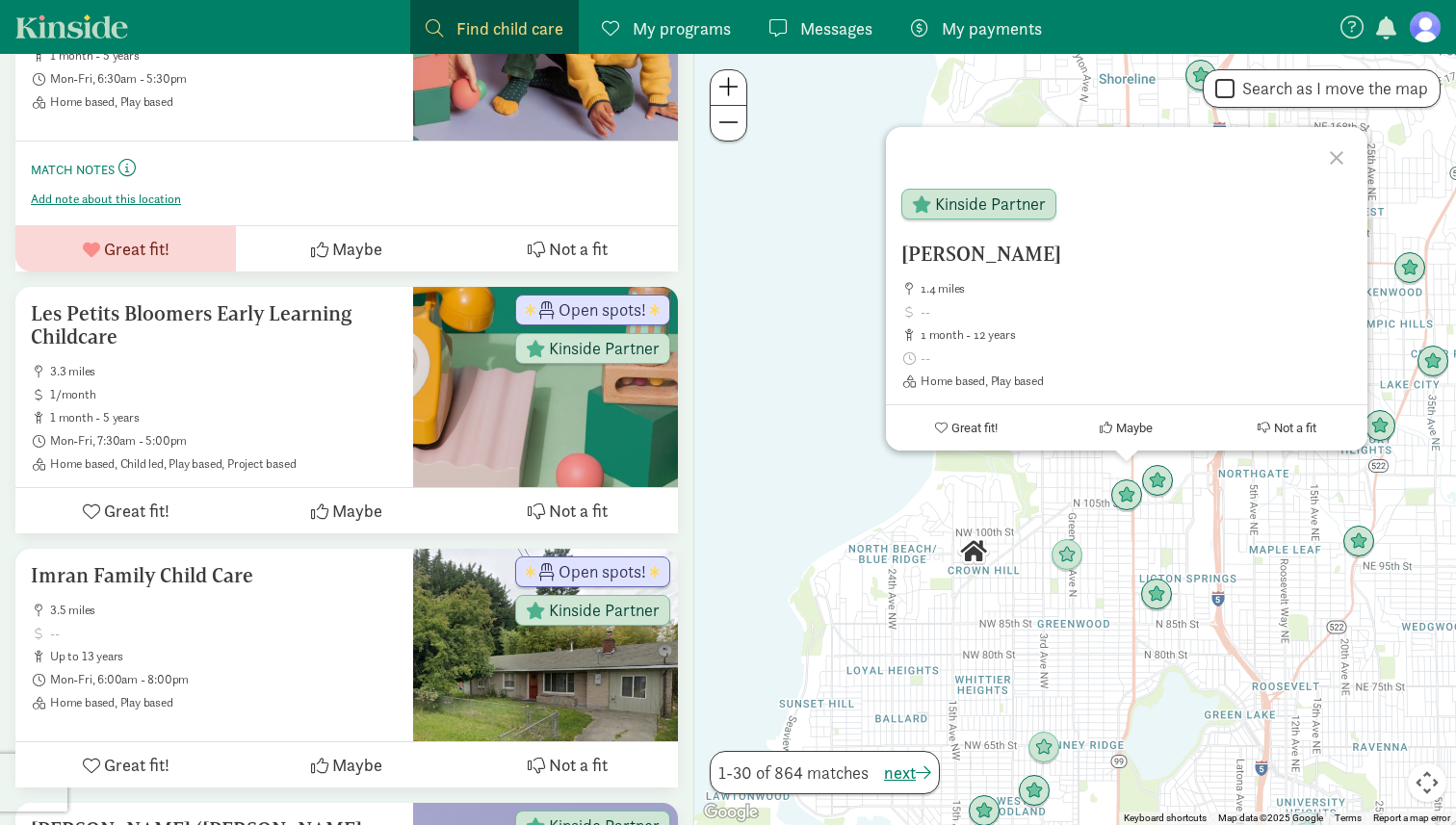
click at [1148, 523] on div "To navigate, press the arrow keys. Nimo Iman Childcare 1.4 miles 1 month - 12 y…" at bounding box center [1075, 440] width 761 height 771
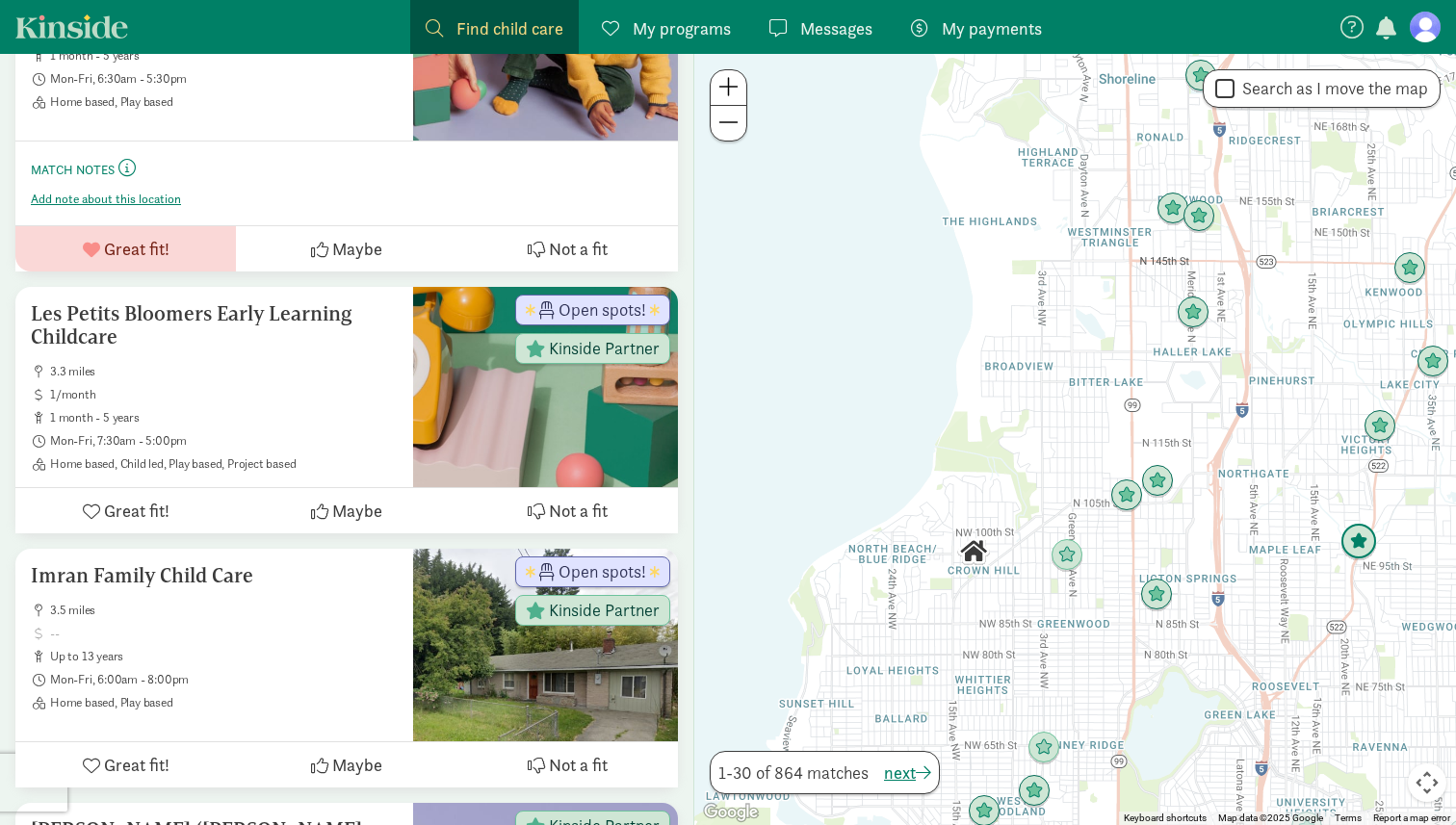
click at [1372, 539] on img "Click to see details" at bounding box center [1359, 542] width 37 height 37
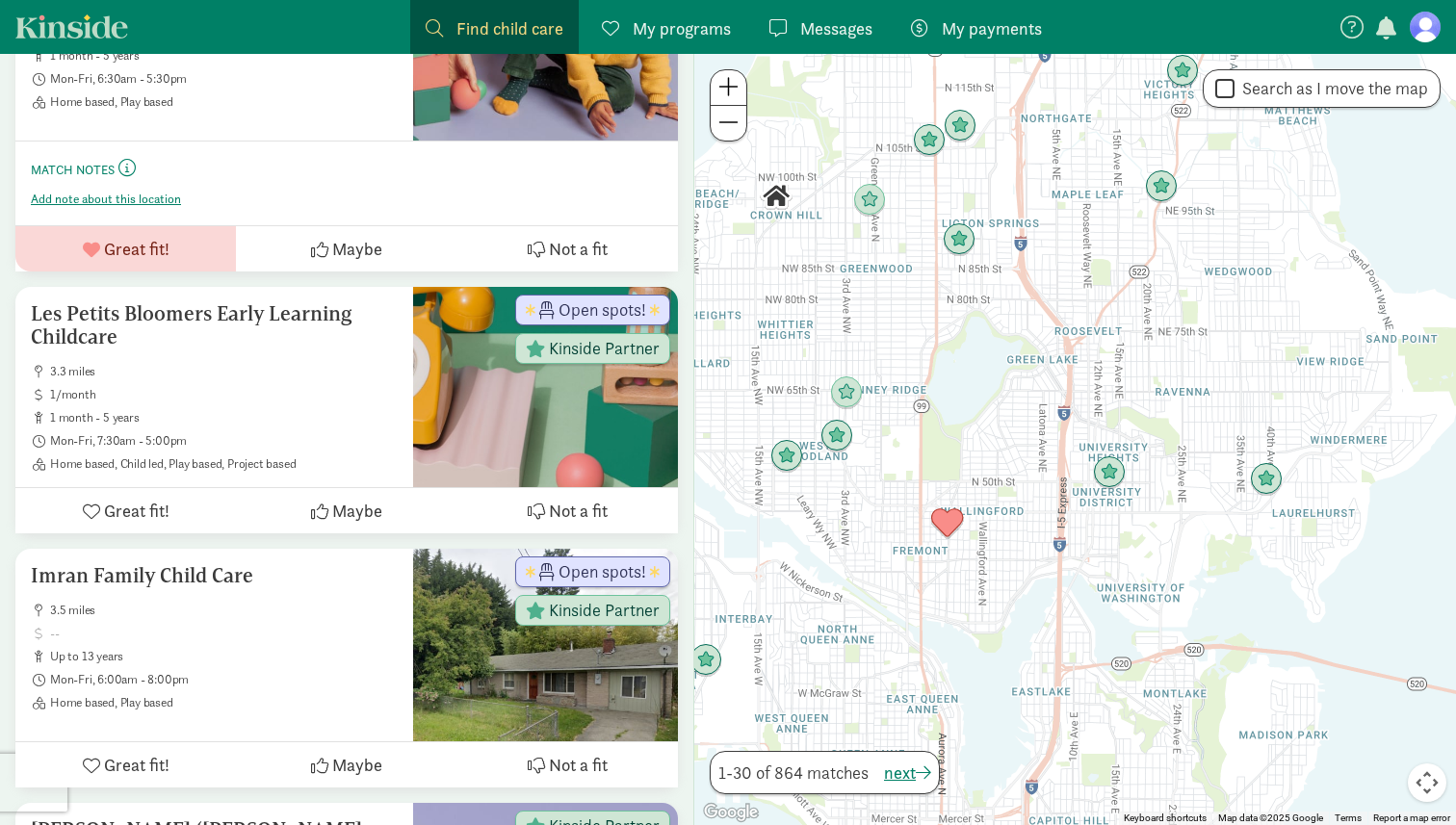
drag, startPoint x: 841, startPoint y: 505, endPoint x: 845, endPoint y: 148, distance: 357.0
click at [845, 148] on div "To navigate, press the arrow keys." at bounding box center [1075, 440] width 761 height 771
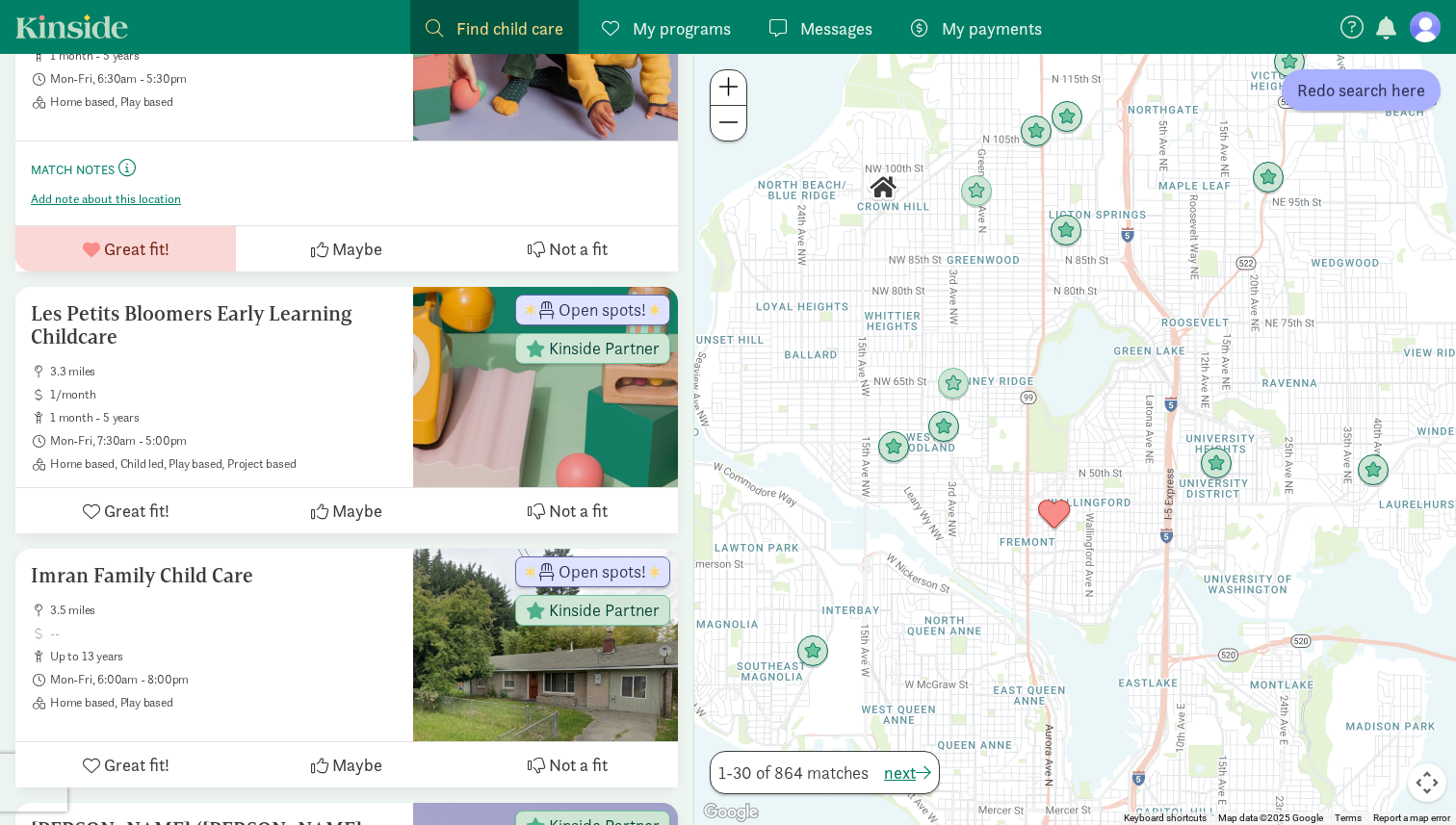
drag, startPoint x: 799, startPoint y: 566, endPoint x: 945, endPoint y: 566, distance: 146.0
click at [945, 566] on div at bounding box center [1075, 440] width 761 height 771
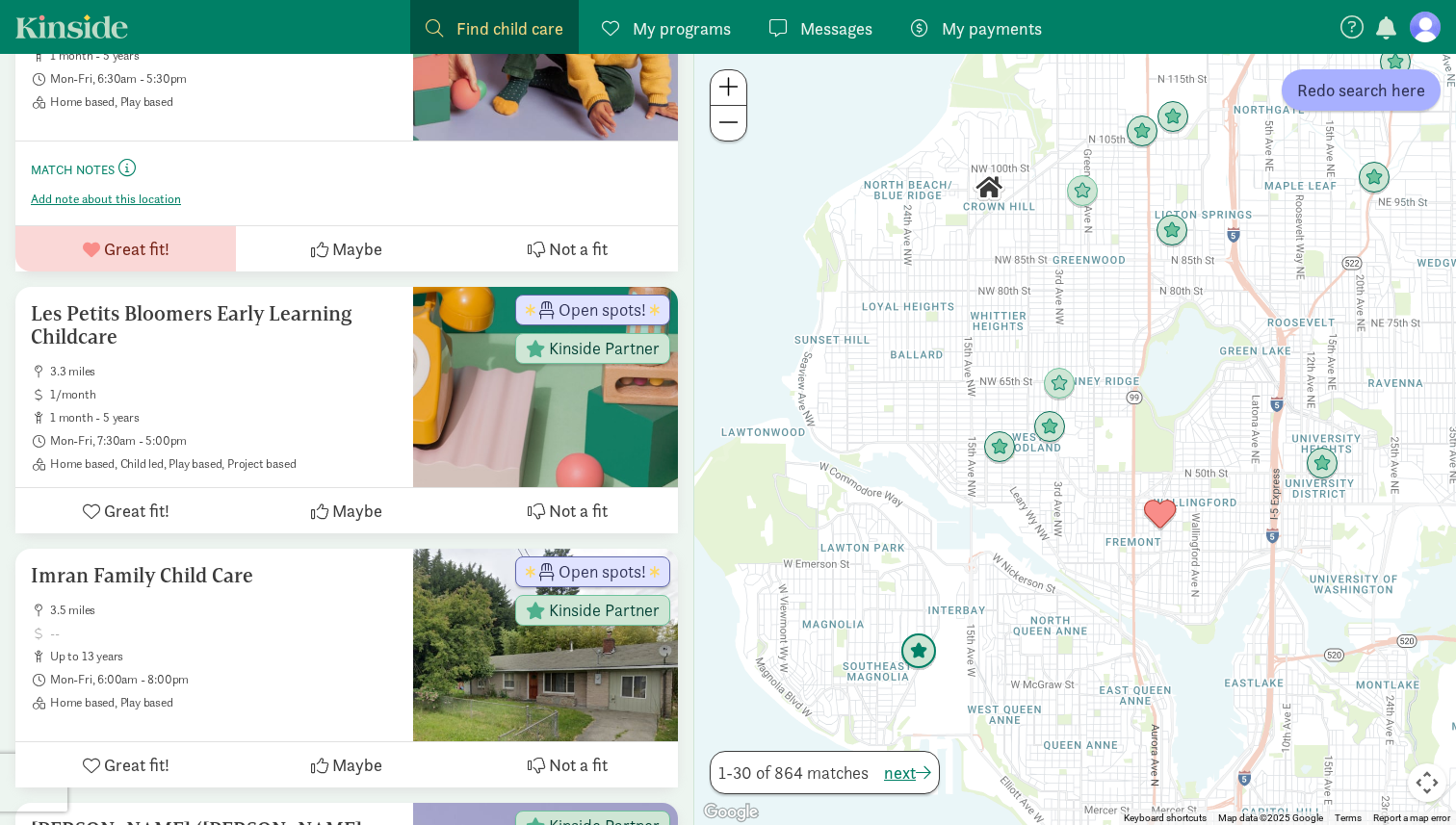
click at [918, 660] on img "Click to see details" at bounding box center [919, 652] width 37 height 37
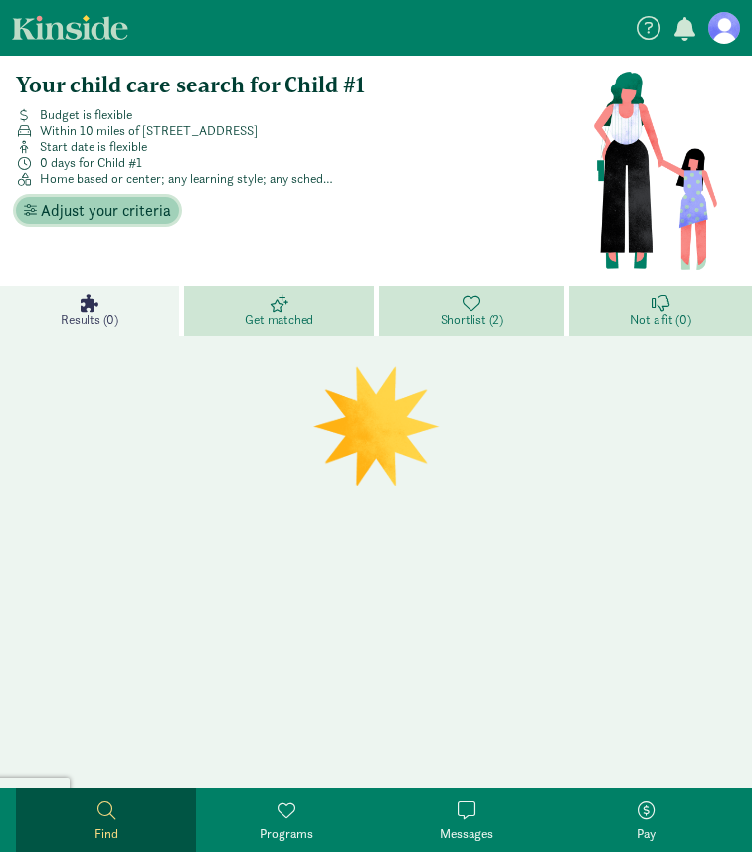
click at [137, 205] on span "Adjust your criteria" at bounding box center [106, 211] width 130 height 24
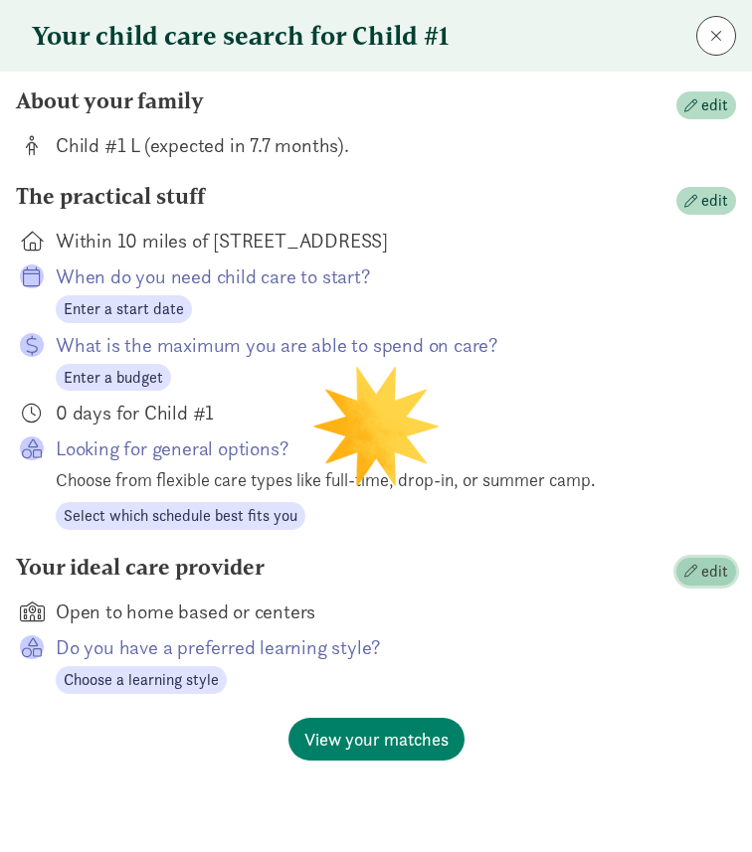
click at [698, 563] on span "edit" at bounding box center [706, 572] width 44 height 24
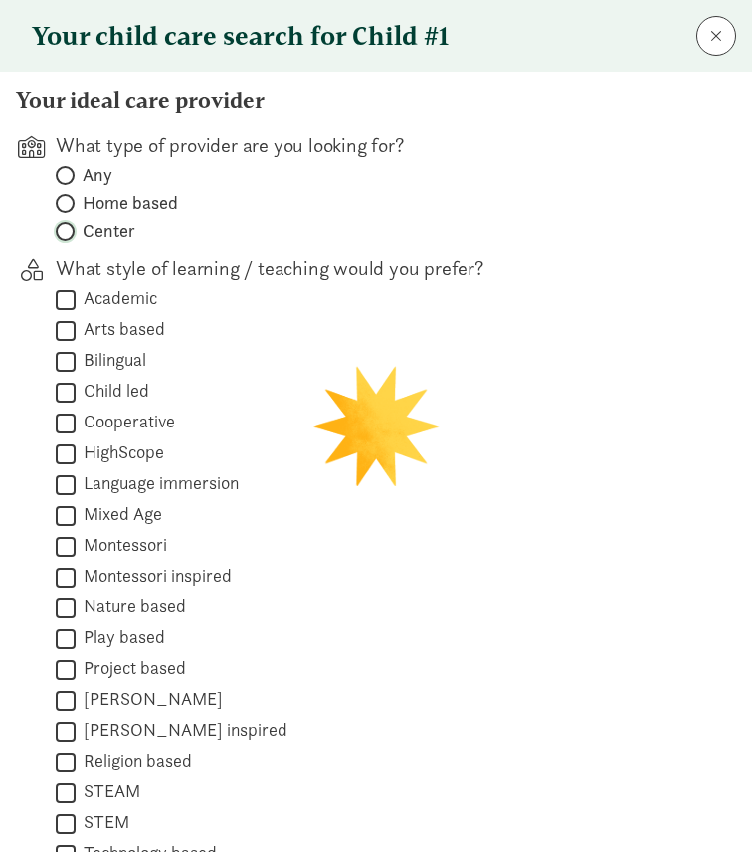
click at [58, 226] on input "Center" at bounding box center [62, 231] width 13 height 13
radio input "true"
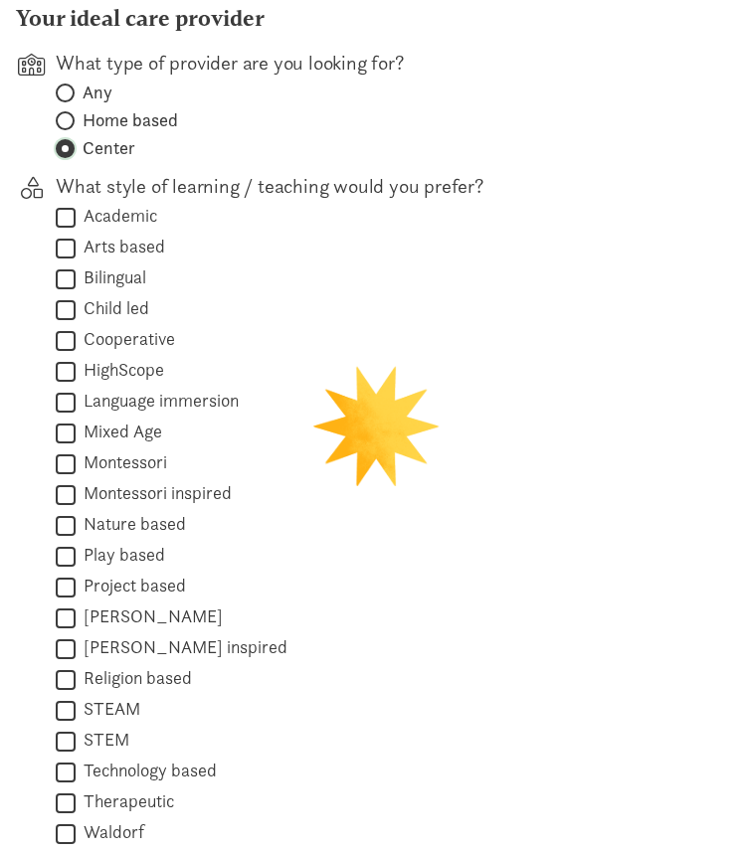
scroll to position [215, 0]
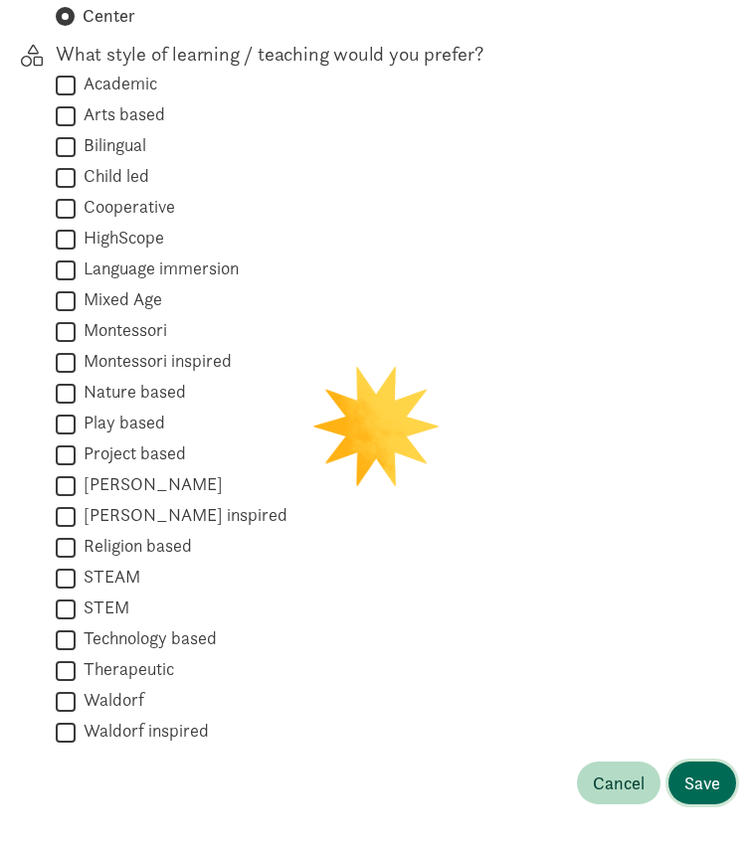
click at [700, 778] on span "Save" at bounding box center [702, 783] width 36 height 27
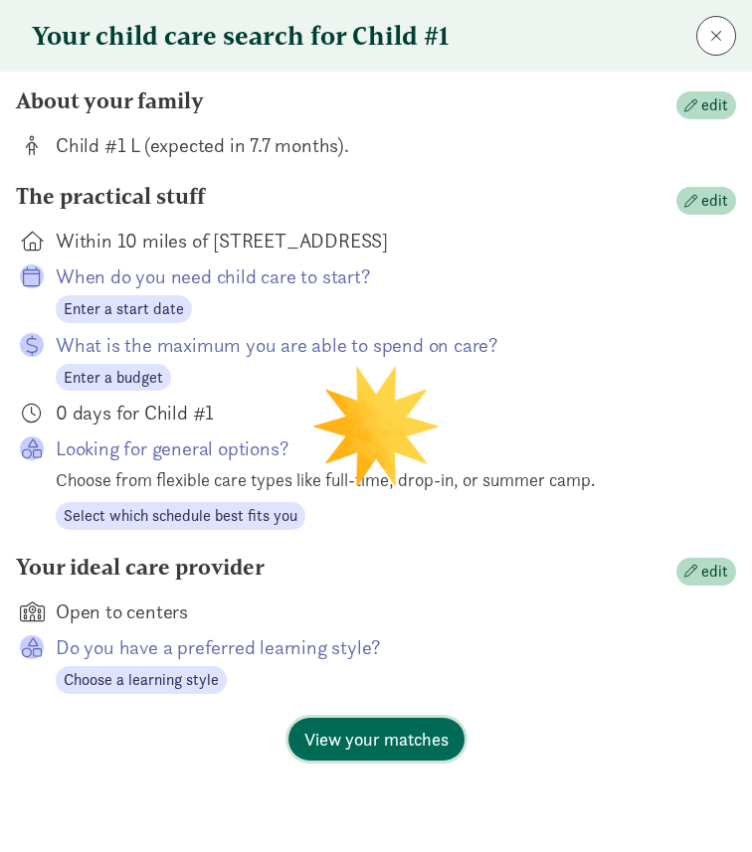
click at [424, 736] on span "View your matches" at bounding box center [376, 739] width 144 height 27
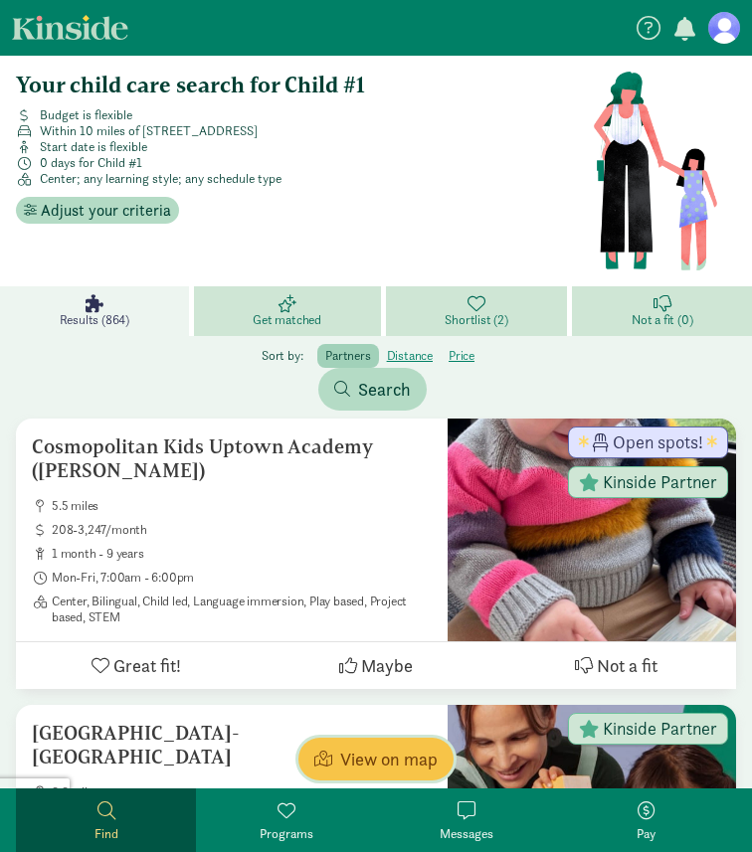
click at [348, 758] on span "View on map" at bounding box center [388, 759] width 97 height 27
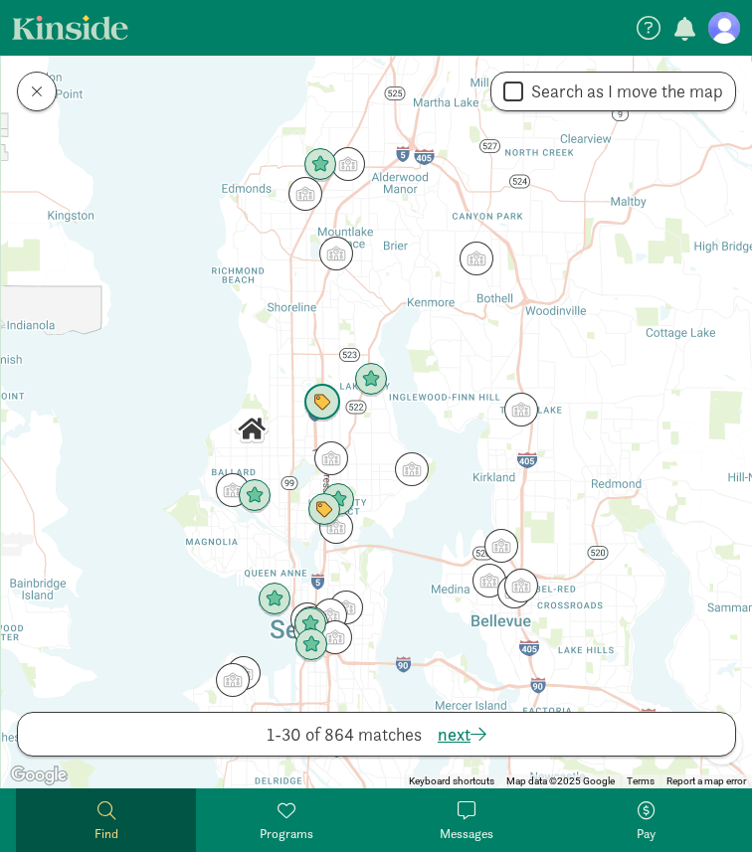
click at [317, 400] on img "Click to see details" at bounding box center [322, 403] width 38 height 38
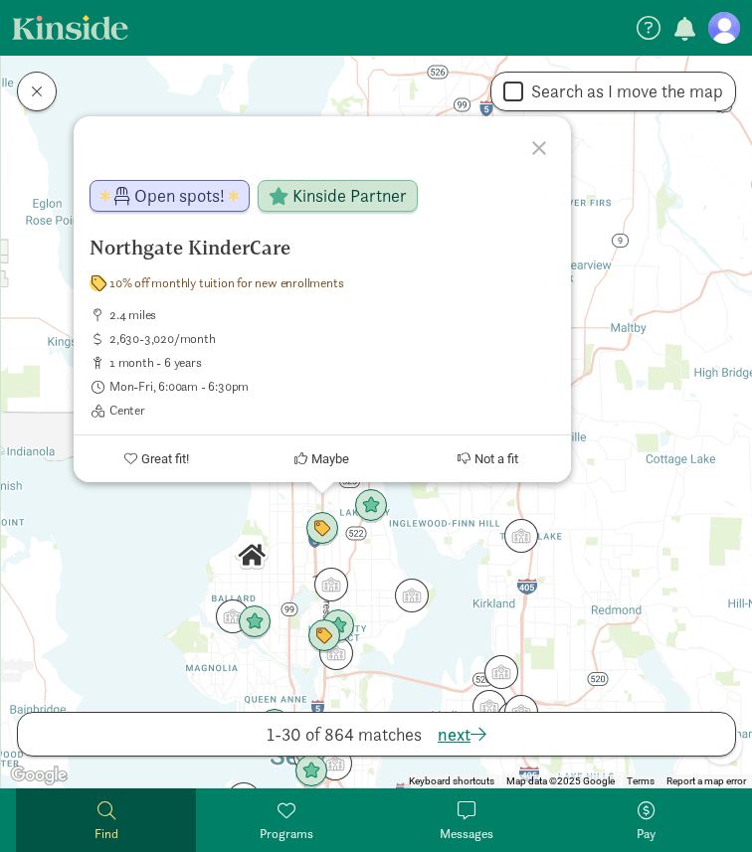
click at [174, 607] on div "Northgate KinderCare 10% off monthly tuition for new enrollments 2.4 miles 2,63…" at bounding box center [376, 422] width 751 height 733
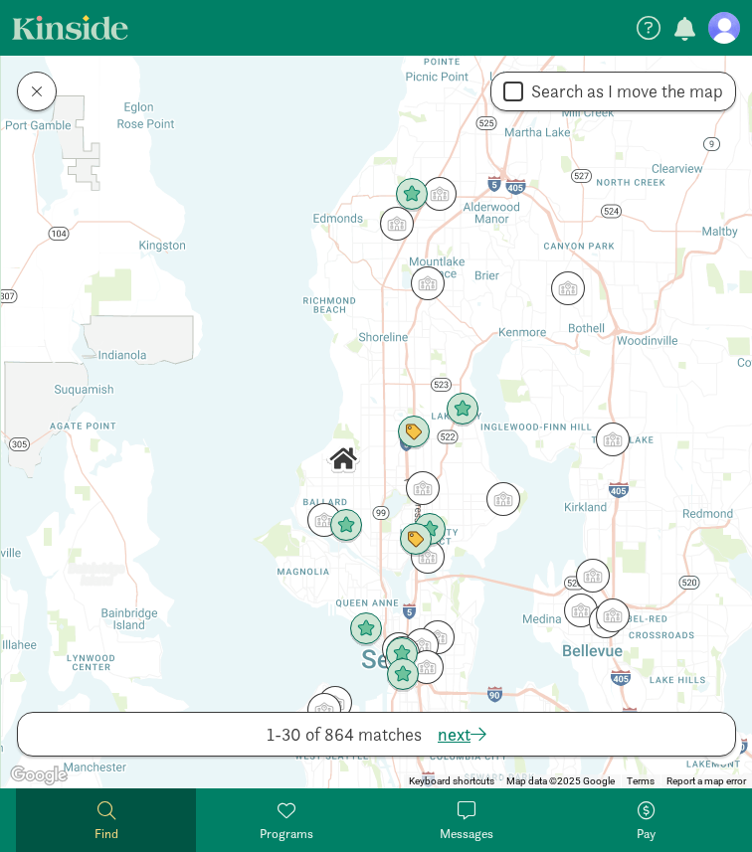
drag, startPoint x: 174, startPoint y: 603, endPoint x: 265, endPoint y: 503, distance: 135.1
click at [266, 503] on div at bounding box center [376, 422] width 751 height 733
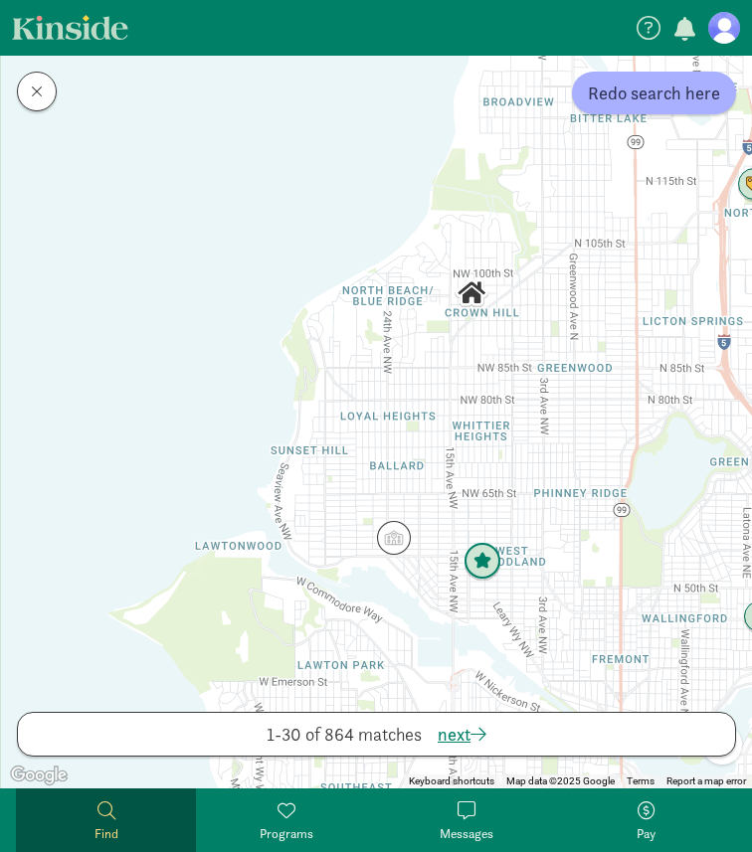
click at [480, 563] on img "Click to see details" at bounding box center [482, 562] width 38 height 38
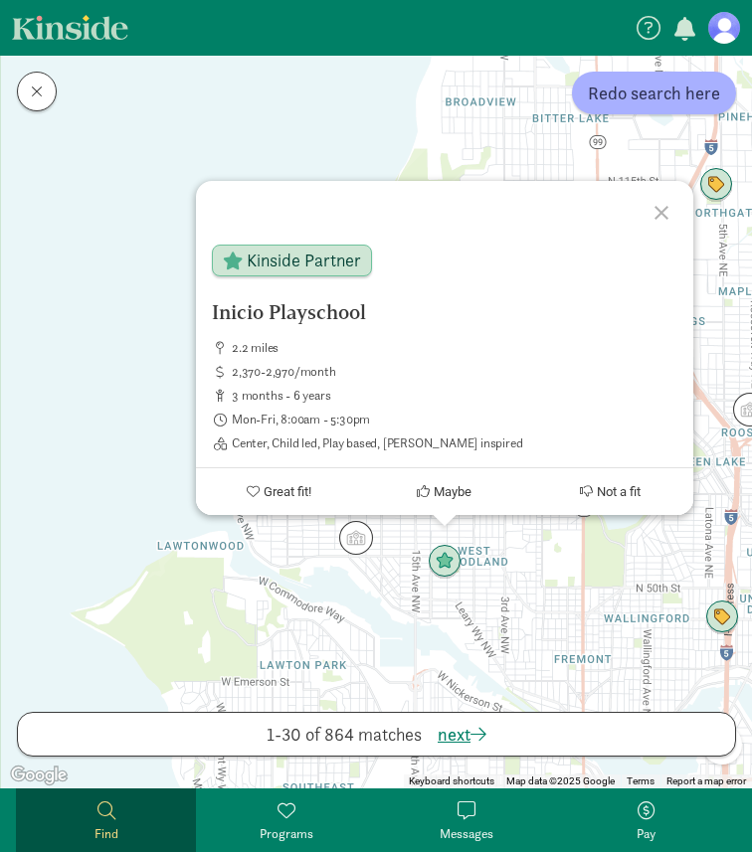
click at [373, 569] on div "Inicio Playschool 2.2 miles 2,370-2,970/month 3 months - 6 years Mon-Fri, 8:00a…" at bounding box center [376, 422] width 751 height 733
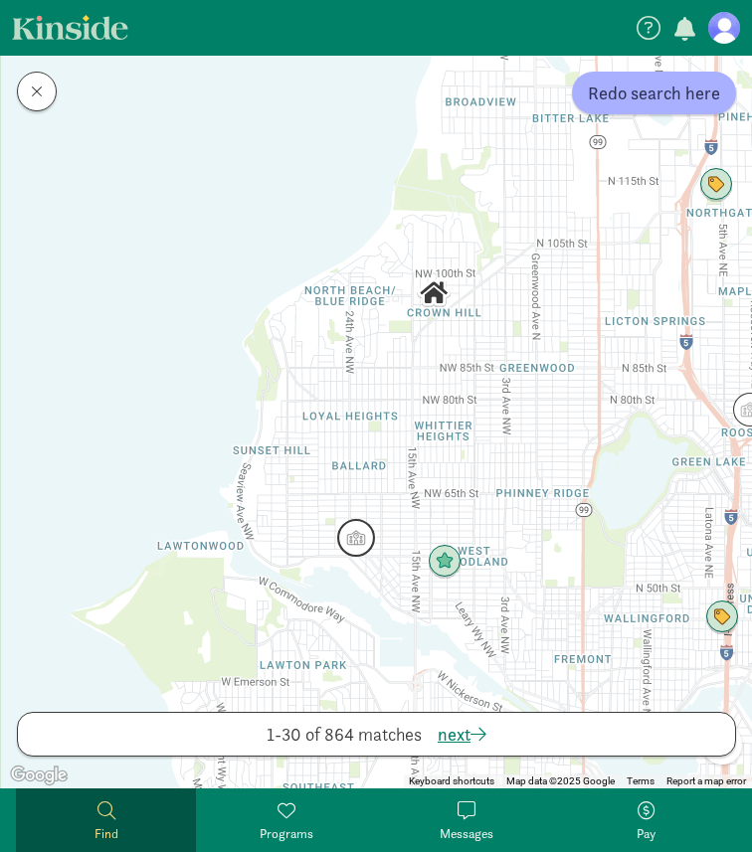
click at [360, 530] on img "Click to see details" at bounding box center [356, 538] width 38 height 38
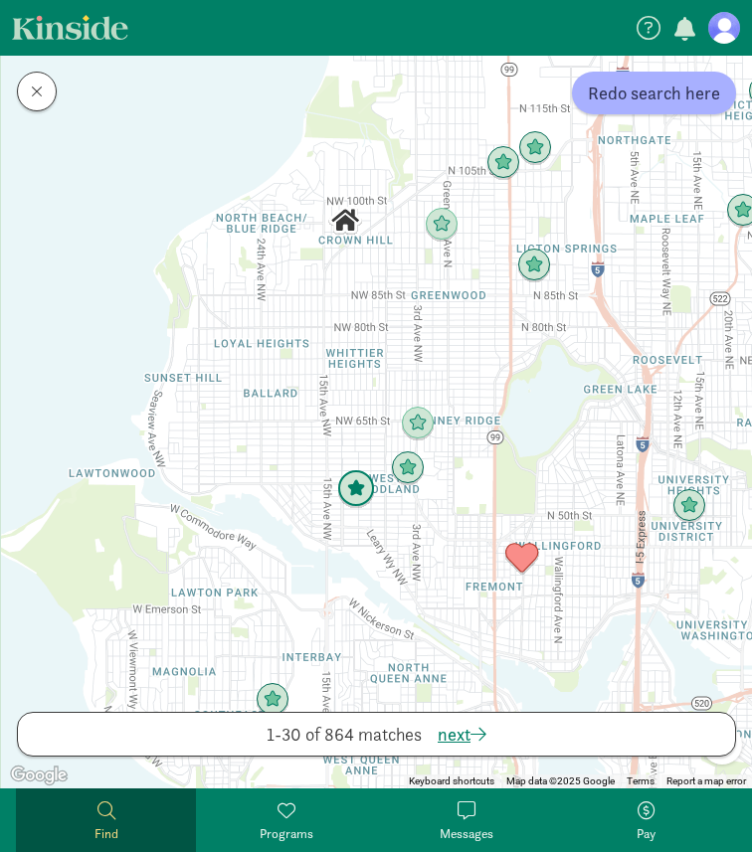
click at [364, 491] on img "Click to see details" at bounding box center [356, 489] width 38 height 38
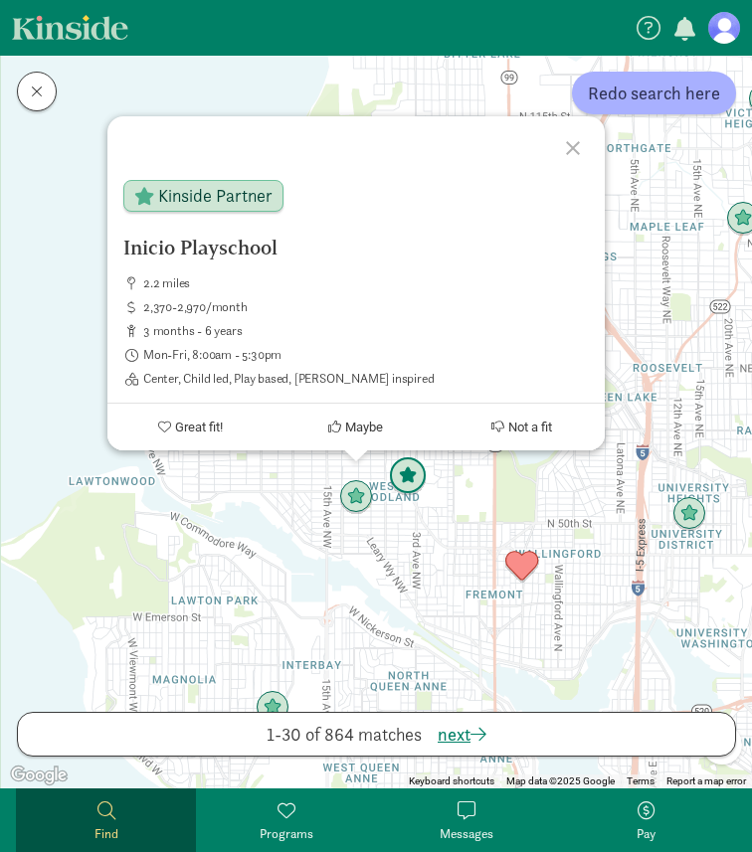
click at [406, 492] on img "Click to see details" at bounding box center [408, 476] width 38 height 38
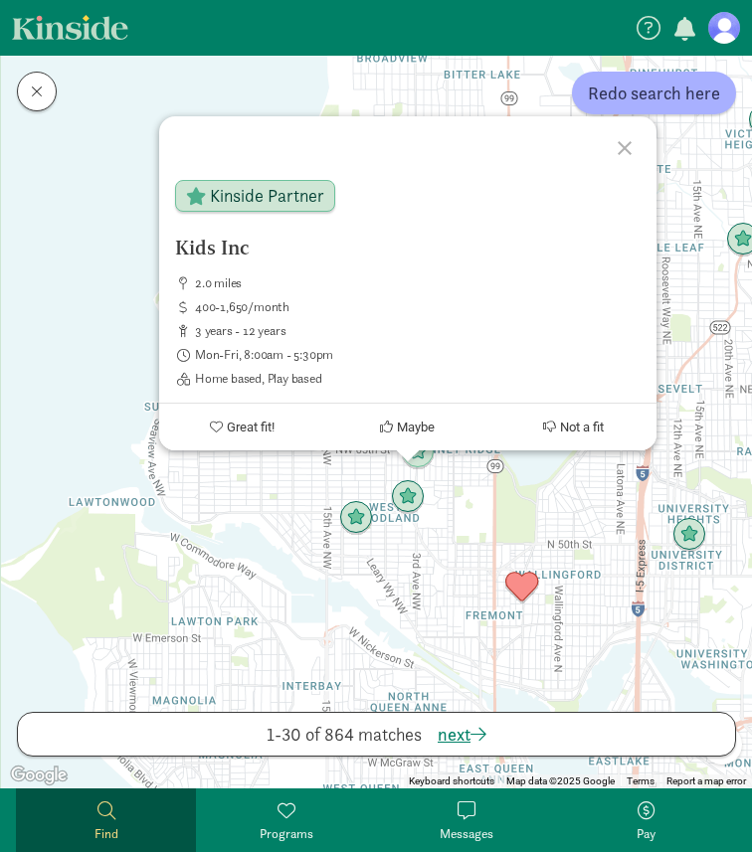
click at [409, 543] on div "To navigate, press the arrow keys. Kids Inc 2.0 miles 400-1,650/month 3 years -…" at bounding box center [376, 422] width 751 height 733
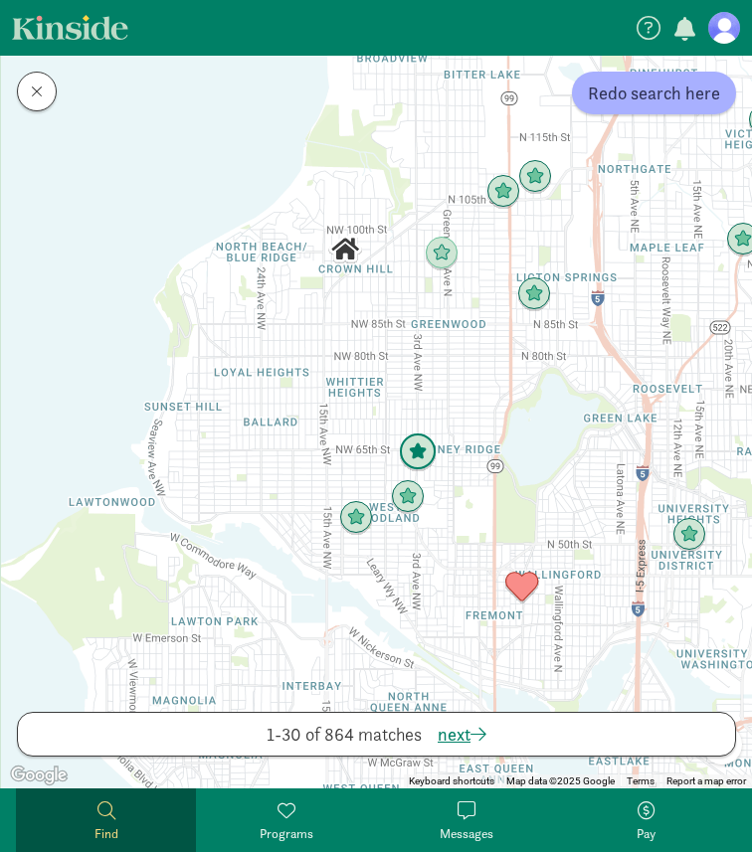
click at [421, 444] on img "Click to see details" at bounding box center [418, 453] width 38 height 38
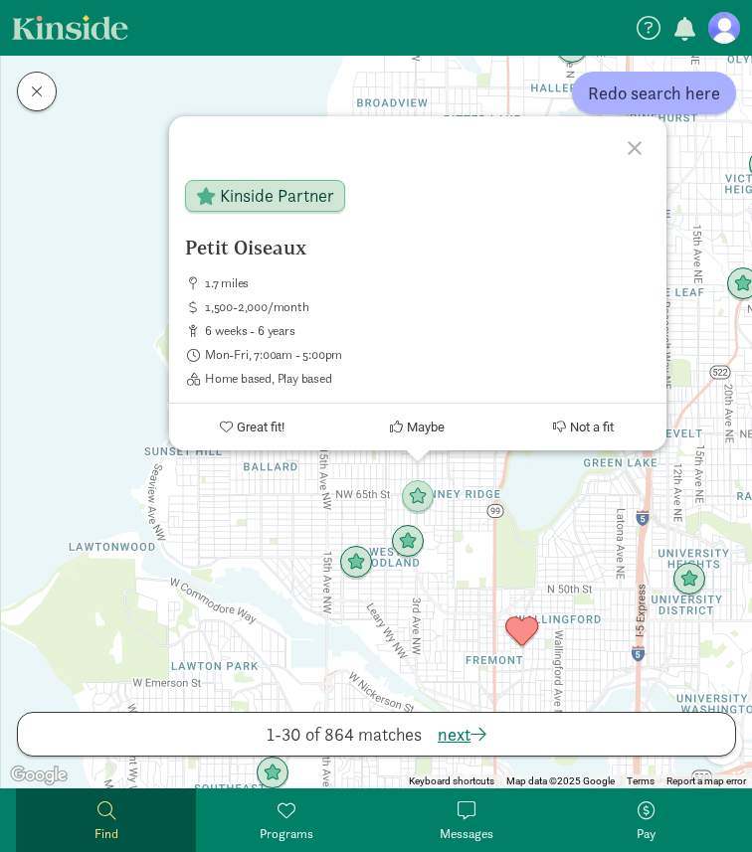
click at [449, 503] on div "Petit Oiseaux 1.7 miles 1,500-2,000/month 6 weeks - 6 years Mon-Fri, 7:00am - 5…" at bounding box center [376, 422] width 751 height 733
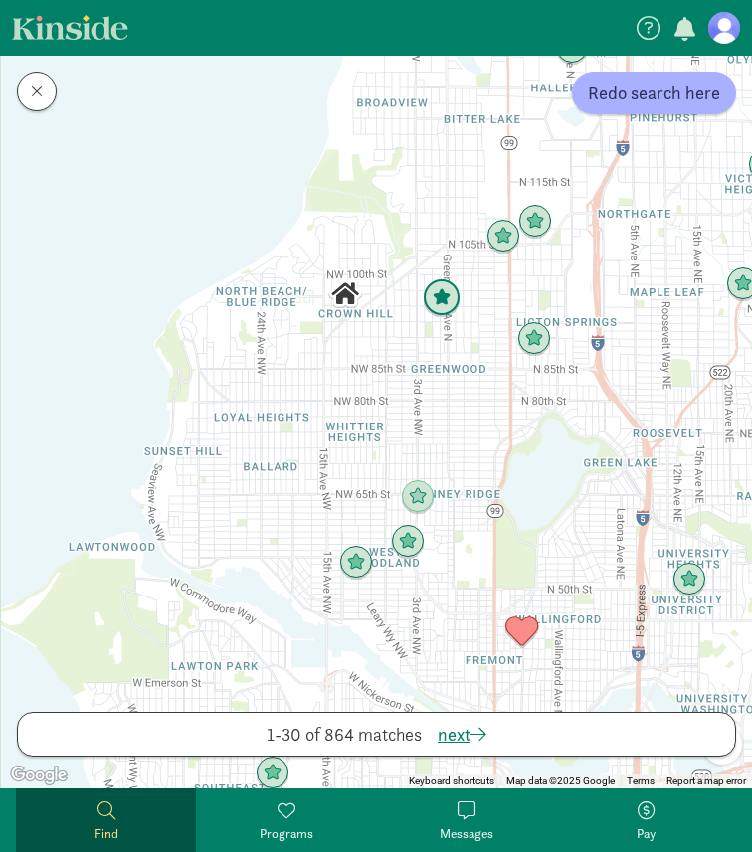
click at [434, 297] on img "Click to see details" at bounding box center [442, 298] width 38 height 38
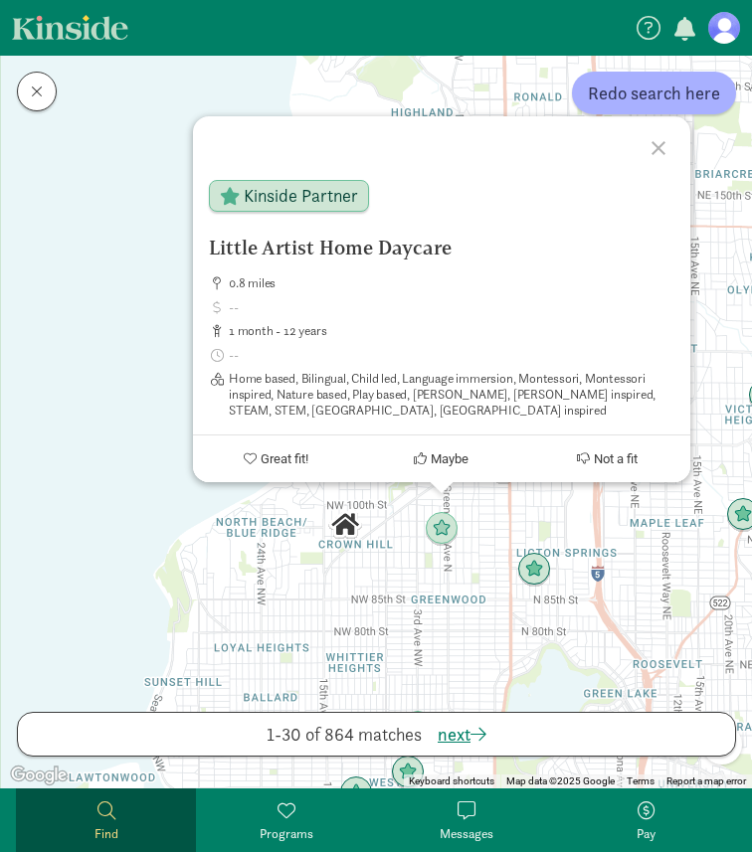
click at [346, 652] on div "Little Artist Home Daycare 0.8 miles 1 month - 12 years Home based, Bilingual, …" at bounding box center [376, 422] width 751 height 733
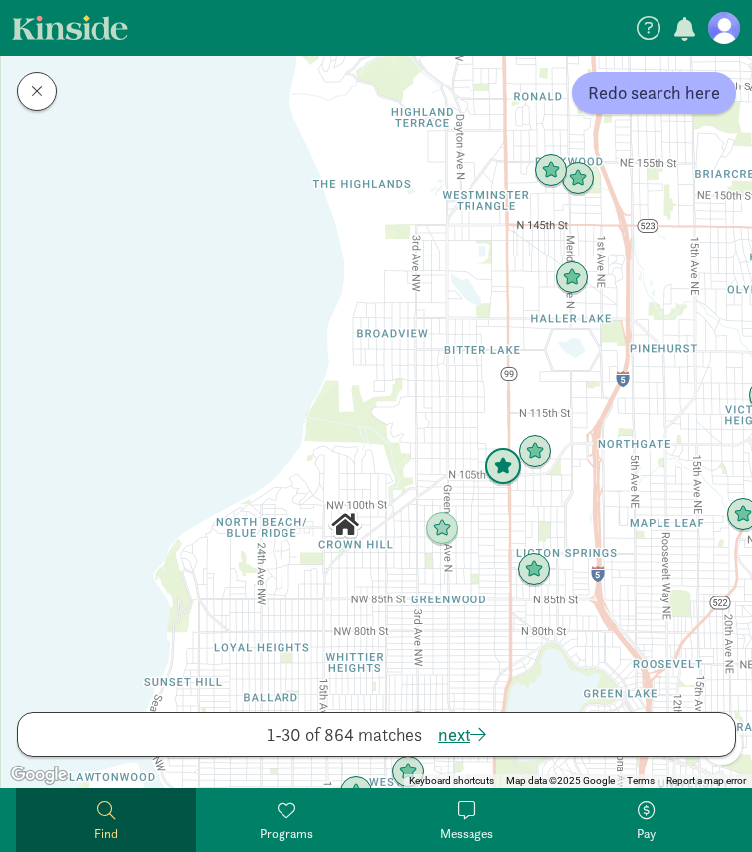
click at [506, 482] on img "Click to see details" at bounding box center [503, 467] width 38 height 38
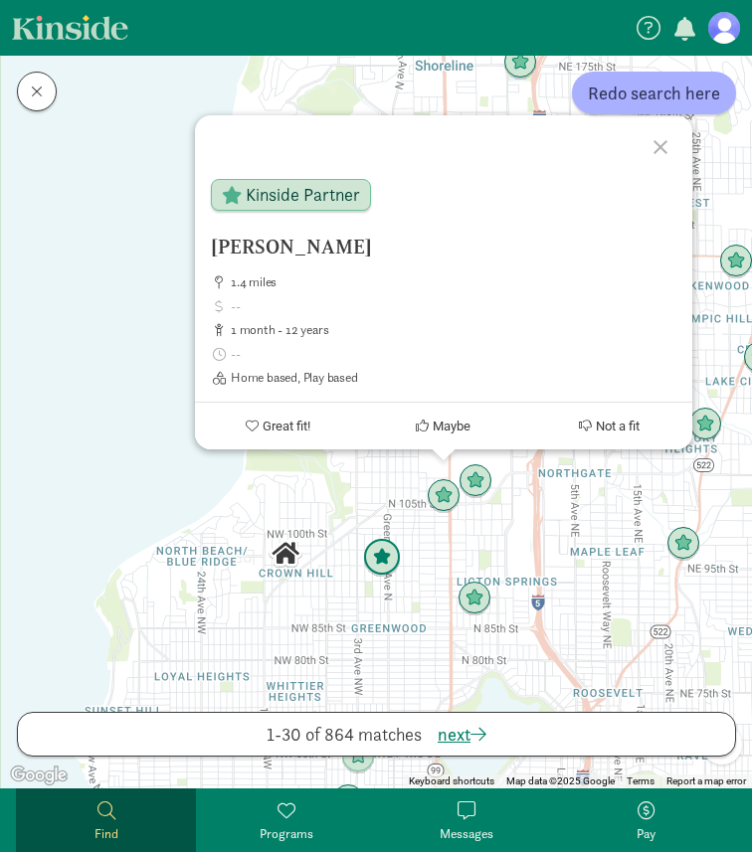
click at [386, 560] on img "Click to see details" at bounding box center [382, 558] width 38 height 38
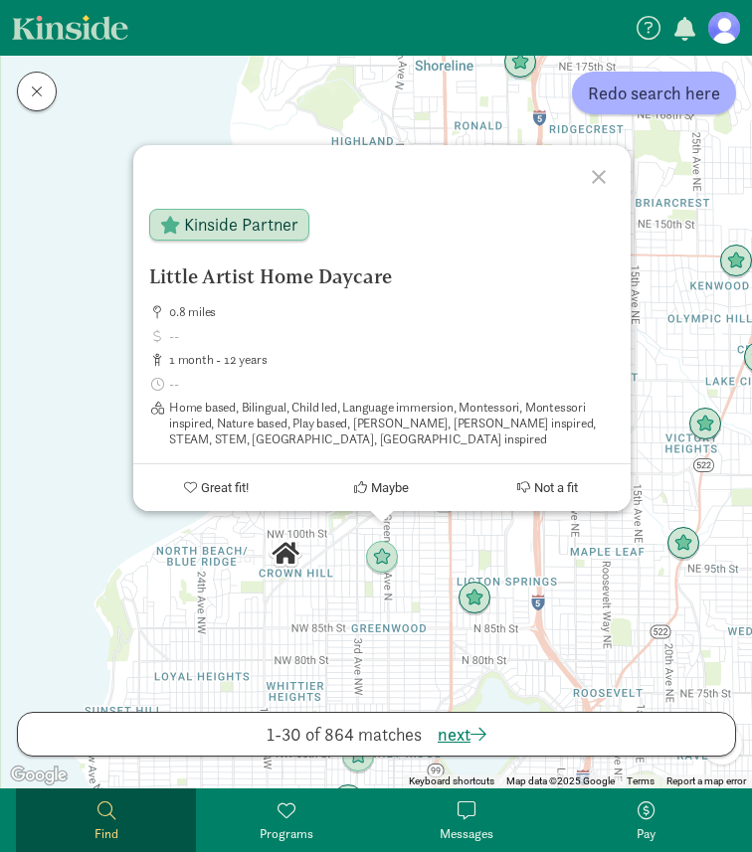
click at [309, 98] on div "To navigate, press the arrow keys. Little Artist Home Daycare 0.8 miles 1 month…" at bounding box center [376, 422] width 751 height 733
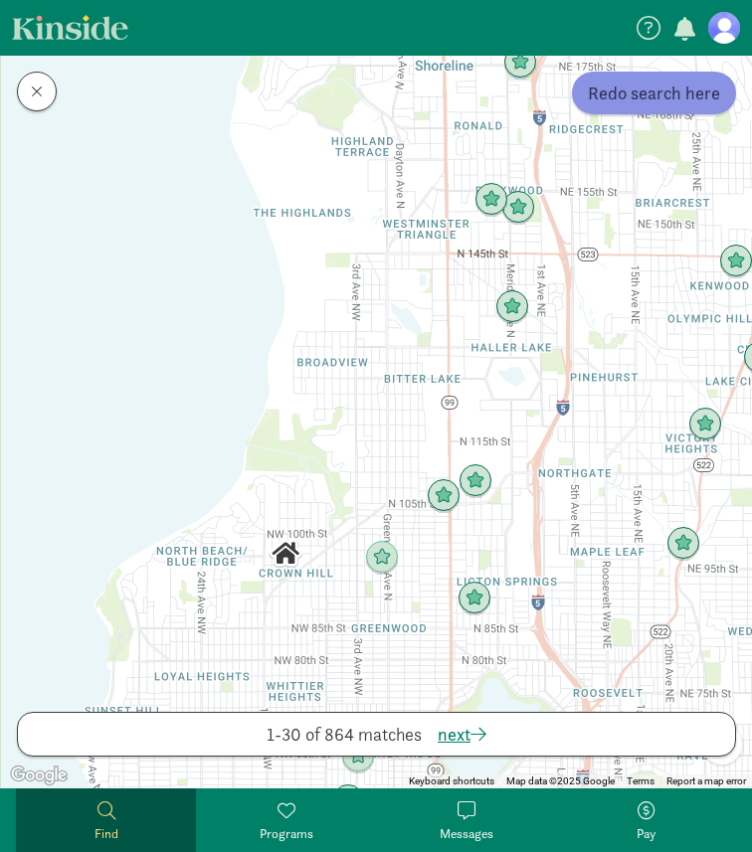
click at [634, 87] on span "Redo search here" at bounding box center [654, 93] width 132 height 27
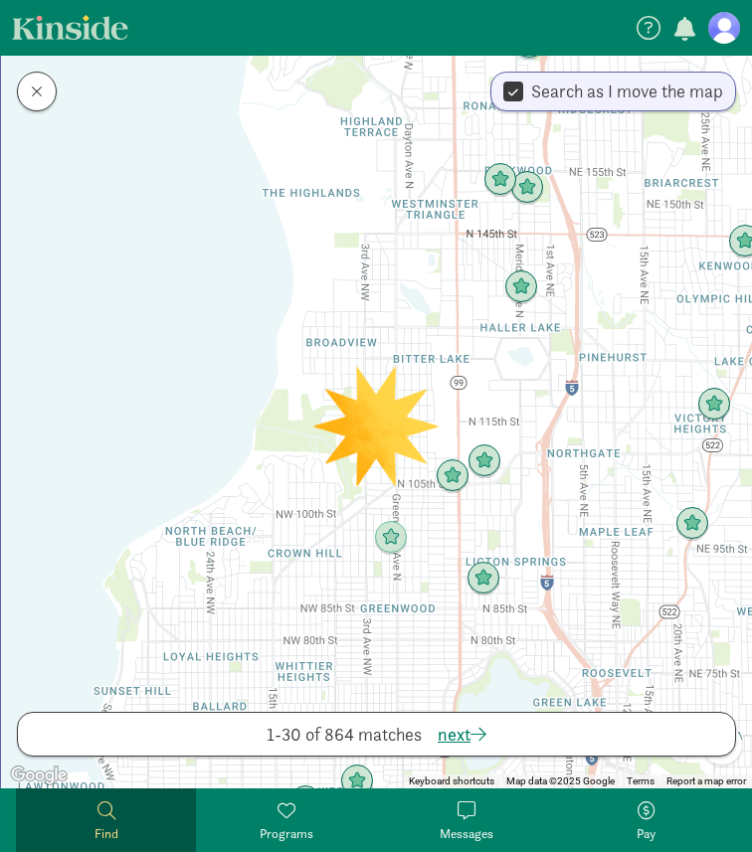
drag, startPoint x: 283, startPoint y: 518, endPoint x: 376, endPoint y: 275, distance: 259.6
click at [376, 277] on div at bounding box center [376, 422] width 751 height 733
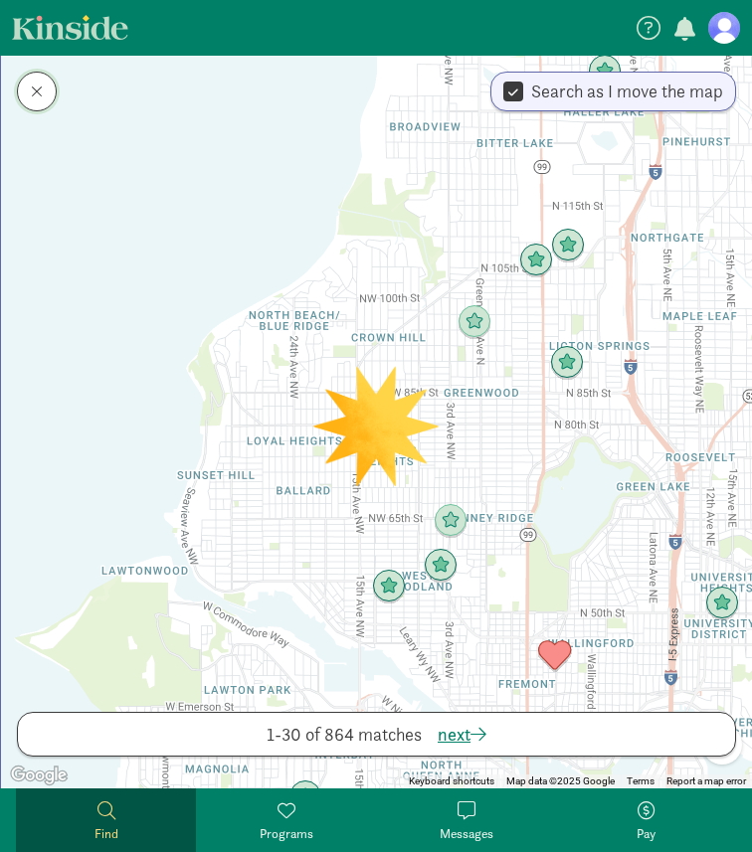
click at [41, 100] on button at bounding box center [37, 92] width 40 height 40
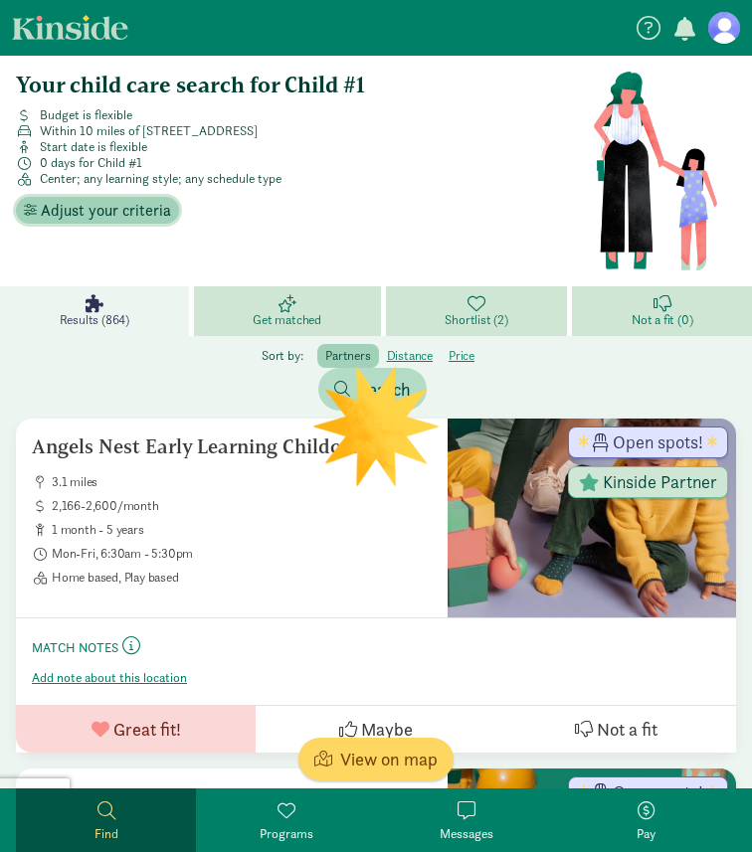
click at [165, 205] on span "Adjust your criteria" at bounding box center [106, 211] width 130 height 24
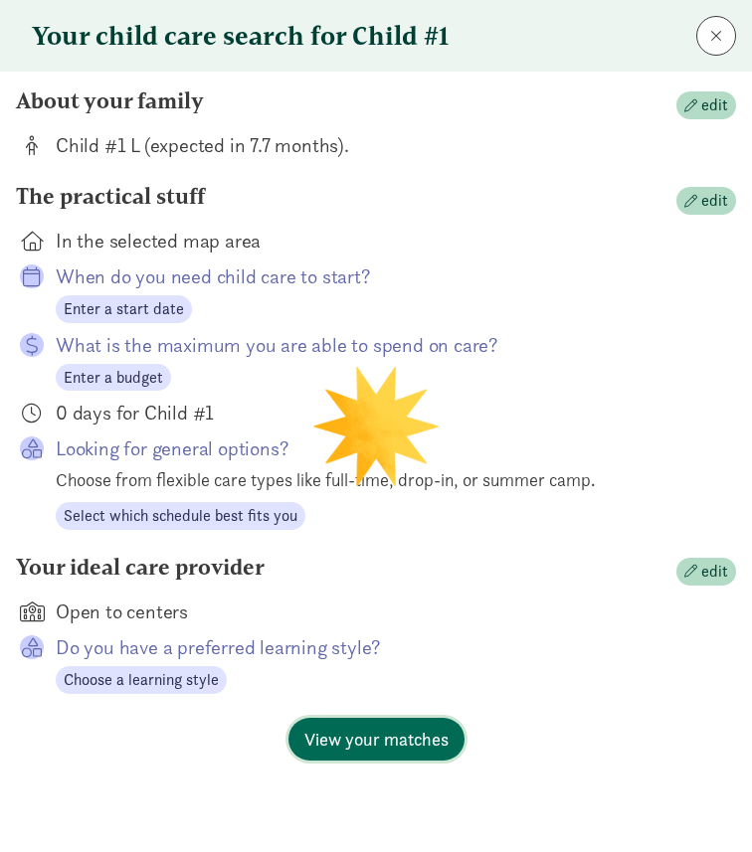
click at [448, 744] on button "View your matches" at bounding box center [376, 739] width 176 height 43
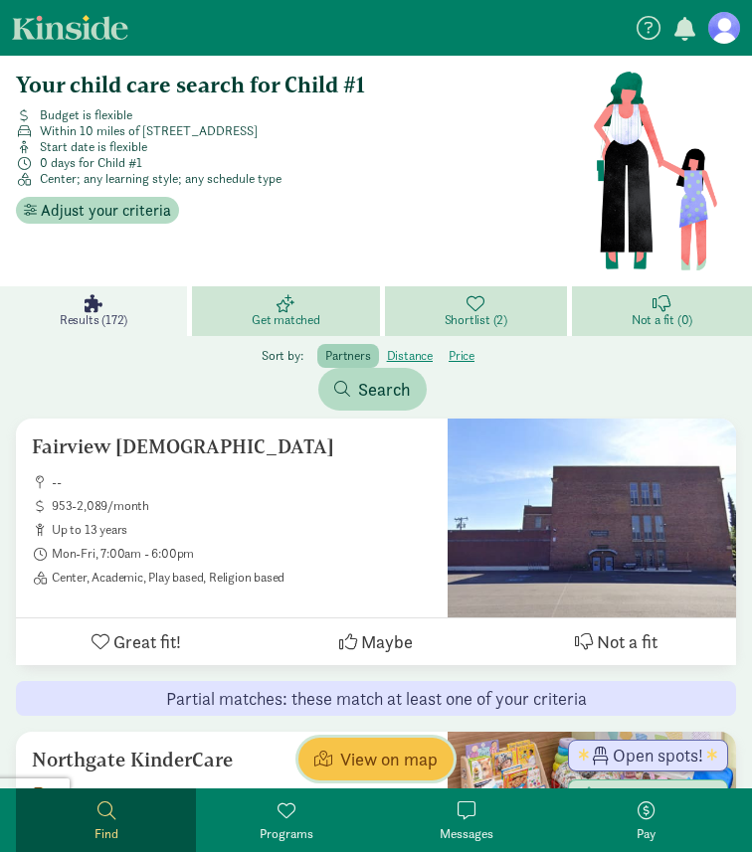
click at [407, 754] on span "View on map" at bounding box center [388, 759] width 97 height 27
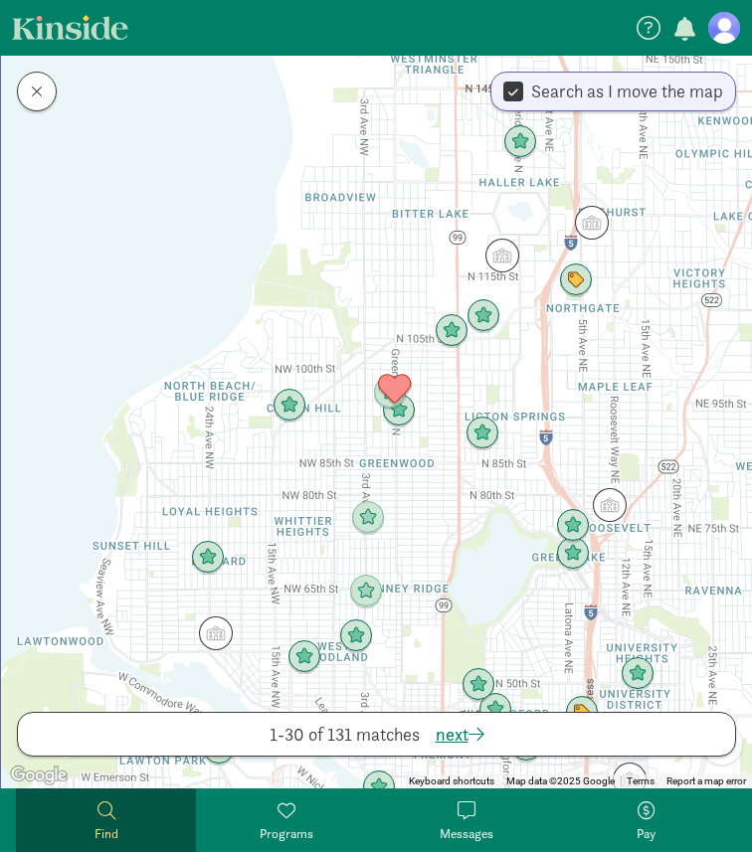
drag, startPoint x: 263, startPoint y: 552, endPoint x: 363, endPoint y: 371, distance: 206.5
click at [363, 371] on div at bounding box center [376, 422] width 751 height 733
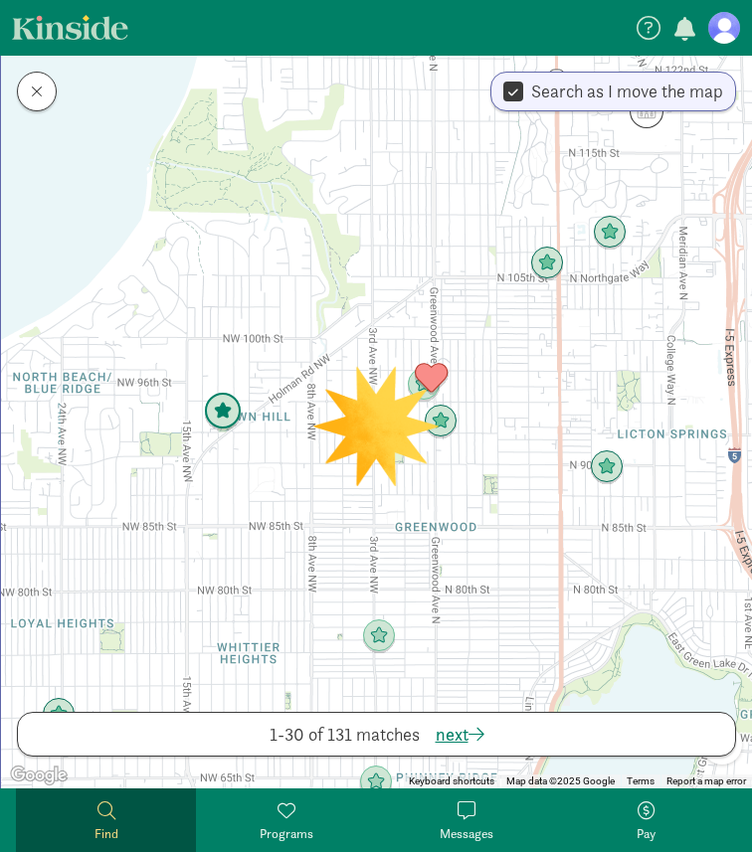
click at [213, 414] on img "Click to see details" at bounding box center [223, 412] width 38 height 38
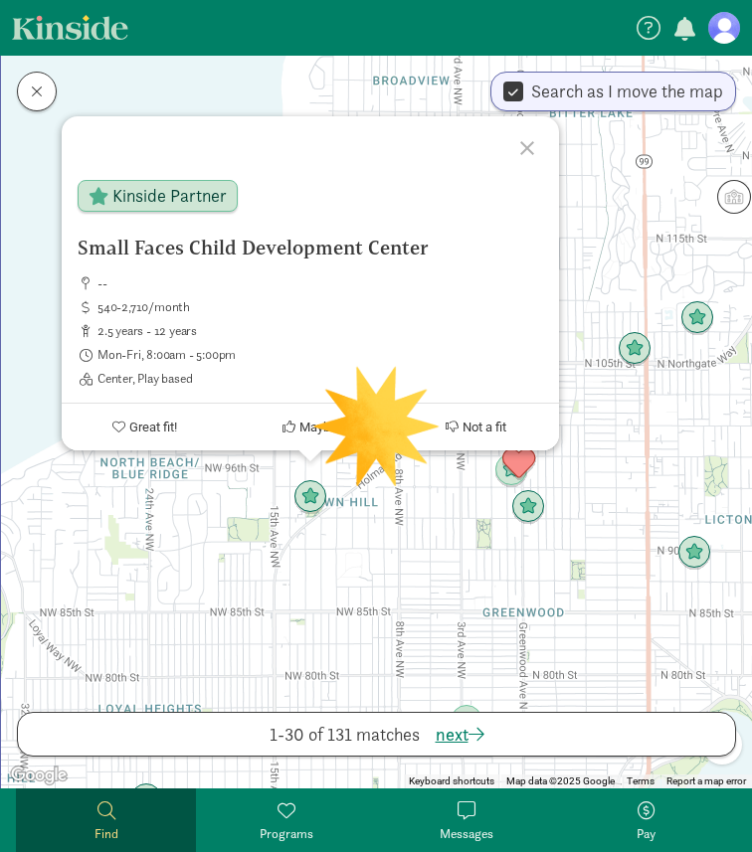
click at [245, 567] on div "Small Faces Child Development Center -- 540-2,710/month 2.5 years - 12 years Mo…" at bounding box center [376, 422] width 751 height 733
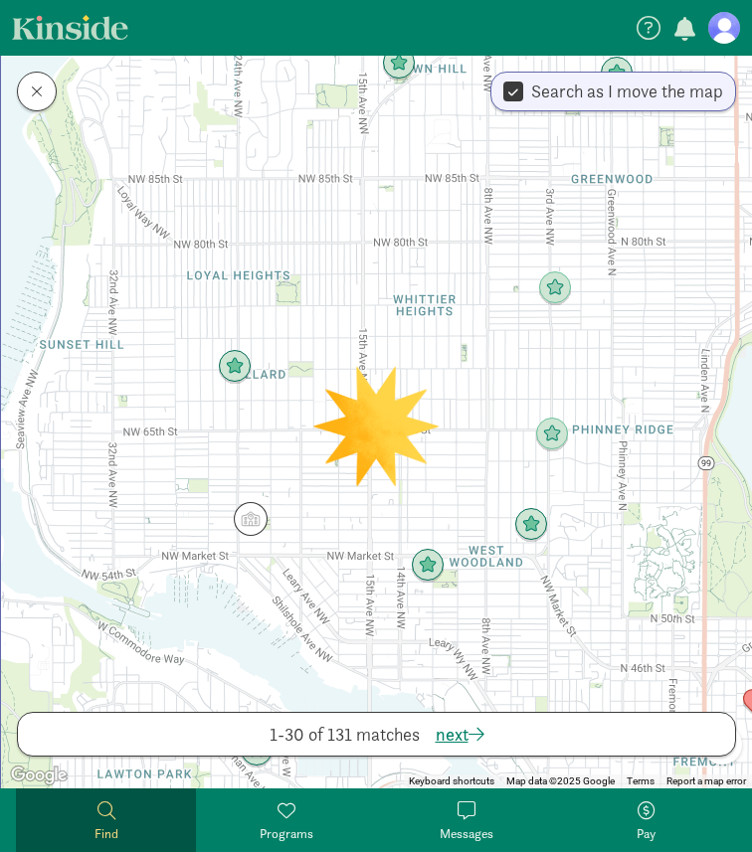
drag, startPoint x: 288, startPoint y: 564, endPoint x: 377, endPoint y: 128, distance: 444.4
click at [377, 128] on div at bounding box center [376, 422] width 751 height 733
click at [250, 379] on img "Click to see details" at bounding box center [235, 367] width 38 height 38
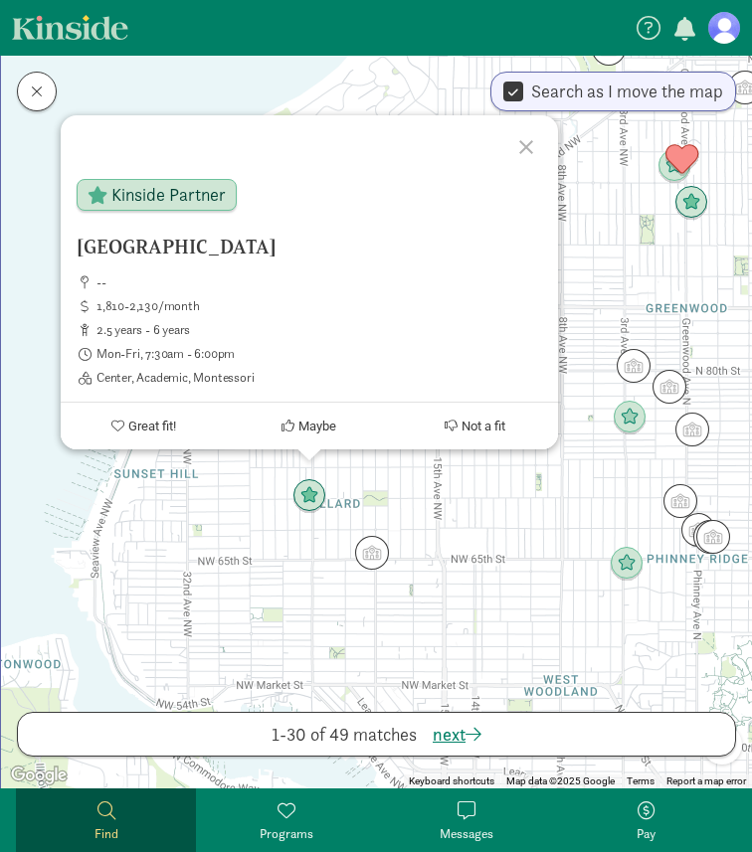
click at [490, 586] on div "Lighthouse Montessori School -- 1,810-2,130/month 2.5 years - 6 years Mon-Fri, …" at bounding box center [376, 422] width 751 height 733
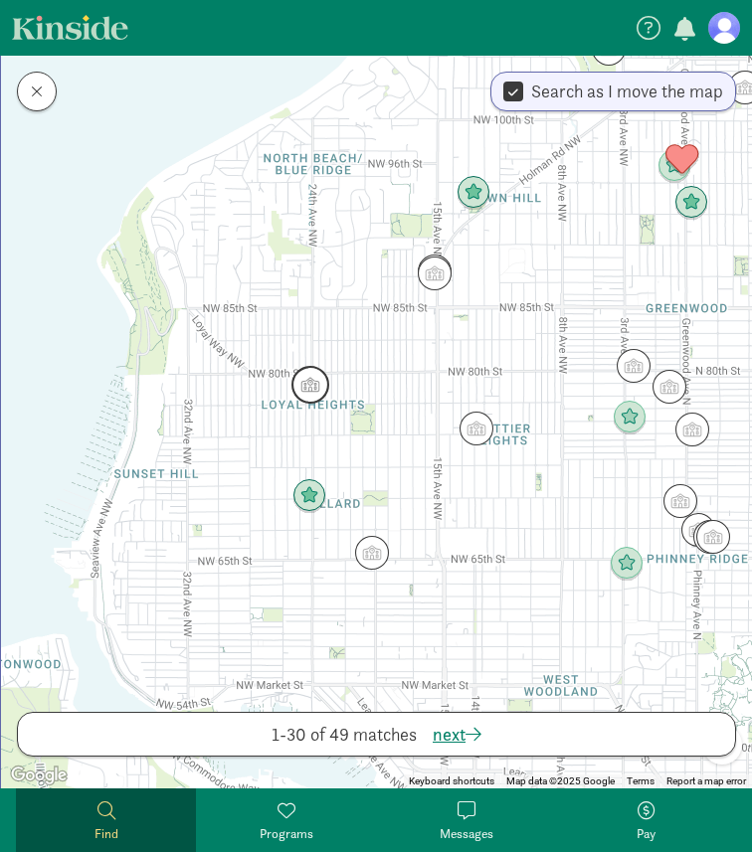
click at [316, 388] on img "Click to see details" at bounding box center [310, 385] width 38 height 38
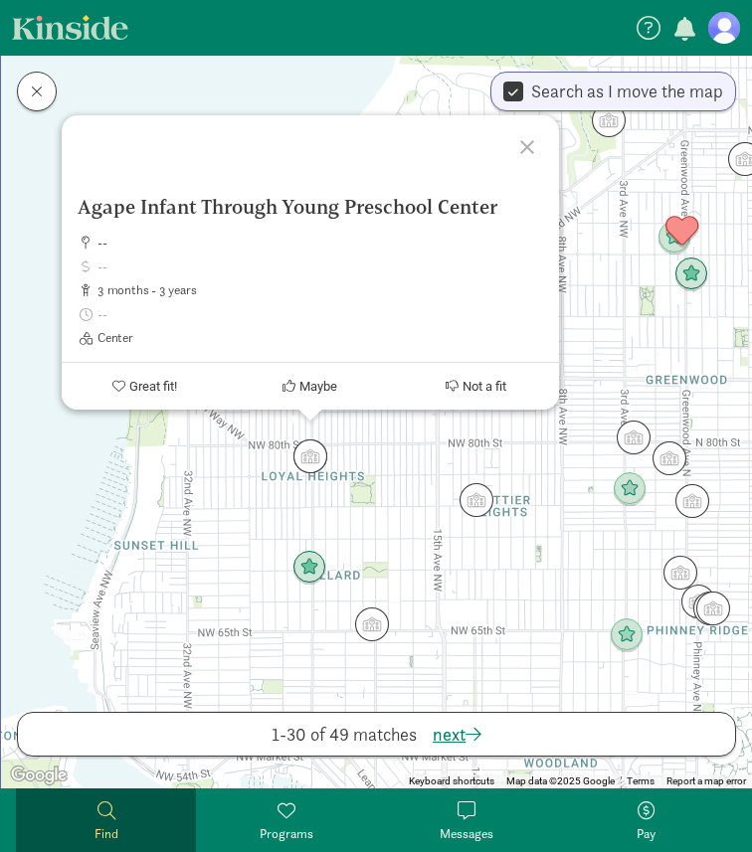
click at [383, 472] on div "Agape Infant Through Young Preschool Center -- 3 months - 3 years Center Great …" at bounding box center [376, 422] width 751 height 733
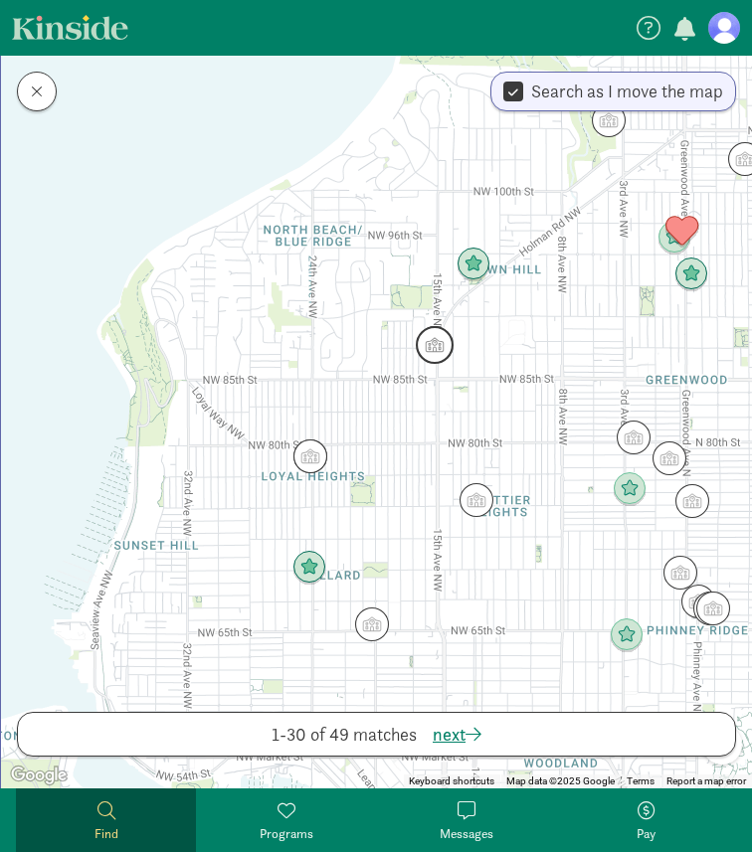
click at [438, 357] on img "Click to see details" at bounding box center [435, 345] width 38 height 38
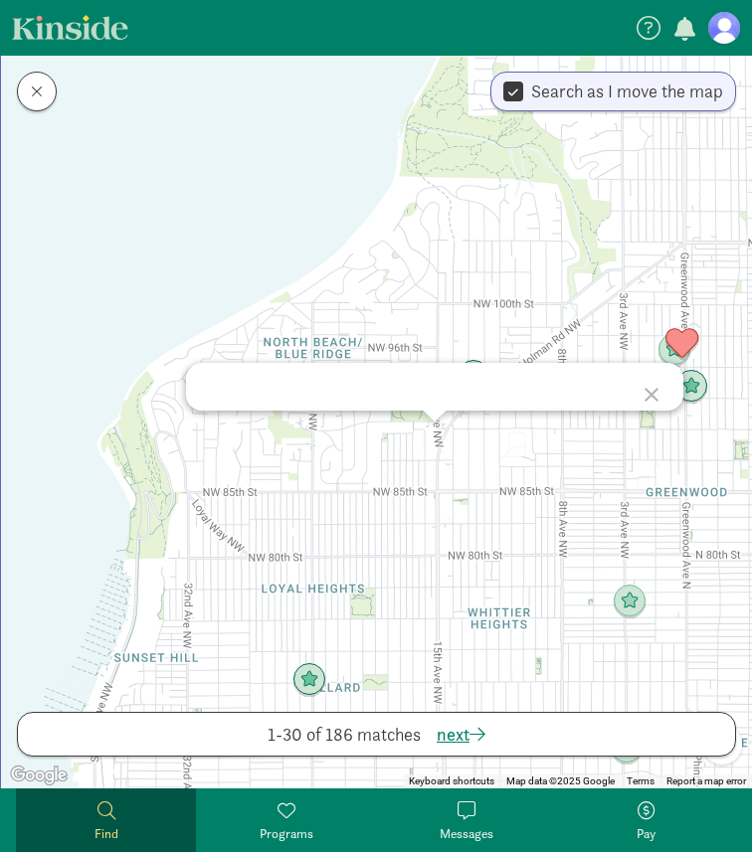
click at [378, 505] on div at bounding box center [376, 422] width 751 height 733
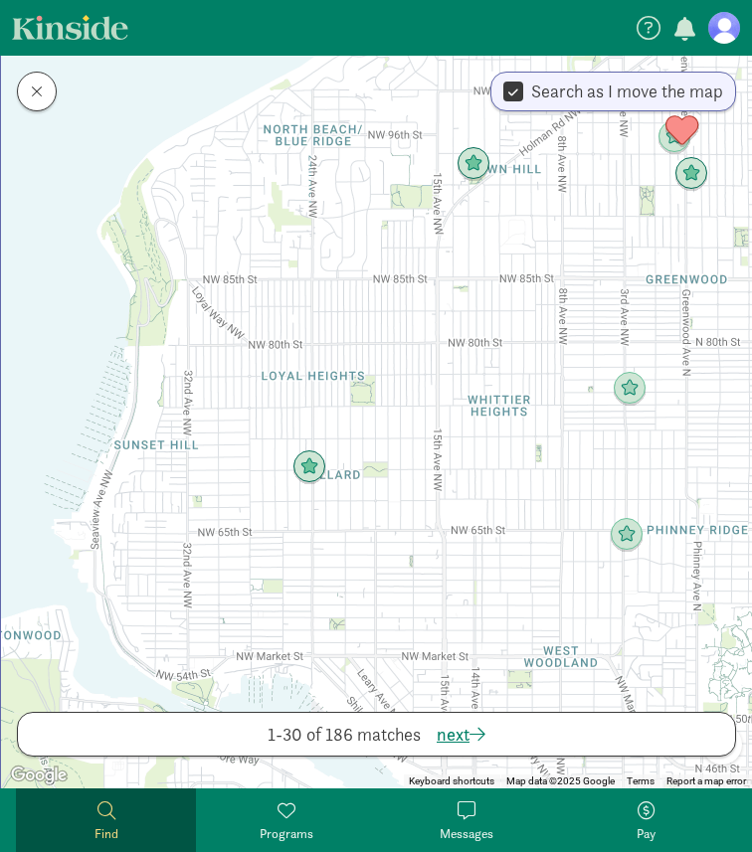
drag, startPoint x: 409, startPoint y: 611, endPoint x: 409, endPoint y: 397, distance: 214.8
click at [409, 397] on div at bounding box center [376, 422] width 751 height 733
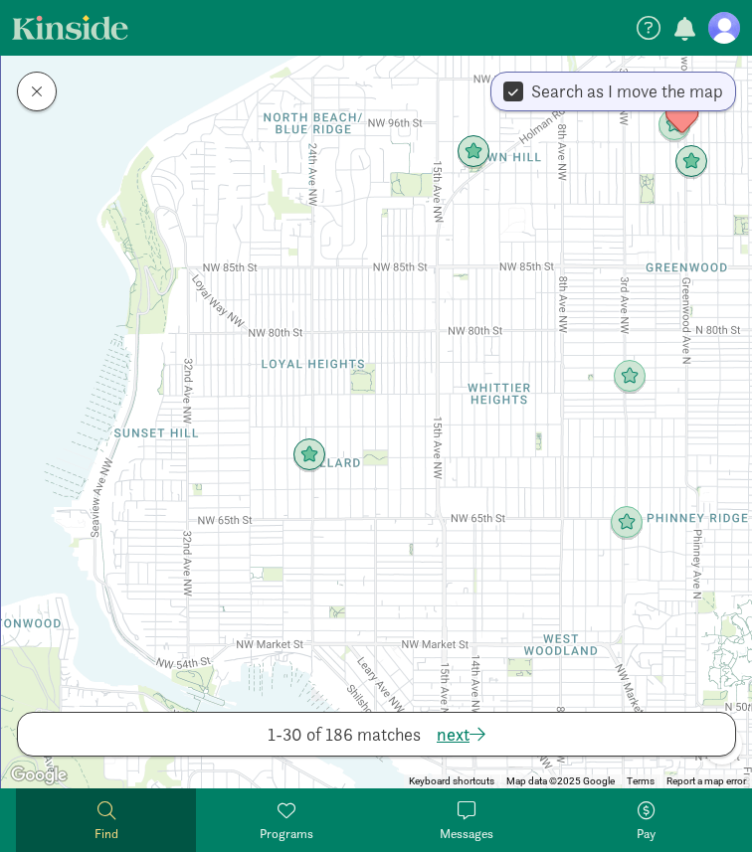
click at [325, 456] on div at bounding box center [376, 422] width 751 height 733
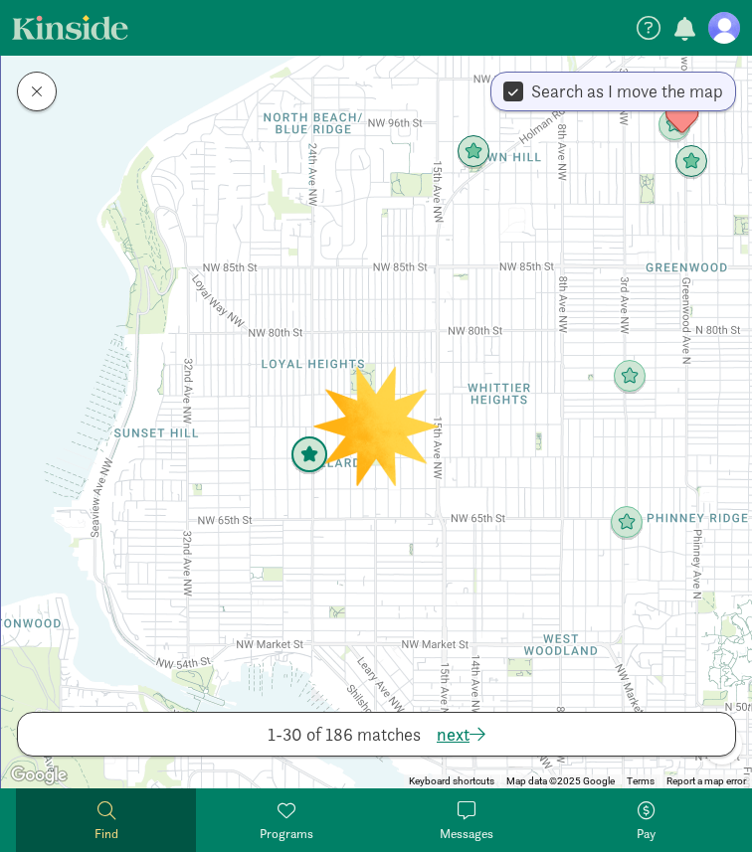
click at [320, 462] on img "Click to see details" at bounding box center [309, 455] width 38 height 38
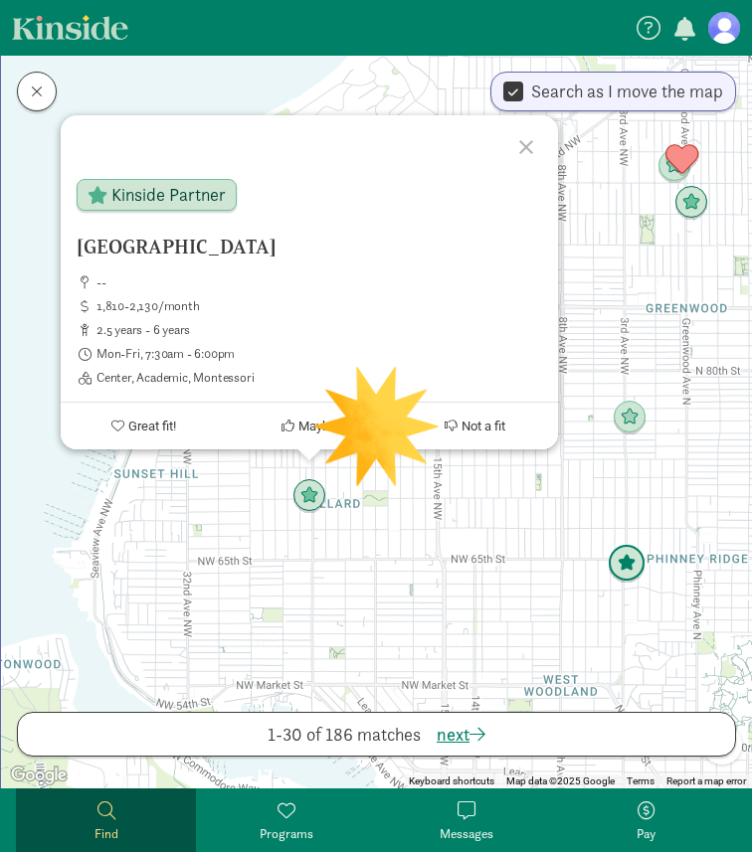
click at [623, 554] on img "Click to see details" at bounding box center [627, 564] width 38 height 38
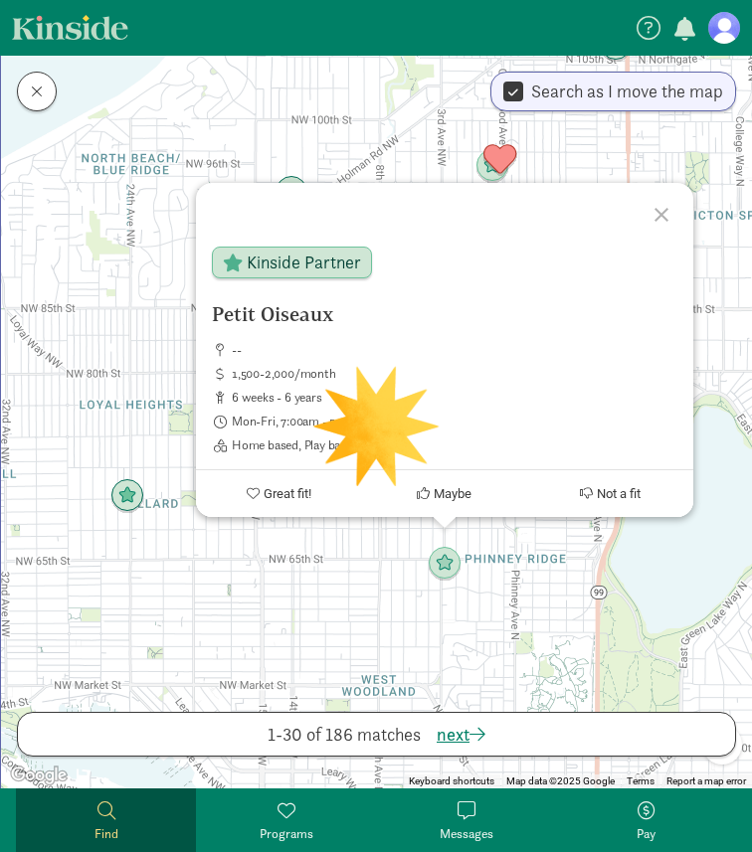
click at [299, 661] on div "To navigate, press the arrow keys. Petit Oiseaux -- 1,500-2,000/month 6 weeks -…" at bounding box center [376, 422] width 751 height 733
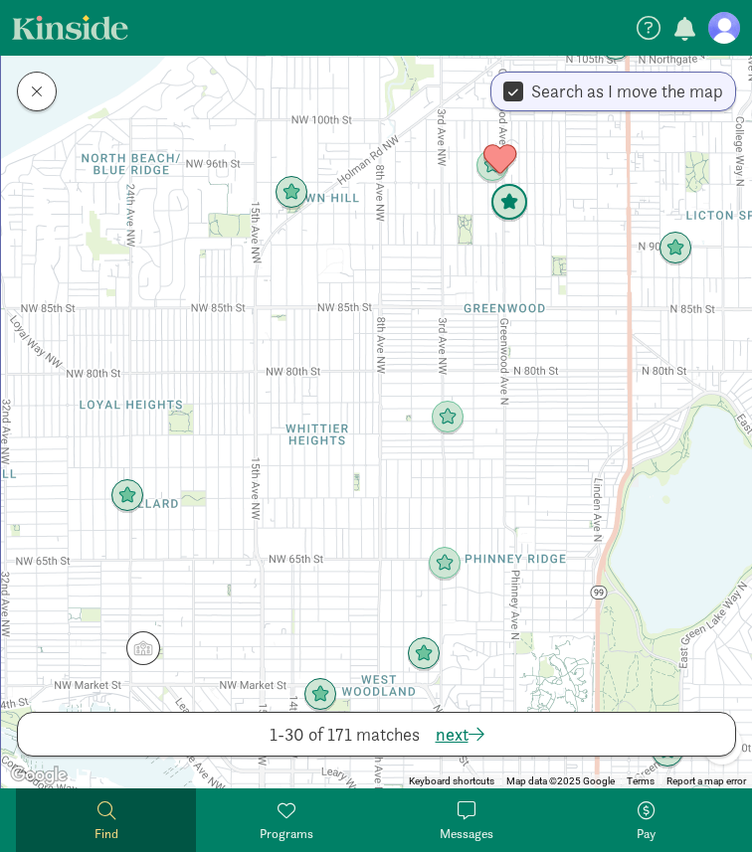
click at [518, 200] on img "Click to see details" at bounding box center [509, 203] width 38 height 38
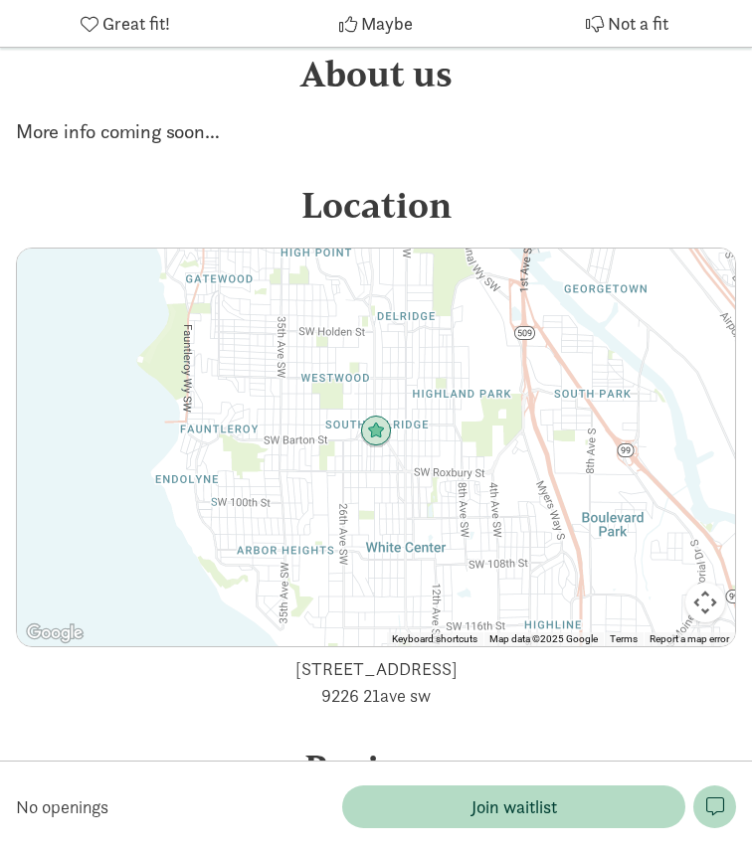
scroll to position [1371, 0]
